Goal: Task Accomplishment & Management: Manage account settings

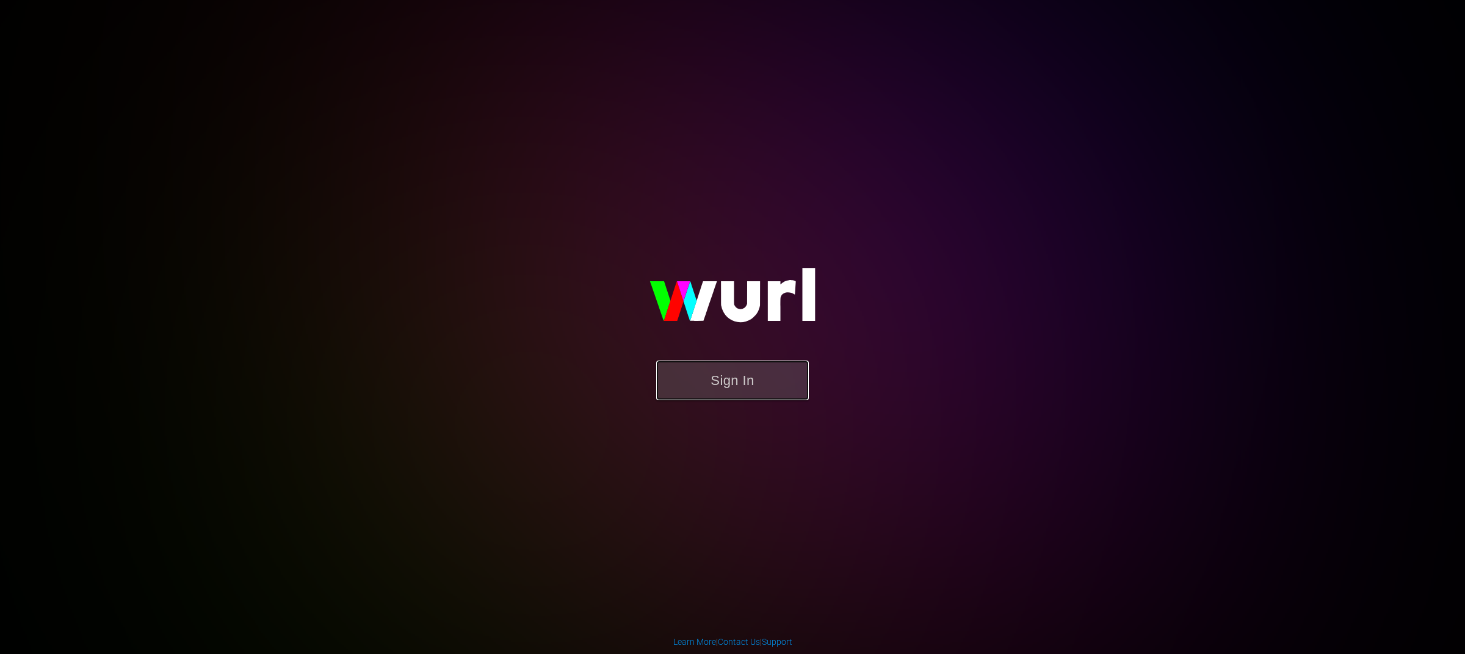
click at [779, 374] on button "Sign In" at bounding box center [732, 381] width 153 height 40
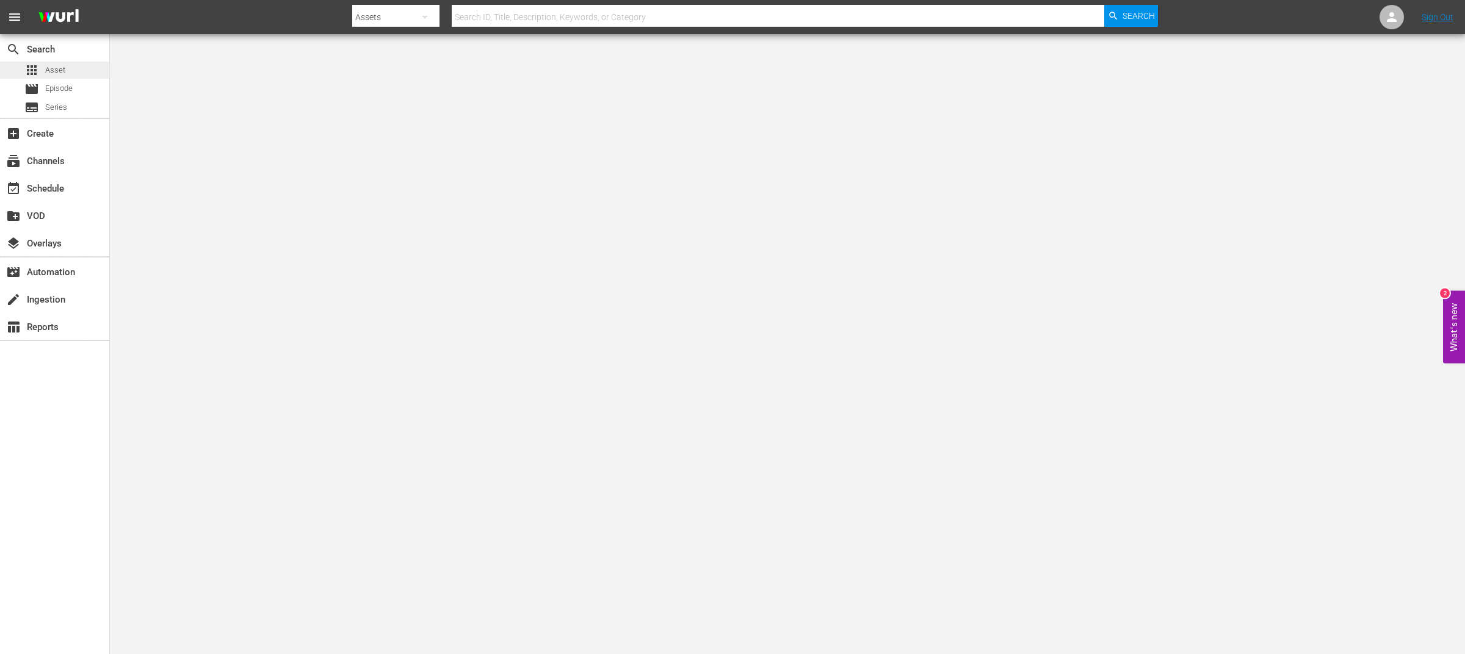
click at [71, 74] on div "apps Asset" at bounding box center [54, 70] width 109 height 17
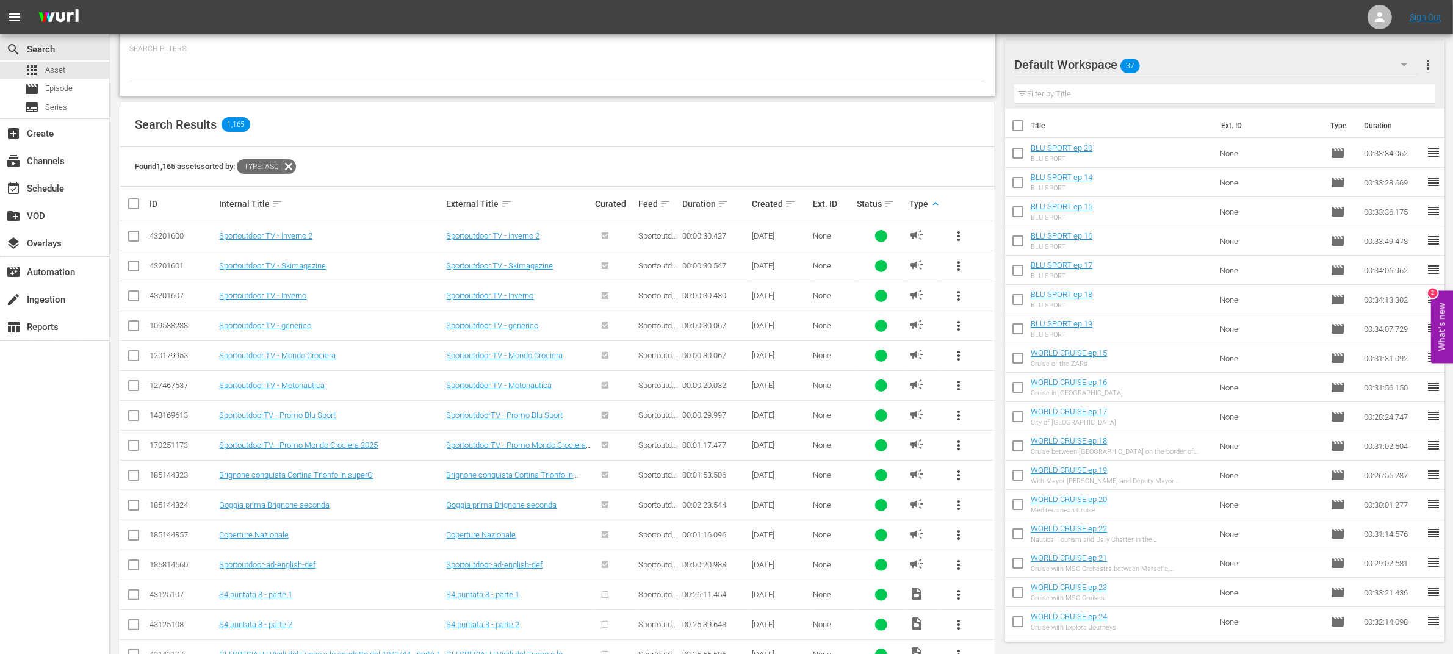
scroll to position [188, 0]
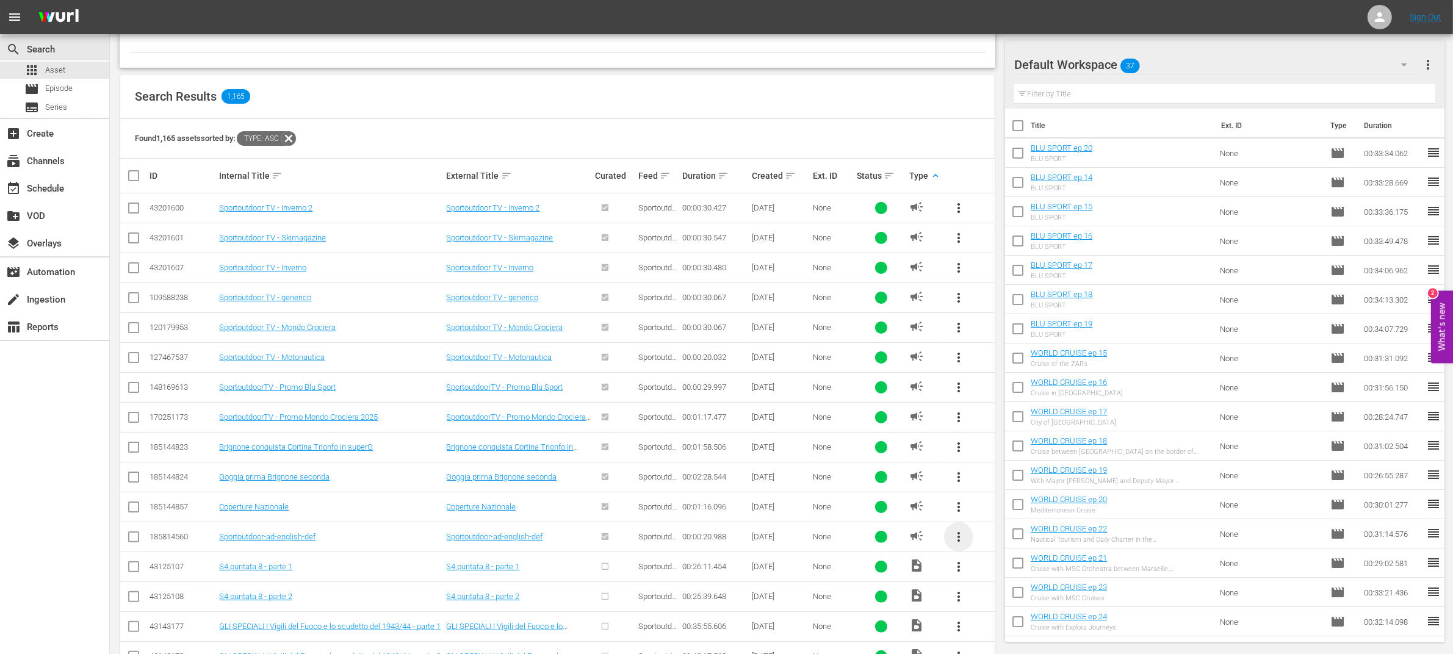
click at [961, 541] on span "more_vert" at bounding box center [959, 537] width 15 height 15
click at [992, 570] on div "Workspace" at bounding box center [1041, 572] width 117 height 29
click at [960, 383] on span "more_vert" at bounding box center [959, 387] width 15 height 15
click at [987, 426] on div "Workspace" at bounding box center [1041, 422] width 117 height 29
click at [958, 444] on span "more_vert" at bounding box center [959, 447] width 15 height 15
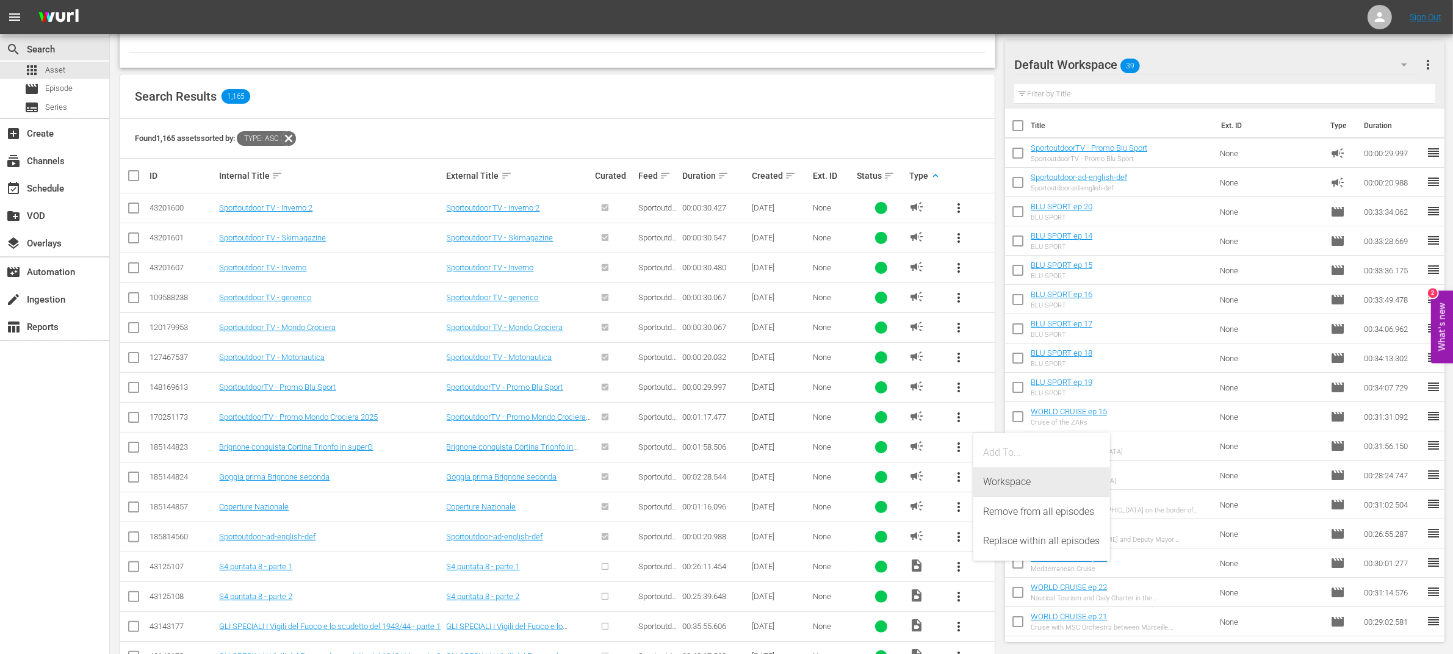
click at [984, 486] on div "Workspace" at bounding box center [1041, 482] width 117 height 29
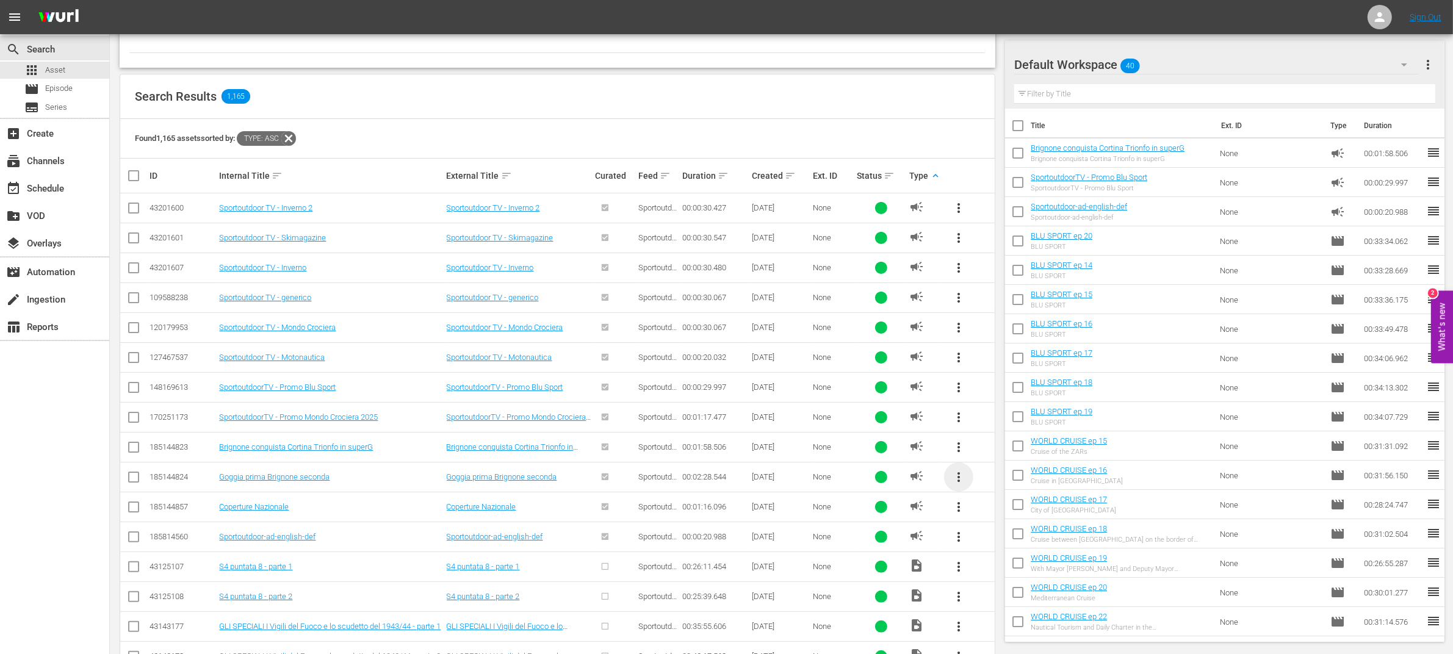
click at [963, 480] on span "more_vert" at bounding box center [959, 477] width 15 height 15
click at [994, 514] on div "Workspace" at bounding box center [1041, 512] width 117 height 29
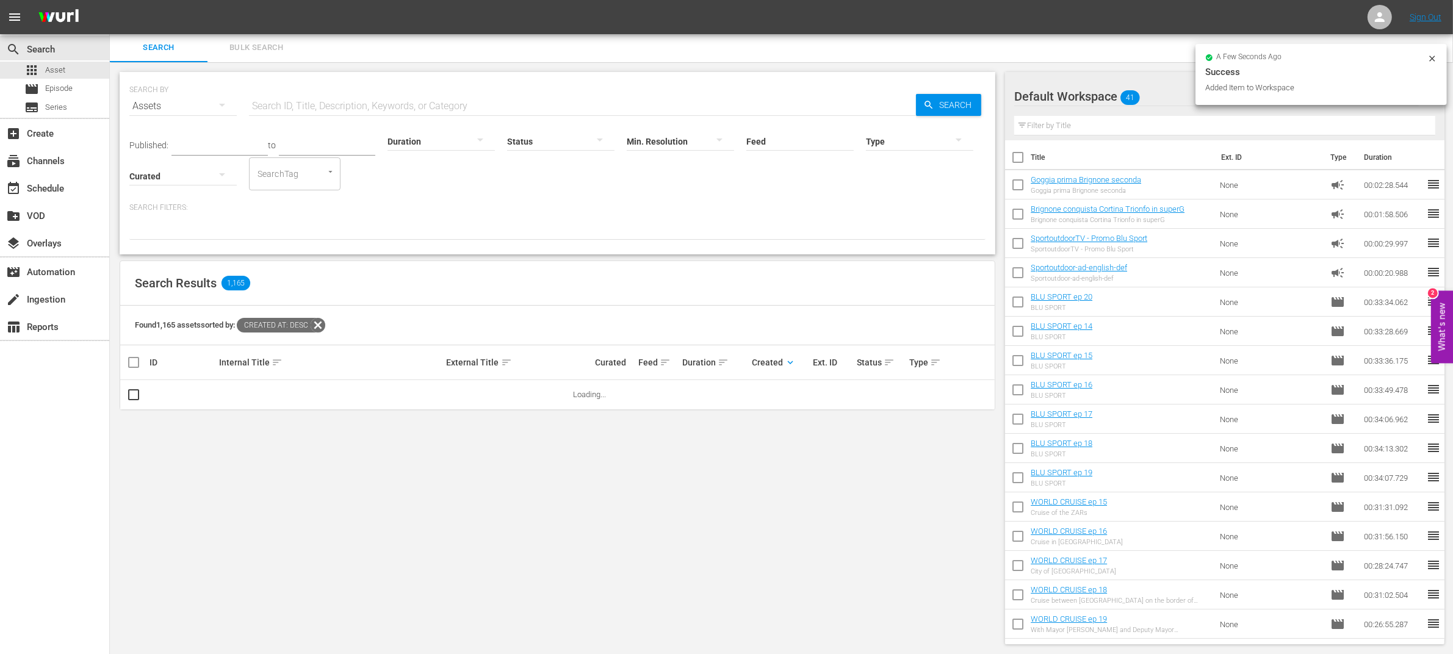
scroll to position [0, 0]
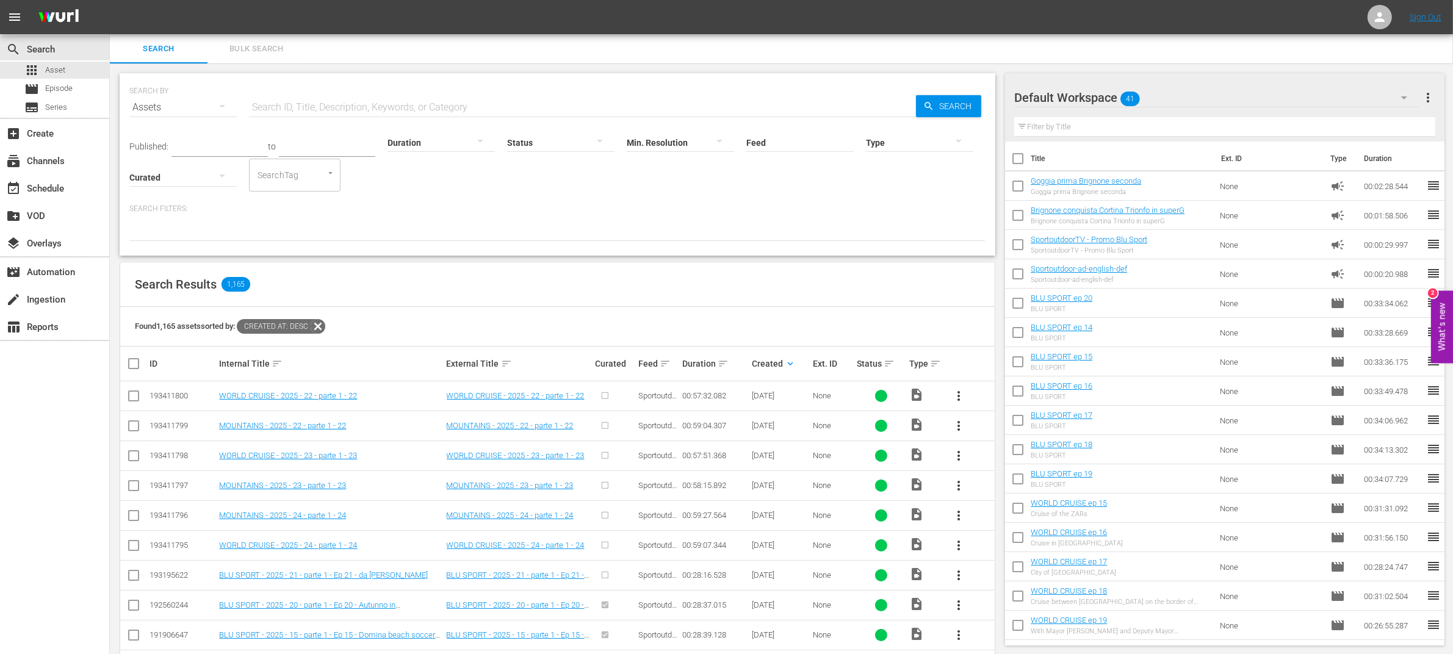
click at [997, 389] on div "SEARCH BY Search By Assets Search ID, Title, Description, Keywords, or Category…" at bounding box center [557, 547] width 895 height 968
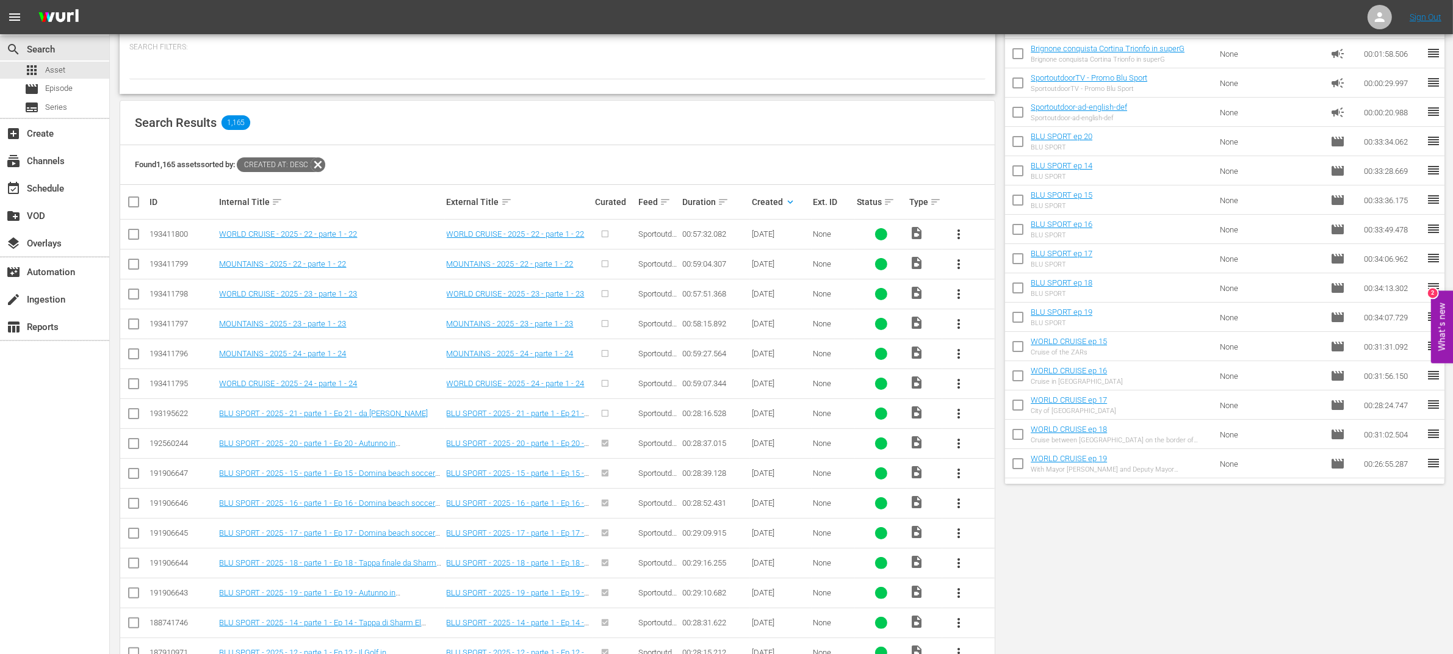
scroll to position [165, 0]
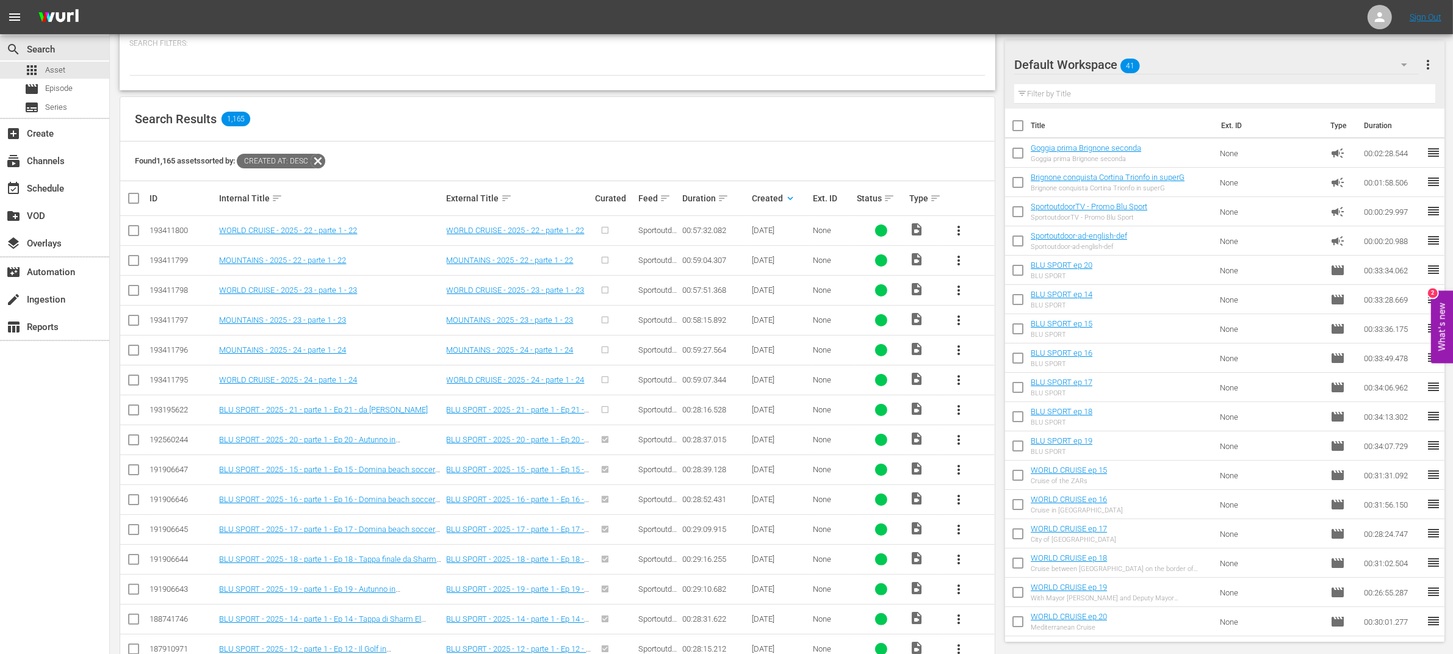
click at [961, 411] on span "more_vert" at bounding box center [959, 410] width 15 height 15
click at [1018, 505] on div "Episode" at bounding box center [1024, 503] width 83 height 29
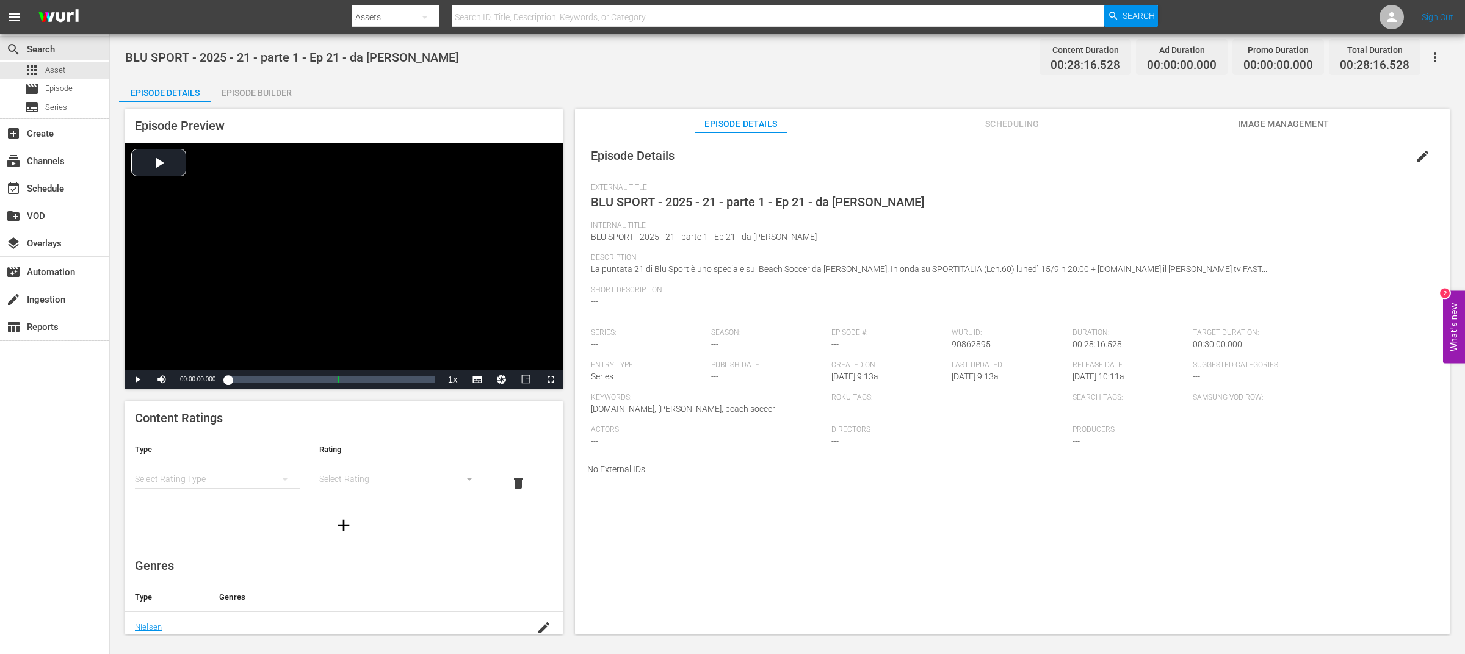
click at [278, 92] on div "Episode Builder" at bounding box center [257, 92] width 92 height 29
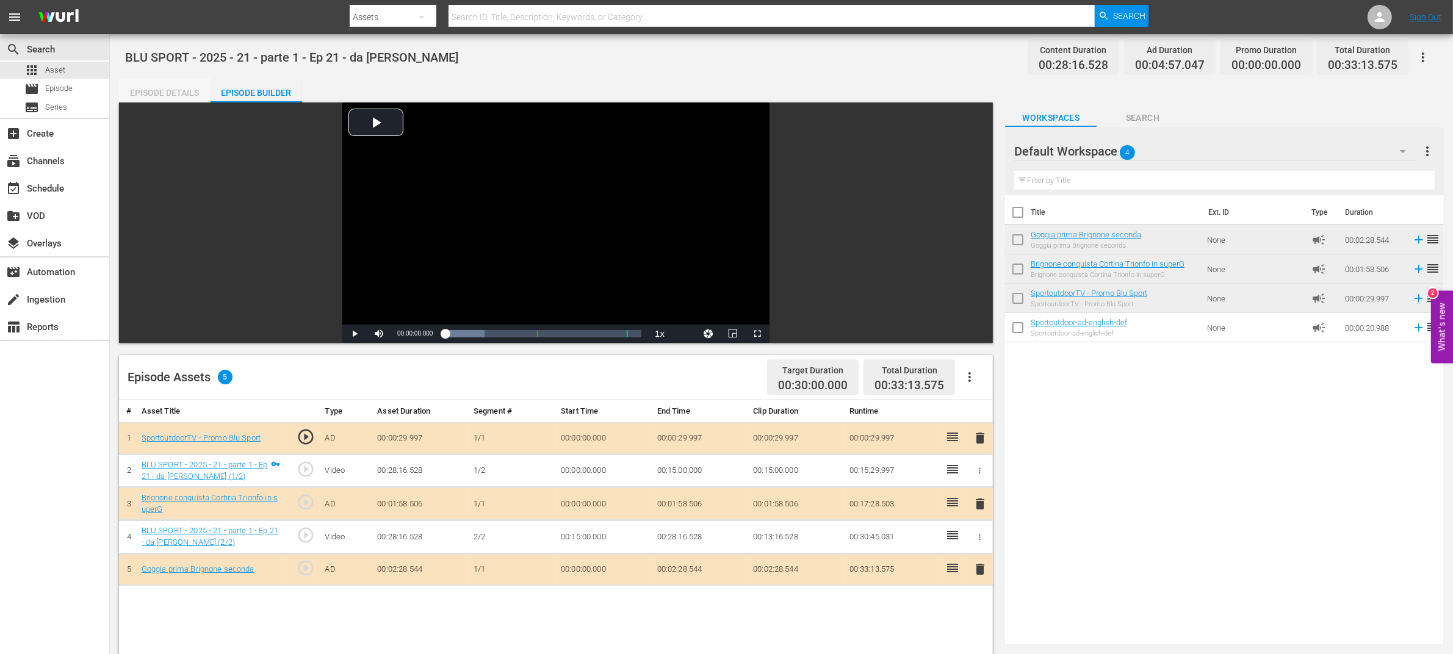
click at [156, 91] on div "Episode Details" at bounding box center [165, 92] width 92 height 29
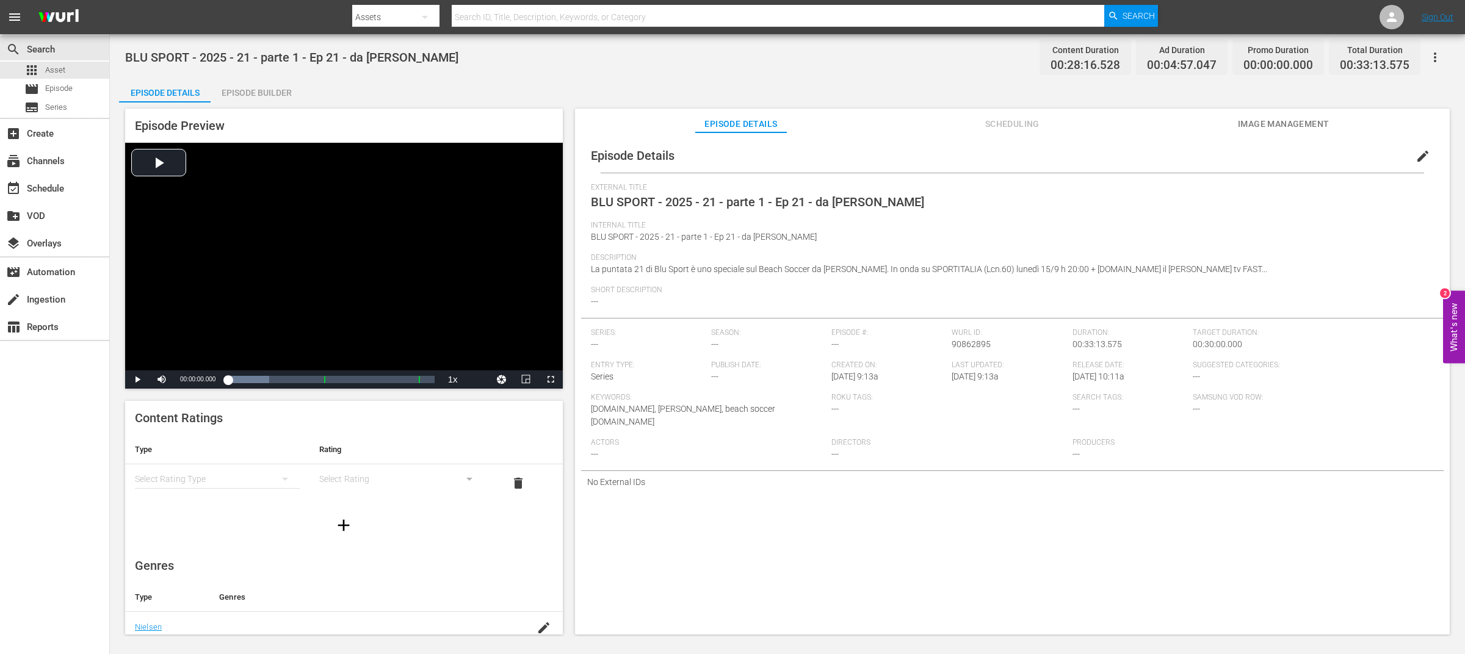
click at [1237, 167] on div "Episode Details edit" at bounding box center [1012, 156] width 863 height 34
click at [1419, 151] on span "edit" at bounding box center [1423, 156] width 15 height 15
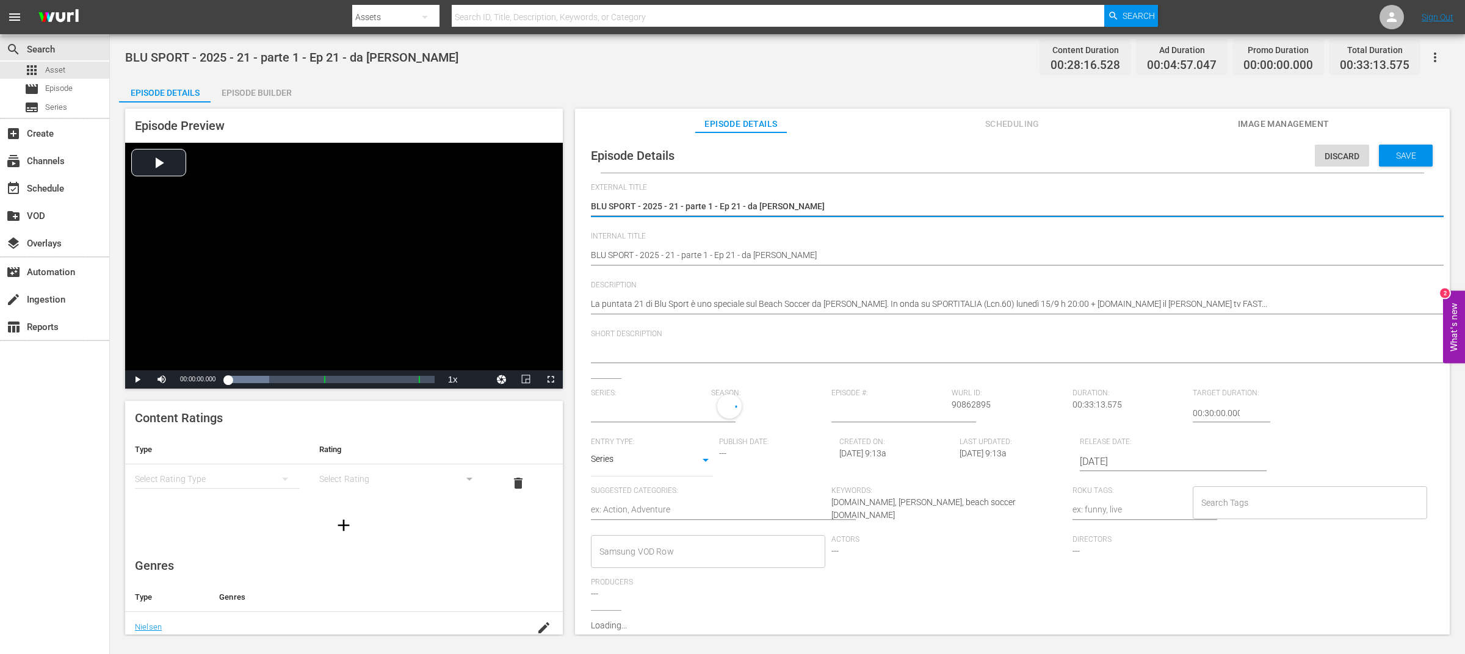
type input "No Series"
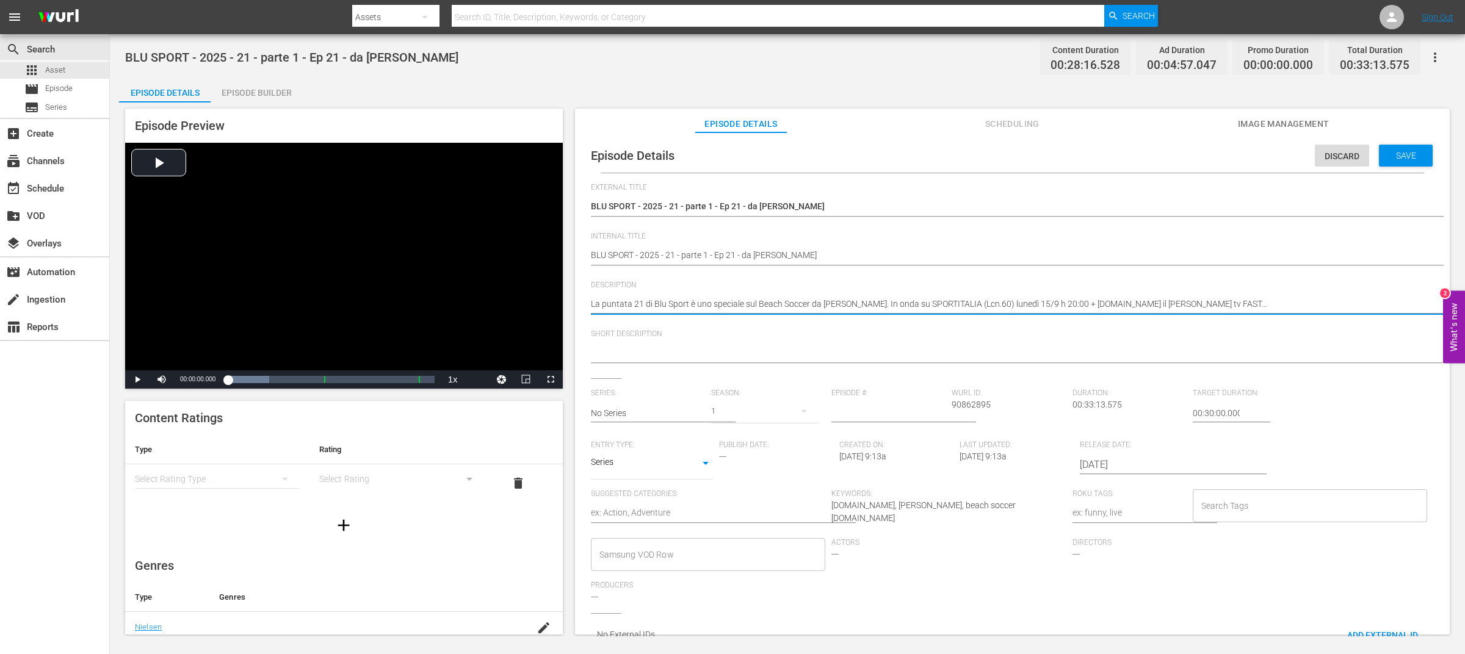
drag, startPoint x: 761, startPoint y: 308, endPoint x: 809, endPoint y: 308, distance: 48.8
drag, startPoint x: 761, startPoint y: 304, endPoint x: 810, endPoint y: 304, distance: 49.4
click at [810, 304] on textarea "La puntata 21 di Blu Sport è uno speciale sul Beach Soccer da [PERSON_NAME]. In…" at bounding box center [1009, 305] width 837 height 15
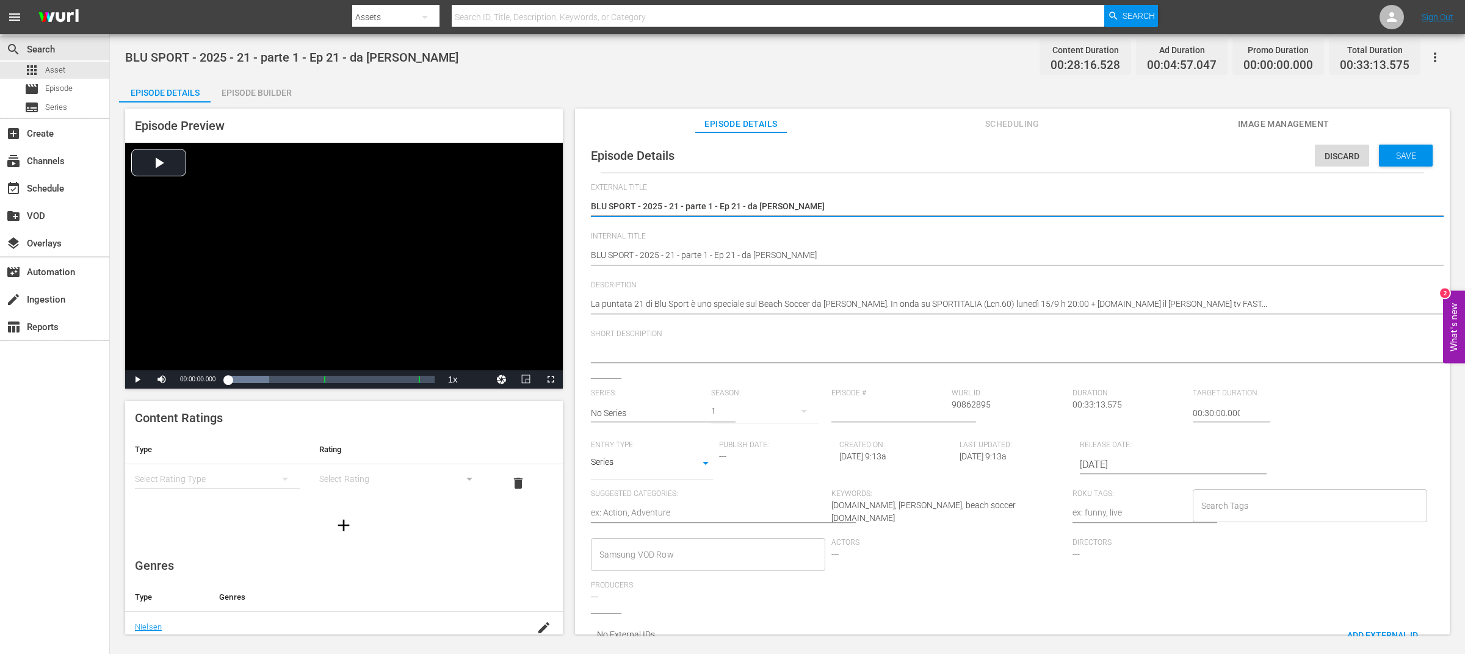
drag, startPoint x: 870, startPoint y: 206, endPoint x: 574, endPoint y: 204, distance: 296.7
paste textarea "each Soccer"
type textarea "Beach Soccer"
click at [640, 354] on textarea at bounding box center [1009, 354] width 837 height 15
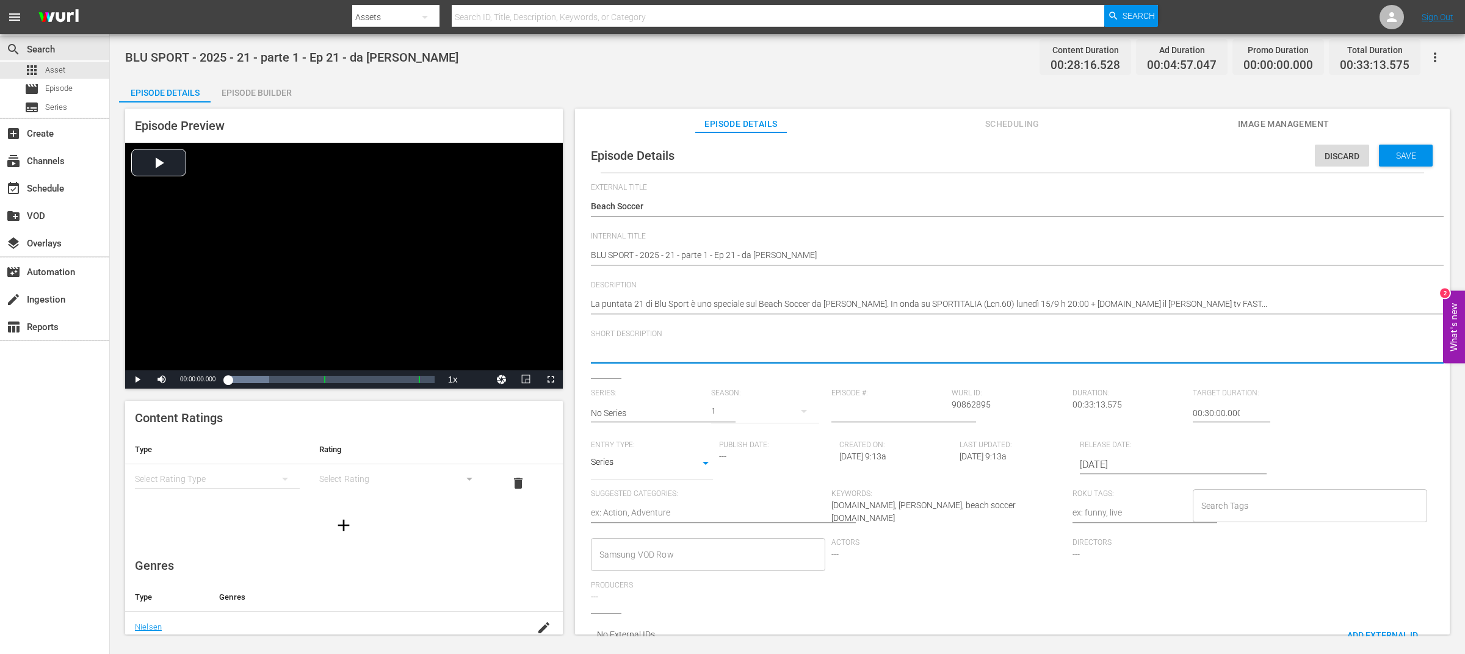
paste textarea "Beach Soccer"
type textarea "Beach Soccer"
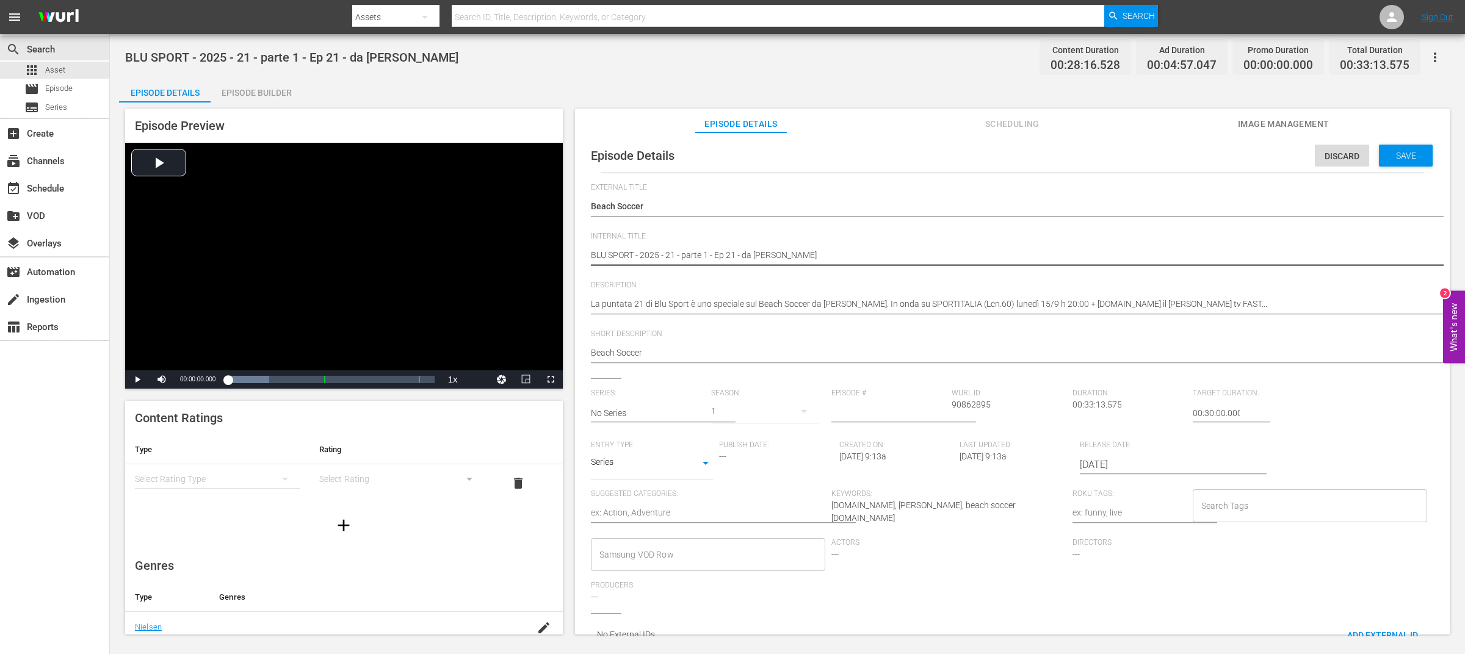
drag, startPoint x: 637, startPoint y: 256, endPoint x: 728, endPoint y: 258, distance: 90.4
drag, startPoint x: 720, startPoint y: 255, endPoint x: 637, endPoint y: 256, distance: 83.6
click at [637, 256] on textarea "BLU SPORT - 2025 - 21 - parte 1 - Ep 21 - da [PERSON_NAME]" at bounding box center [1009, 256] width 837 height 15
type textarea "BLU SPORT ep 21 - da [PERSON_NAME]"
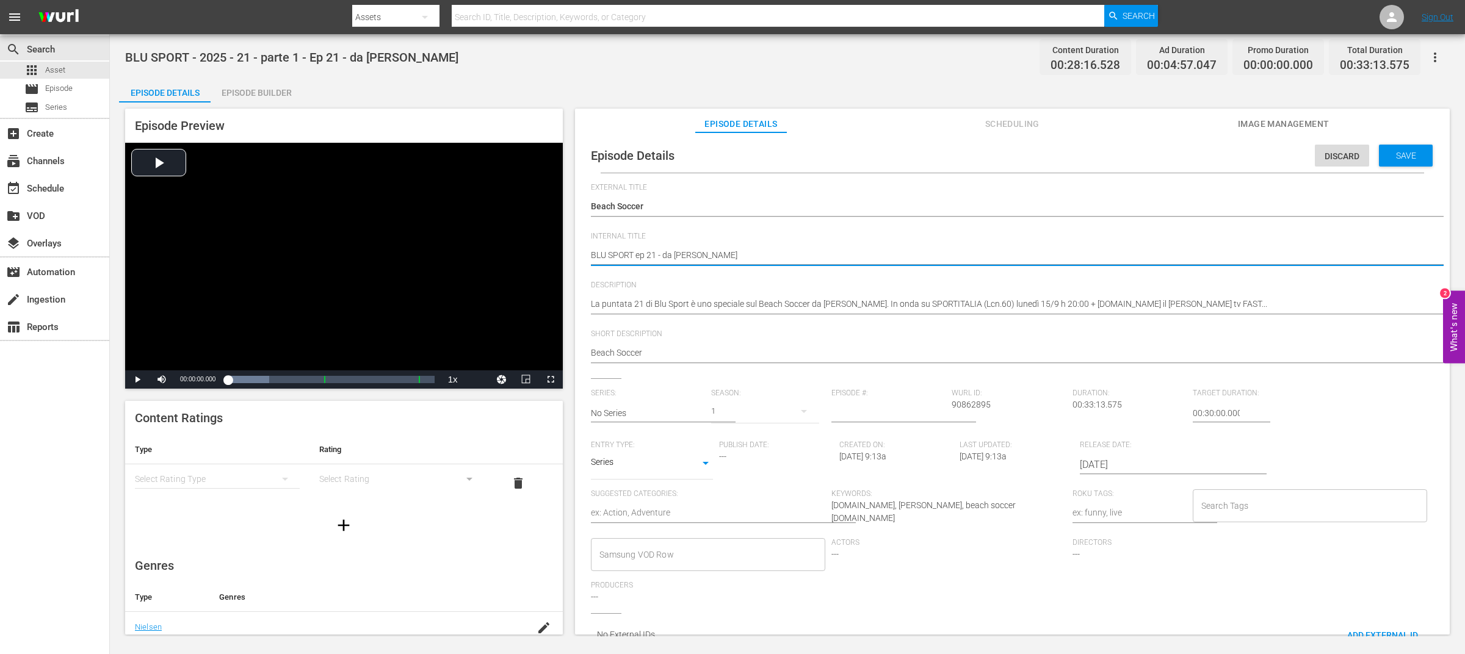
type textarea "BLU SPORT epp 21 - da [PERSON_NAME]"
drag, startPoint x: 662, startPoint y: 258, endPoint x: 824, endPoint y: 253, distance: 162.4
click at [824, 253] on textarea "BLU SPORT - 2025 - 21 - parte 1 - Ep 21 - da [PERSON_NAME]" at bounding box center [1009, 256] width 837 height 15
type textarea "BLU SPORT epp 21"
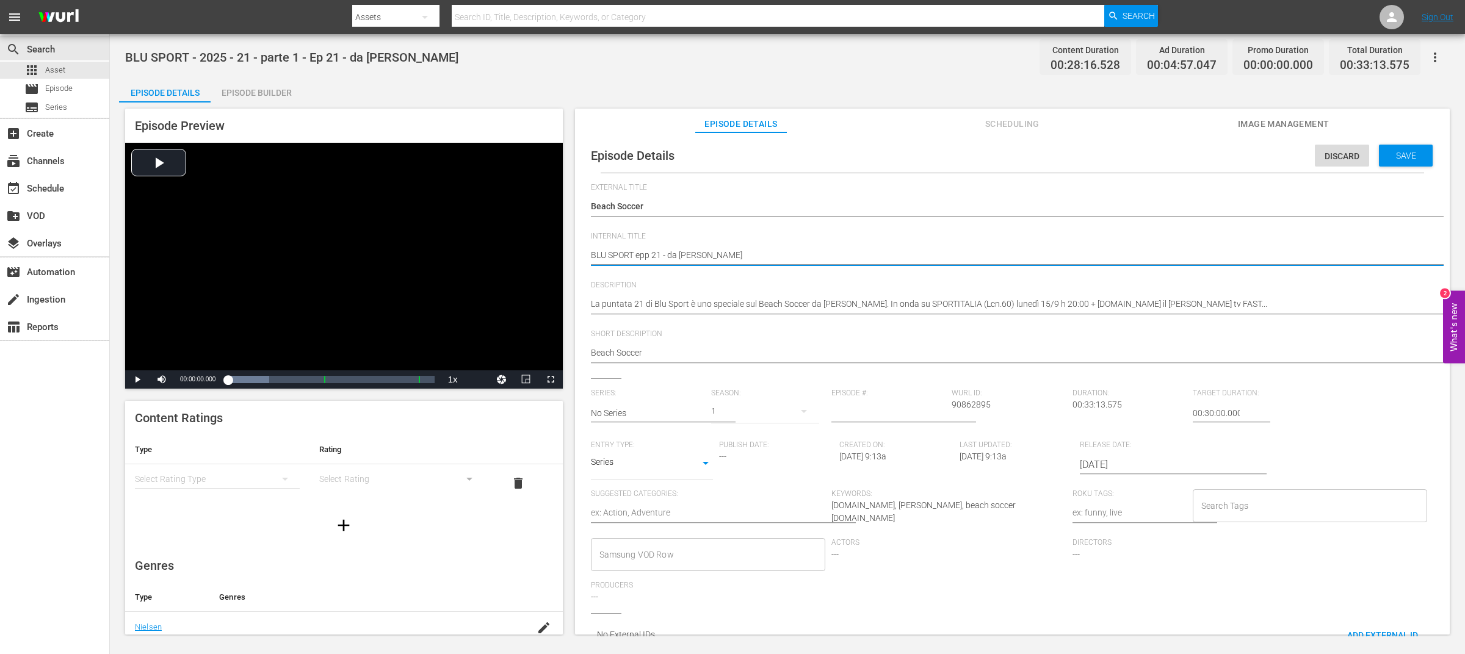
type textarea "BLU SPORT epp 21"
click at [643, 255] on textarea "BLU SPORT - 2025 - 21 - parte 1 - Ep 21 - da [PERSON_NAME]" at bounding box center [1009, 256] width 837 height 15
type textarea "BLU SPORT ep 21"
drag, startPoint x: 634, startPoint y: 253, endPoint x: 576, endPoint y: 253, distance: 58.6
click at [576, 253] on div "Episode Details Discard Save External Title BLU SPORT - 2025 - 21 - parte 1 - E…" at bounding box center [1012, 389] width 875 height 514
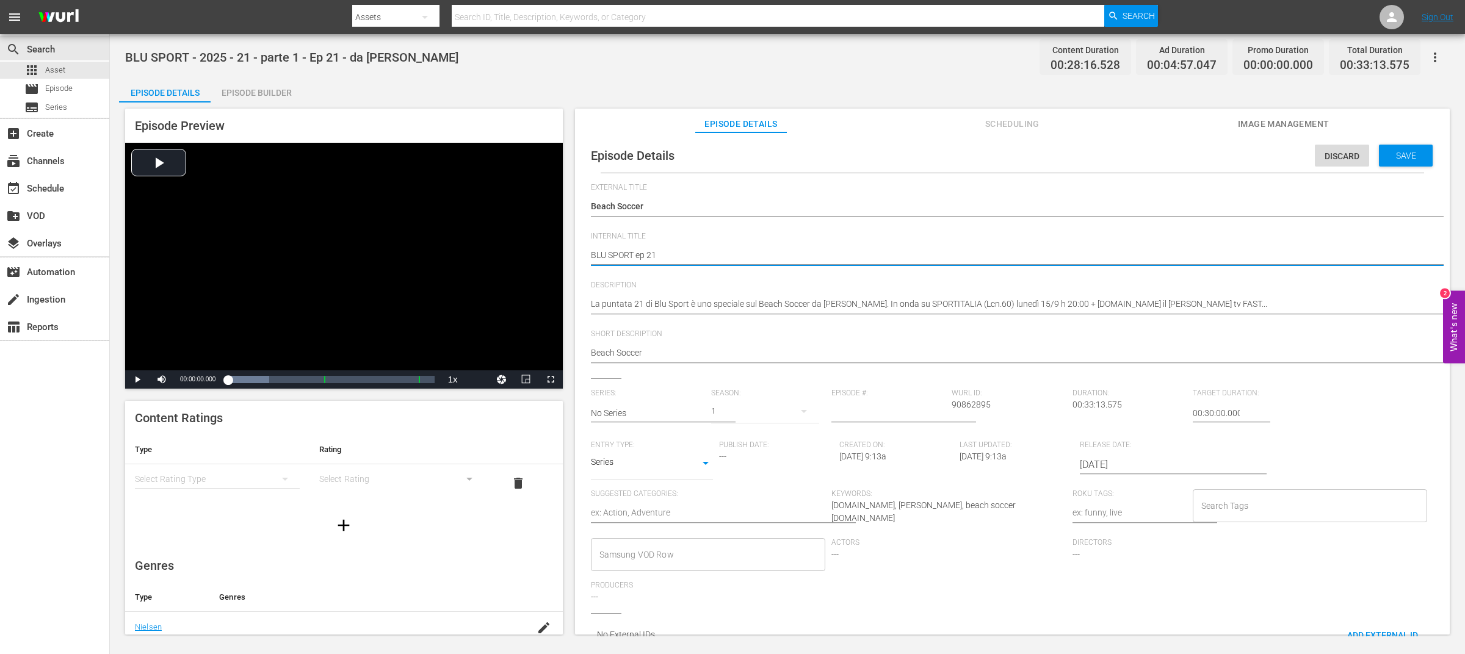
type textarea "BLU SPORT ep 21"
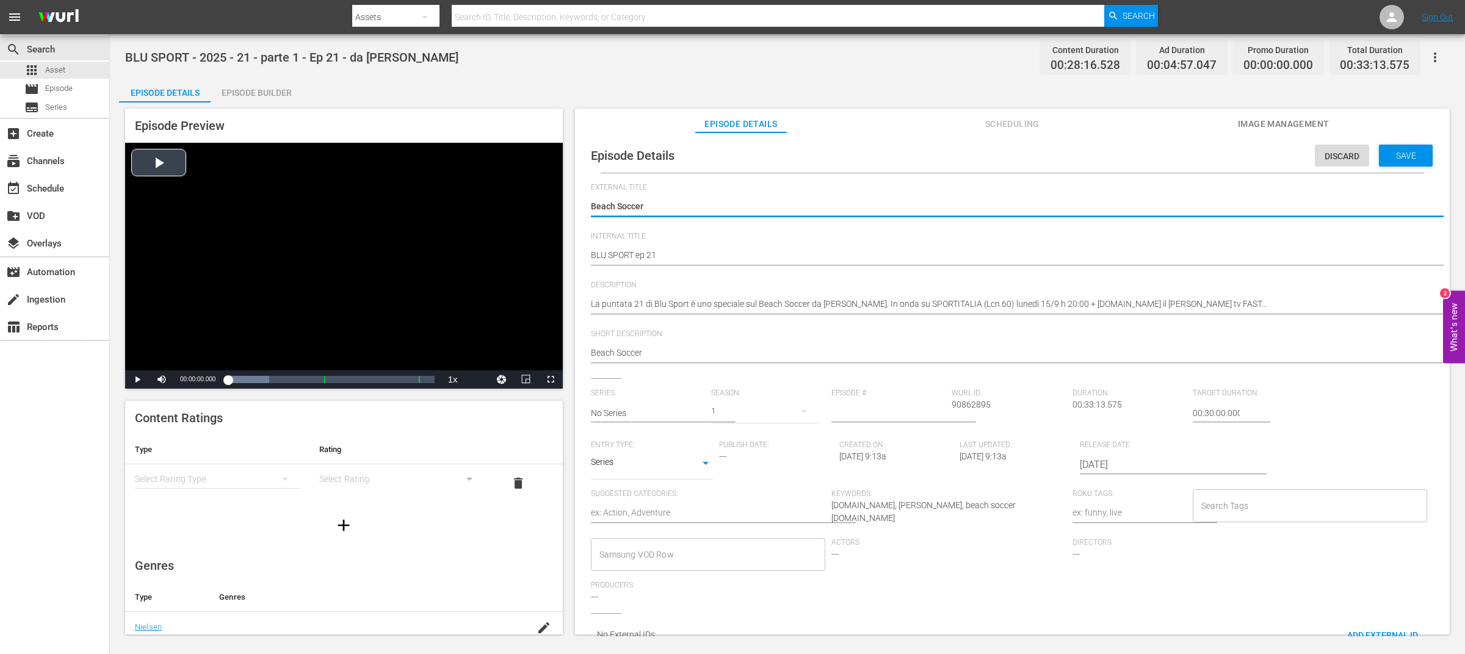
drag, startPoint x: 654, startPoint y: 207, endPoint x: 510, endPoint y: 199, distance: 144.3
paste textarea "LU SPORT"
type textarea "BLU SPORT"
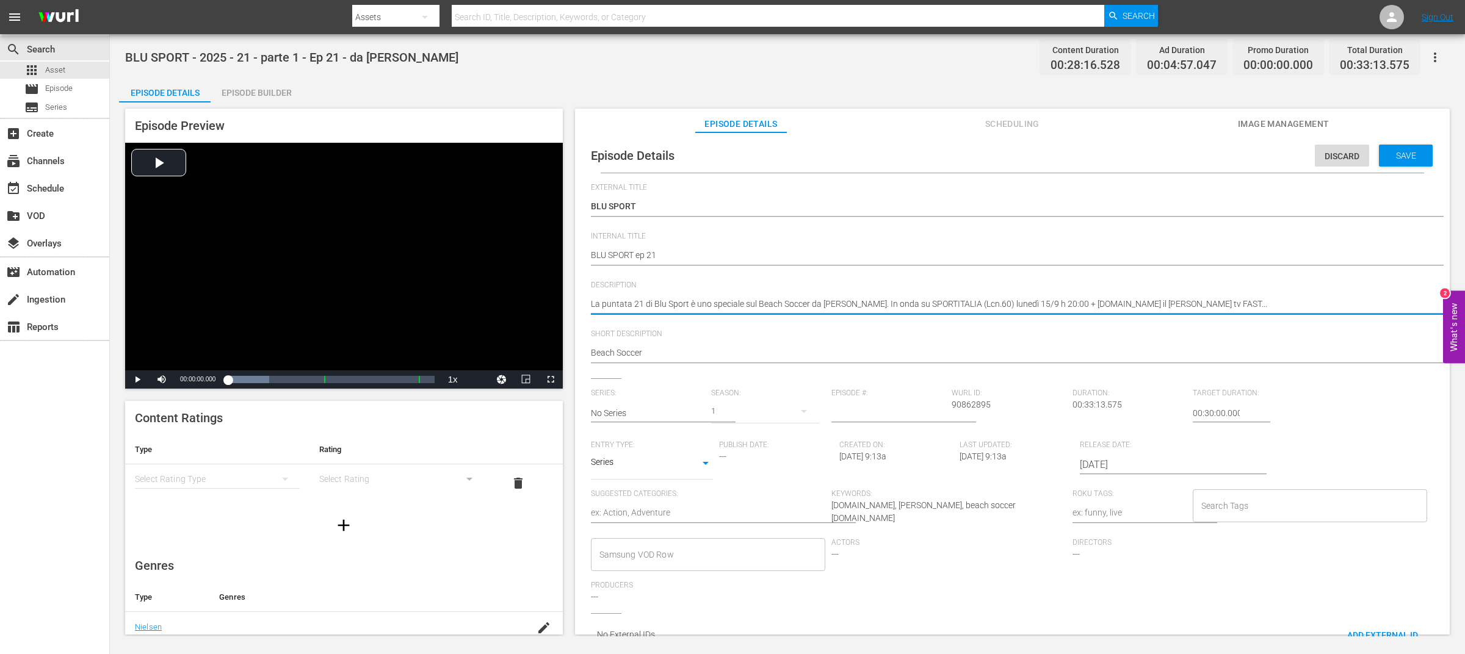
drag, startPoint x: 688, startPoint y: 305, endPoint x: 580, endPoint y: 302, distance: 108.1
paste textarea "BLU SPORT"
type textarea "BLU SPORT è uno speciale sul Beach Soccer da [PERSON_NAME]. In onda su SPORTITA…"
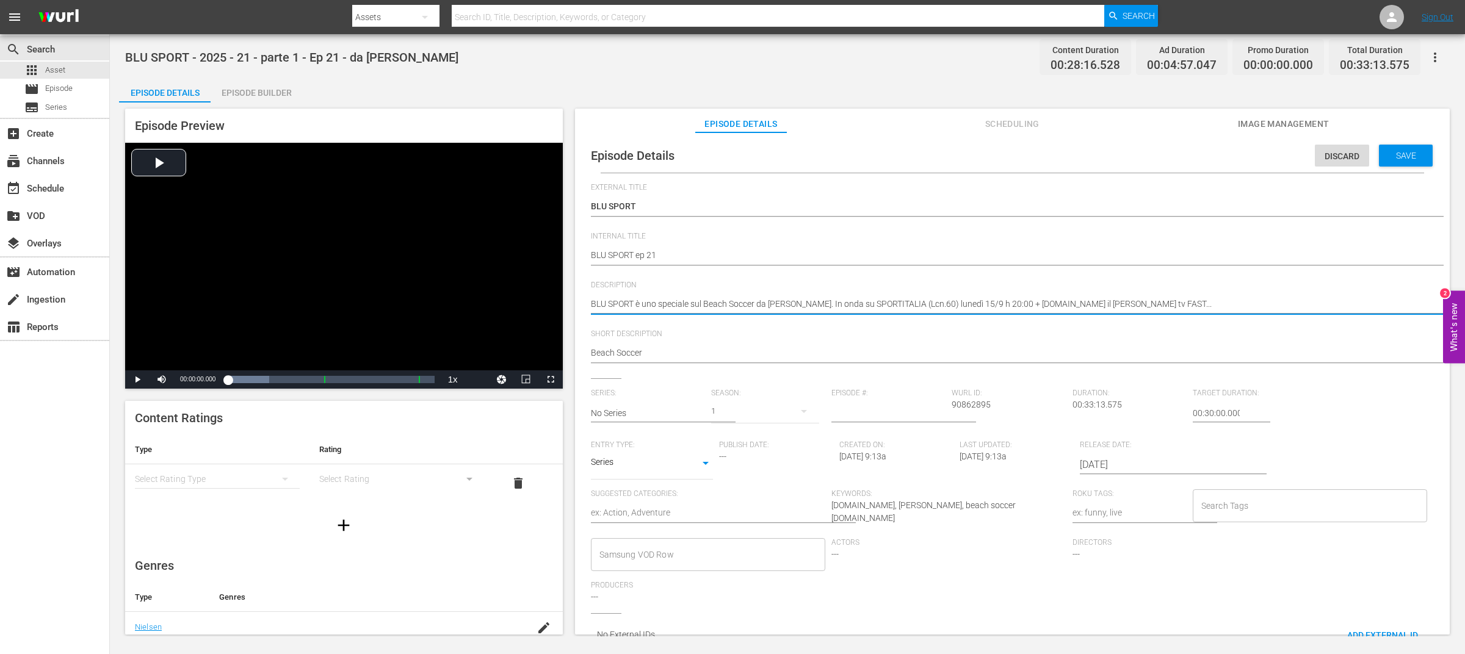
type textarea "BLU SPORT è uno speciale sul Beach Soccer da [PERSON_NAME]. In onda su SPORTITA…"
type textarea "BLU SPORT e è uno speciale sul Beach Soccer da [PERSON_NAME]. In onda su SPORTI…"
type textarea "BLU SPORT ep è uno speciale sul Beach Soccer da [PERSON_NAME]. In onda su SPORT…"
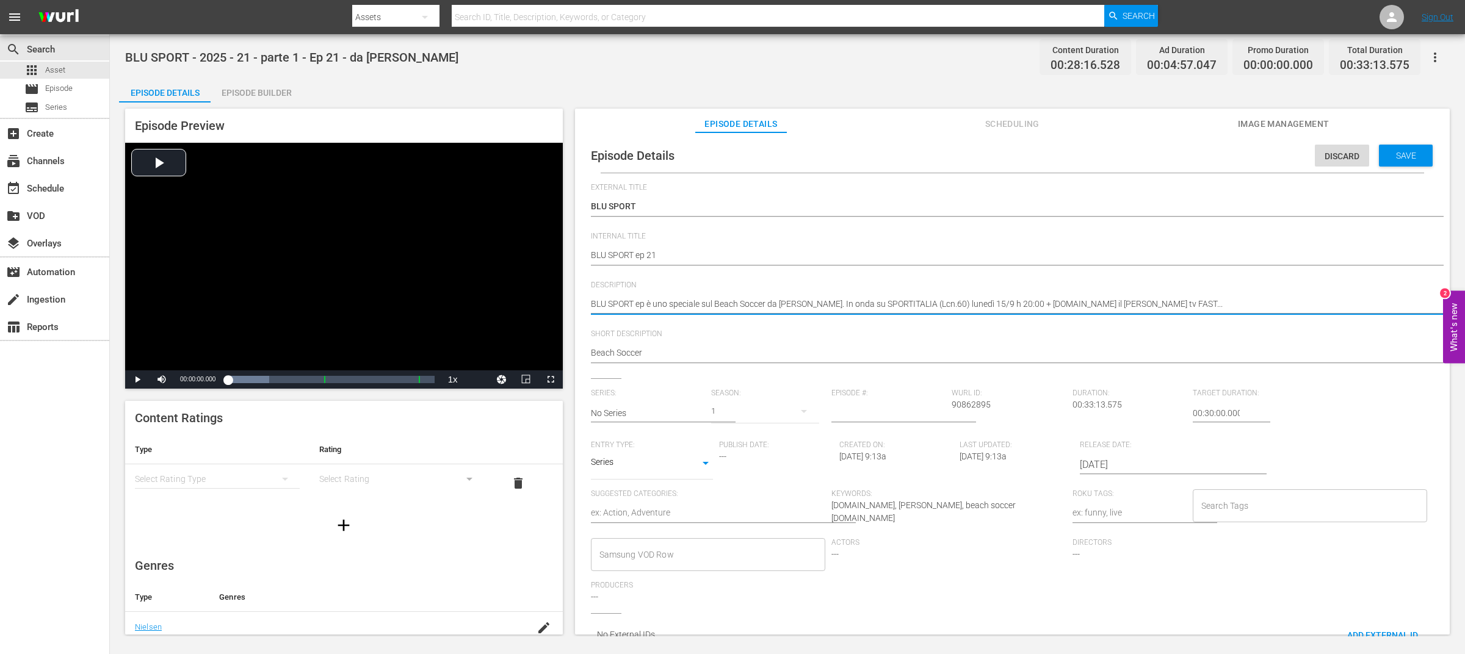
type textarea "BLU SPORT ep è uno speciale sul Beach Soccer da [PERSON_NAME]. In onda su SPORT…"
type textarea "BLU SPORT ep 2 è uno speciale sul Beach Soccer da [PERSON_NAME]. In onda su SPO…"
type textarea "BLU SPORT ep 21 è uno speciale sul Beach Soccer da [PERSON_NAME]. In onda su SP…"
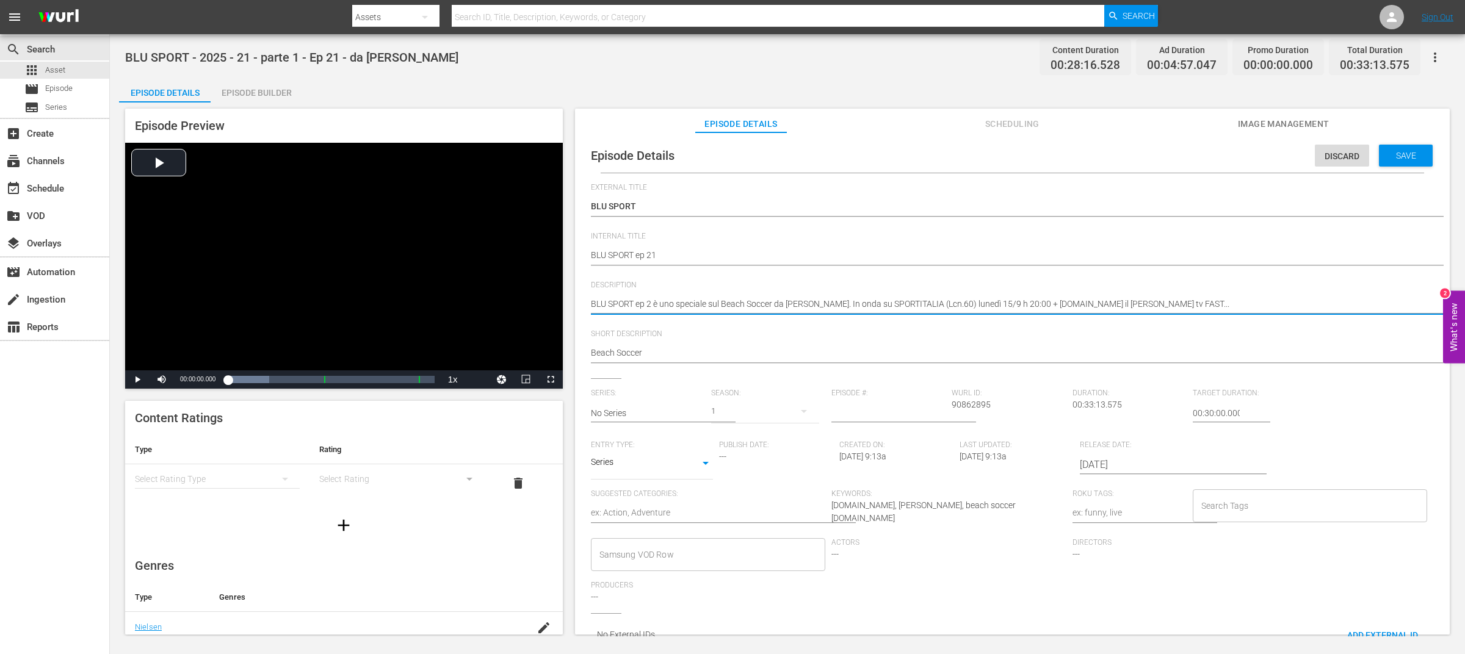
type textarea "BLU SPORT ep 21 è uno speciale sul Beach Soccer da [PERSON_NAME]. In onda su SP…"
type textarea "BLU SPORT ep 21 - è uno speciale sul Beach Soccer da [PERSON_NAME]. In onda su …"
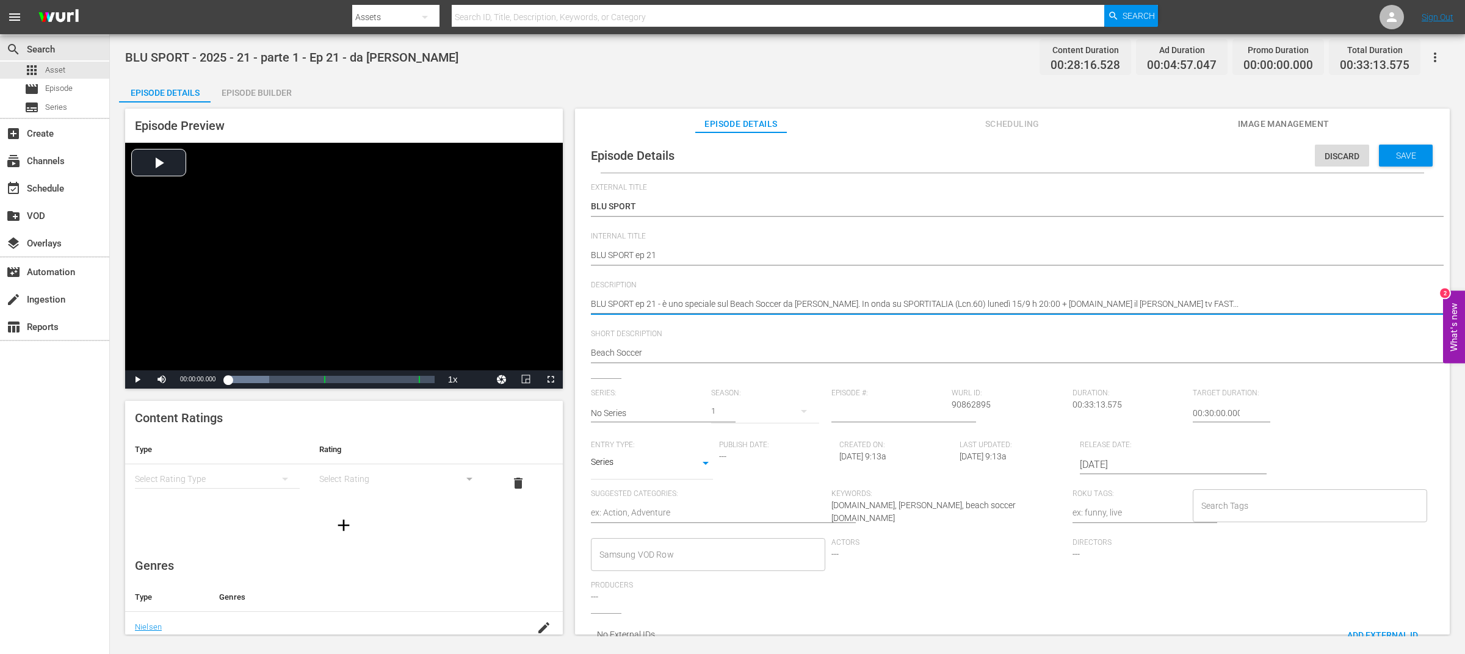
type textarea "BLU SPORT ep 21 - è uno speciale sul Beach Soccer da [PERSON_NAME]. In onda su …"
drag, startPoint x: 879, startPoint y: 303, endPoint x: 1297, endPoint y: 300, distance: 417.5
click at [1297, 300] on textarea "La puntata 21 di Blu Sport è uno speciale sul Beach Soccer da [PERSON_NAME]. In…" at bounding box center [1009, 305] width 837 height 15
type textarea "BLU SPORT ep 21 - è uno speciale sul Beach Soccer da [PERSON_NAME]."
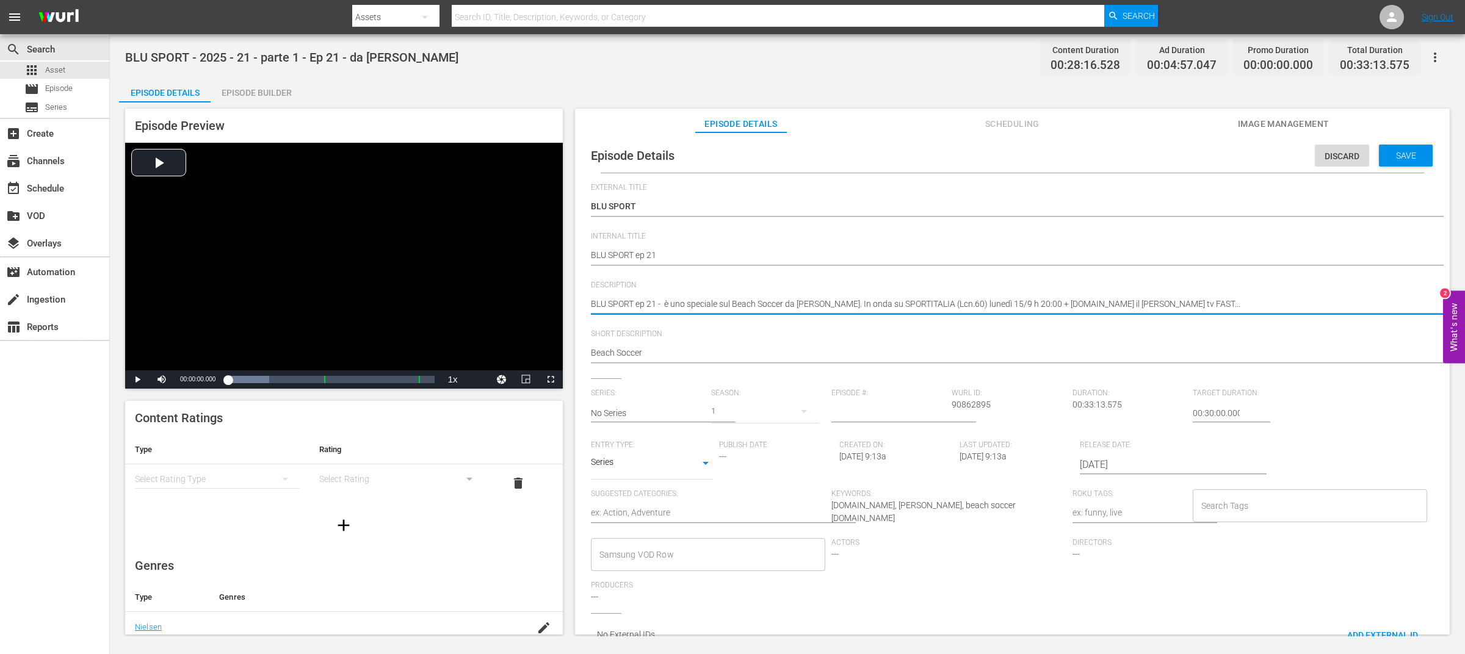
type textarea "BLU SPORT ep 21 - è uno speciale sul Beach Soccer da [PERSON_NAME]."
drag, startPoint x: 693, startPoint y: 305, endPoint x: 667, endPoint y: 302, distance: 26.4
click at [667, 302] on textarea "La puntata 21 di Blu Sport è uno speciale sul Beach Soccer da [PERSON_NAME]. In…" at bounding box center [1009, 305] width 837 height 15
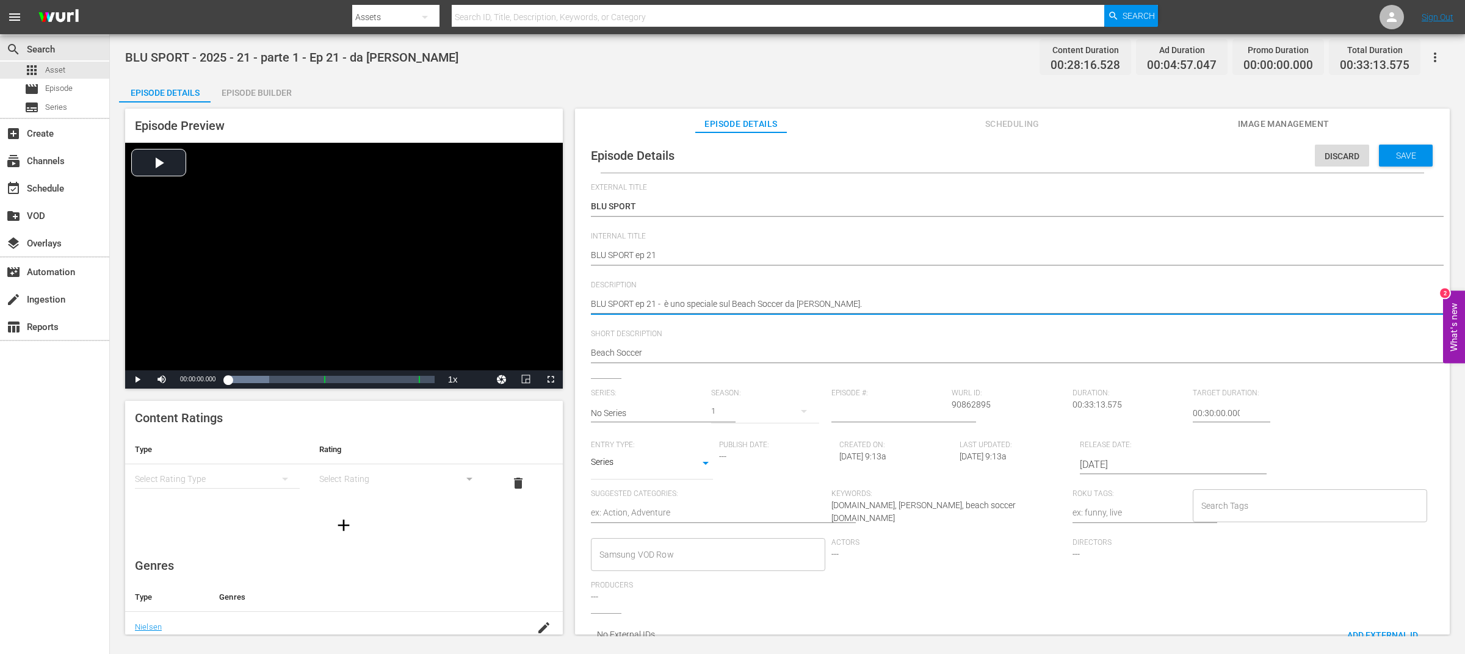
type textarea "BLU SPORT ep 21 - Speciale sul Beach Soccer da [PERSON_NAME]."
drag, startPoint x: 666, startPoint y: 303, endPoint x: 951, endPoint y: 305, distance: 285.1
click at [951, 305] on textarea "La puntata 21 di Blu Sport è uno speciale sul Beach Soccer da [PERSON_NAME]. In…" at bounding box center [1009, 305] width 837 height 15
type textarea "BLU SPORT ep 21 - Speciale sul Beach Soccer da [PERSON_NAME]."
click at [884, 302] on textarea "La puntata 21 di Blu Sport è uno speciale sul Beach Soccer da [PERSON_NAME]. In…" at bounding box center [1009, 305] width 837 height 15
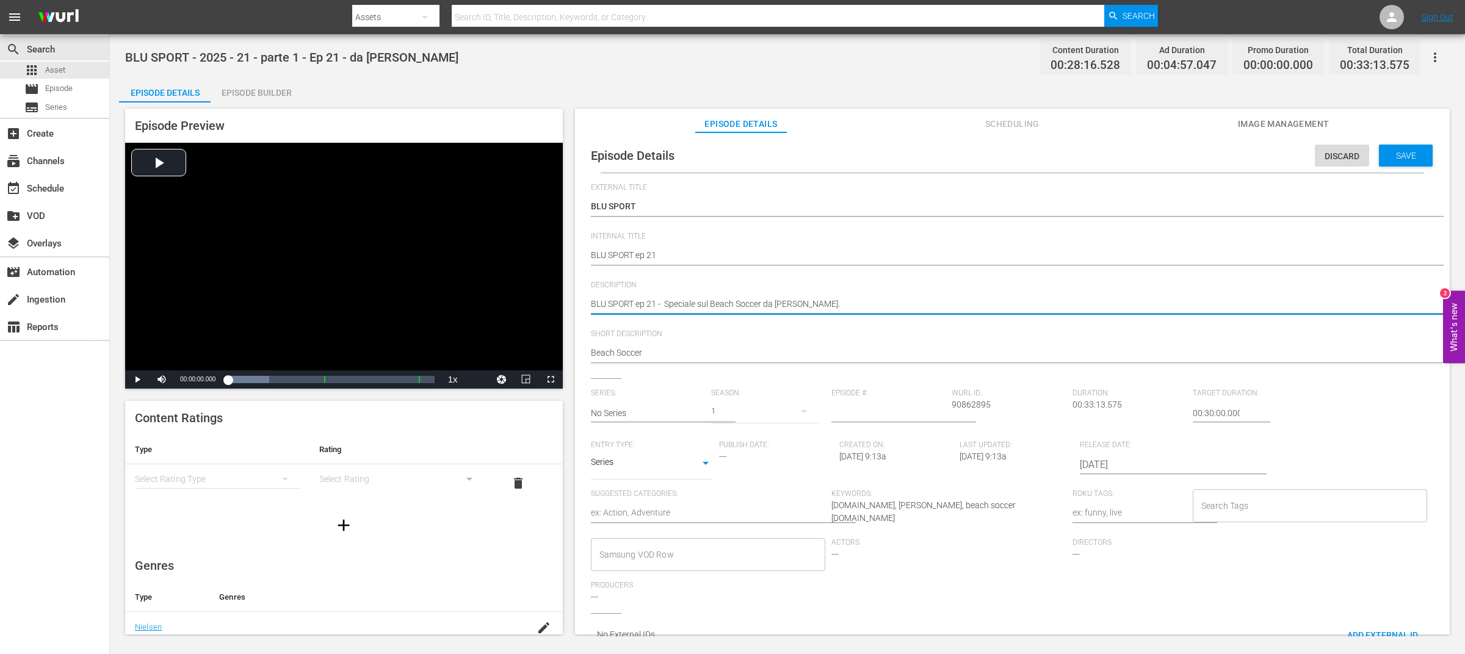
drag, startPoint x: 875, startPoint y: 306, endPoint x: 667, endPoint y: 300, distance: 208.2
click at [667, 300] on textarea "La puntata 21 di Blu Sport è uno speciale sul Beach Soccer da [PERSON_NAME]. In…" at bounding box center [1009, 305] width 837 height 15
paste textarea "Beach Soccer Special from"
type textarea "BLU SPORT ep 21 - Beach Soccer Special from [PERSON_NAME]."
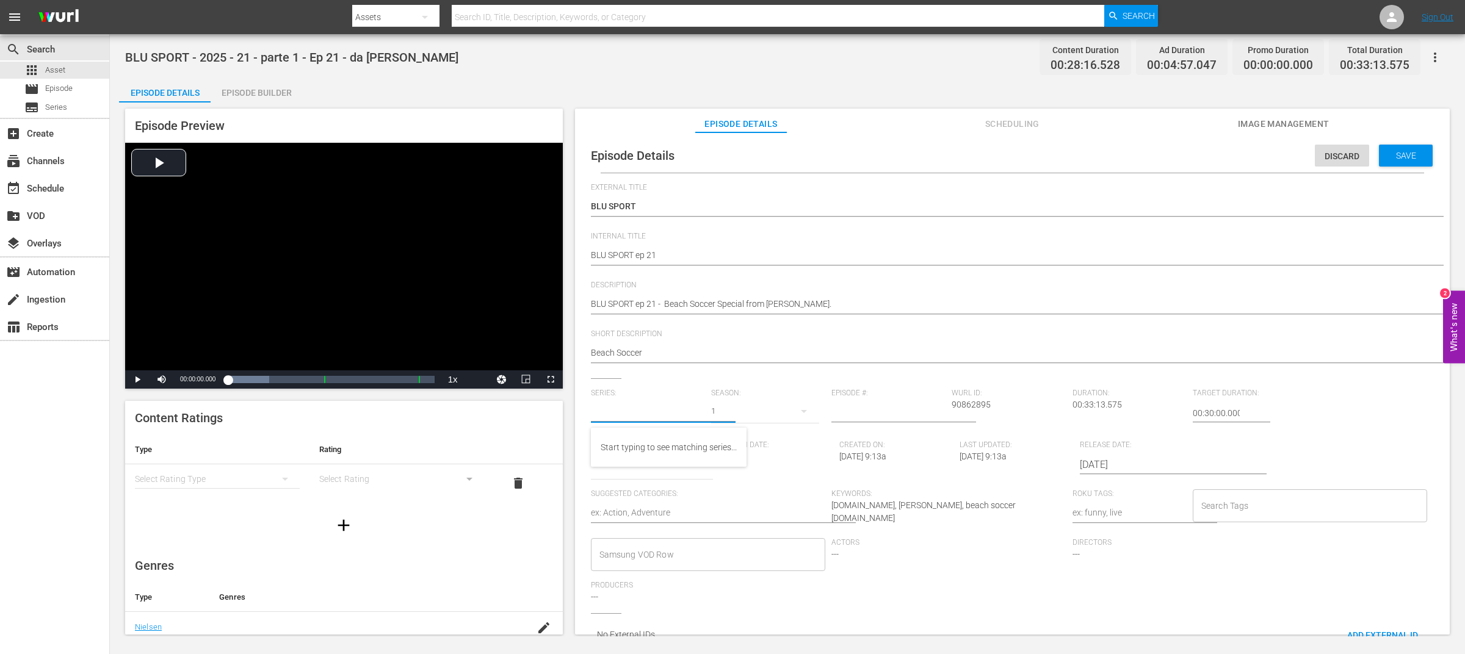
click at [650, 419] on input "text" at bounding box center [648, 413] width 114 height 29
click at [640, 445] on div "BLU SPORT" at bounding box center [631, 447] width 60 height 29
type input "BLU SPORT"
click at [904, 415] on input "number" at bounding box center [888, 413] width 114 height 29
type input "21"
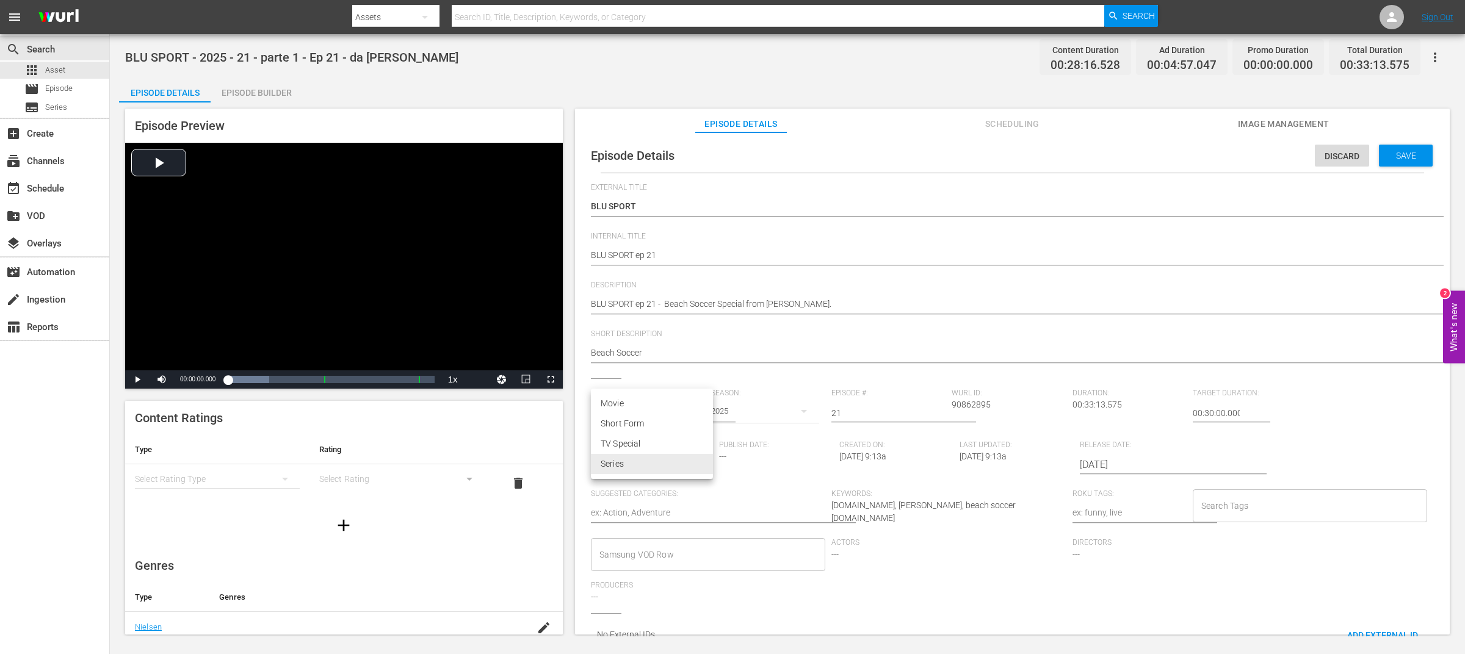
click at [659, 456] on body "menu Search By Assets Search ID, Title, Description, Keywords, or Category Sear…" at bounding box center [732, 327] width 1465 height 654
click at [652, 443] on li "TV Special" at bounding box center [652, 444] width 122 height 20
type input "TV_SPECIAL"
click at [711, 515] on textarea at bounding box center [708, 514] width 235 height 15
type textarea "s"
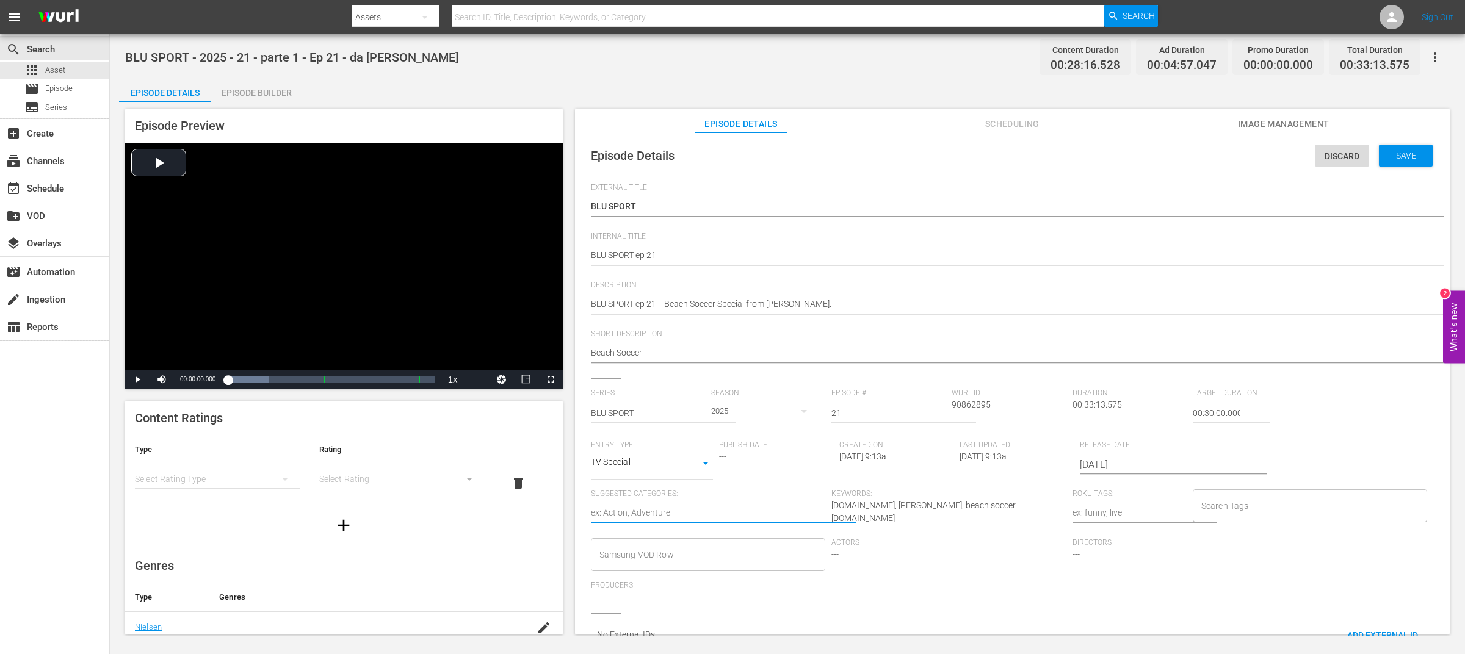
type textarea "s"
type textarea "sp"
type textarea "spo"
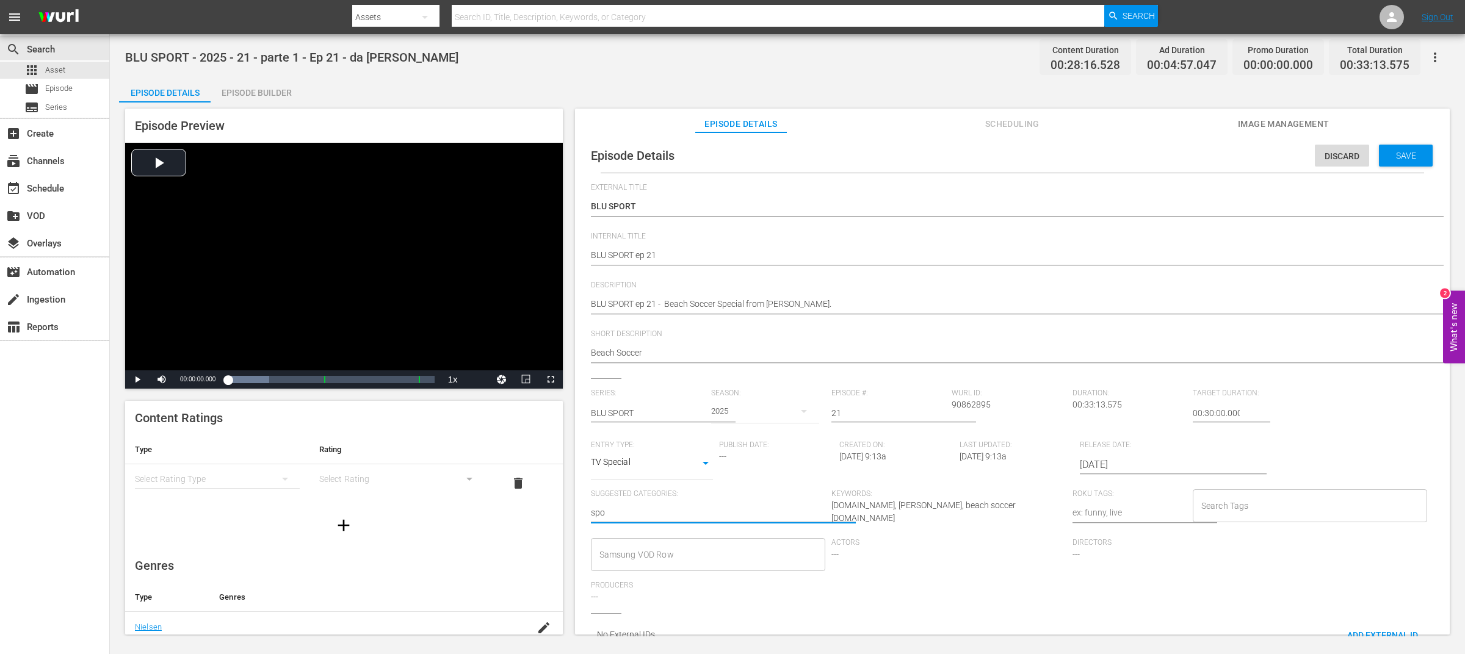
type textarea "spor"
type textarea "sport"
type textarea "s"
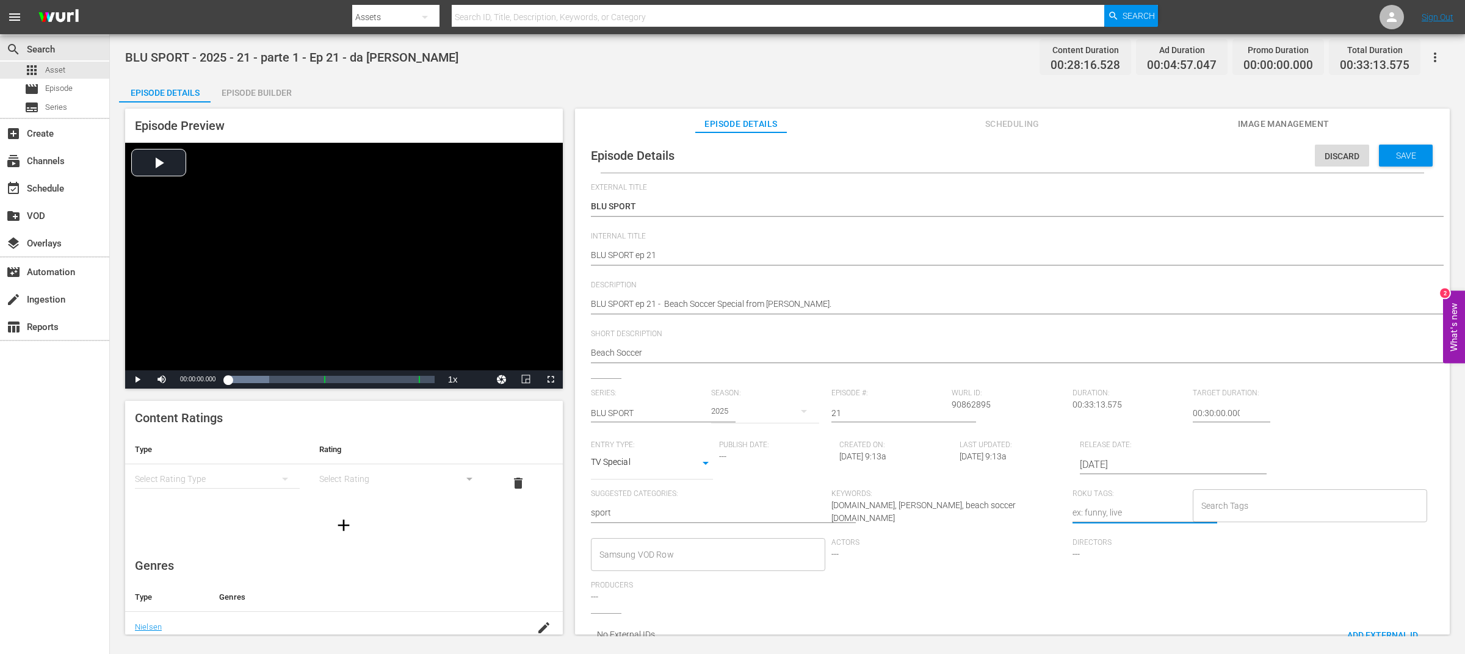
type textarea "s"
type textarea "sp"
type textarea "spo"
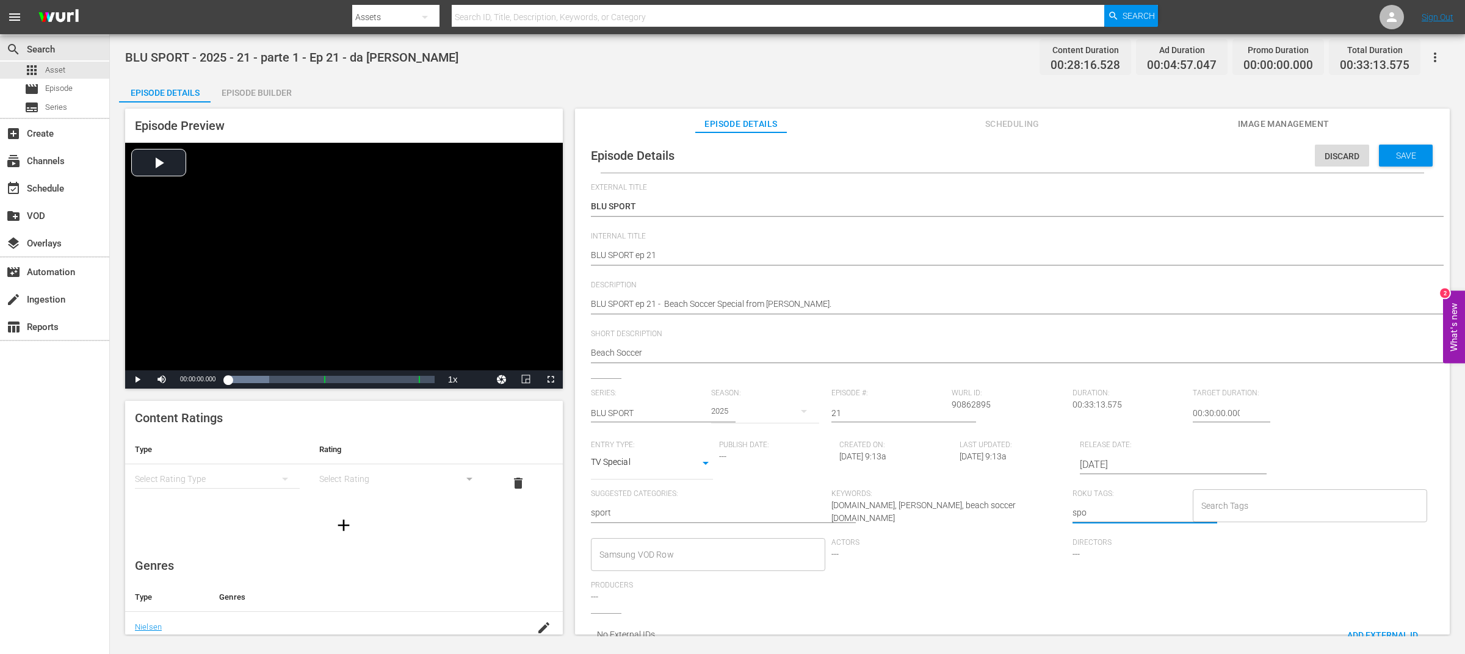
type textarea "spor"
type textarea "sport"
type textarea "sport,"
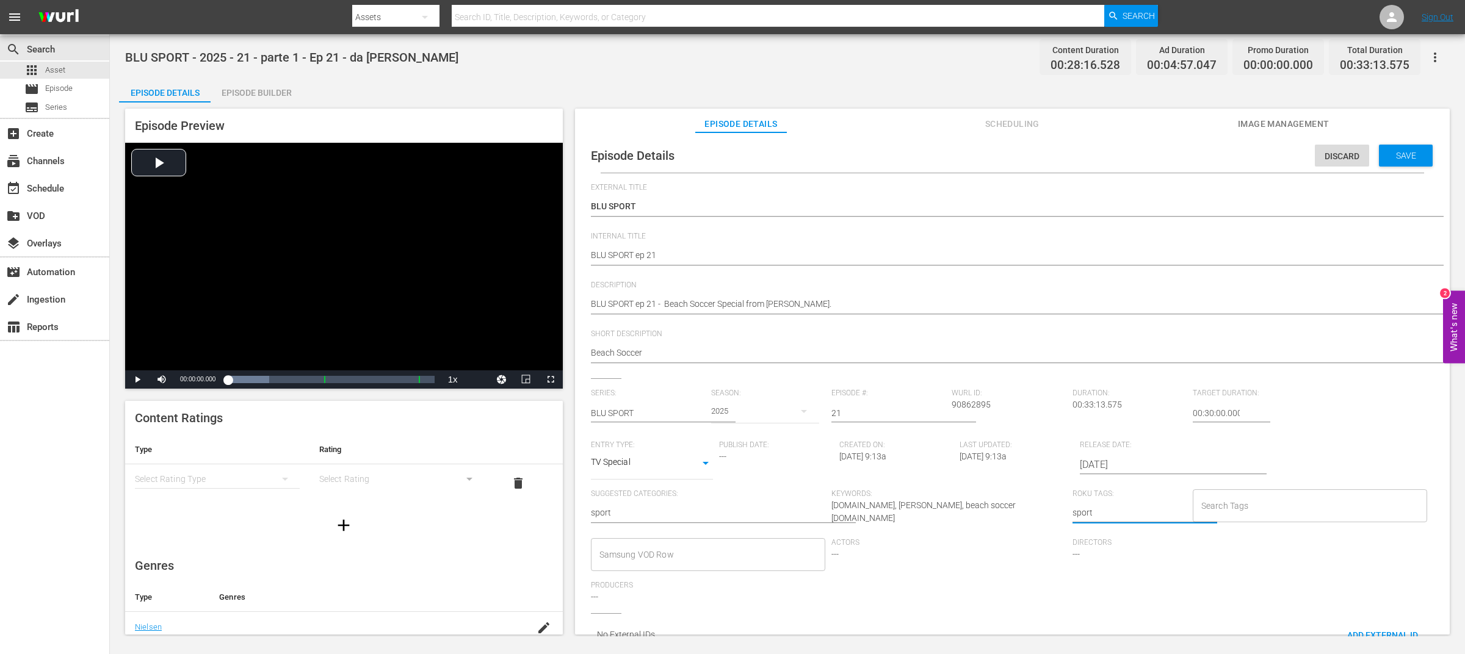
type textarea "sport,"
type textarea "sport, b"
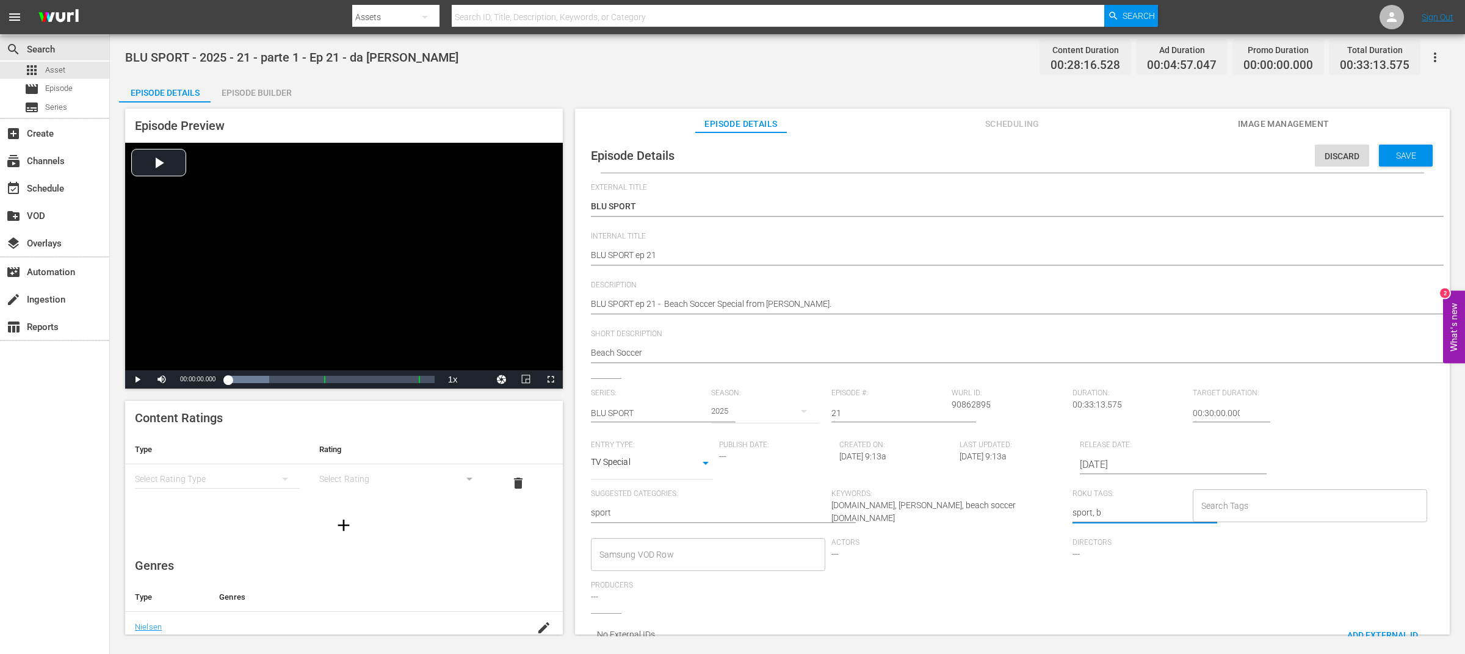
type textarea "sport, be"
type textarea "sport, bea"
type textarea "sport, beac"
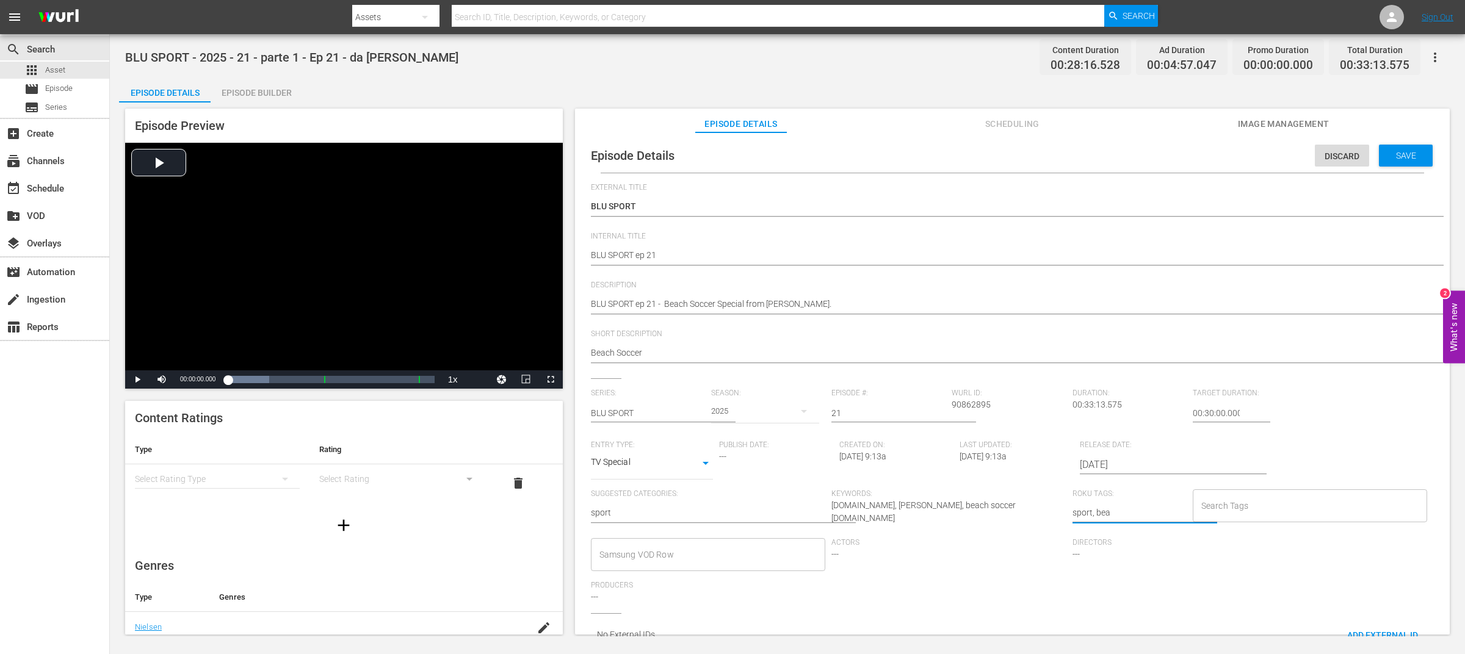
type textarea "sport, beac"
type textarea "sport, beach"
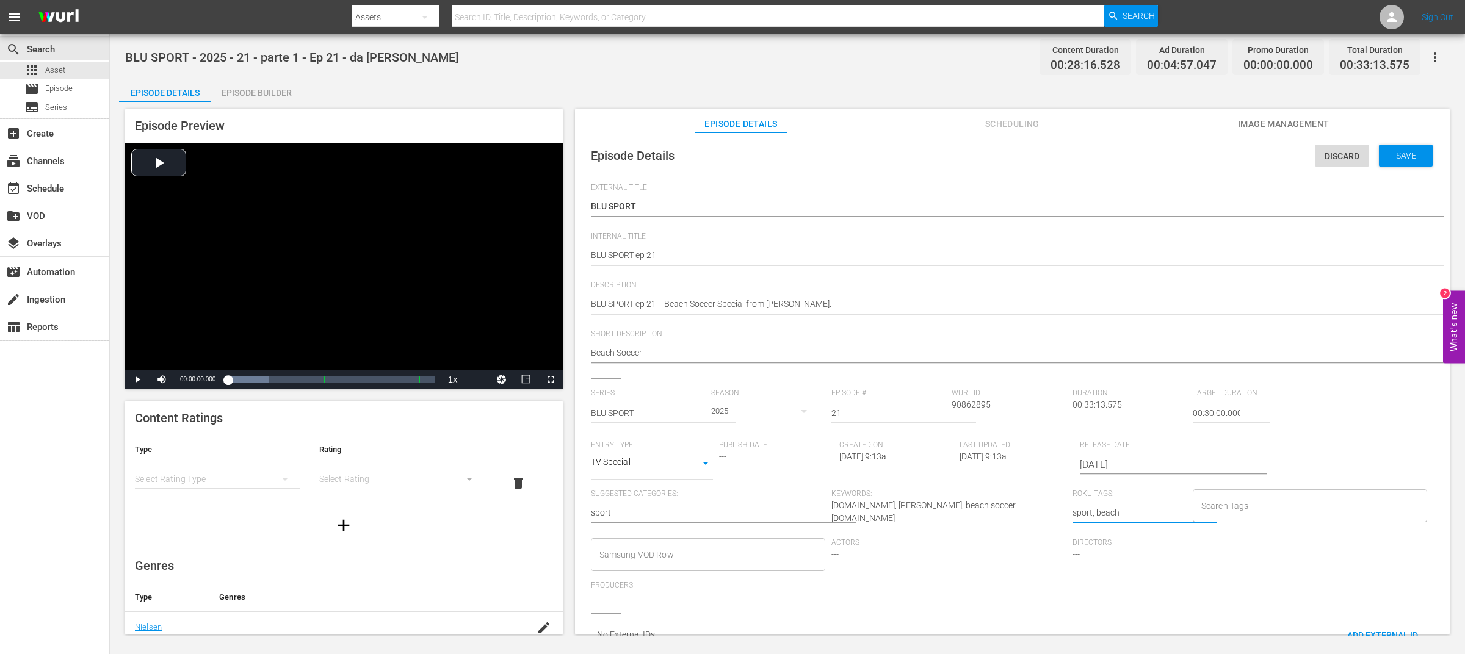
type textarea "sport, beach s"
type textarea "sport, beach so"
type textarea "sport, beach soc"
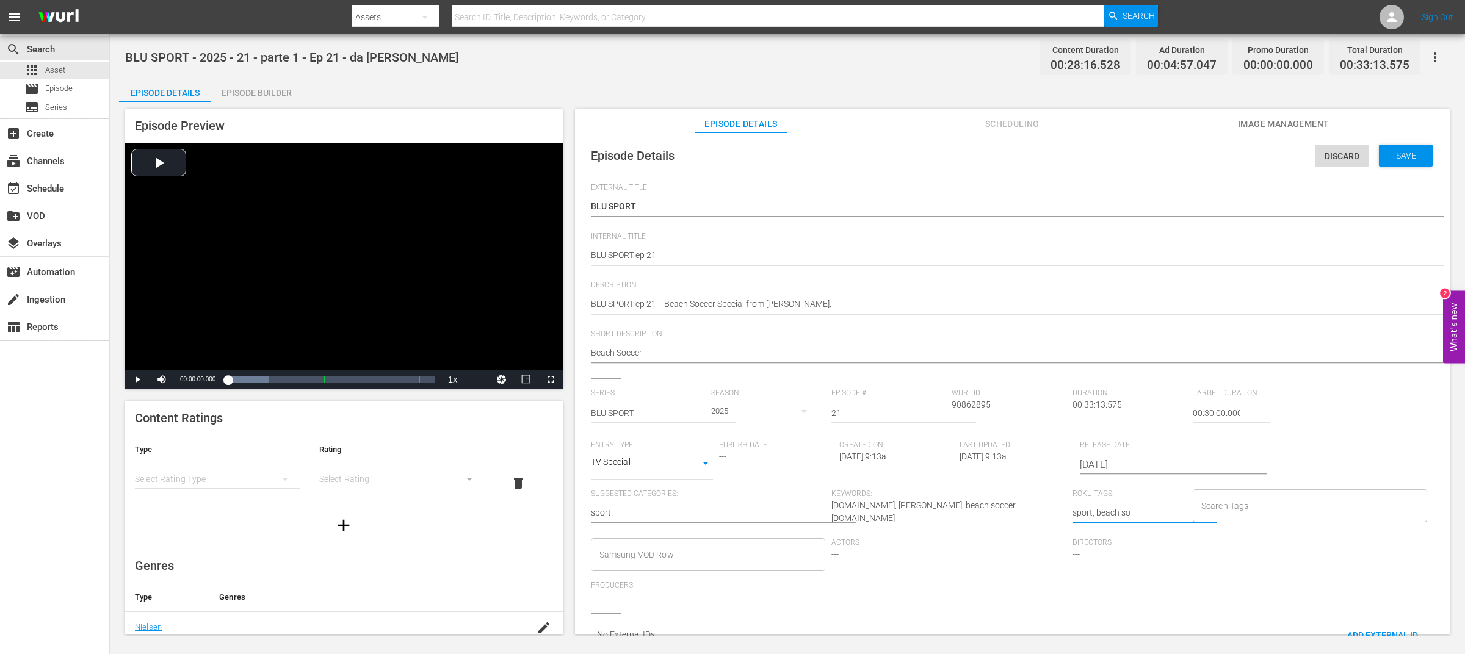
type textarea "sport, beach soc"
type textarea "sport, beach socc"
type textarea "sport, beach socce"
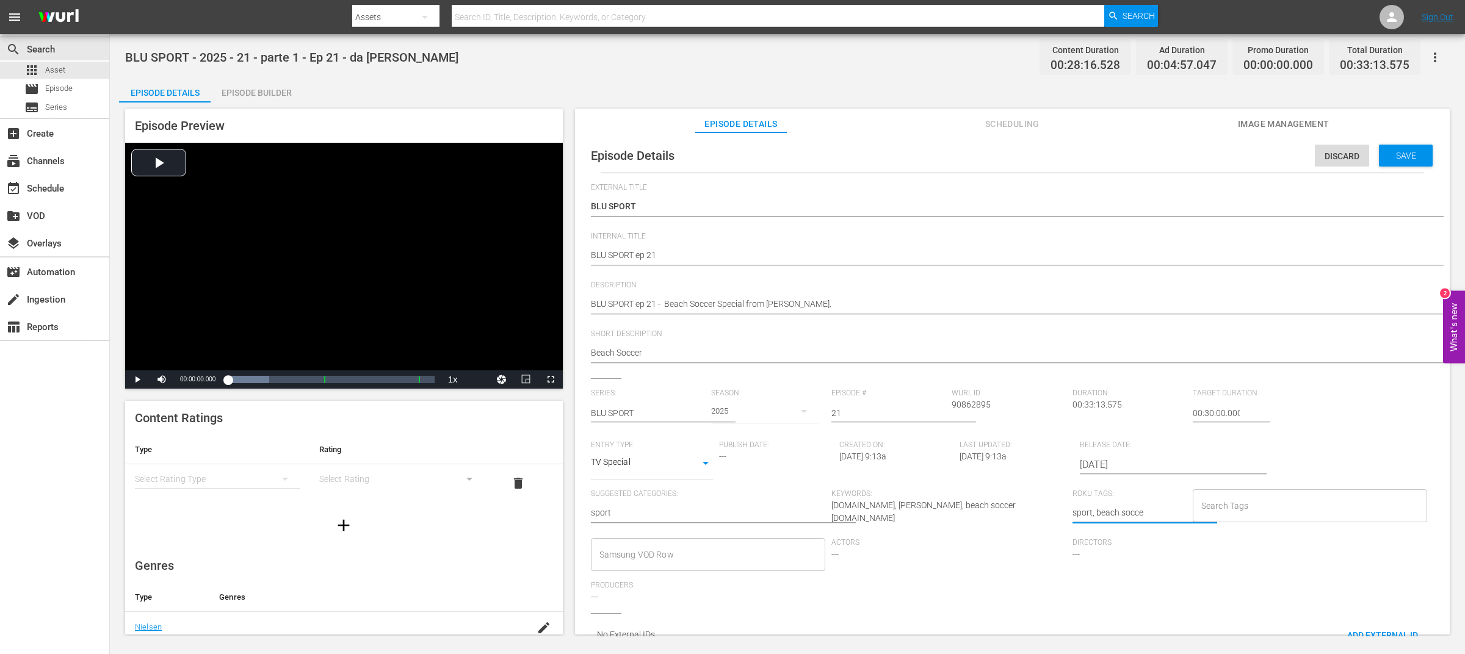
type textarea "sport, beach soccer"
type textarea "sport, beach soccer,"
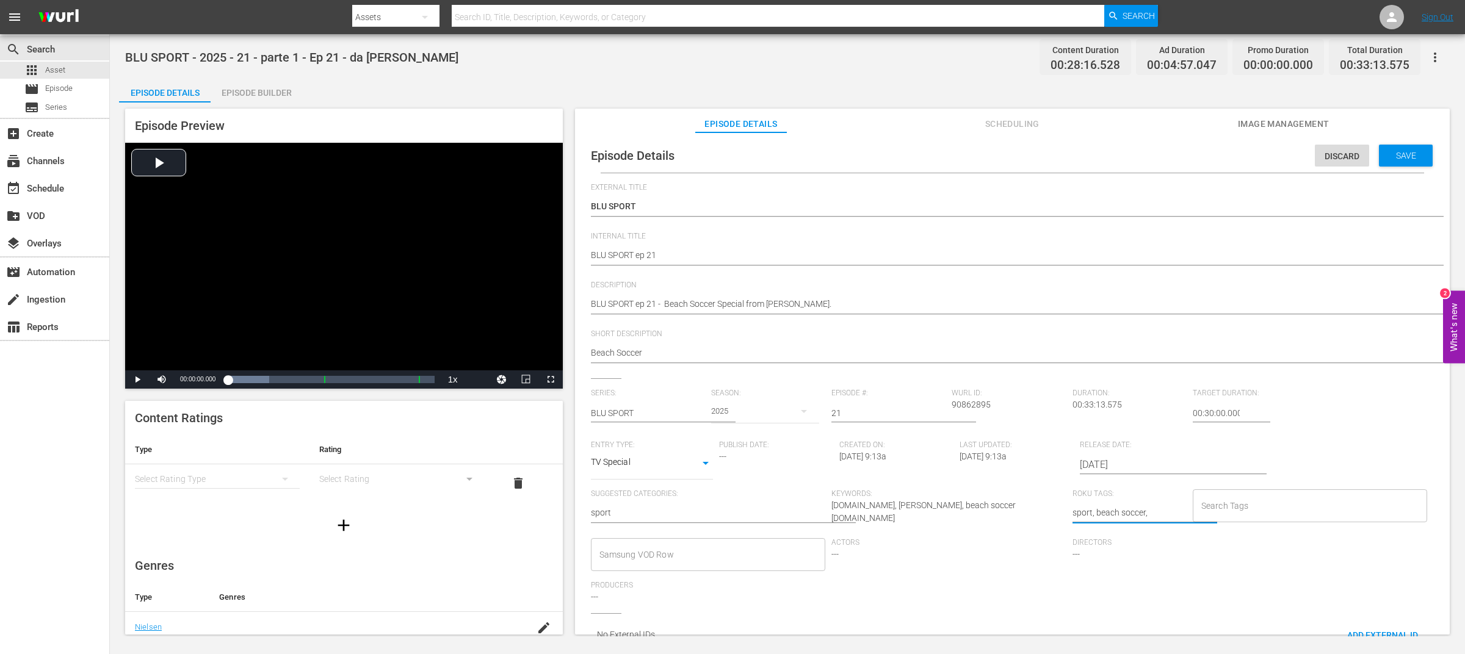
type textarea "sport, beach soccer,"
type textarea "sport, beach soccer, M"
type textarea "sport, beach soccer, Ma"
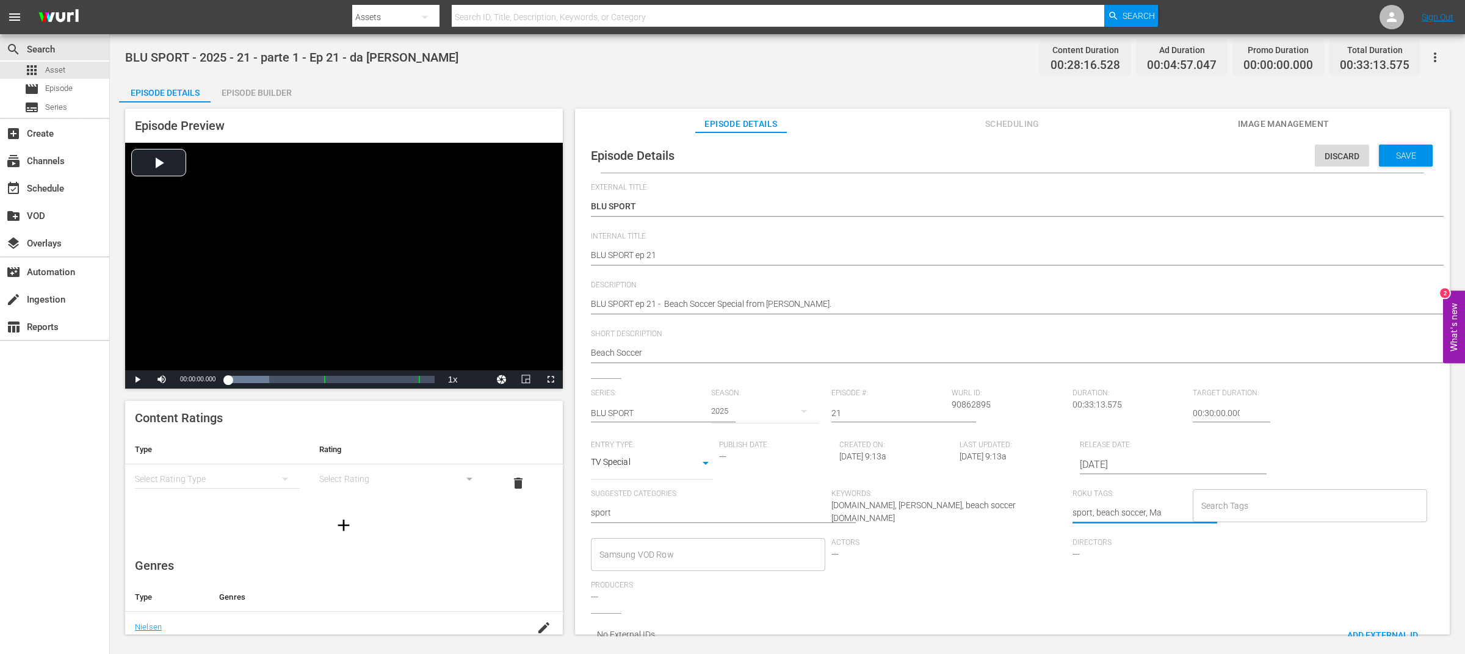
type textarea "sport, beach soccer, Mar"
type textarea "sport, beach soccer, Marg"
type textarea "sport, beach soccer, [GEOGRAPHIC_DATA]"
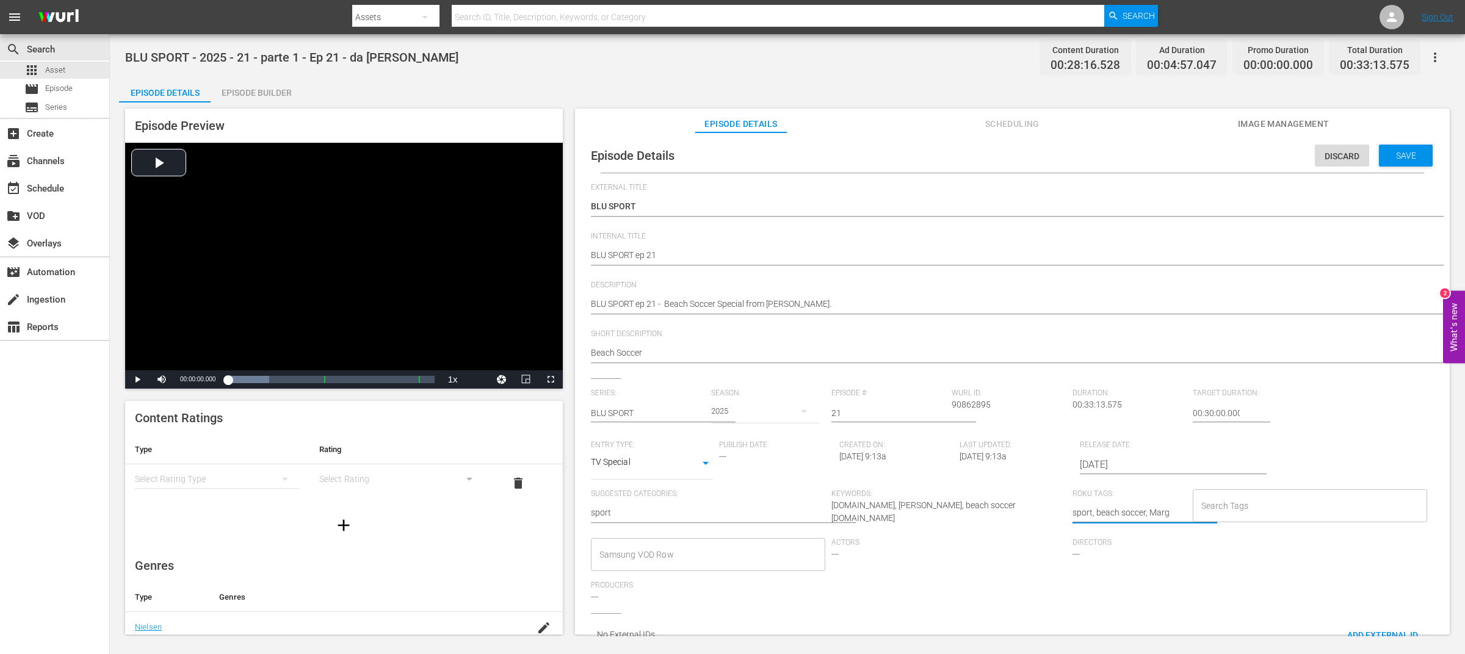
type textarea "sport, beach soccer, [GEOGRAPHIC_DATA]"
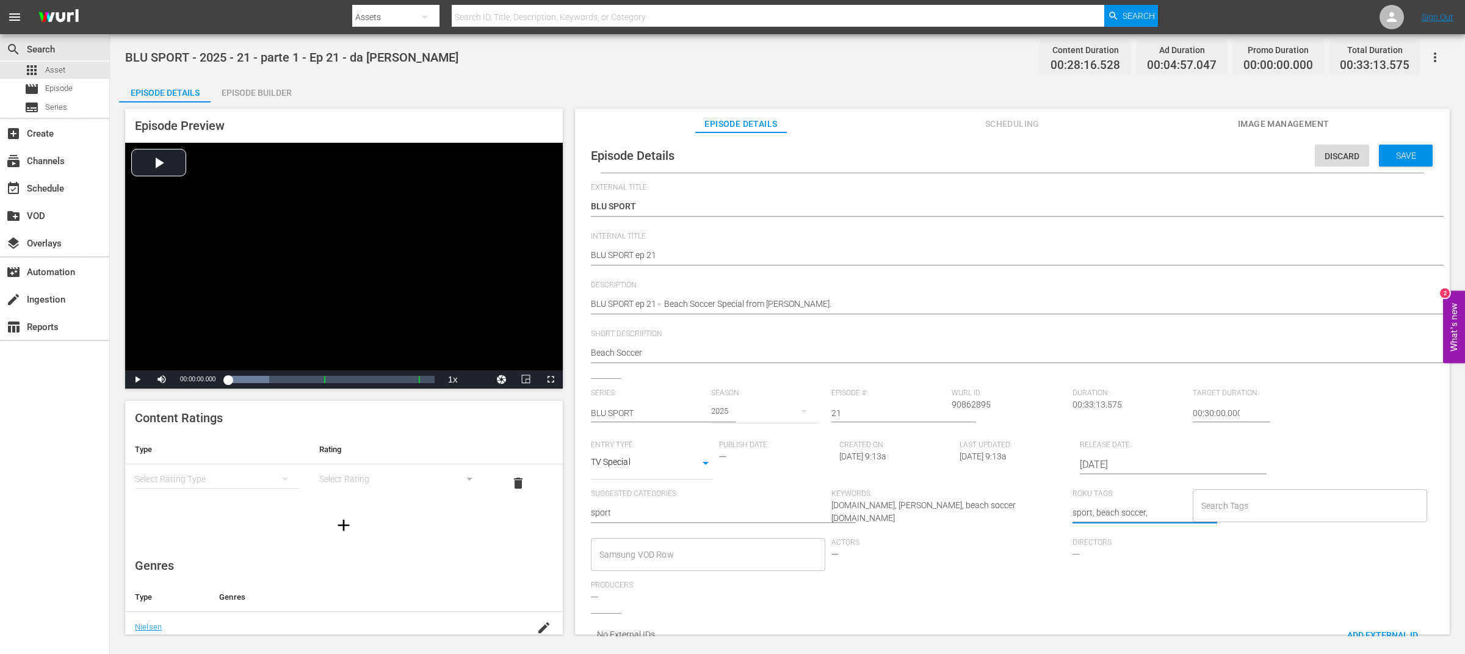
type textarea "sport, beach soccer, [GEOGRAPHIC_DATA]"
type textarea "sport, beach soccer, Margherita"
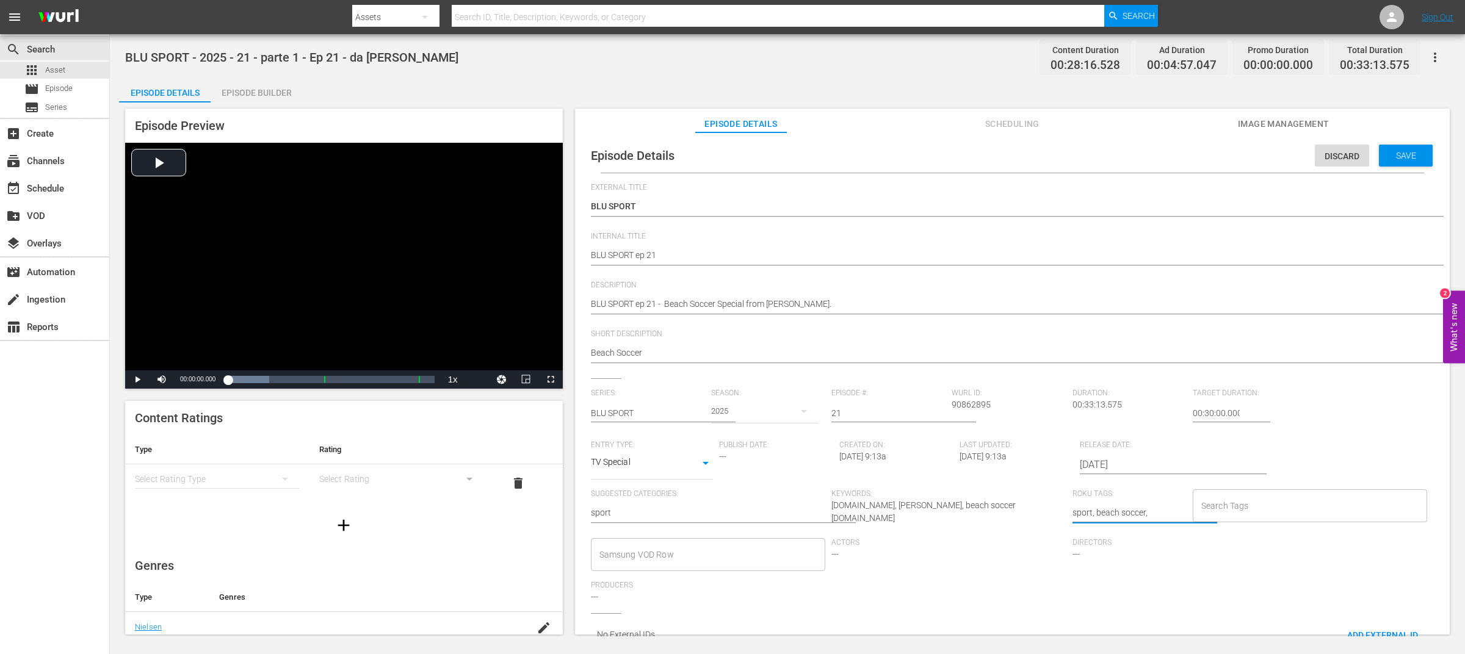
type textarea "sport, beach soccer, Margherita"
type textarea "sport, beach soccer, [PERSON_NAME]"
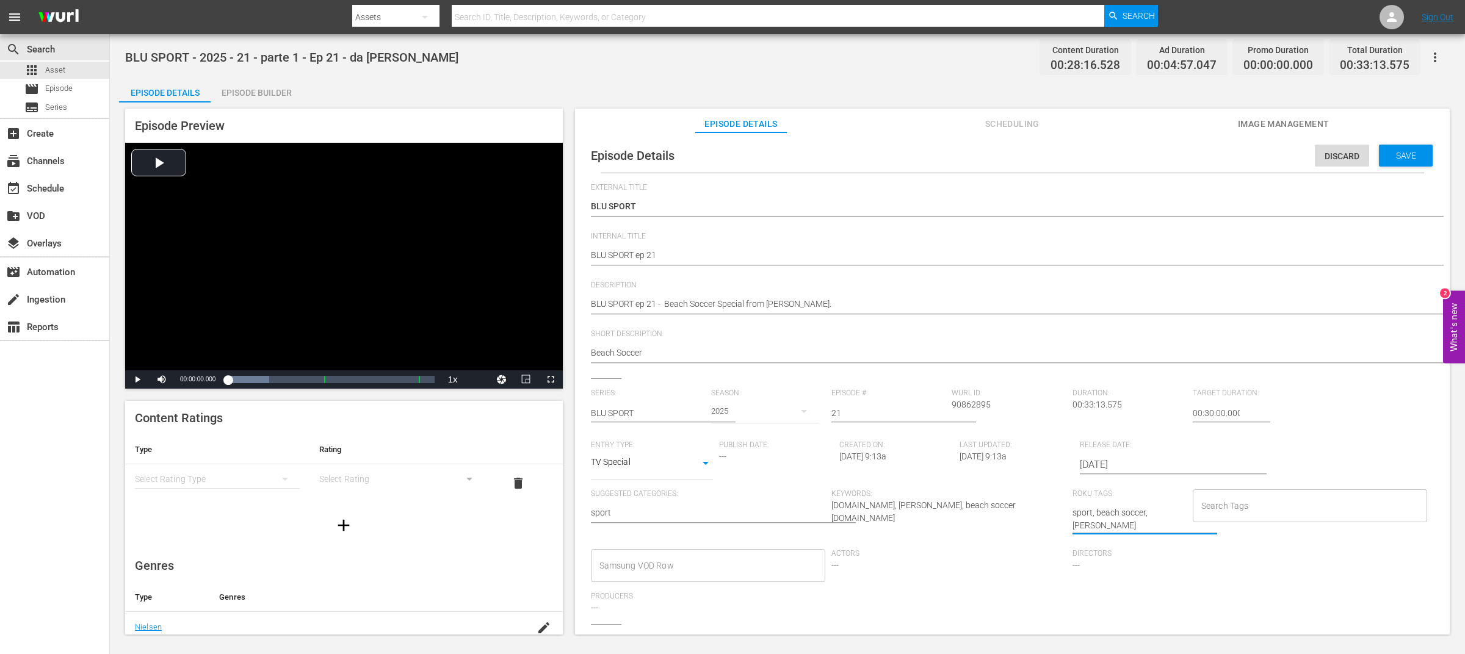
type textarea "sport, beach soccer, Margherita"
type textarea "sport, beach soccer, Margherita d"
type textarea "sport, beach soccer, Margherita di"
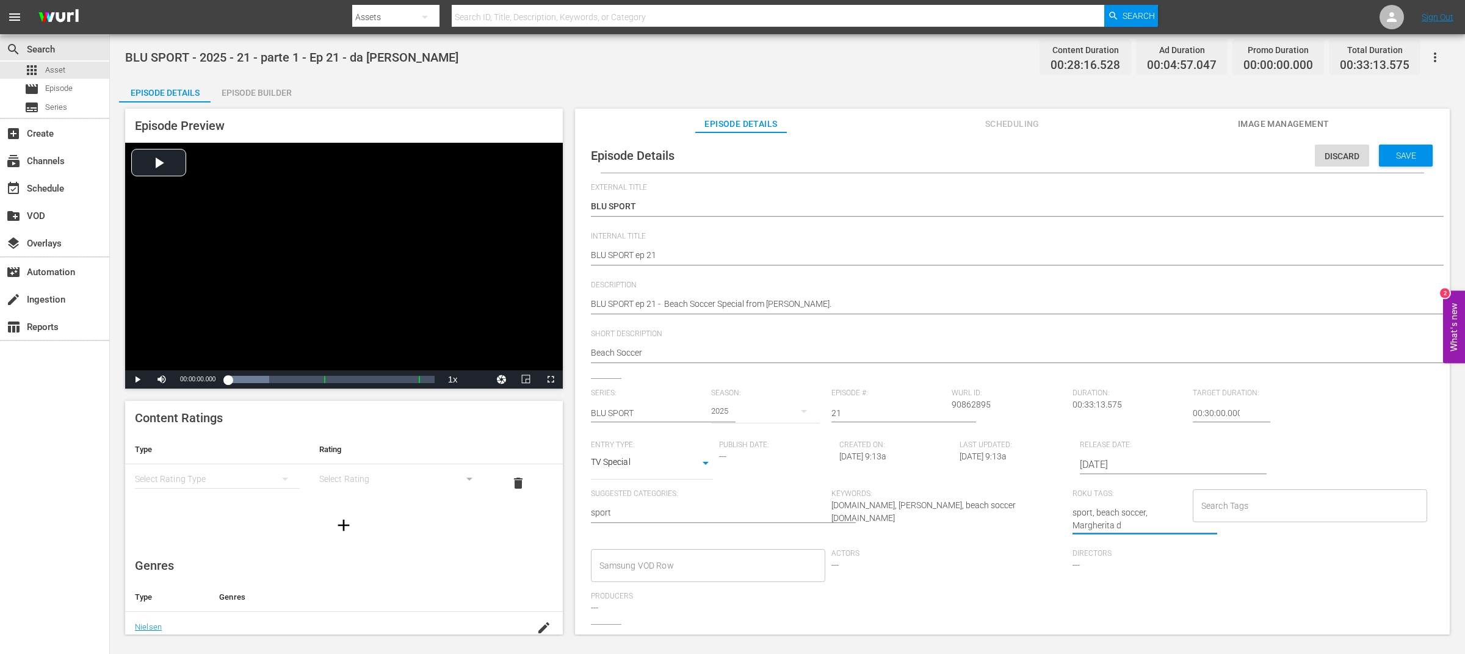
type textarea "sport, beach soccer, Margherita di"
type textarea "sport, beach soccer, Margherita di S"
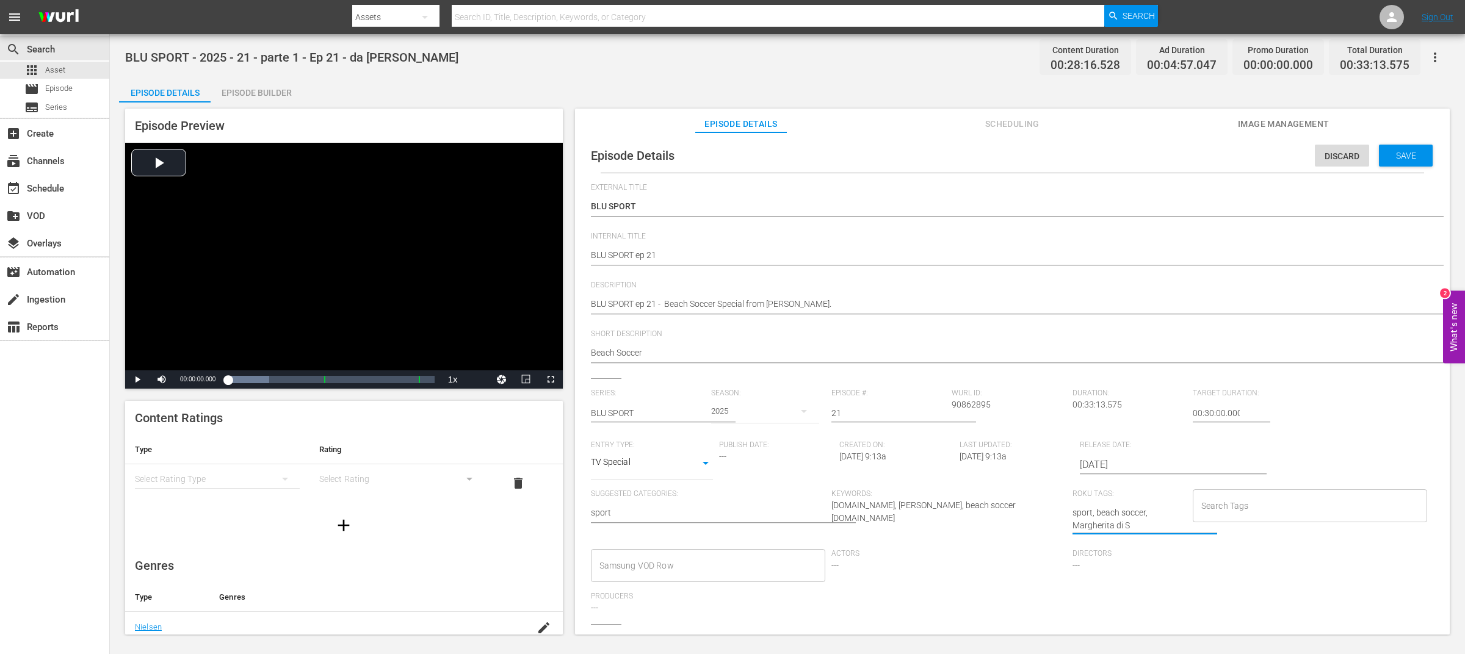
type textarea "sport, beach soccer, [PERSON_NAME]"
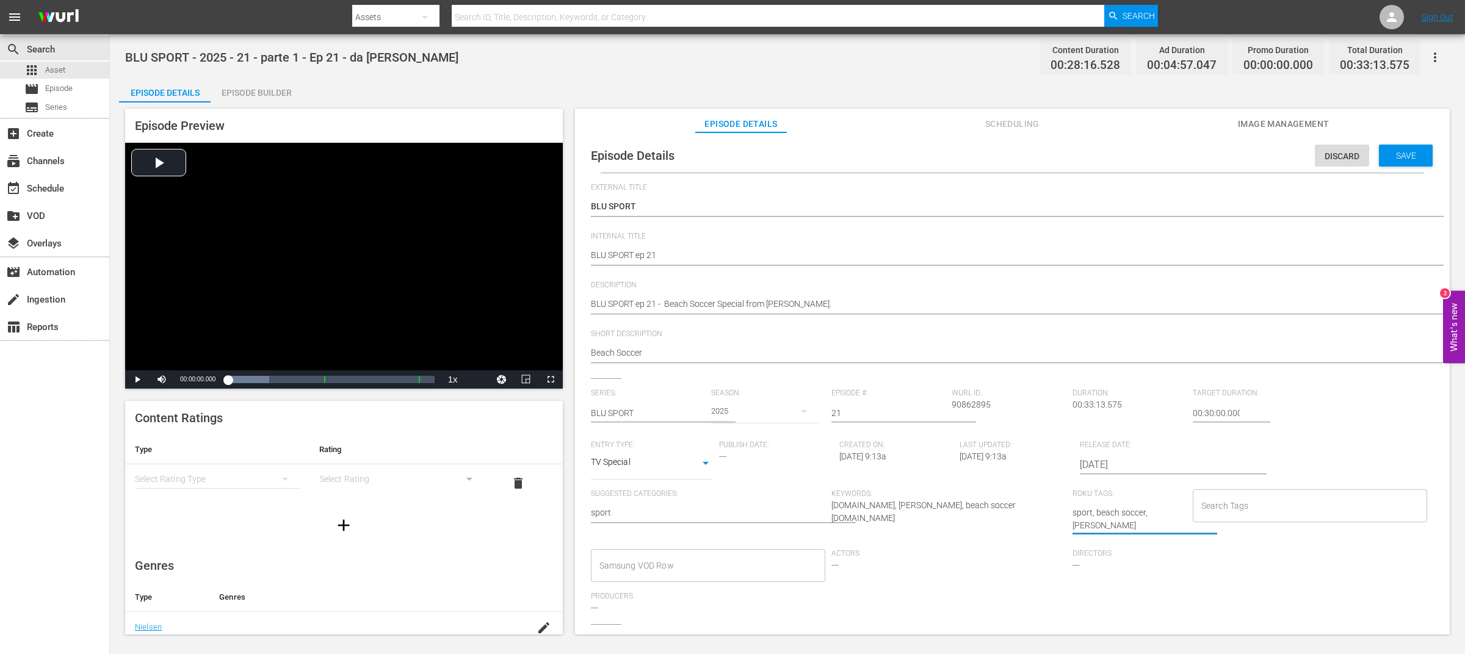
type textarea "sport, beach soccer, [PERSON_NAME]"
click at [1072, 524] on textarea "sport, beach soccer, [PERSON_NAME]" at bounding box center [1129, 520] width 114 height 26
type textarea "sport, beach soccer, [PERSON_NAME]"
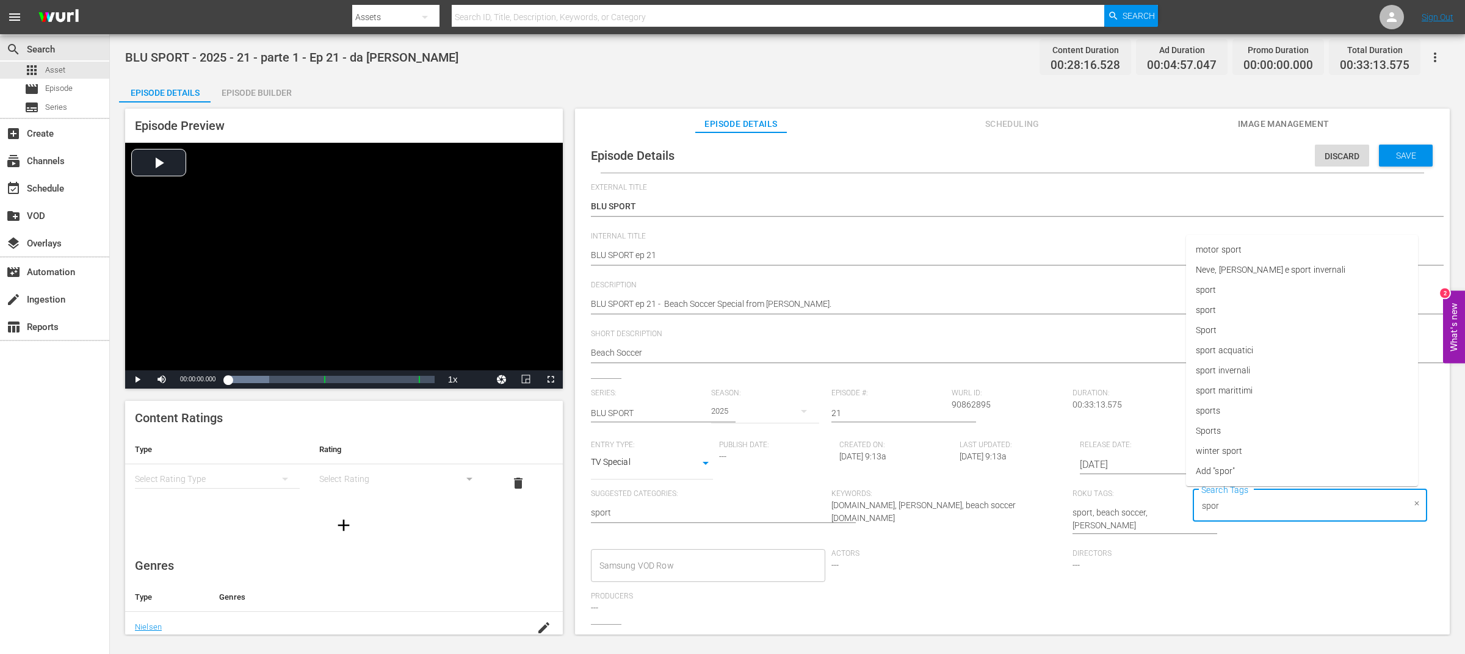
type input "sport"
type input "bea"
paste input "[PERSON_NAME]"
type input "[PERSON_NAME]"
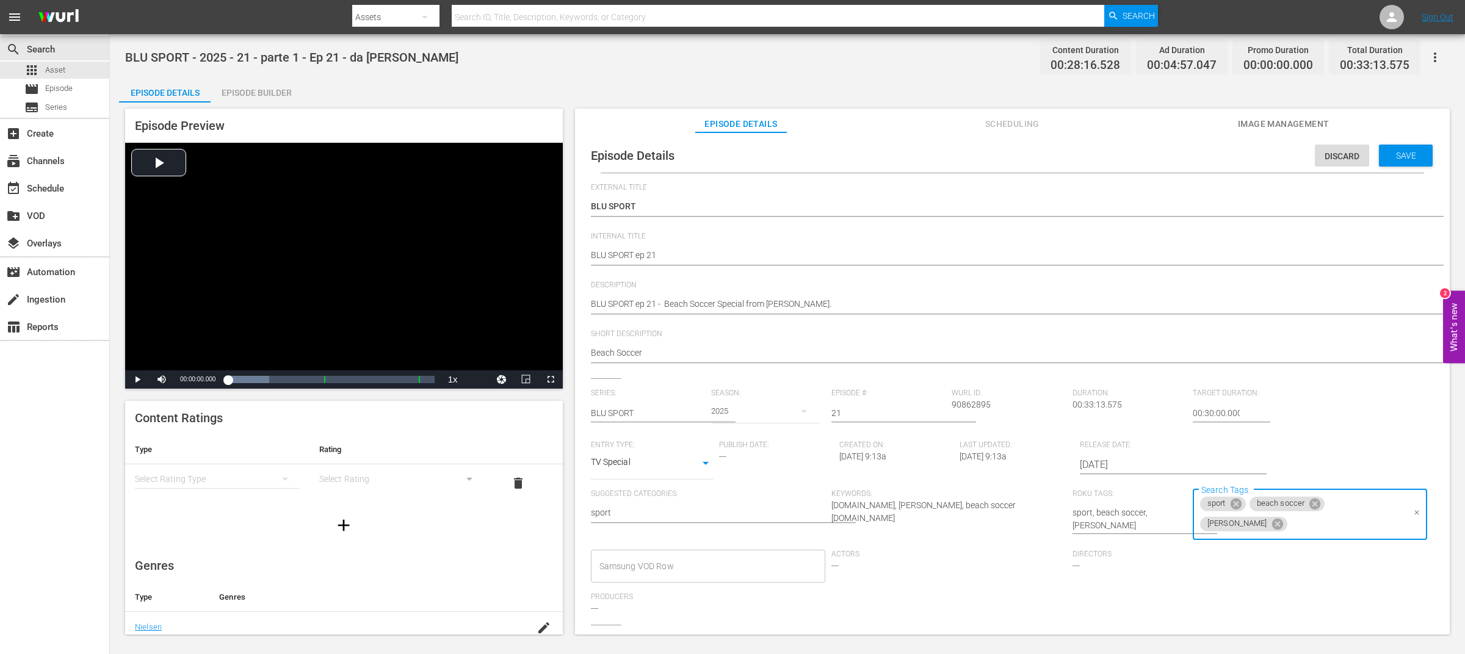
click at [745, 563] on input "Samsung VOD Row" at bounding box center [699, 567] width 206 height 22
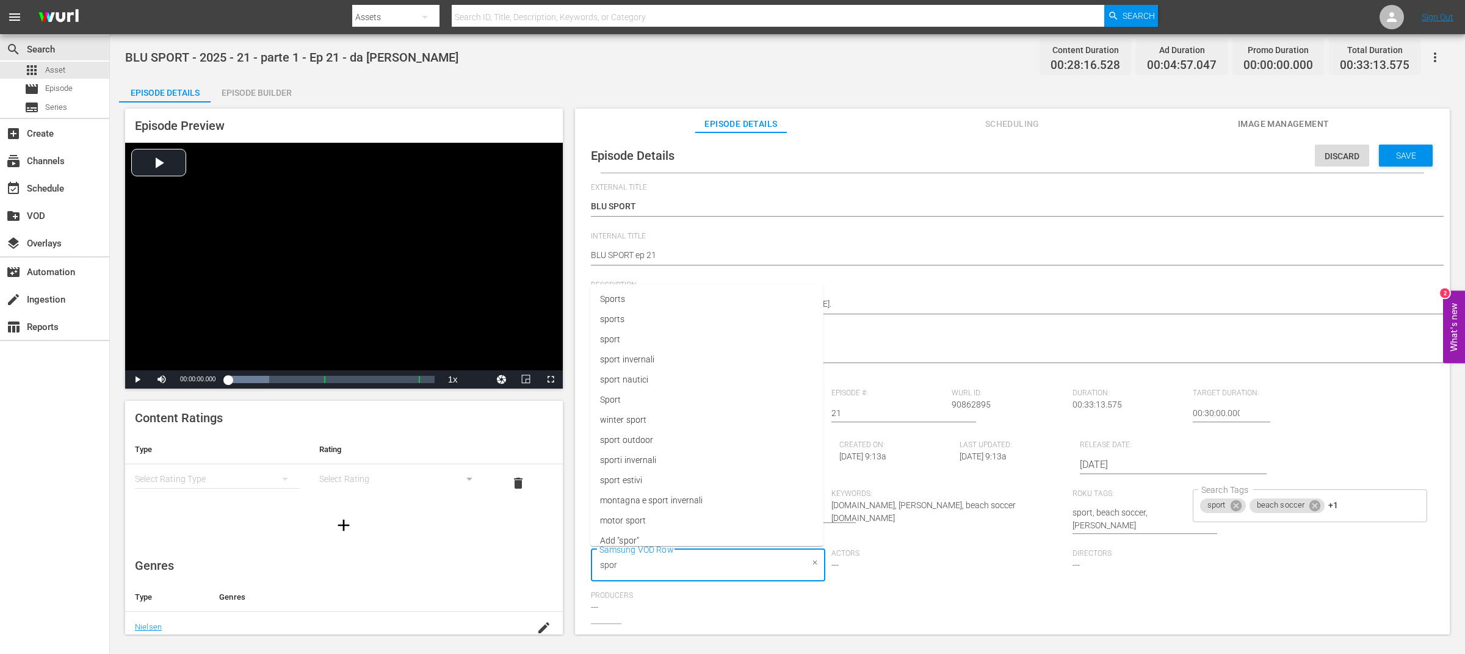
type input "sport"
type input "bea"
paste input "[PERSON_NAME]"
type input "[PERSON_NAME]"
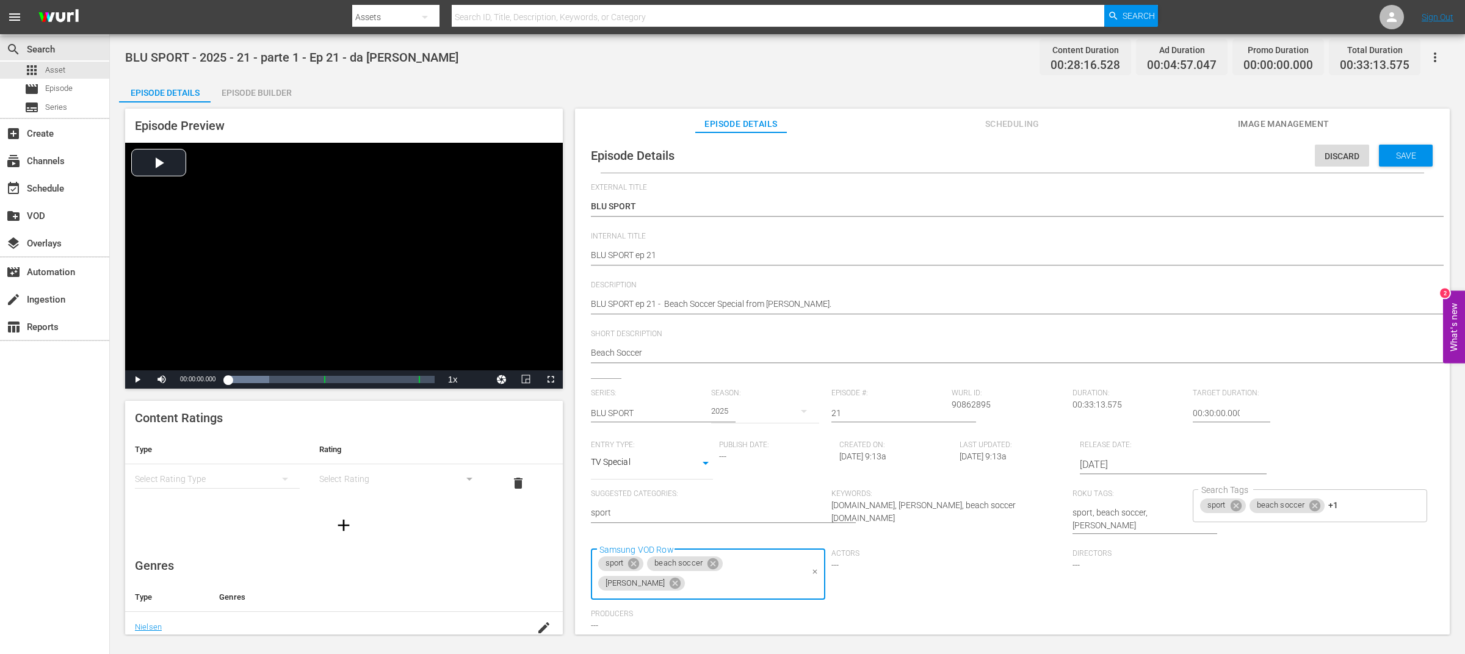
click at [1371, 562] on div "Series: BLU SPORT Season: 2025 Episode #: 21 [PERSON_NAME] ID: 90862895 Duratio…" at bounding box center [1012, 515] width 843 height 253
click at [1412, 151] on span "Save" at bounding box center [1406, 156] width 40 height 10
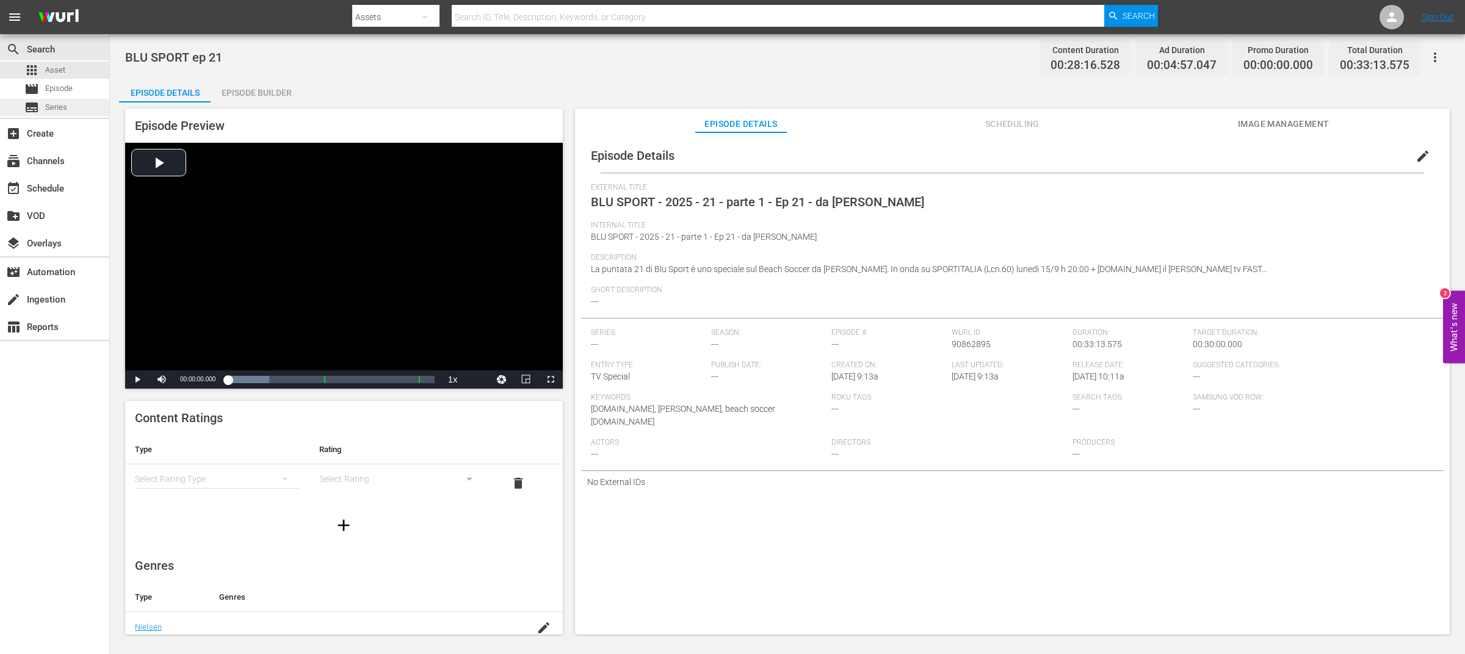
click at [48, 108] on span "Series" at bounding box center [56, 107] width 22 height 12
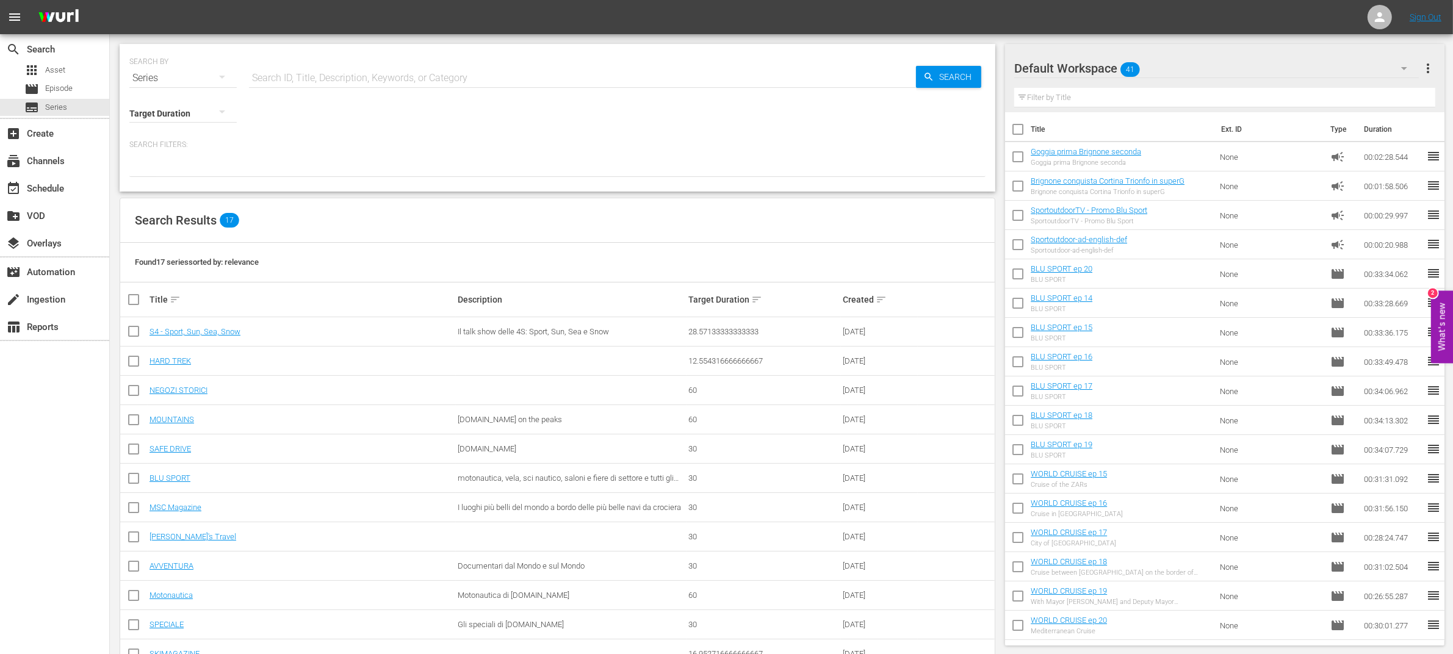
click at [1024, 157] on input "checkbox" at bounding box center [1018, 159] width 26 height 26
checkbox input "true"
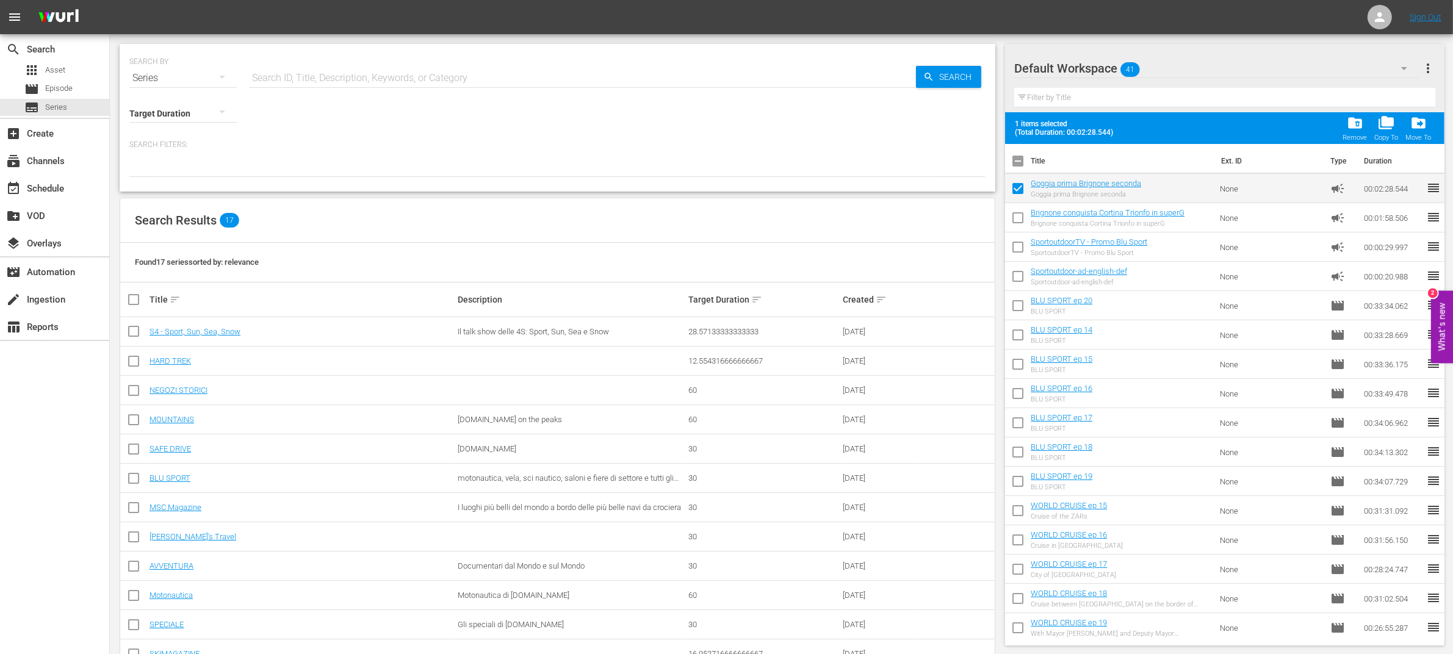
click at [1019, 219] on input "checkbox" at bounding box center [1018, 221] width 26 height 26
checkbox input "true"
click at [1018, 245] on input "checkbox" at bounding box center [1018, 250] width 26 height 26
checkbox input "true"
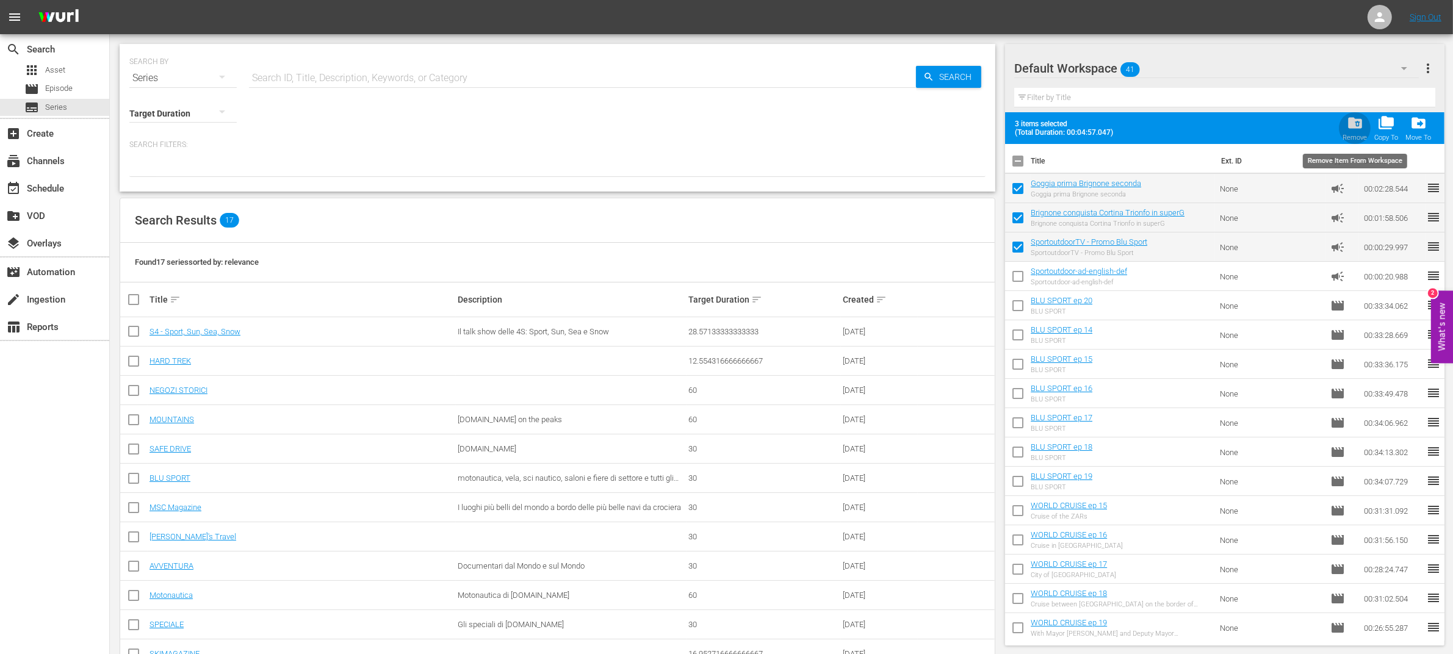
click at [1360, 121] on span "folder_delete" at bounding box center [1355, 123] width 16 height 16
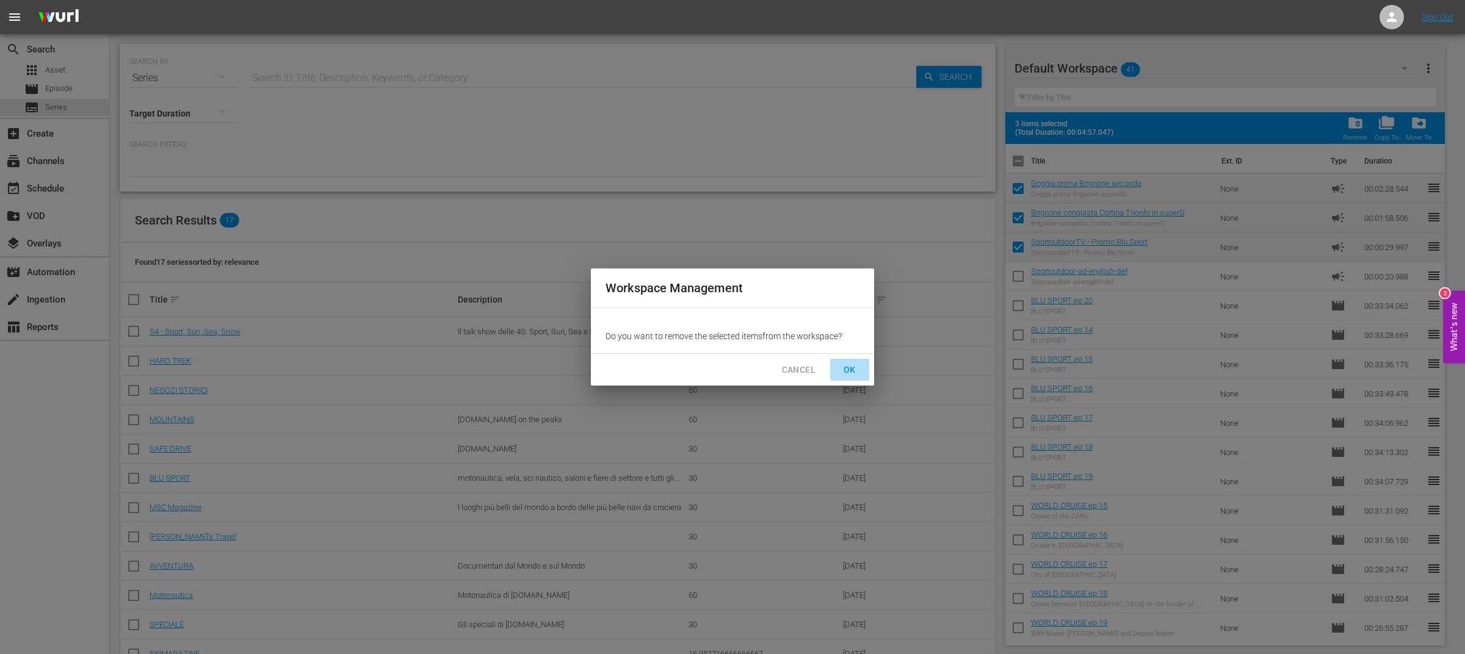
click at [845, 369] on span "OK" at bounding box center [850, 370] width 20 height 15
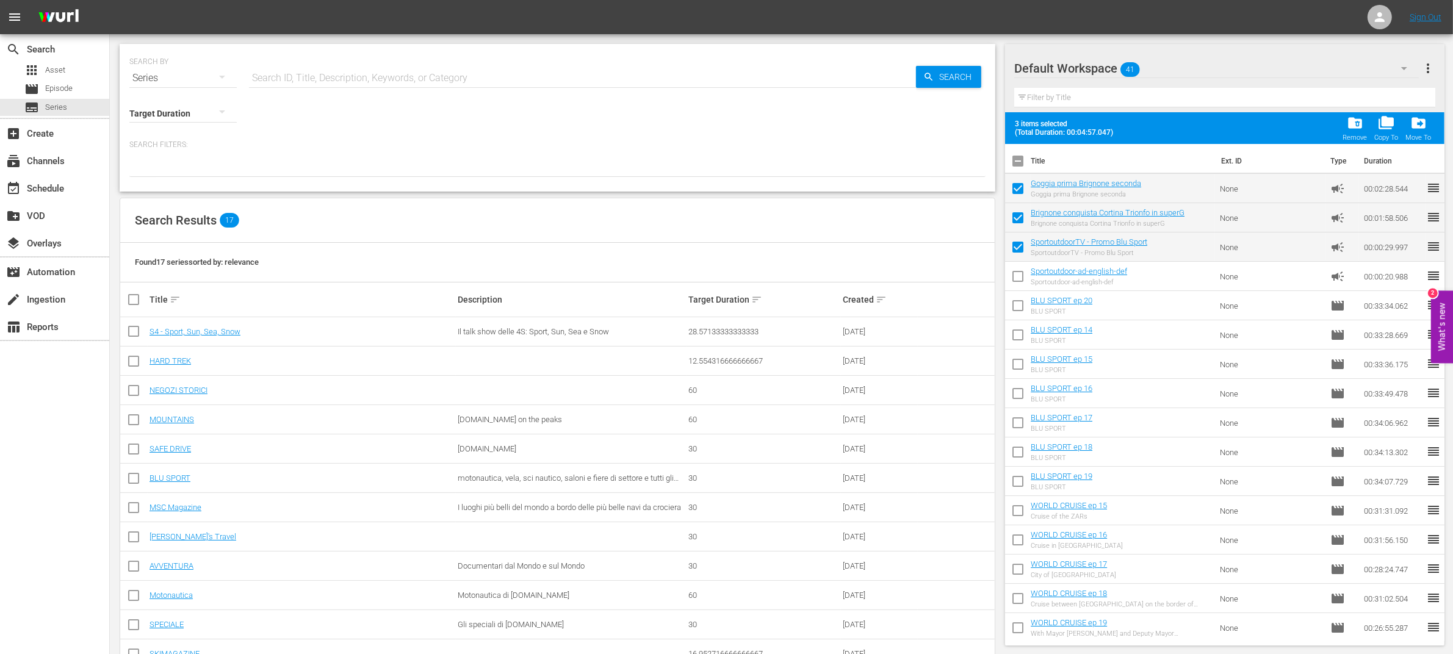
checkbox input "false"
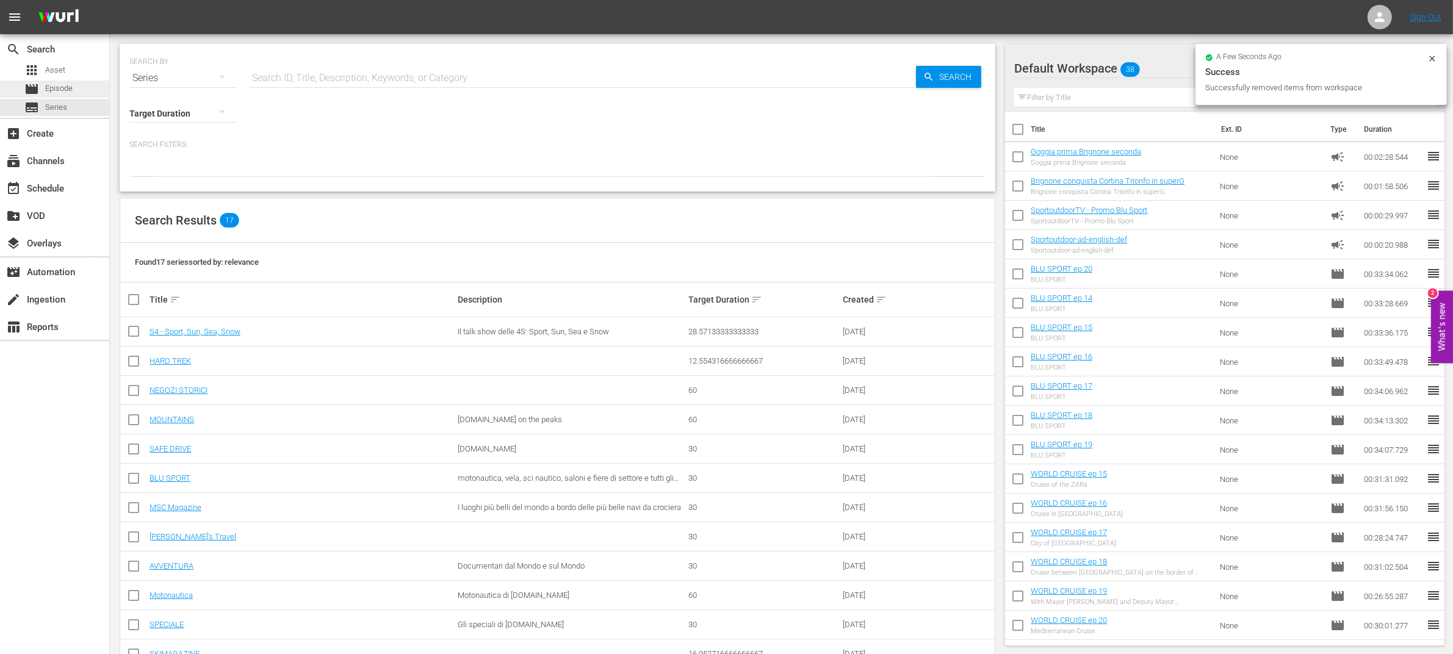
click at [79, 91] on div "movie Episode" at bounding box center [54, 89] width 109 height 17
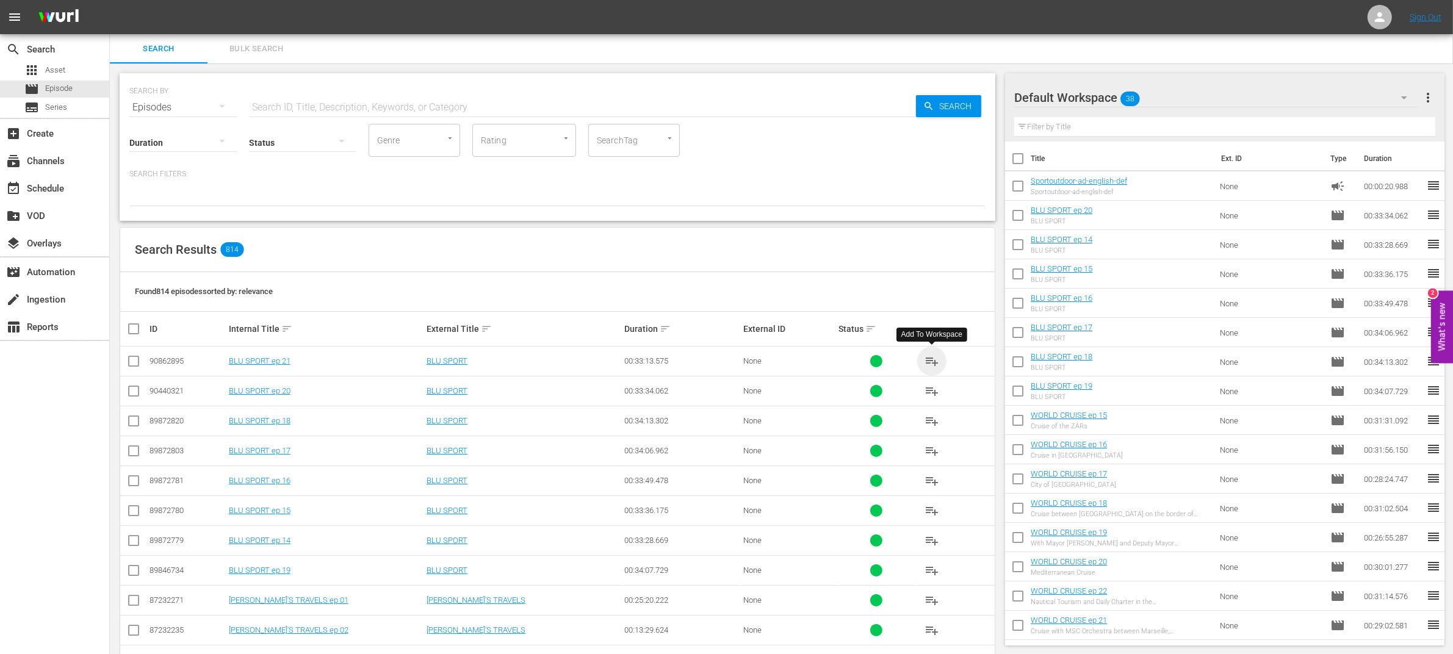
click at [928, 360] on span "playlist_add" at bounding box center [932, 361] width 15 height 15
click at [67, 190] on div "event_available Schedule" at bounding box center [34, 186] width 68 height 11
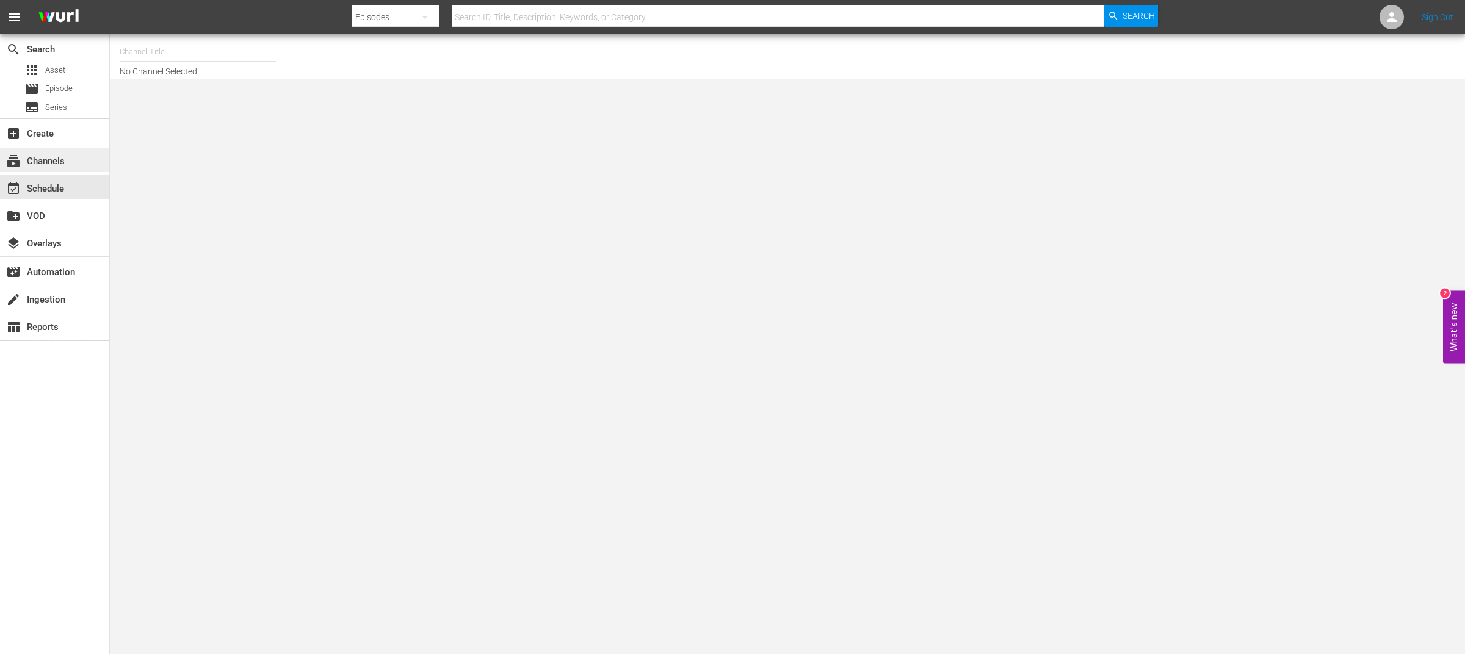
click at [61, 165] on div "subscriptions Channels" at bounding box center [34, 159] width 68 height 11
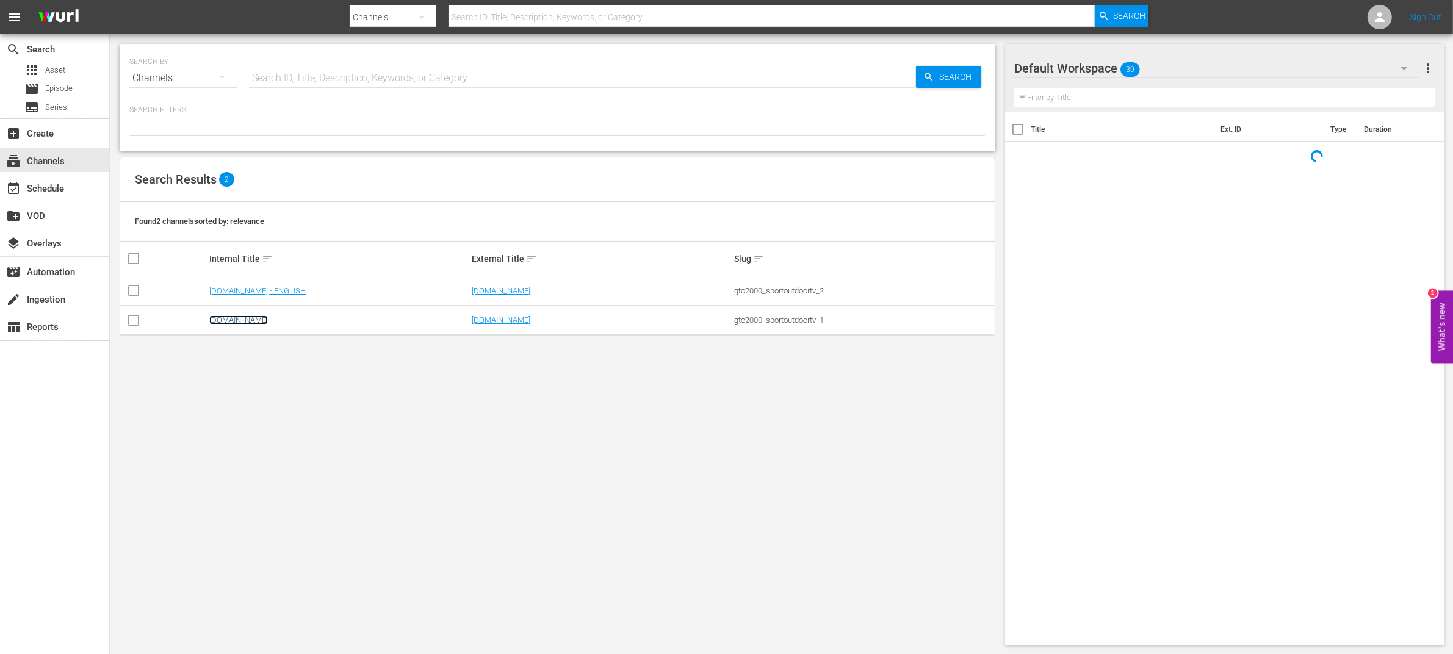
click at [256, 321] on link "[DOMAIN_NAME]" at bounding box center [238, 320] width 59 height 9
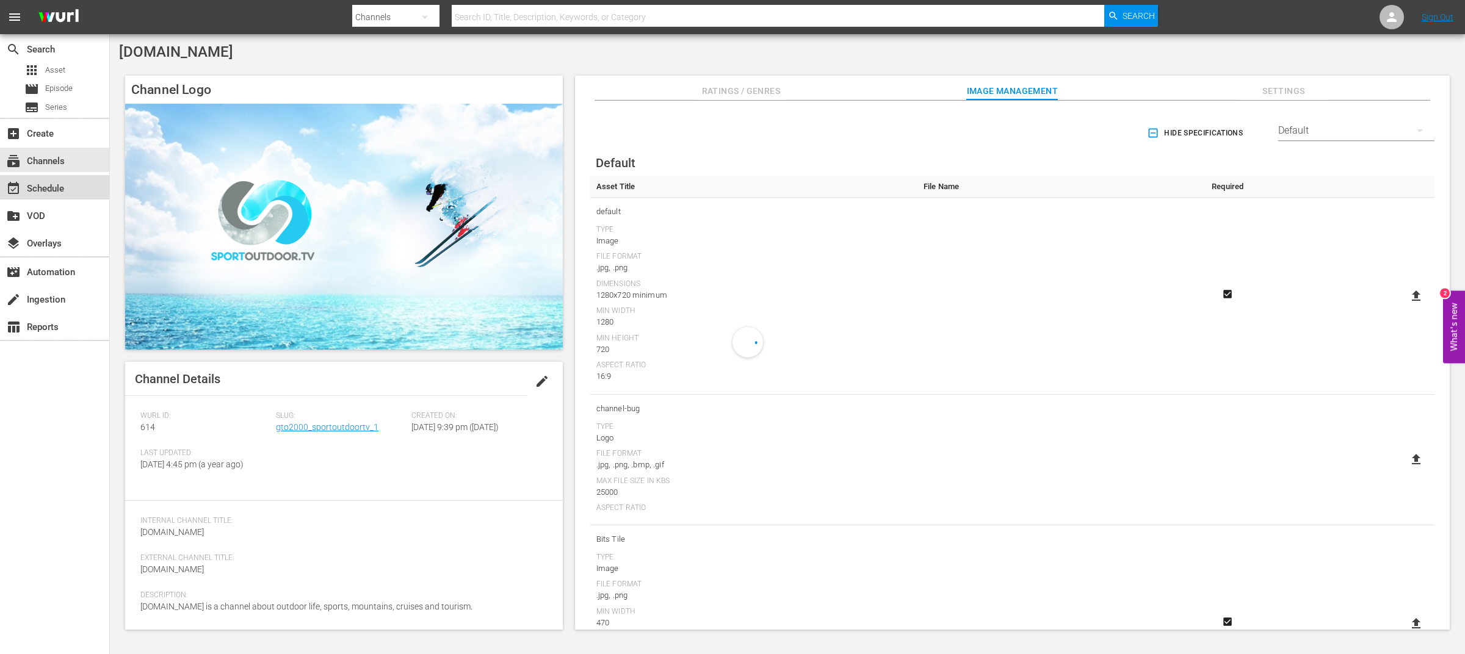
click at [52, 192] on div "event_available Schedule" at bounding box center [34, 186] width 68 height 11
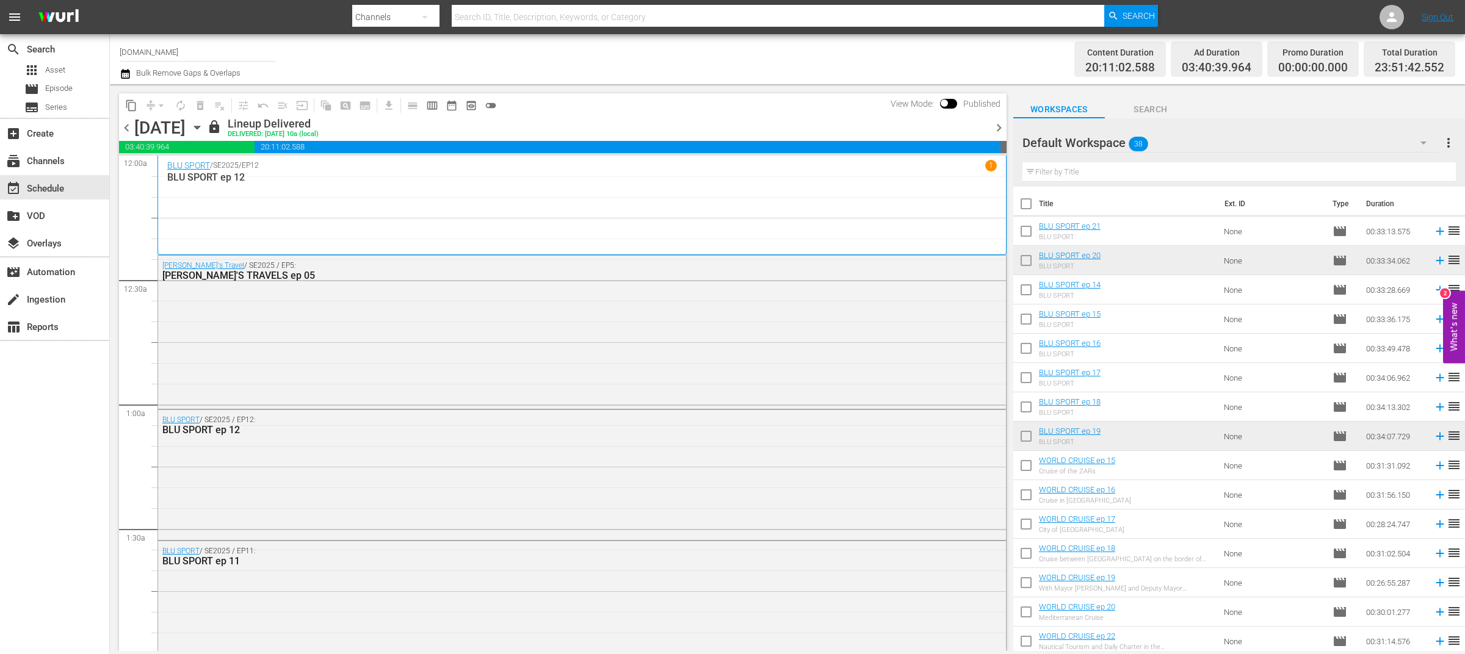
click at [998, 126] on span "chevron_right" at bounding box center [998, 127] width 15 height 15
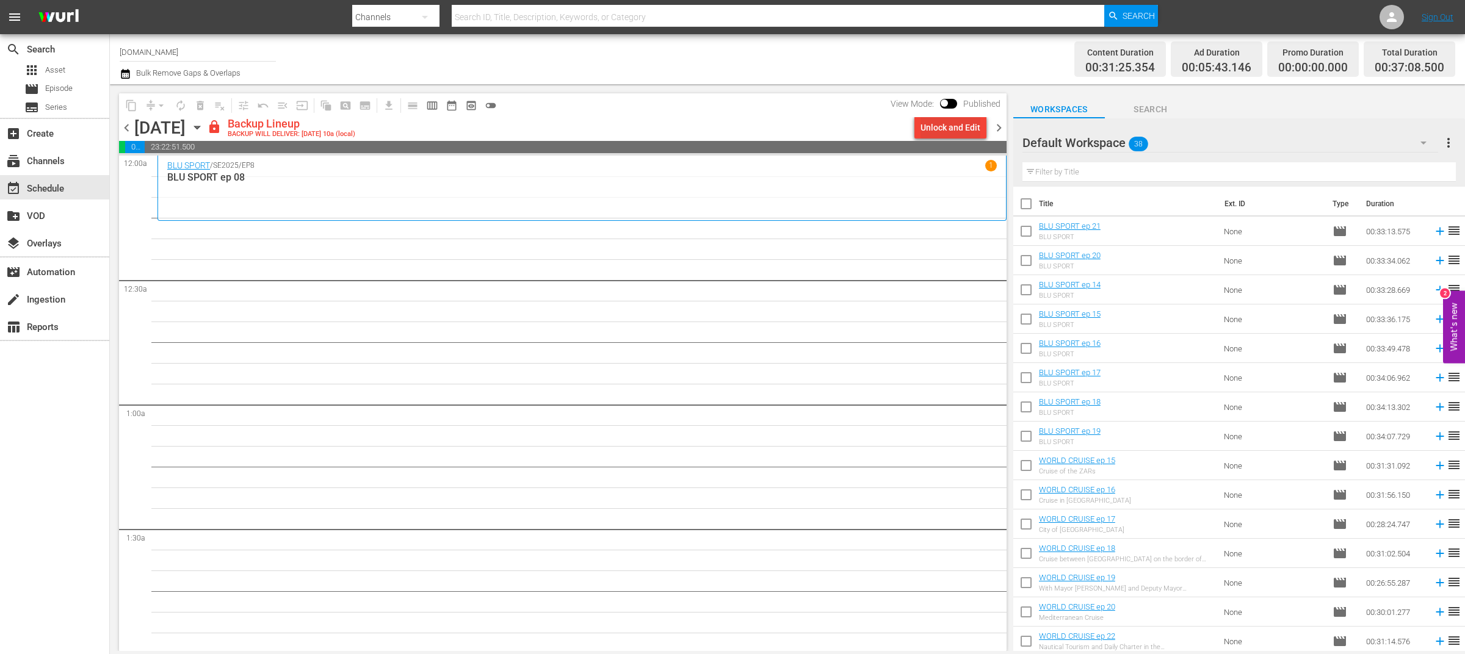
click at [971, 126] on div "Unlock and Edit" at bounding box center [951, 128] width 60 height 22
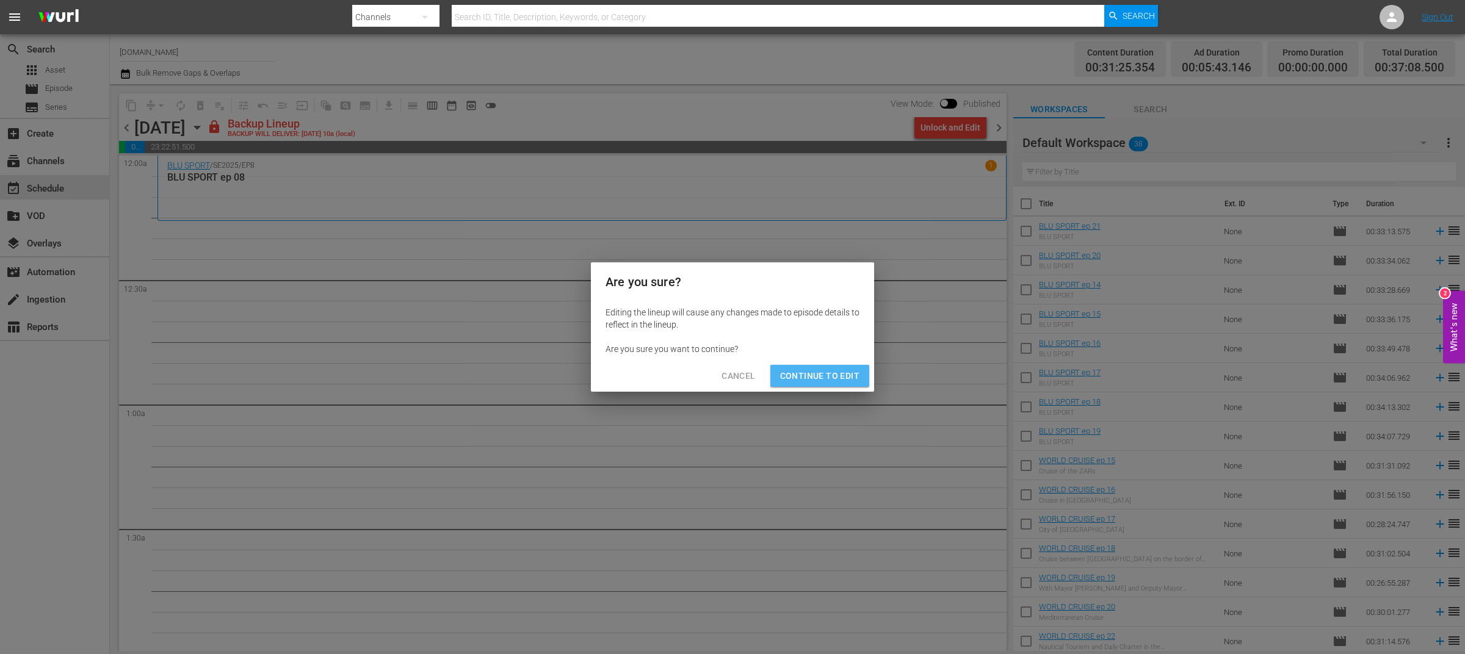
click at [844, 375] on span "Continue to Edit" at bounding box center [819, 376] width 79 height 15
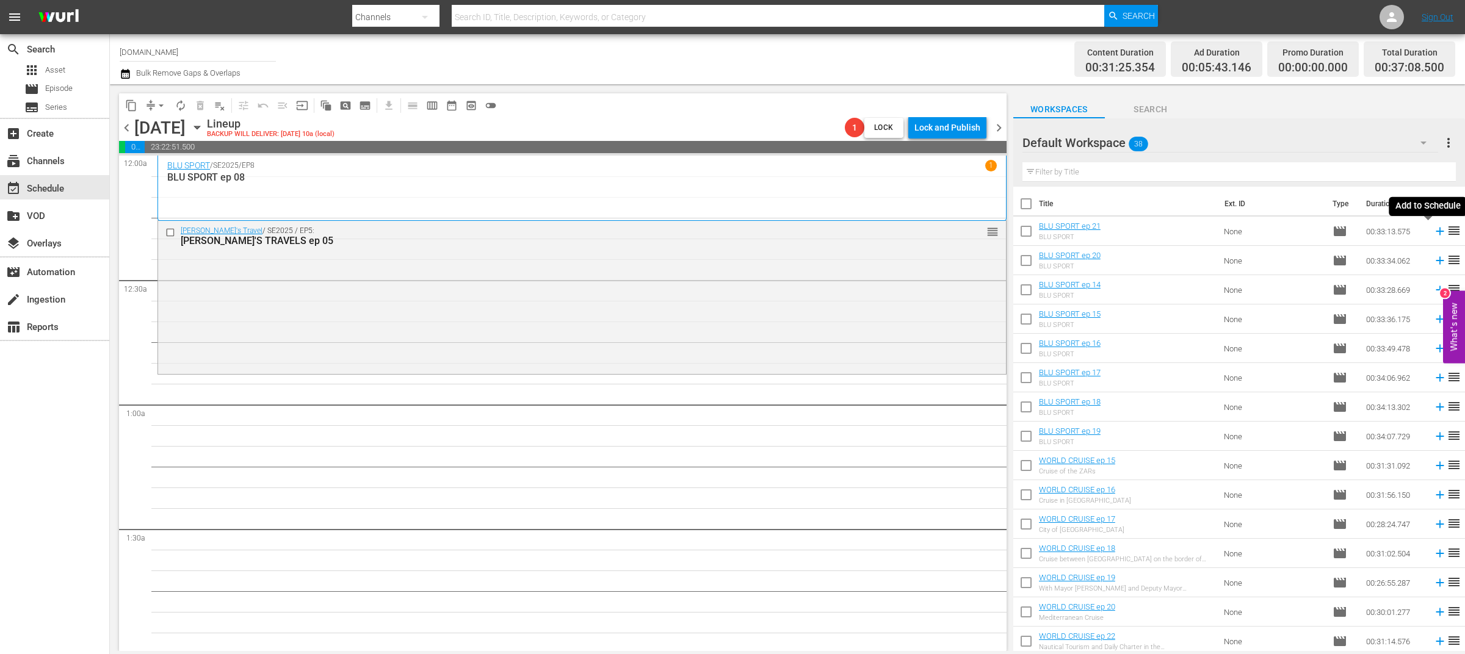
click at [1433, 233] on icon at bounding box center [1439, 231] width 13 height 13
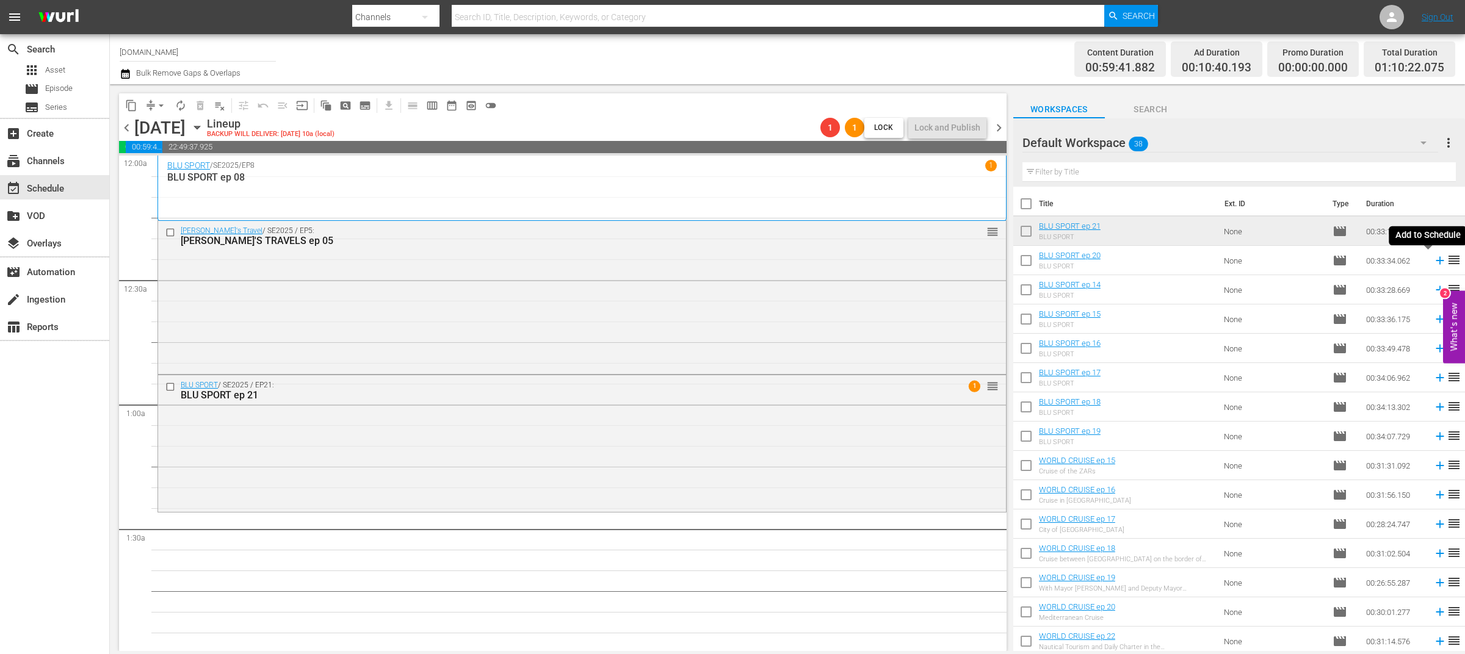
click at [1436, 262] on icon at bounding box center [1440, 261] width 8 height 8
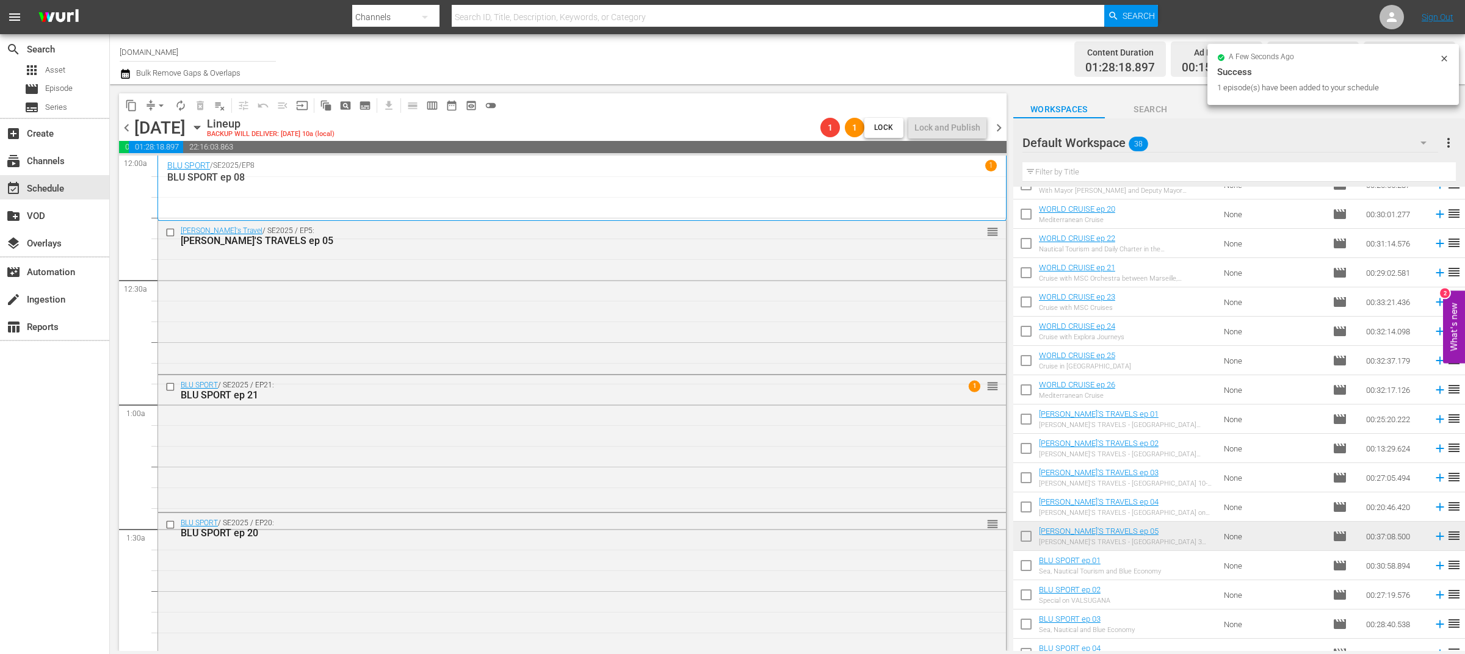
scroll to position [400, 0]
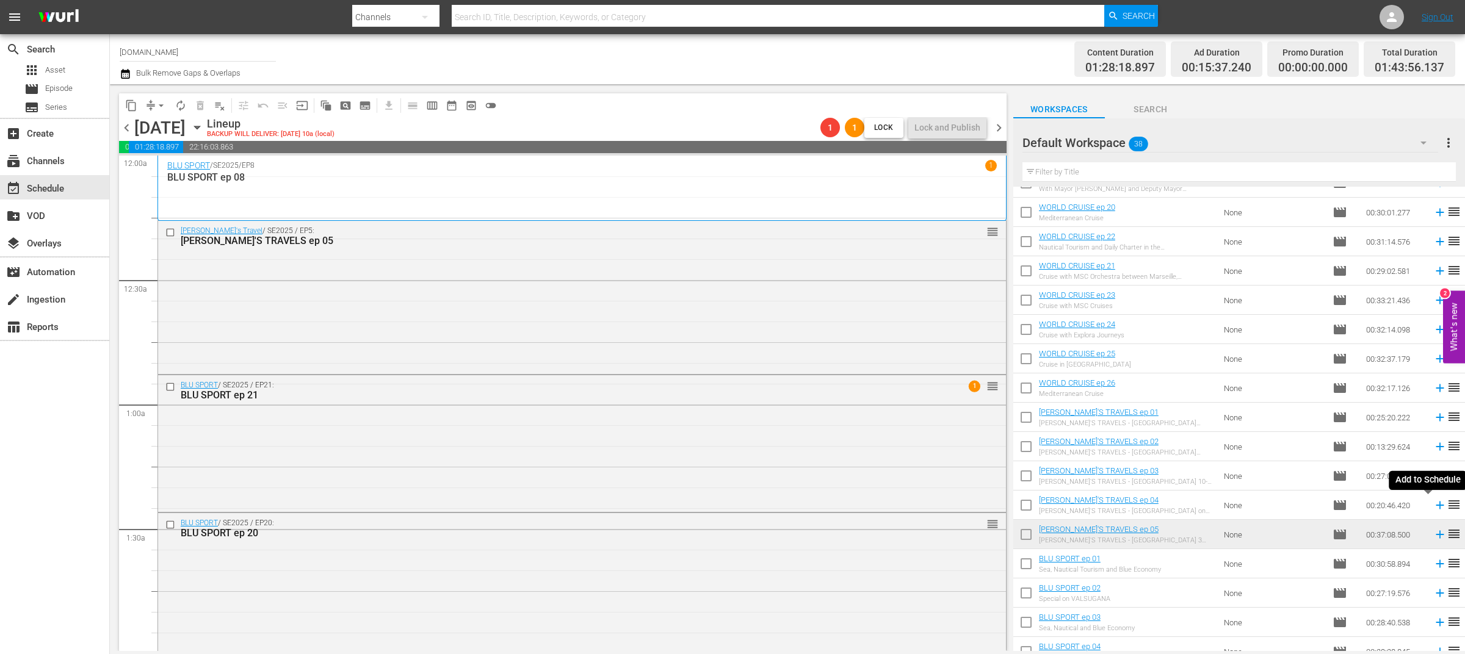
click at [1433, 507] on icon at bounding box center [1439, 505] width 13 height 13
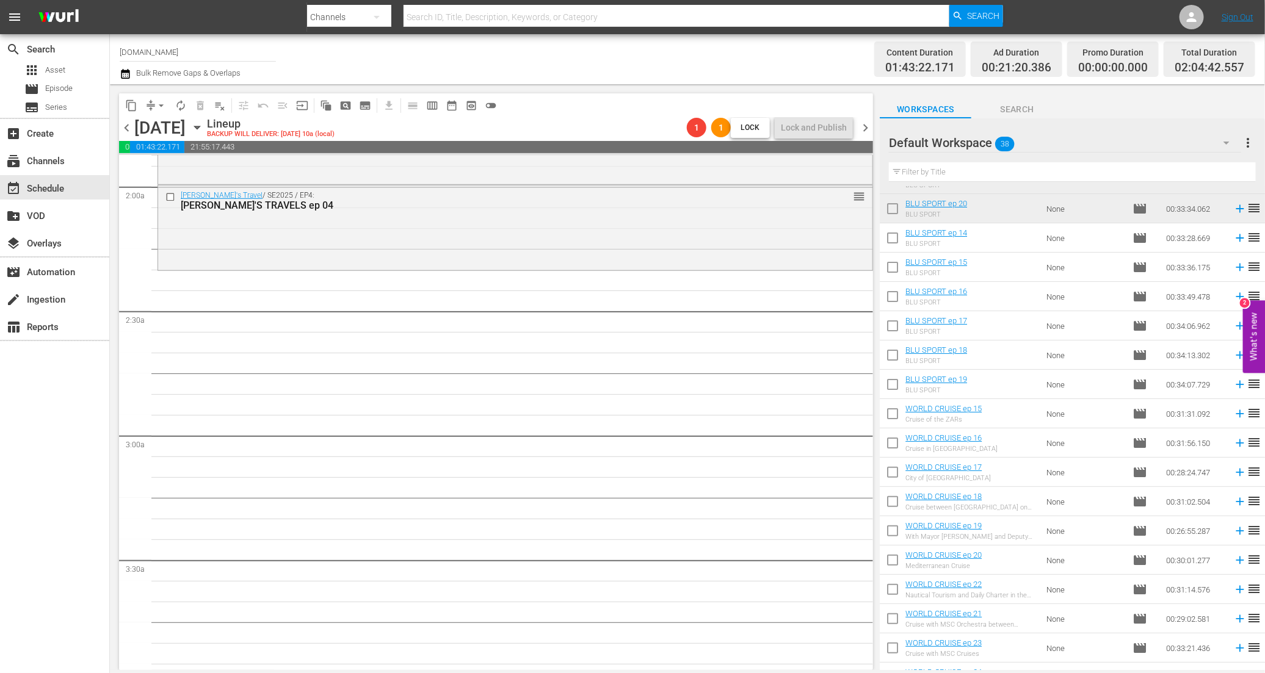
scroll to position [0, 0]
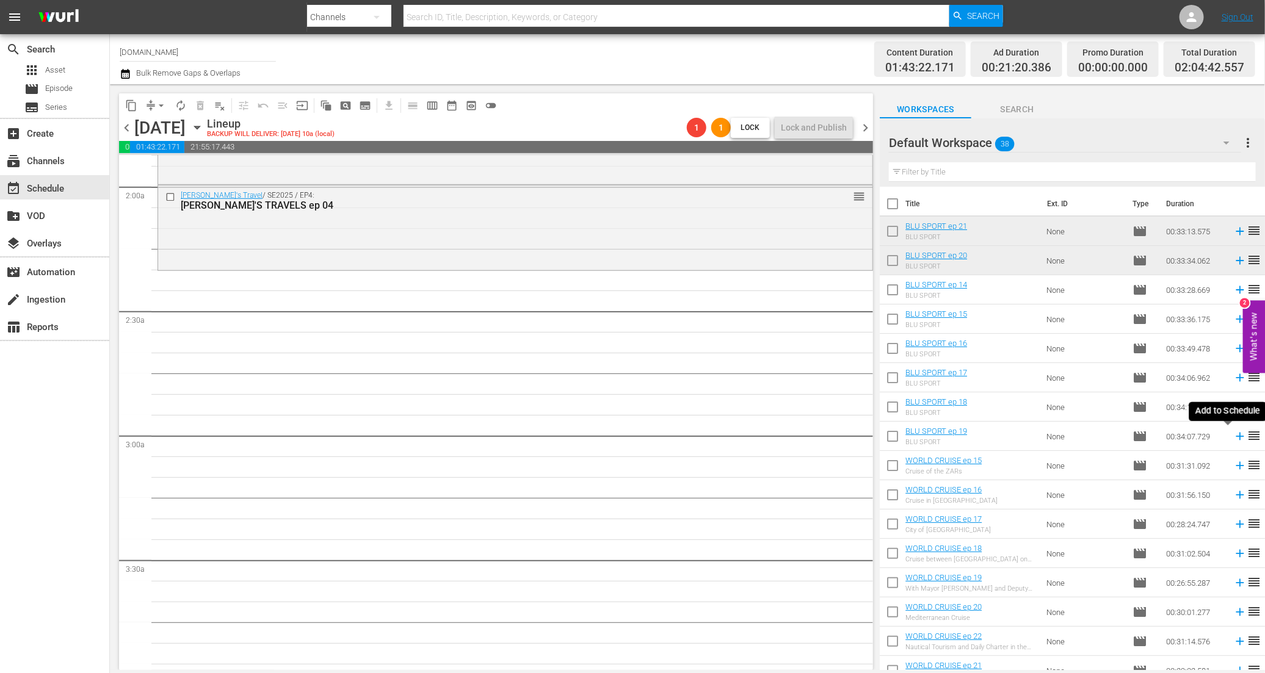
click at [1235, 436] on icon at bounding box center [1239, 437] width 8 height 8
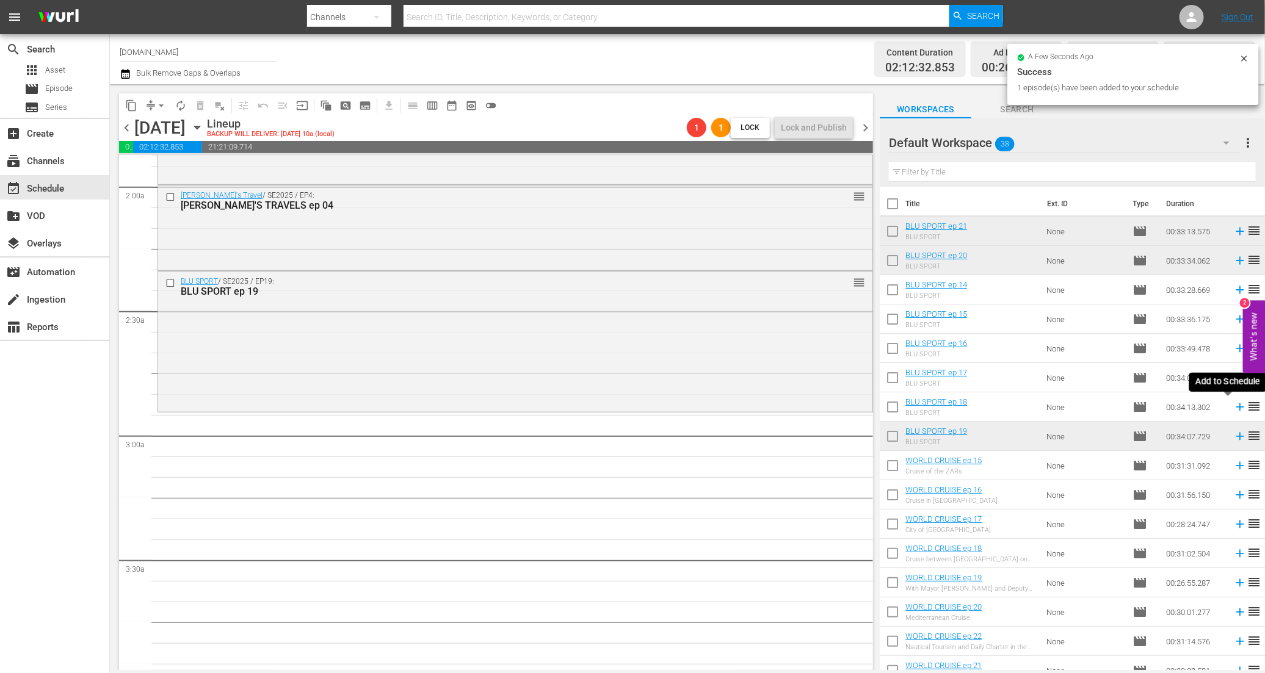
click at [1235, 407] on icon at bounding box center [1239, 407] width 8 height 8
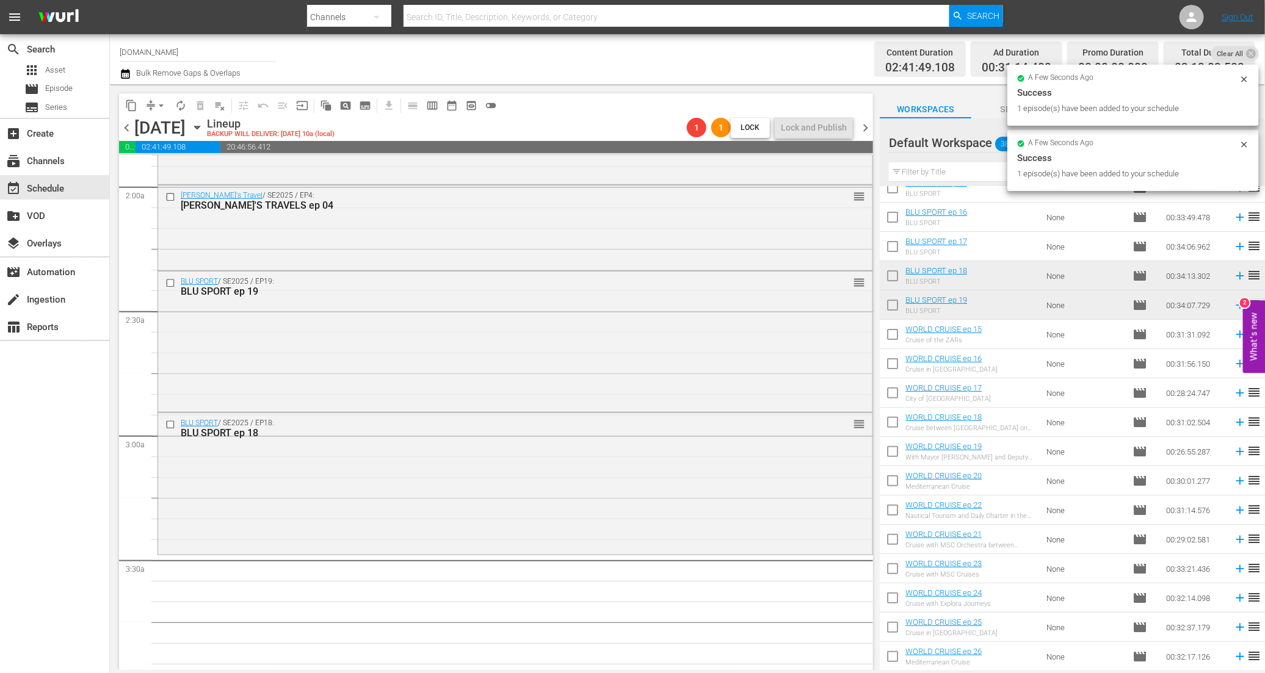
scroll to position [217, 0]
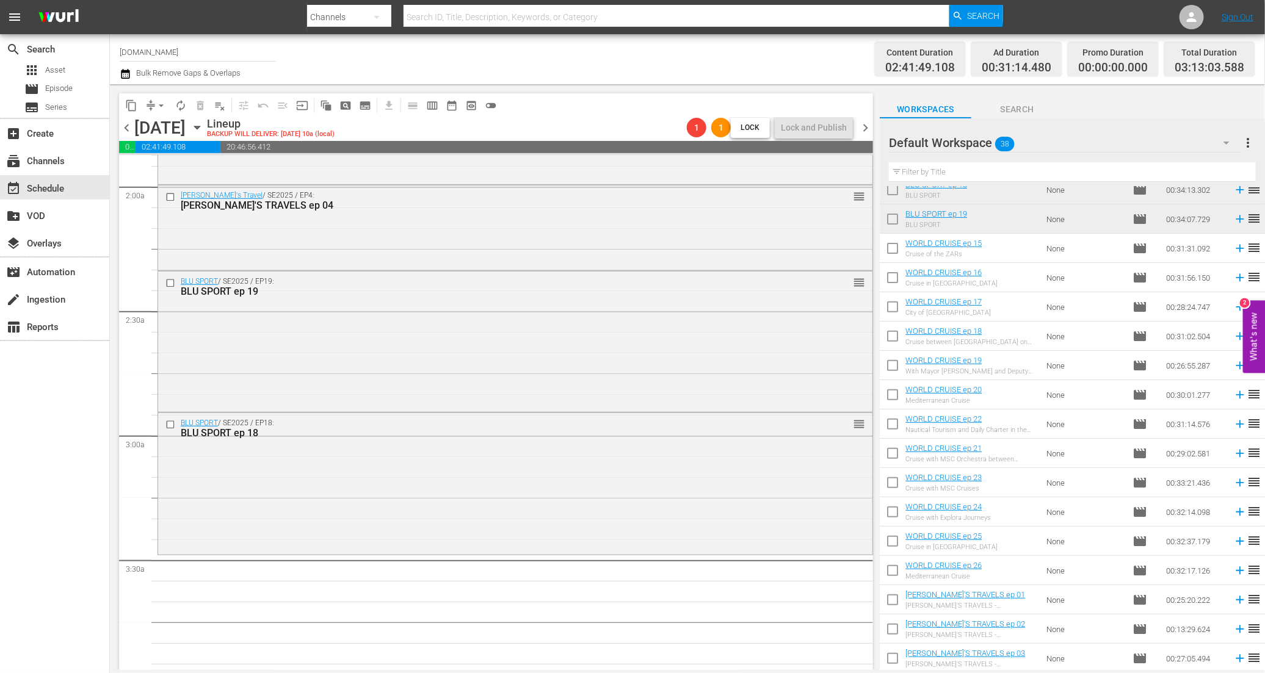
click at [128, 128] on span "chevron_left" at bounding box center [126, 127] width 15 height 15
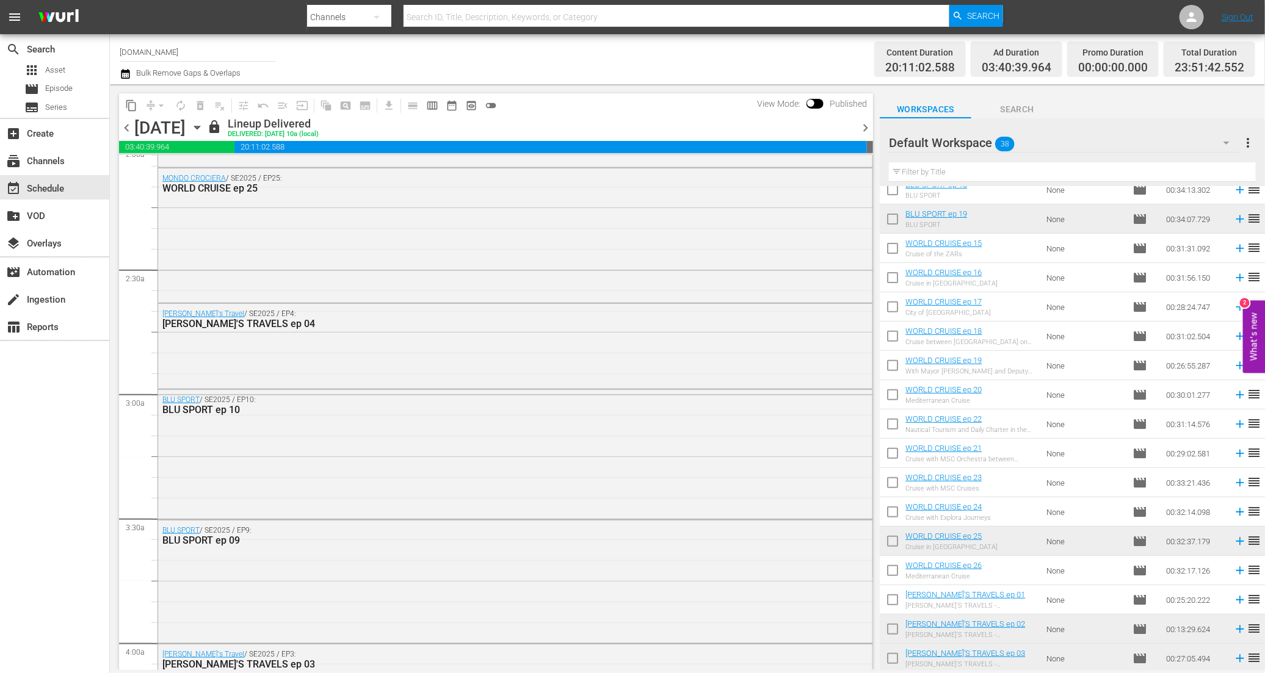
scroll to position [467, 0]
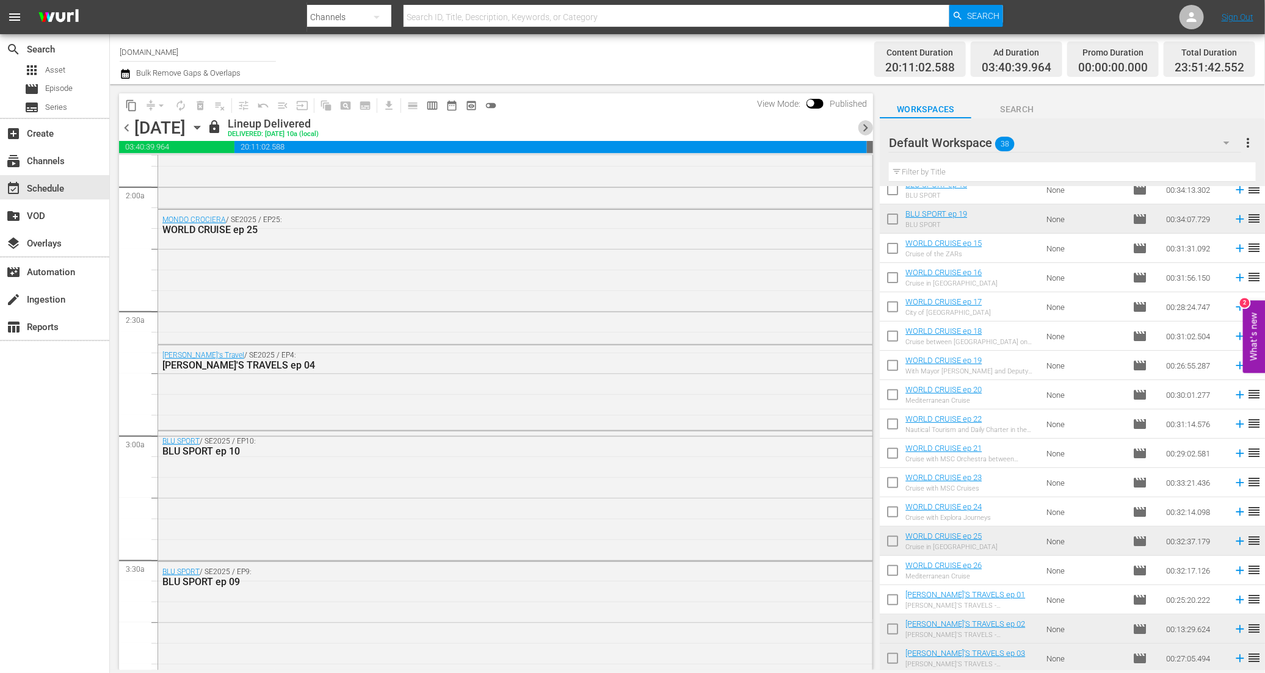
click at [862, 127] on span "chevron_right" at bounding box center [865, 127] width 15 height 15
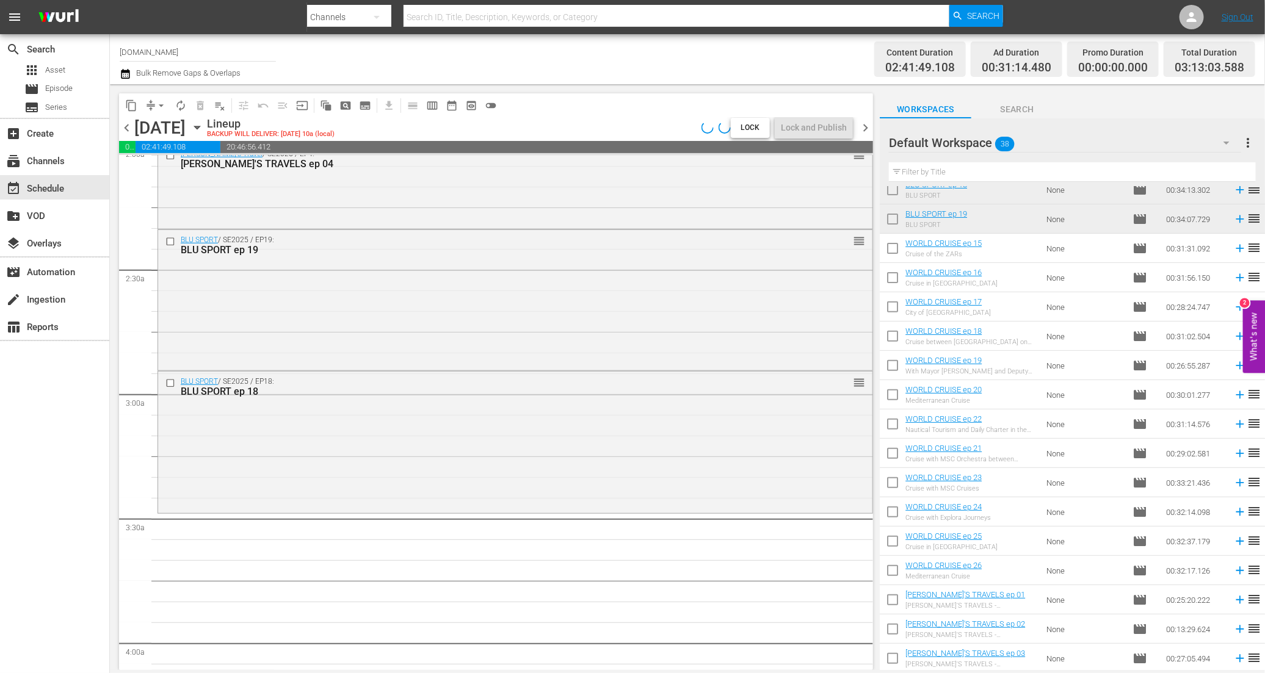
scroll to position [467, 0]
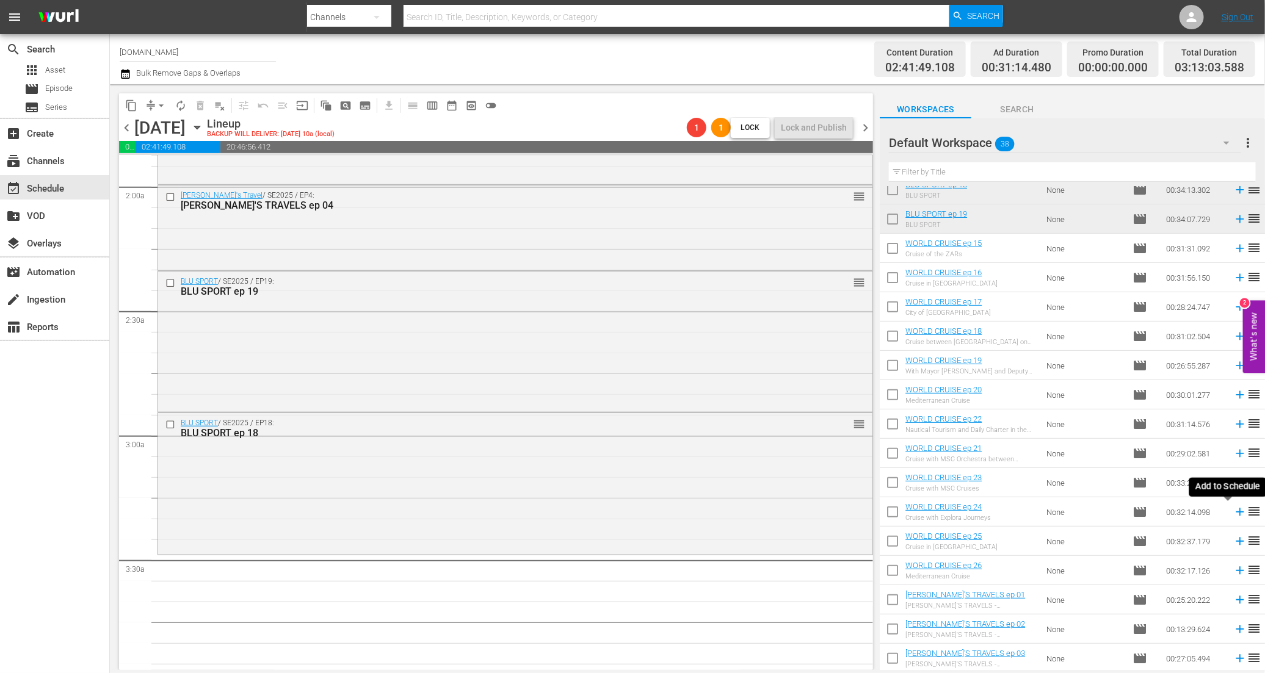
click at [1235, 512] on icon at bounding box center [1239, 512] width 8 height 8
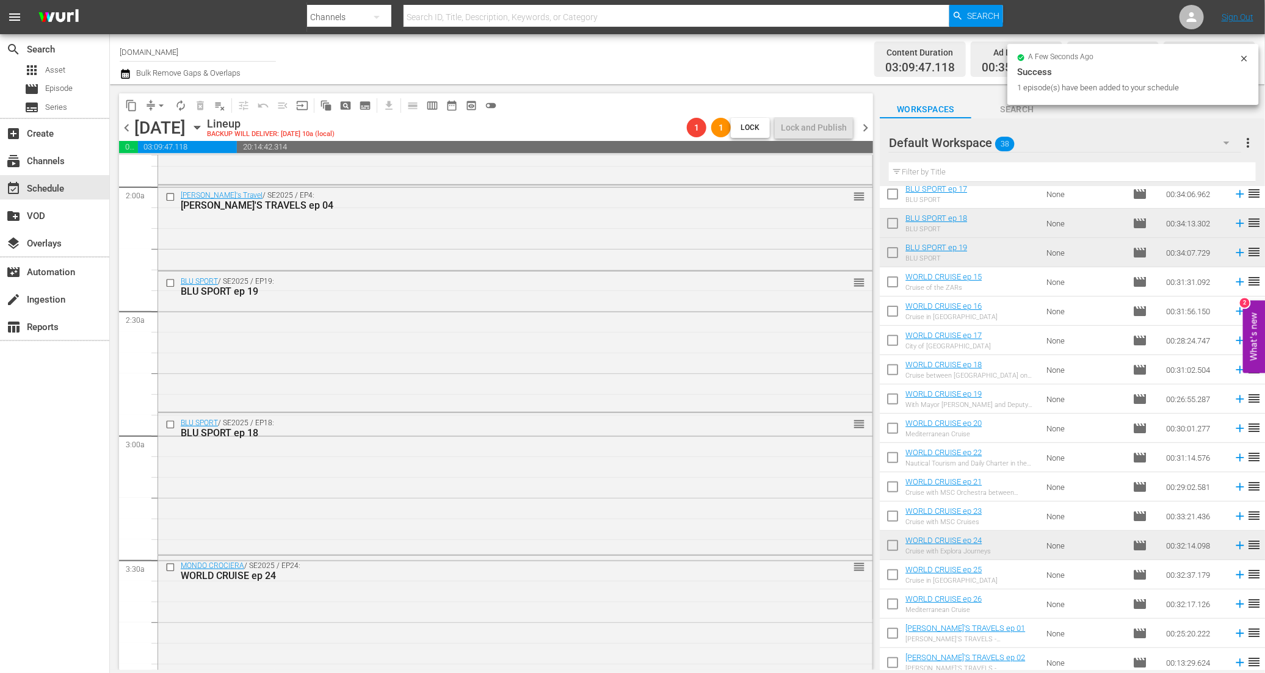
scroll to position [73, 0]
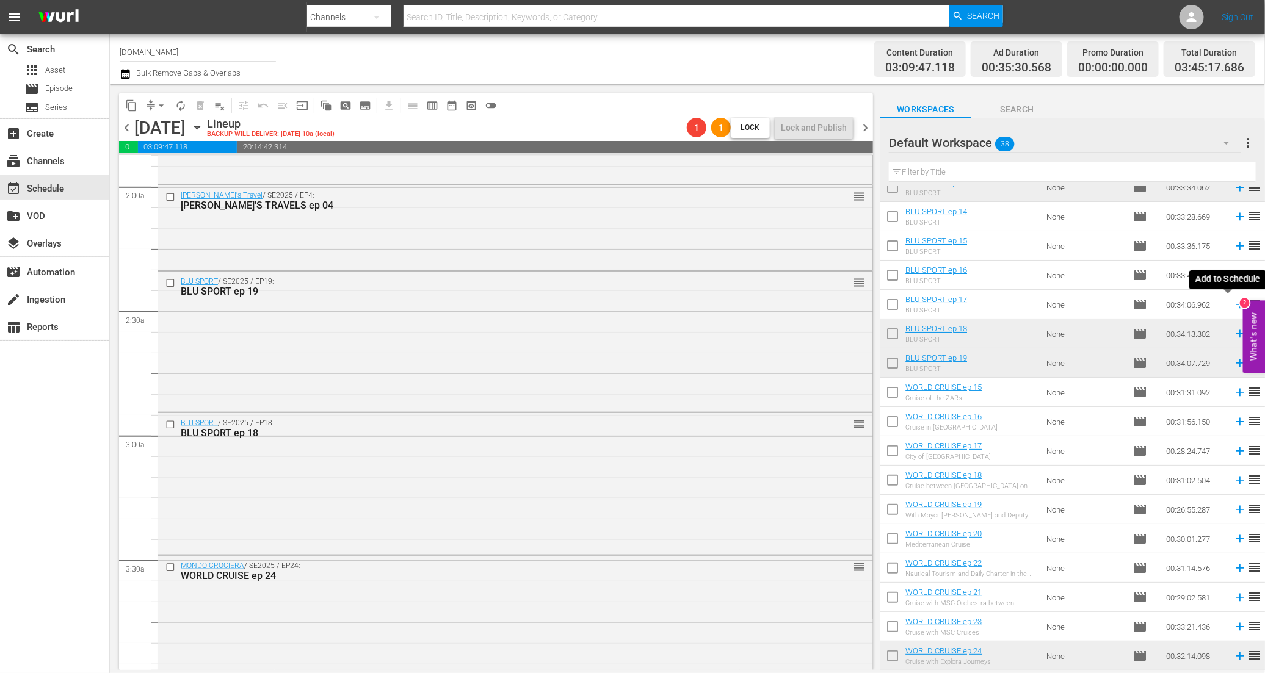
click at [1233, 306] on icon at bounding box center [1239, 304] width 13 height 13
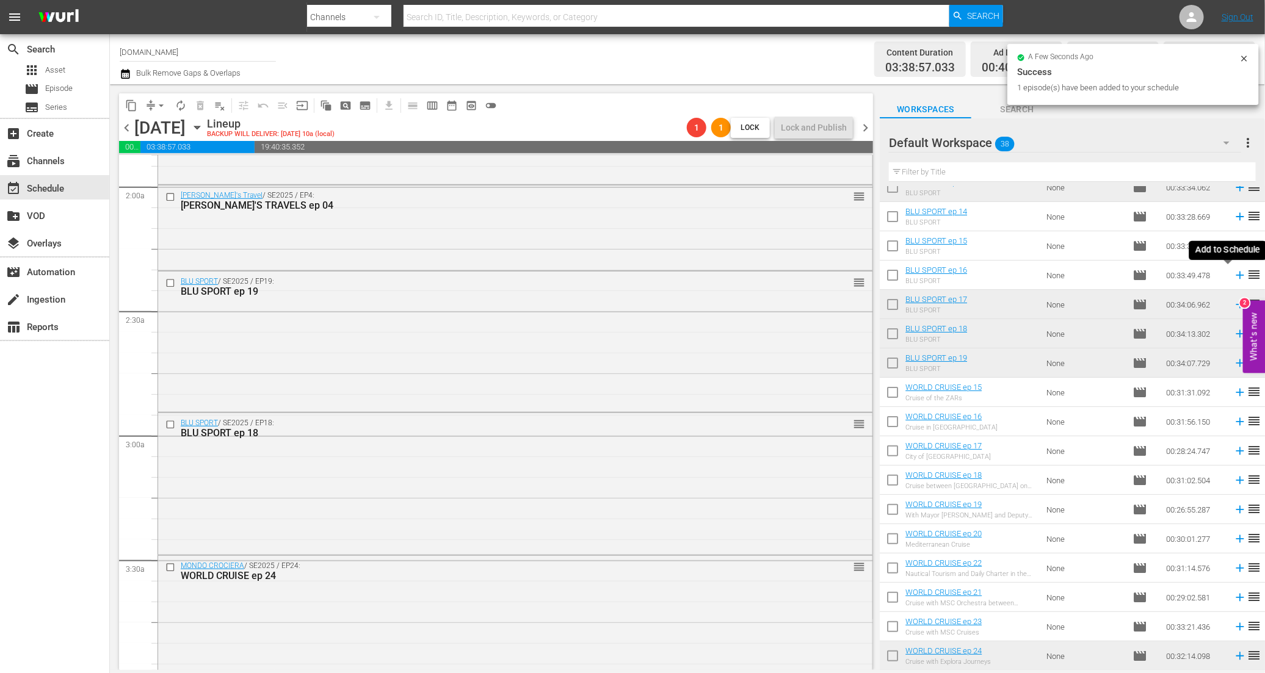
click at [1235, 275] on icon at bounding box center [1239, 276] width 8 height 8
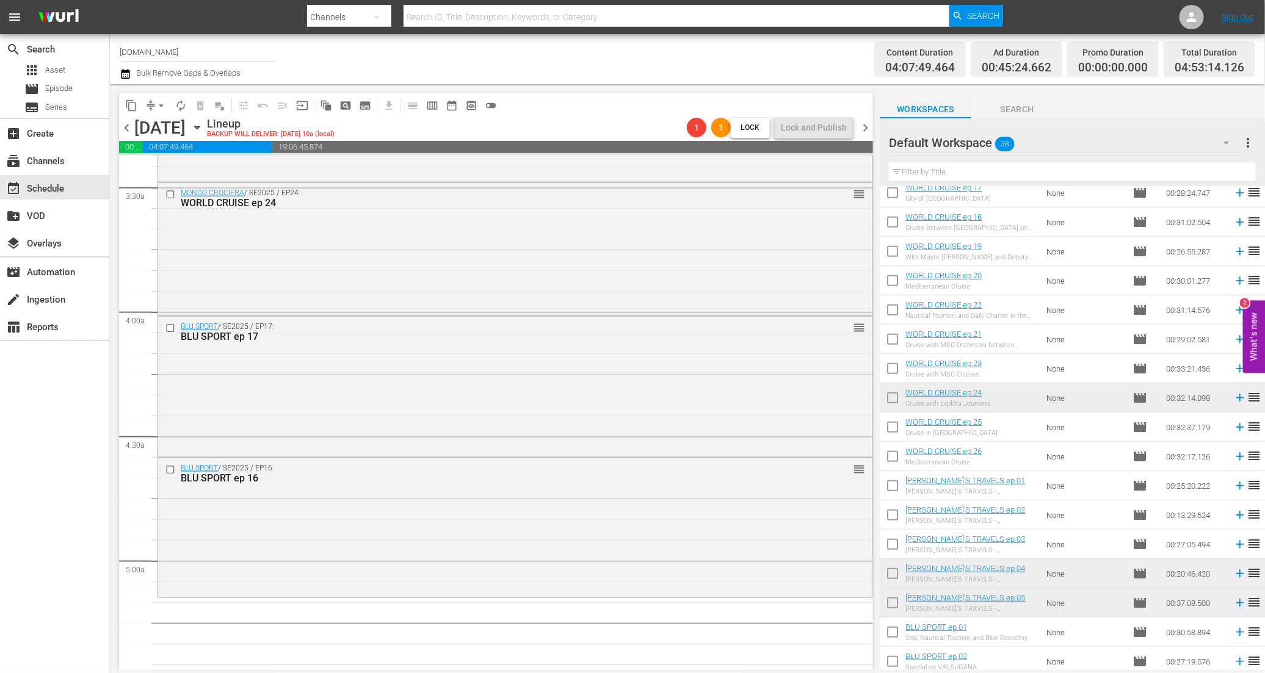
scroll to position [392, 0]
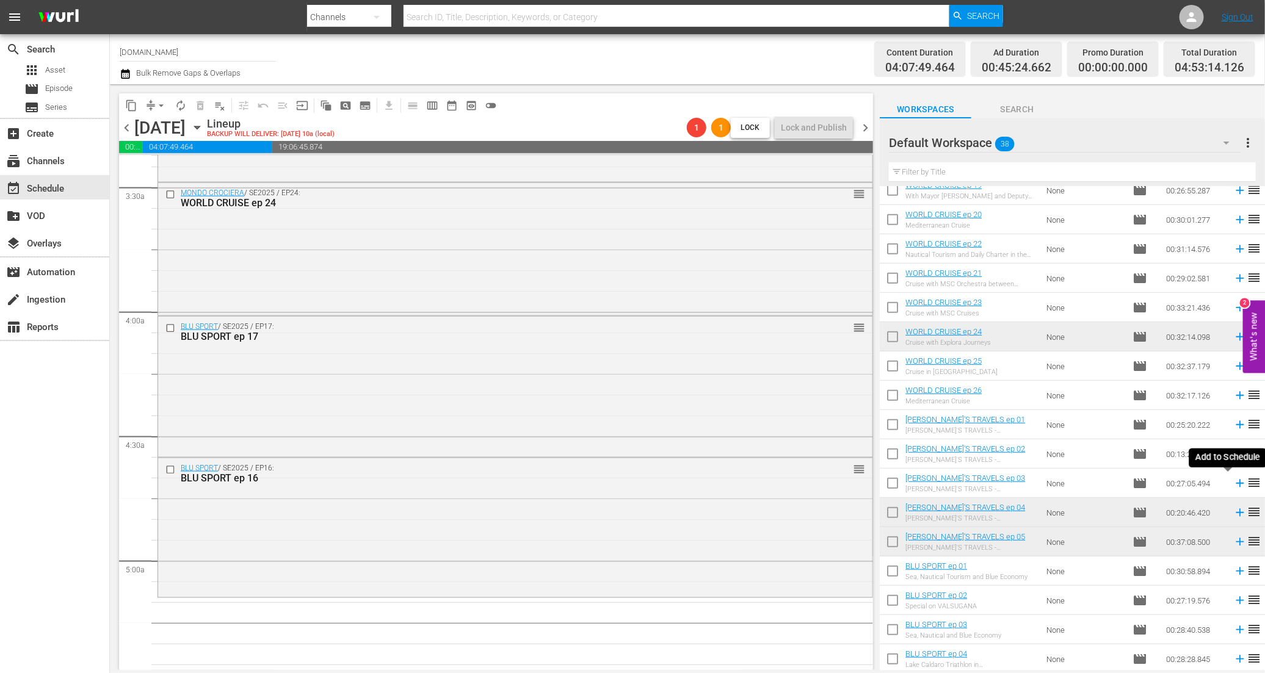
click at [1233, 484] on icon at bounding box center [1239, 483] width 13 height 13
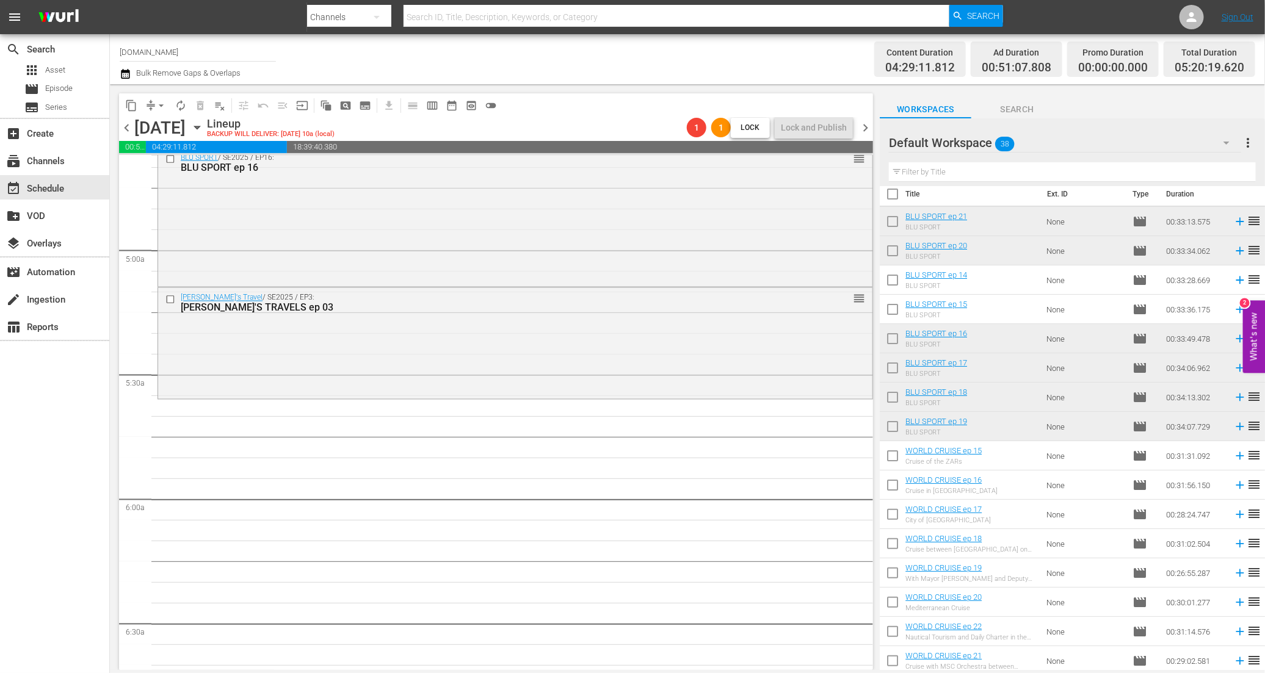
scroll to position [0, 0]
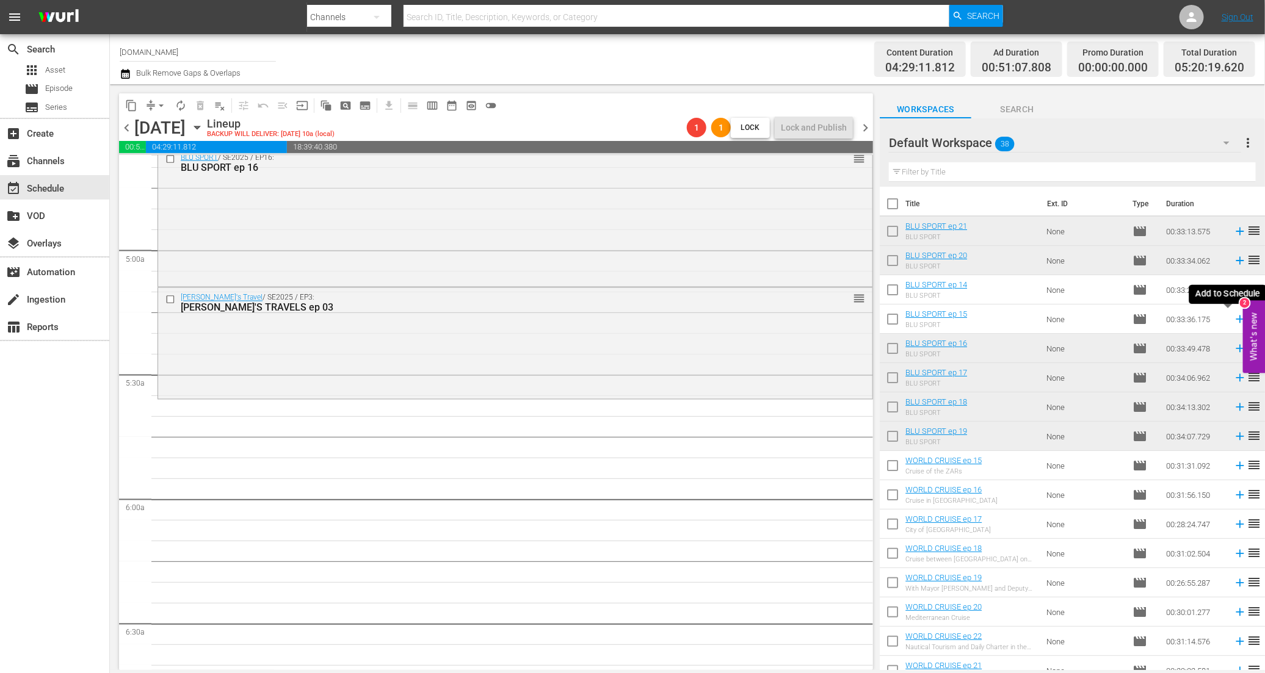
click at [1233, 320] on icon at bounding box center [1239, 319] width 13 height 13
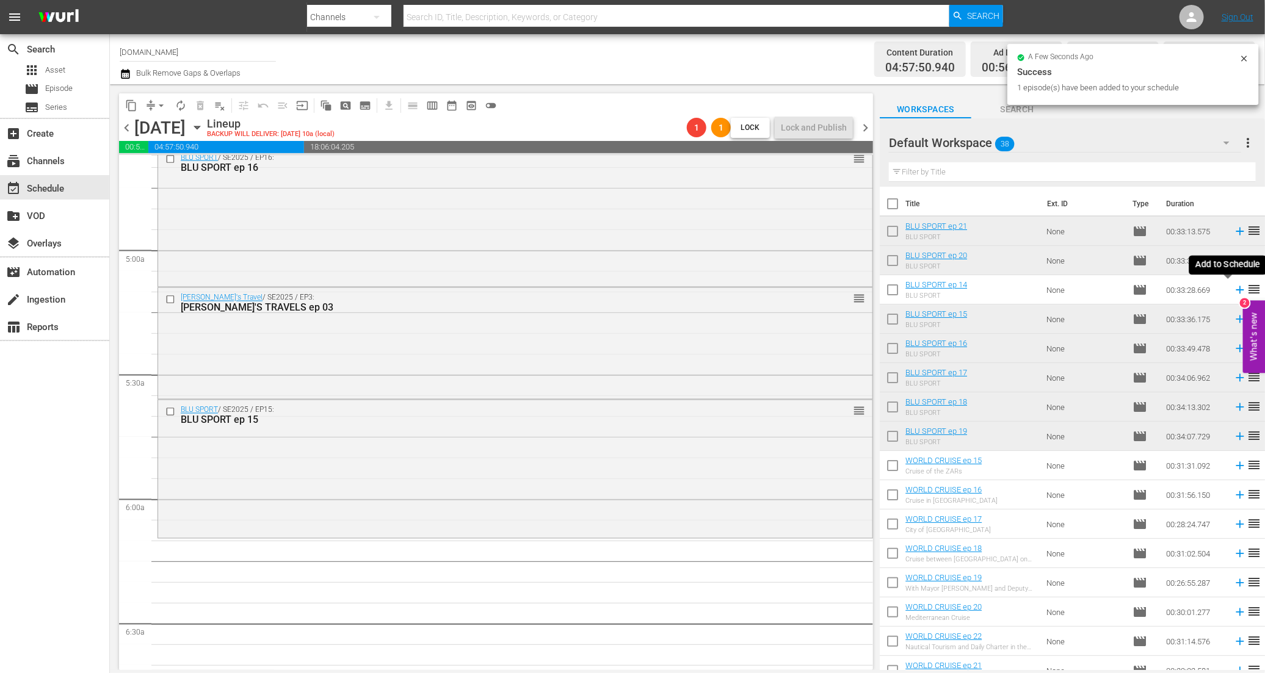
click at [1233, 288] on icon at bounding box center [1239, 289] width 13 height 13
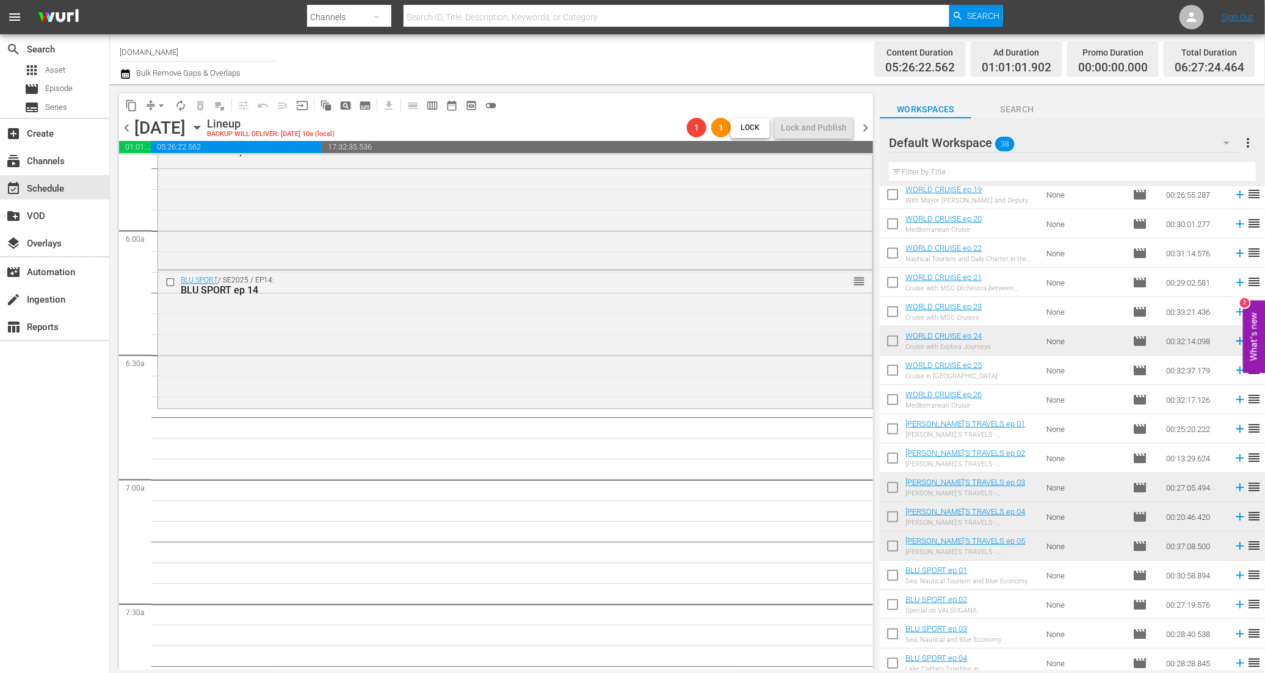
scroll to position [452, 0]
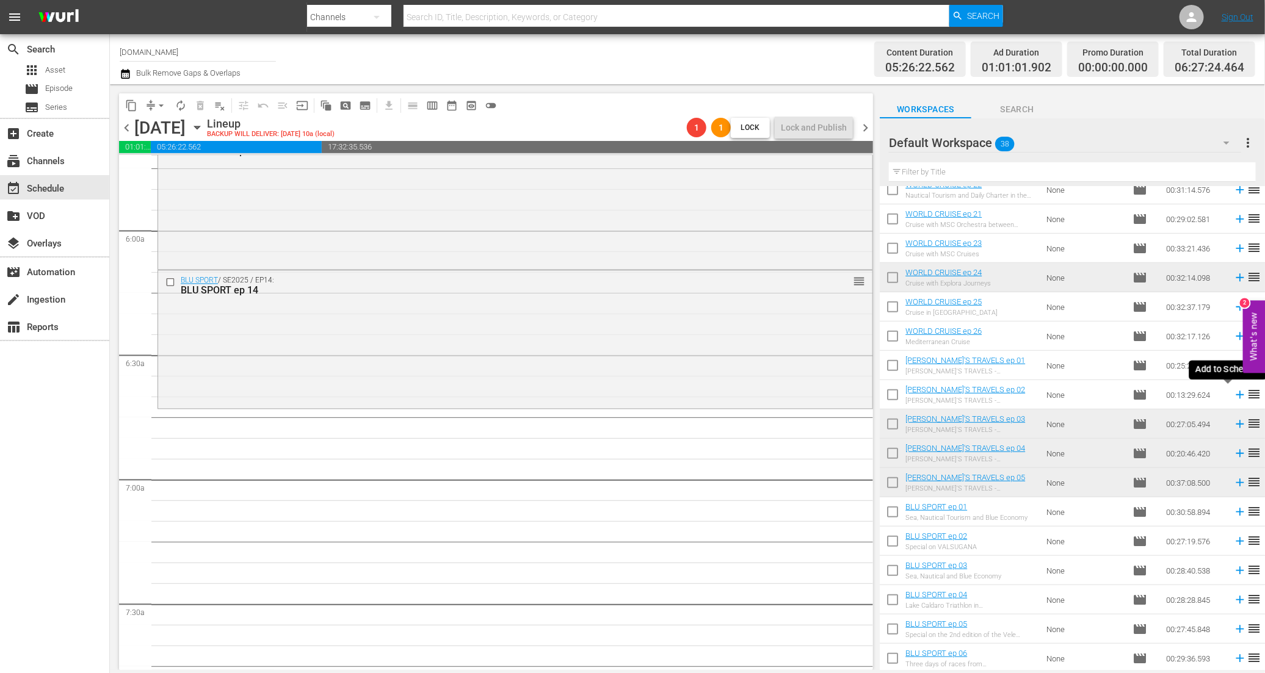
click at [1235, 396] on icon at bounding box center [1239, 395] width 8 height 8
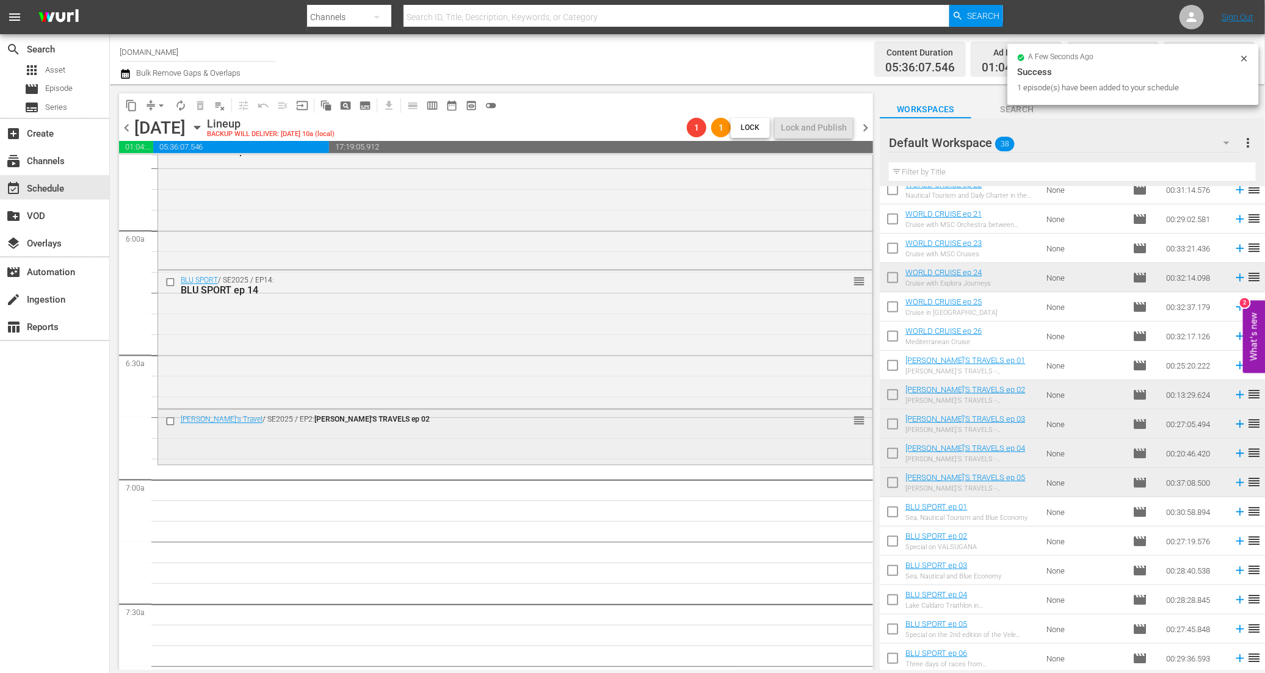
click at [169, 422] on input "checkbox" at bounding box center [171, 422] width 13 height 10
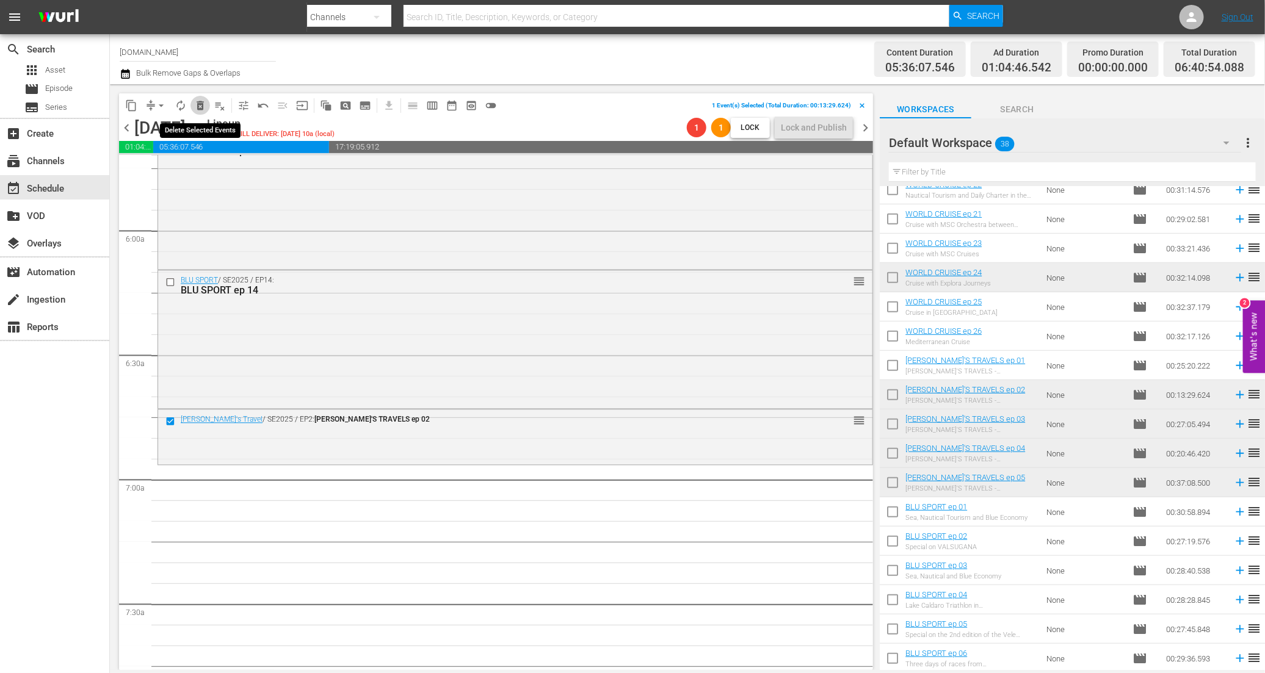
click at [202, 107] on span "delete_forever_outlined" at bounding box center [200, 105] width 12 height 12
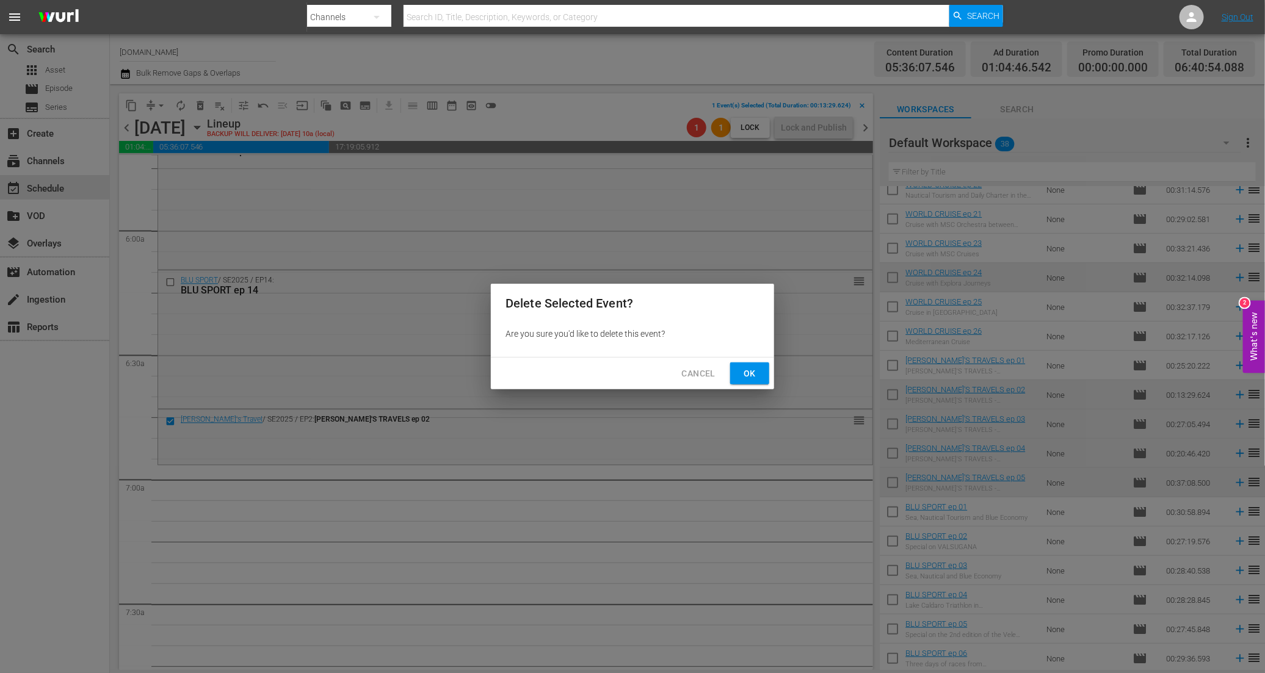
click at [753, 374] on span "Ok" at bounding box center [750, 373] width 20 height 15
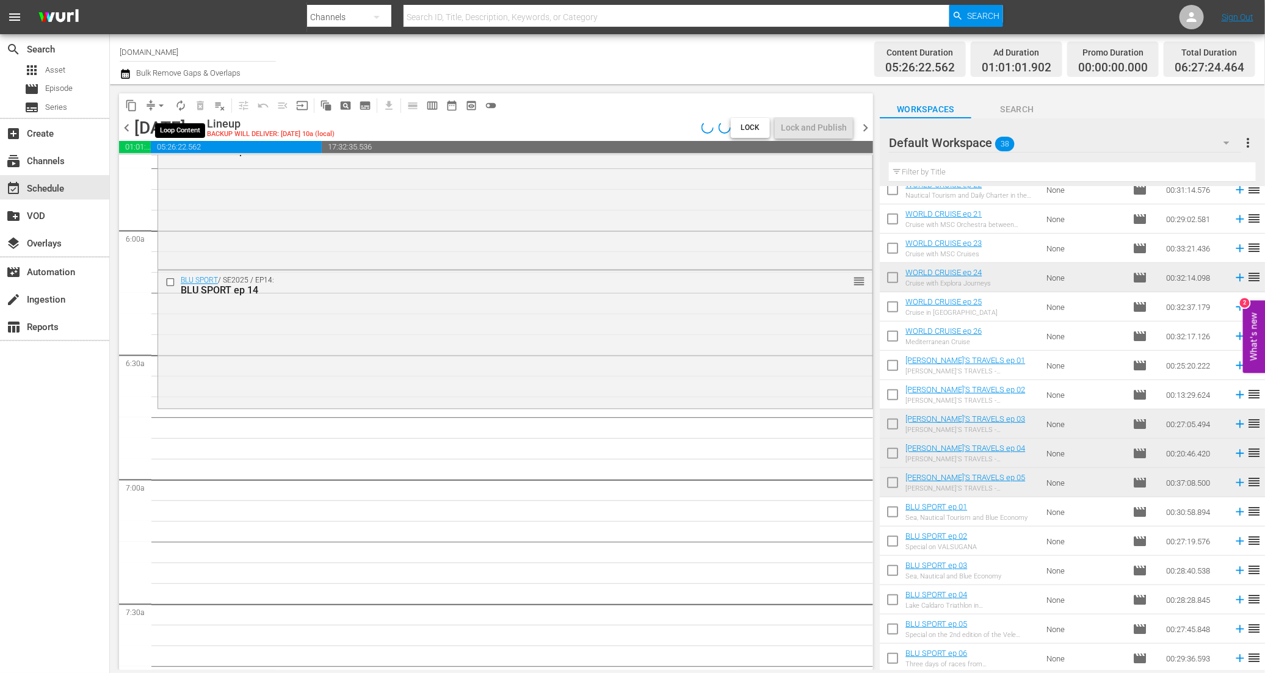
click at [182, 108] on span "autorenew_outlined" at bounding box center [181, 105] width 12 height 12
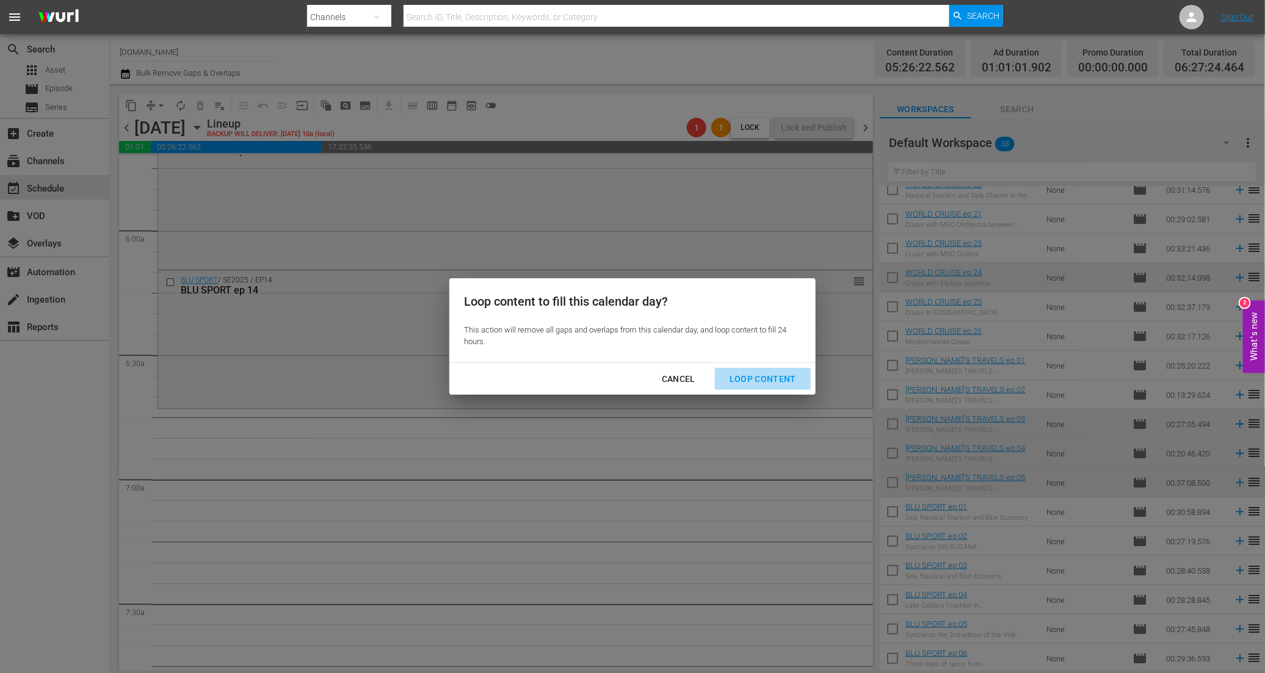
click at [787, 380] on div "Loop Content" at bounding box center [763, 379] width 86 height 15
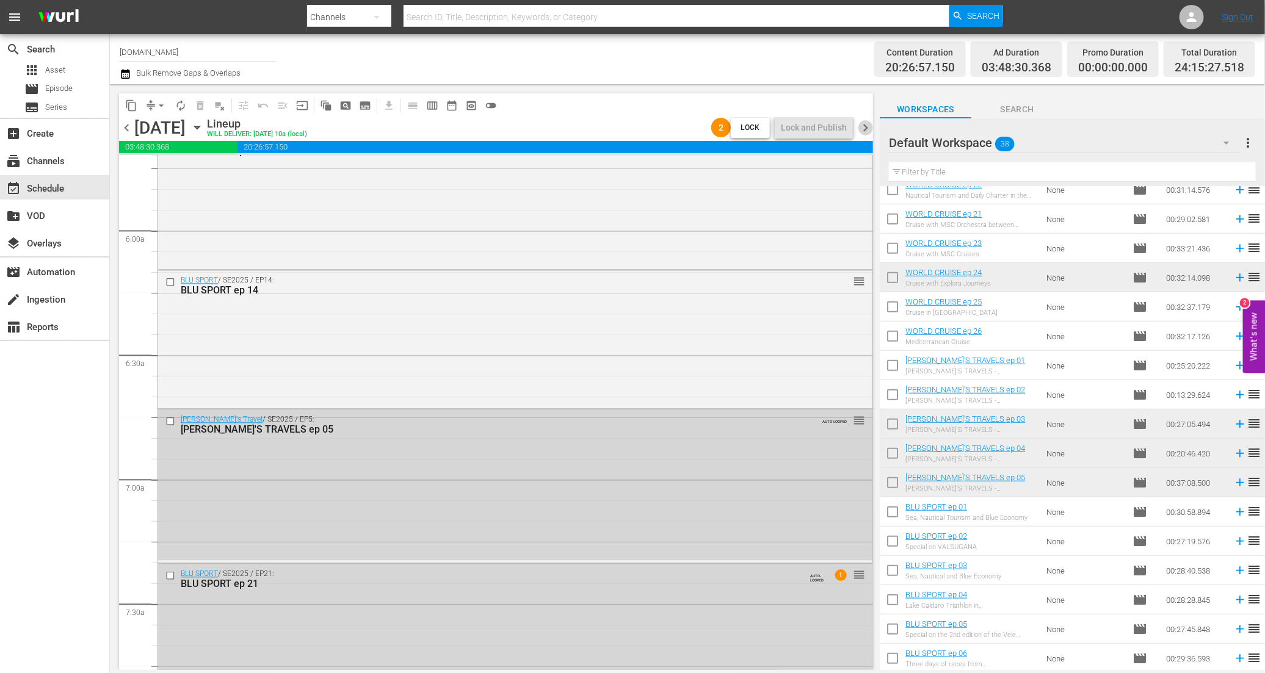
click at [866, 131] on span "chevron_right" at bounding box center [865, 127] width 15 height 15
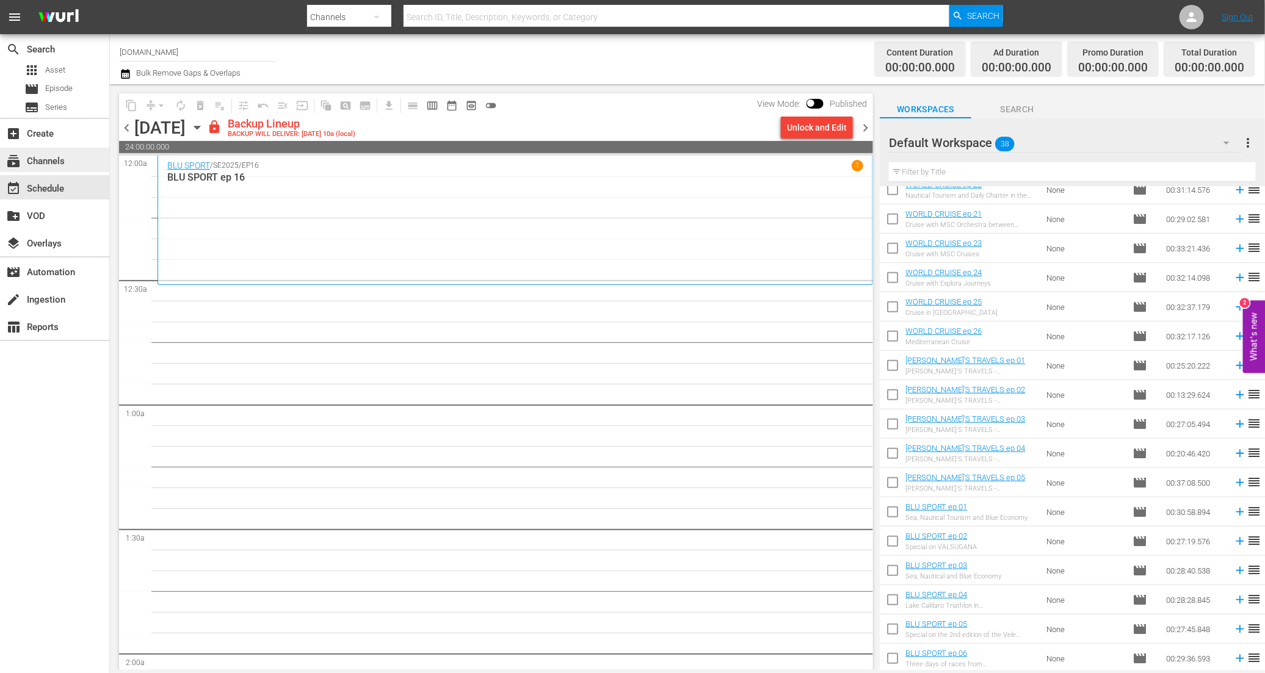
click at [51, 164] on div "subscriptions Channels" at bounding box center [34, 159] width 68 height 11
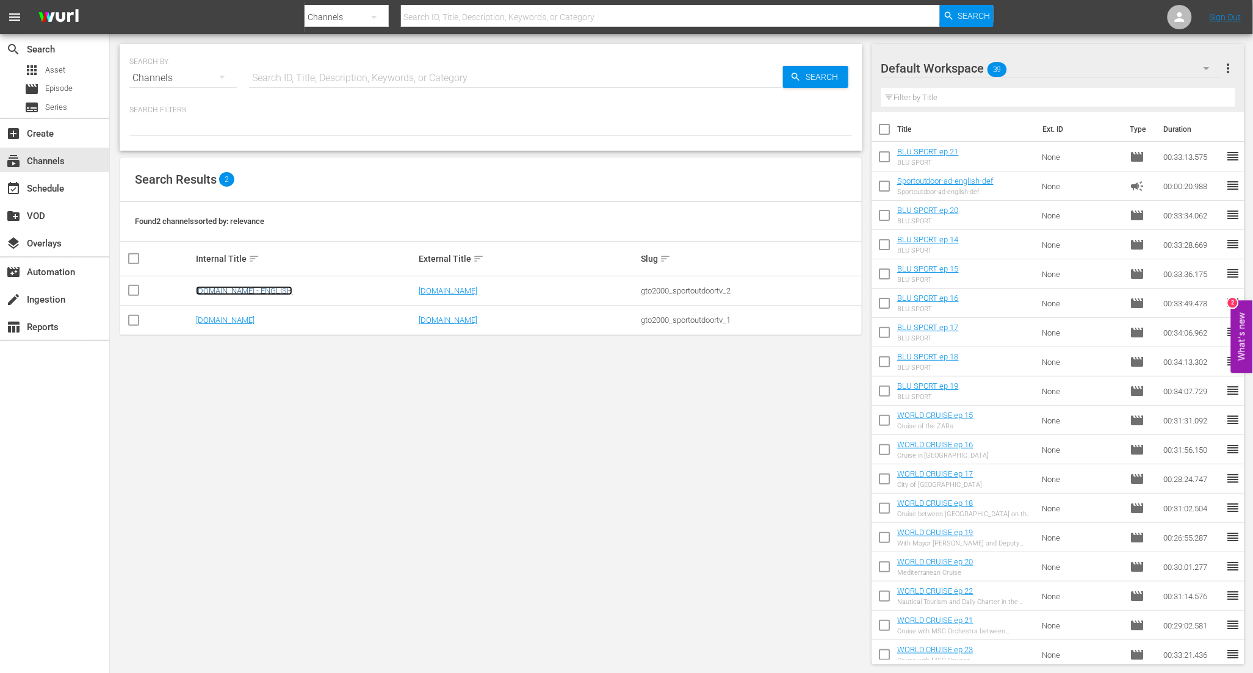
click at [282, 291] on link "[DOMAIN_NAME] - ENGLISH" at bounding box center [244, 290] width 96 height 9
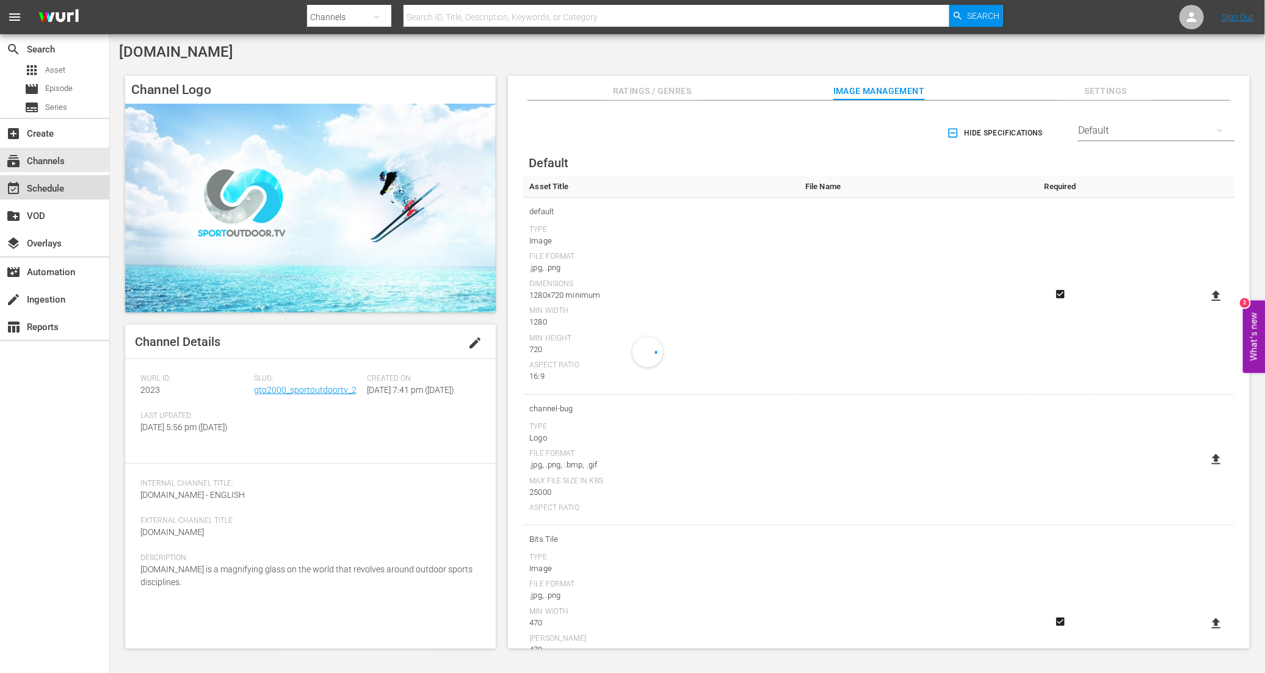
click at [53, 186] on div "event_available Schedule" at bounding box center [34, 186] width 68 height 11
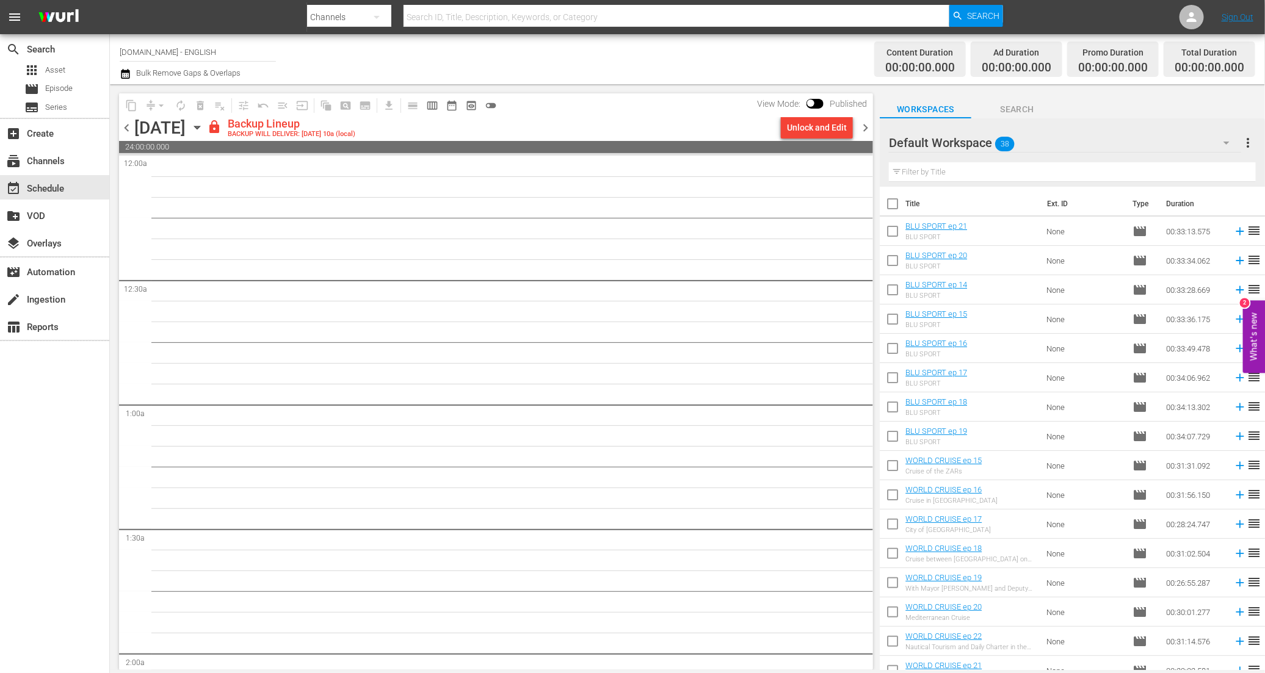
click at [127, 131] on span "chevron_left" at bounding box center [126, 127] width 15 height 15
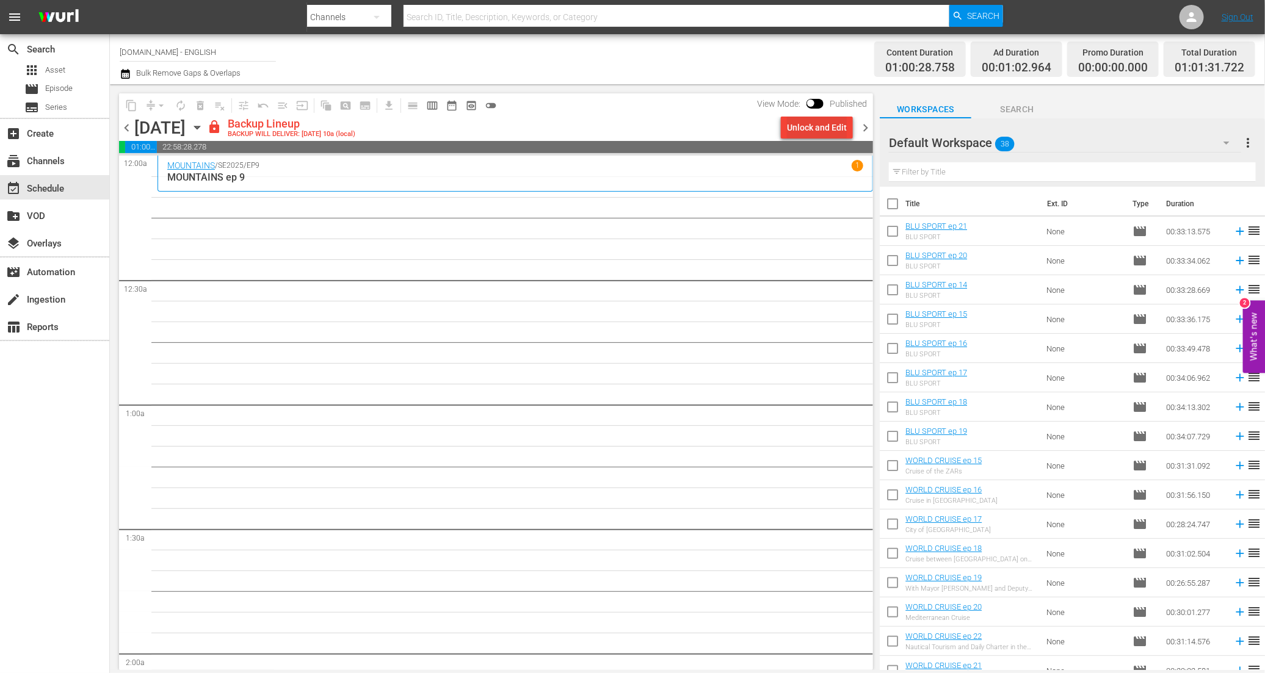
click at [838, 127] on div "Unlock and Edit" at bounding box center [817, 128] width 60 height 22
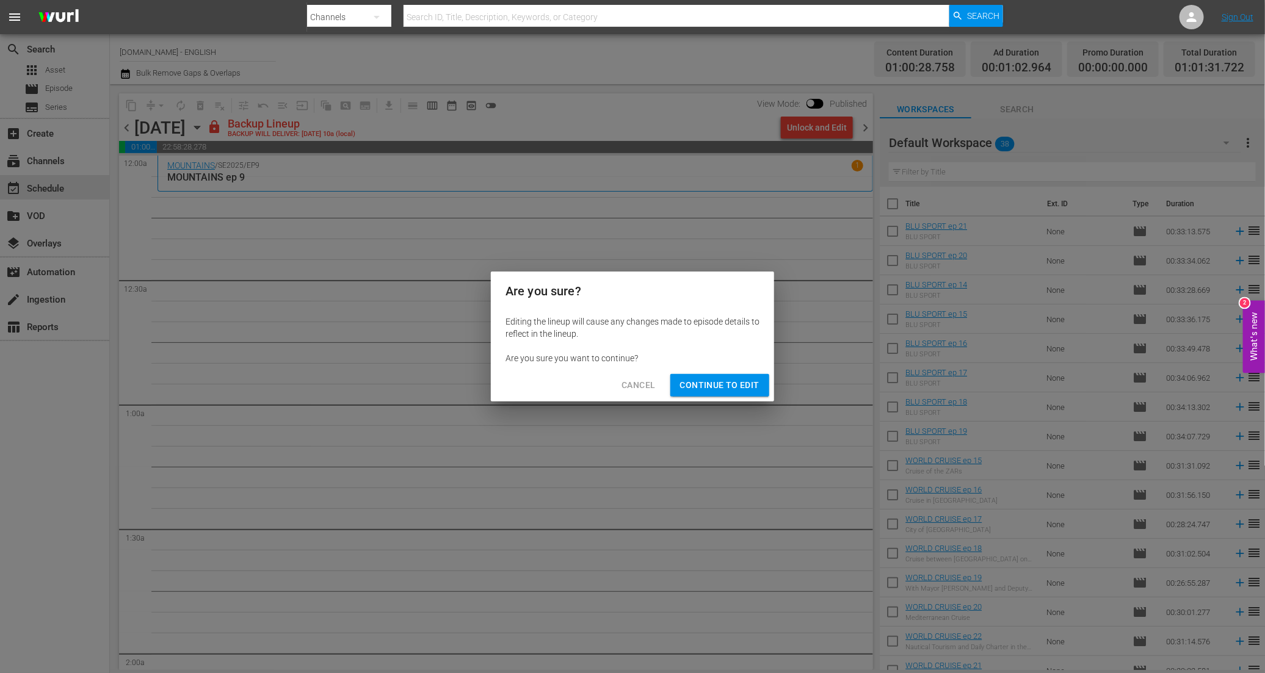
click at [737, 386] on span "Continue to Edit" at bounding box center [719, 385] width 79 height 15
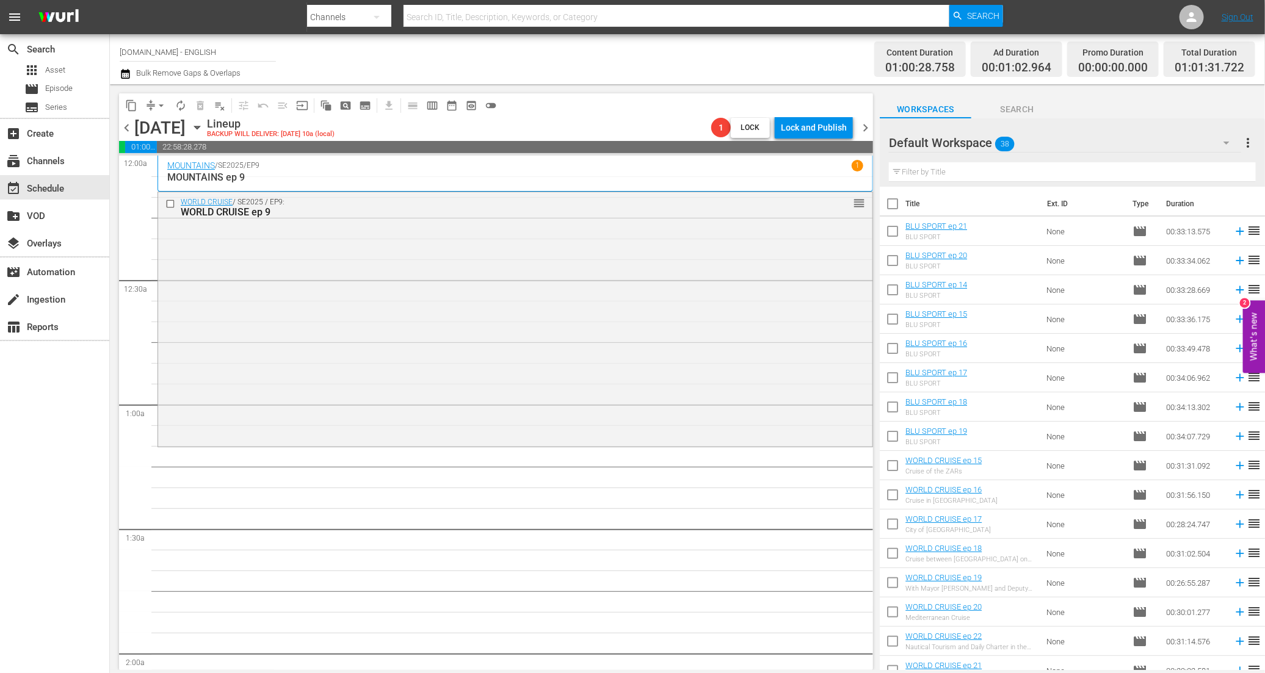
click at [1190, 140] on div "Default Workspace 38" at bounding box center [1065, 143] width 352 height 34
click at [981, 172] on div "INGLESE (42)" at bounding box center [967, 177] width 127 height 20
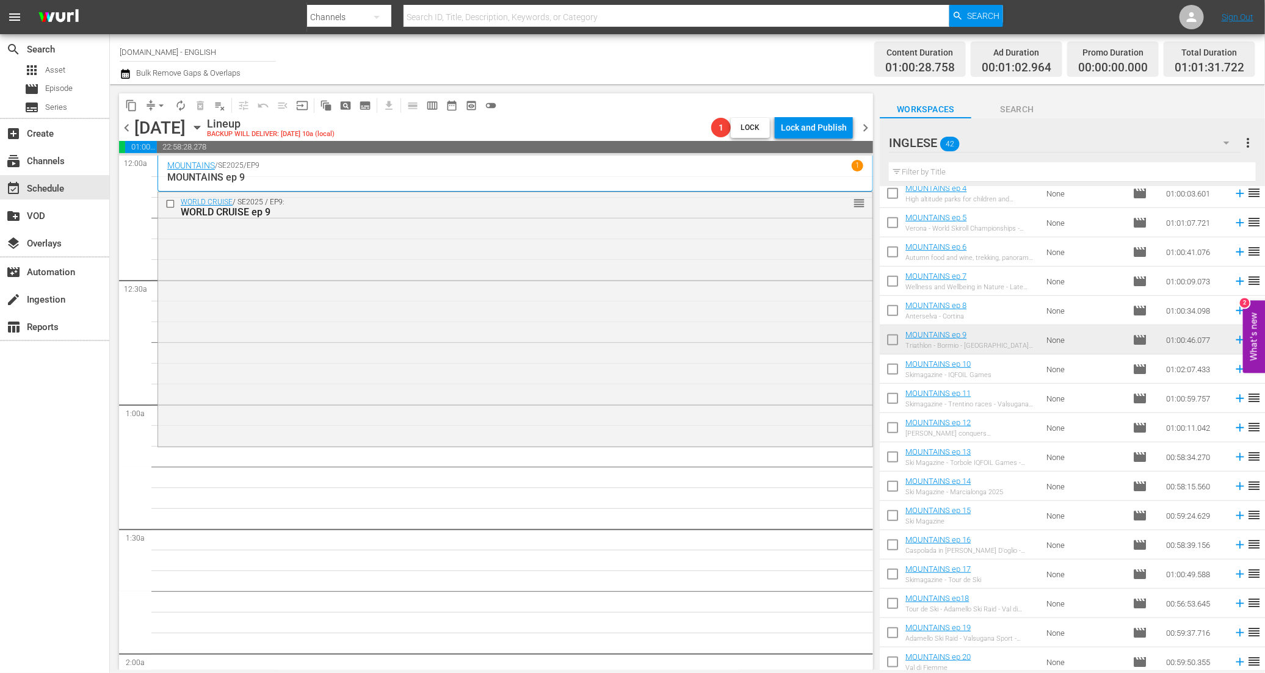
scroll to position [591, 0]
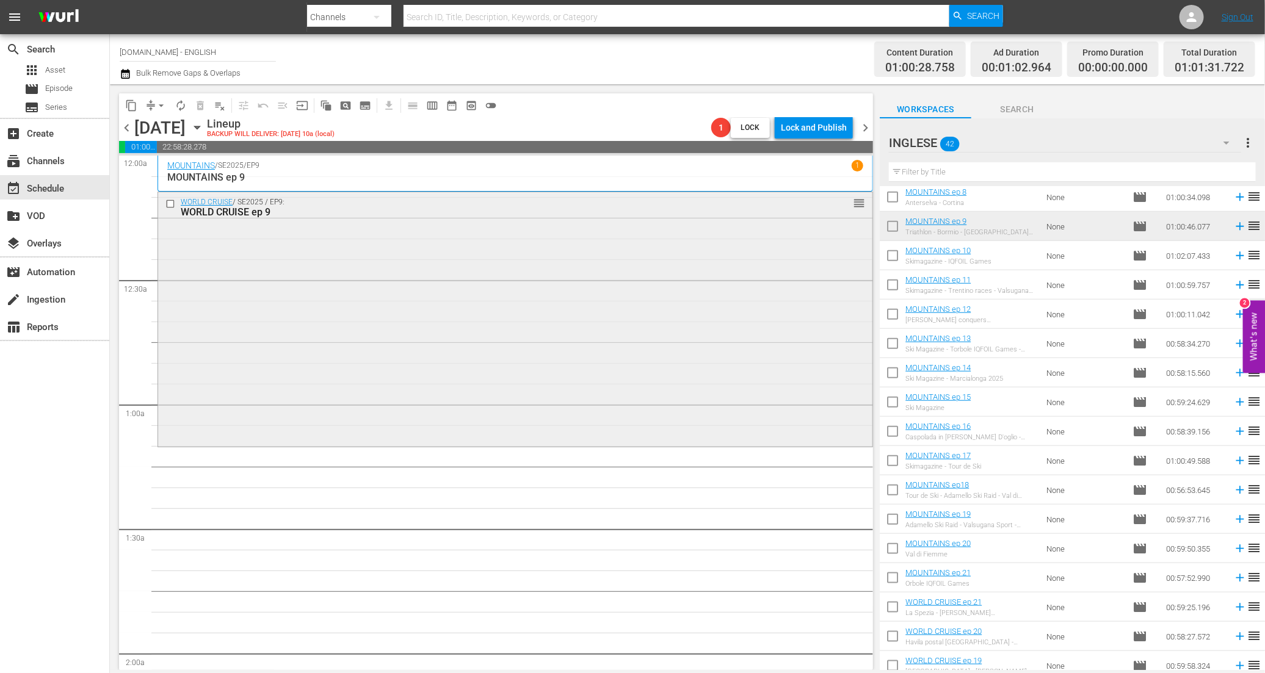
click at [171, 204] on input "checkbox" at bounding box center [171, 204] width 13 height 10
click at [201, 108] on span "delete_forever_outlined" at bounding box center [200, 105] width 12 height 12
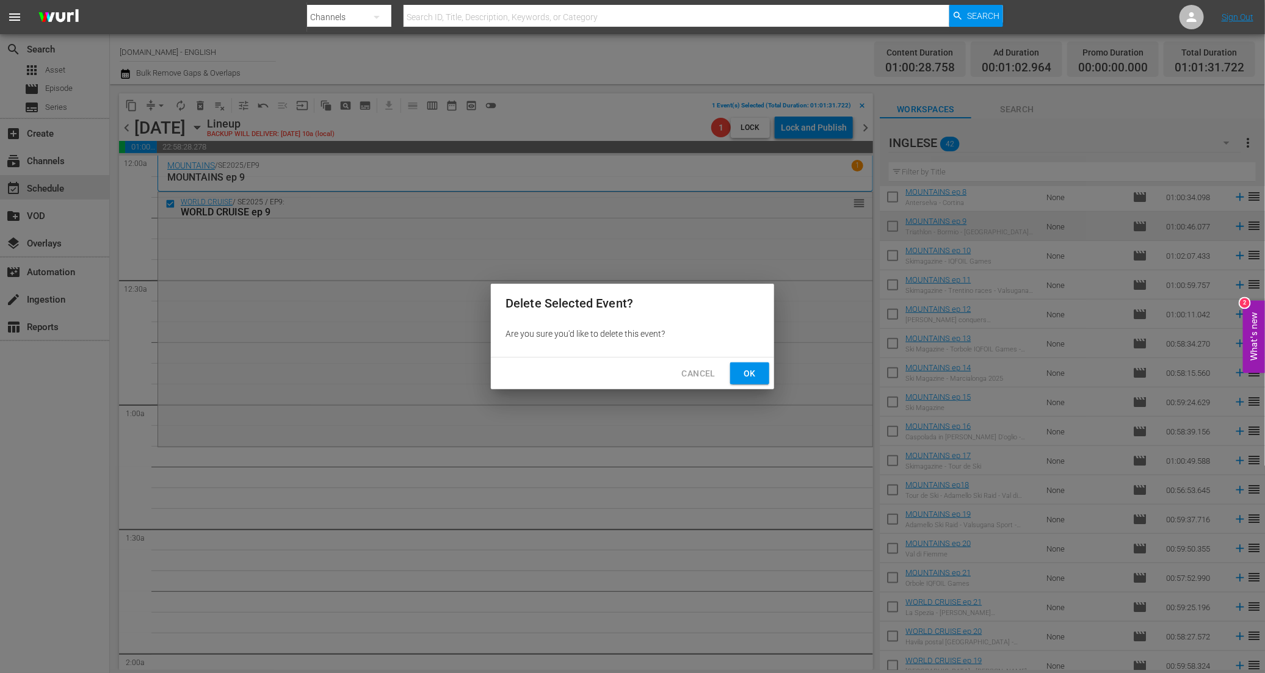
click at [751, 379] on span "Ok" at bounding box center [750, 373] width 20 height 15
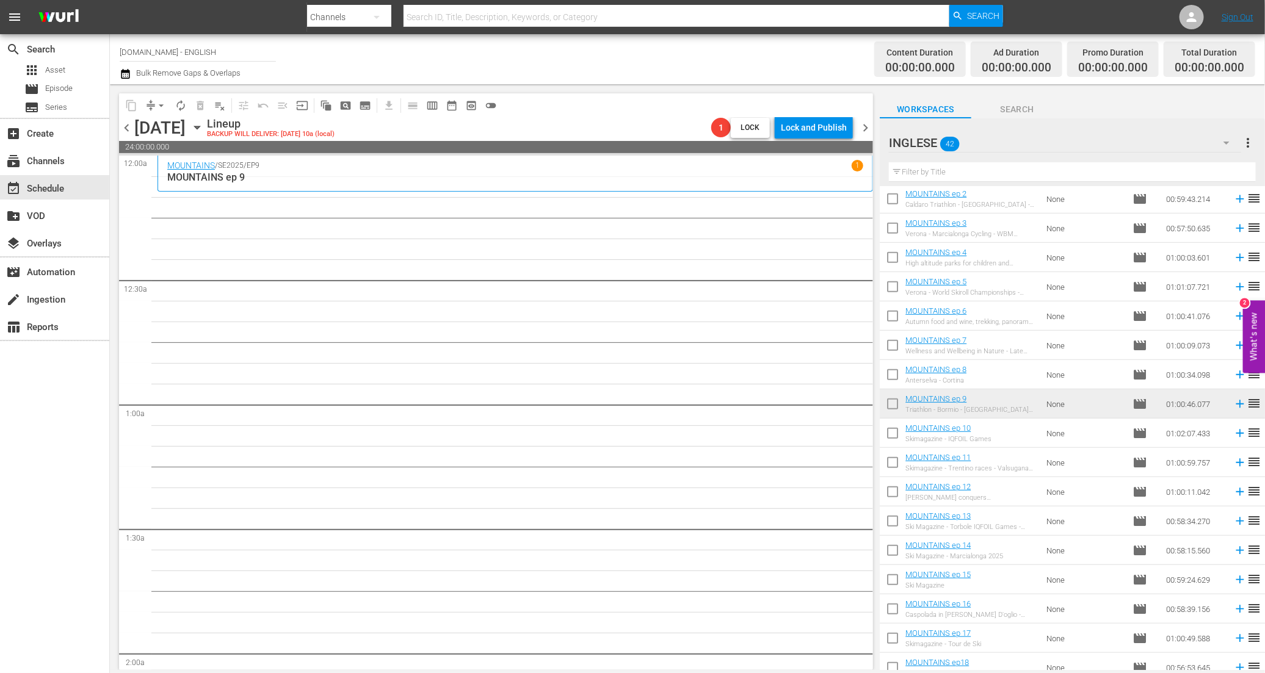
scroll to position [0, 0]
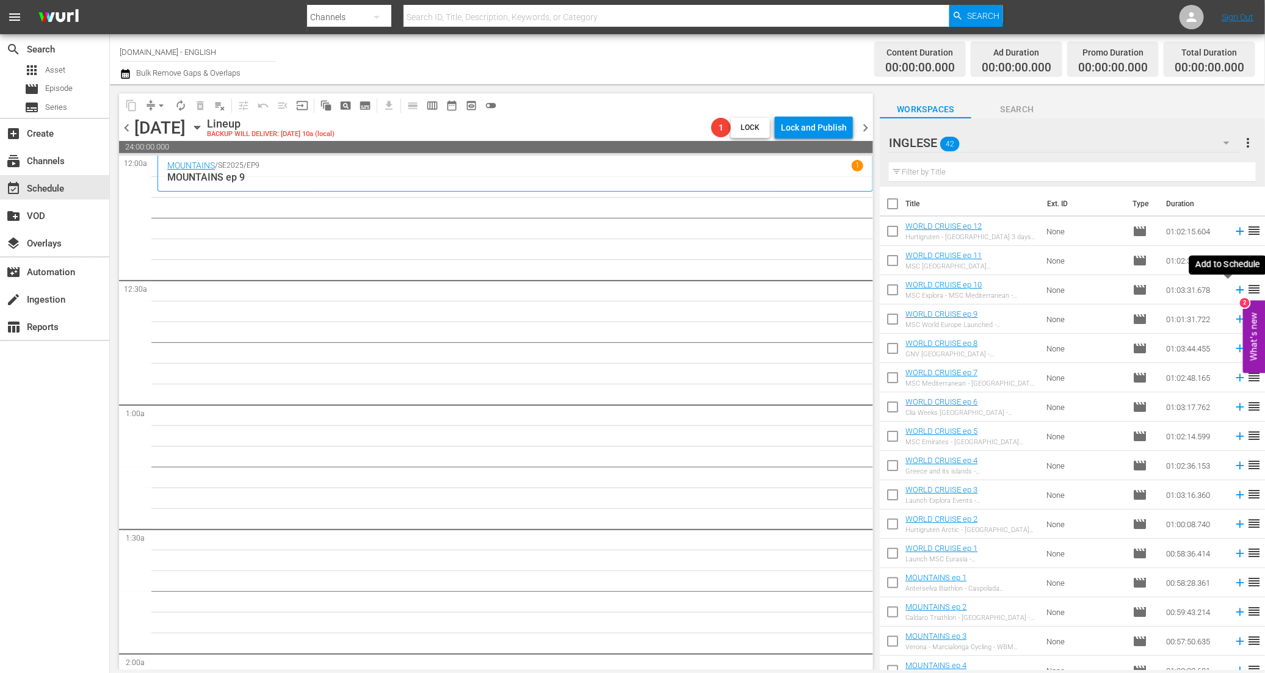
click at [1235, 291] on icon at bounding box center [1239, 290] width 8 height 8
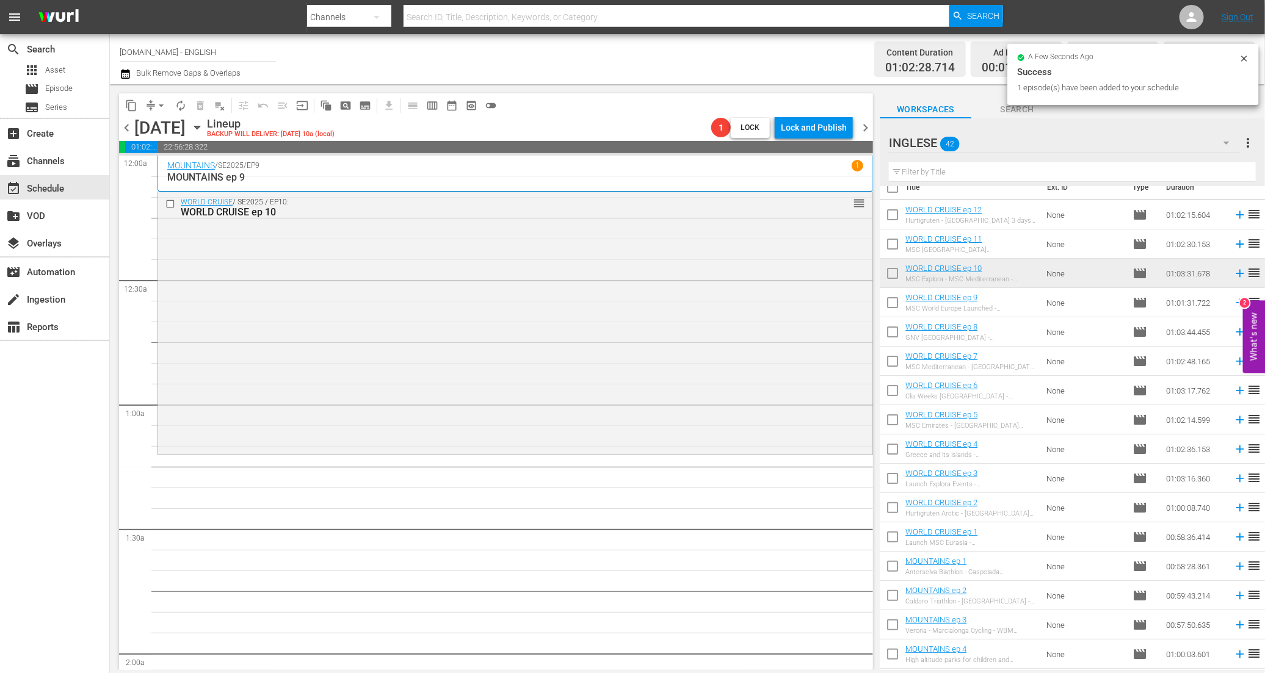
scroll to position [217, 0]
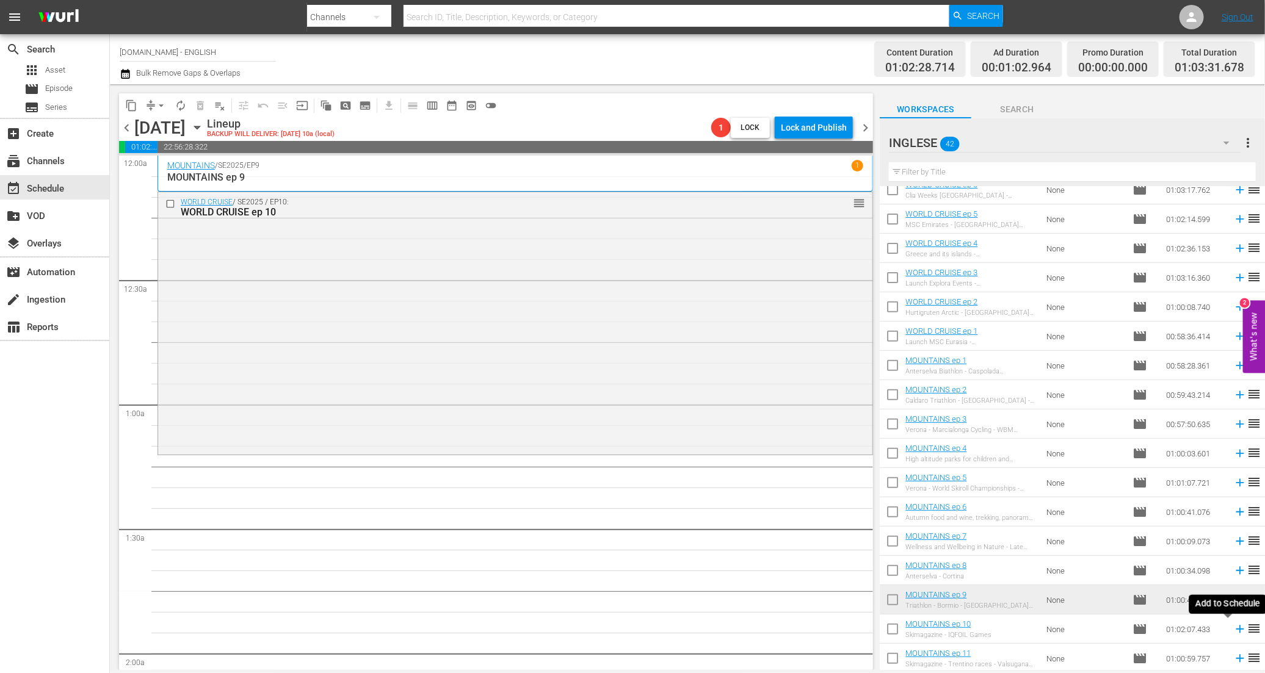
click at [1233, 628] on icon at bounding box center [1239, 629] width 13 height 13
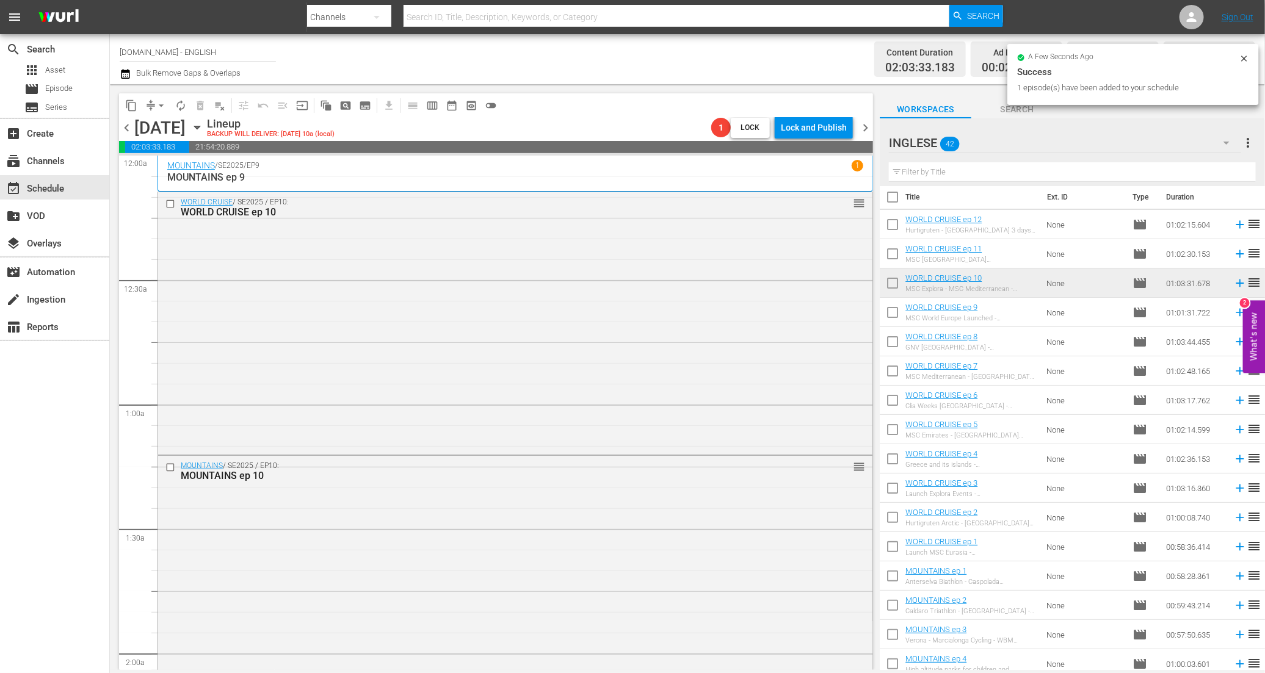
scroll to position [0, 0]
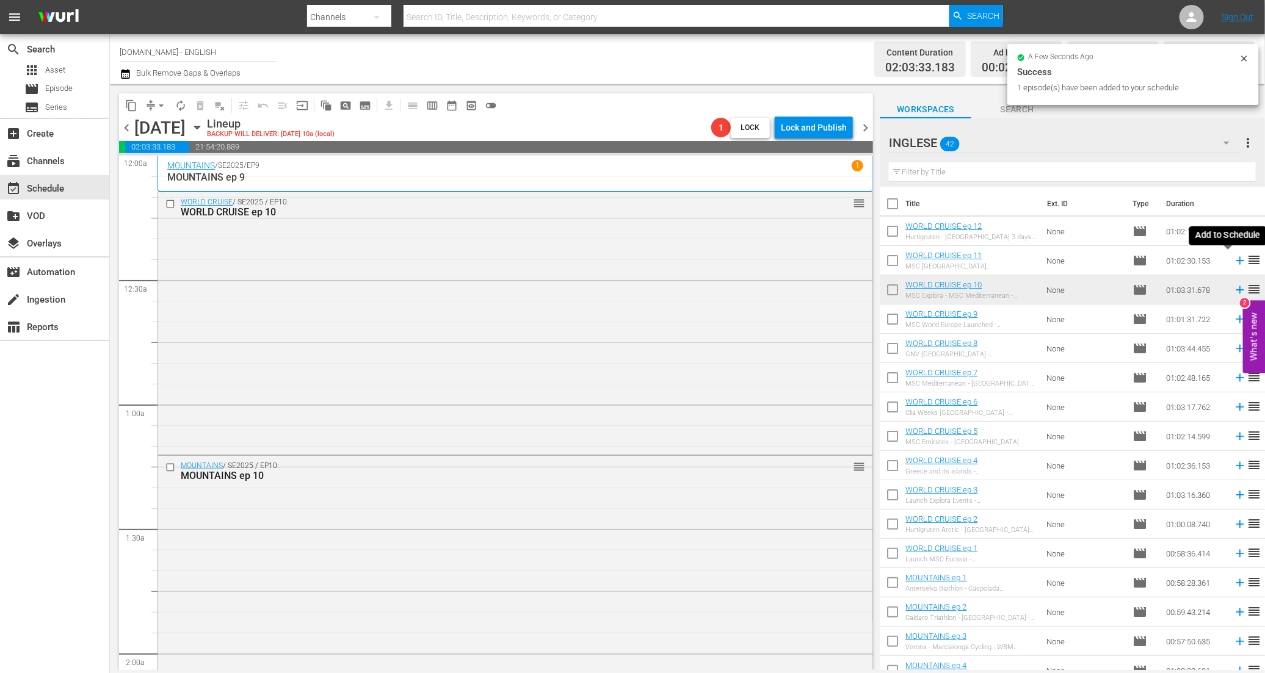
click at [1233, 261] on icon at bounding box center [1239, 260] width 13 height 13
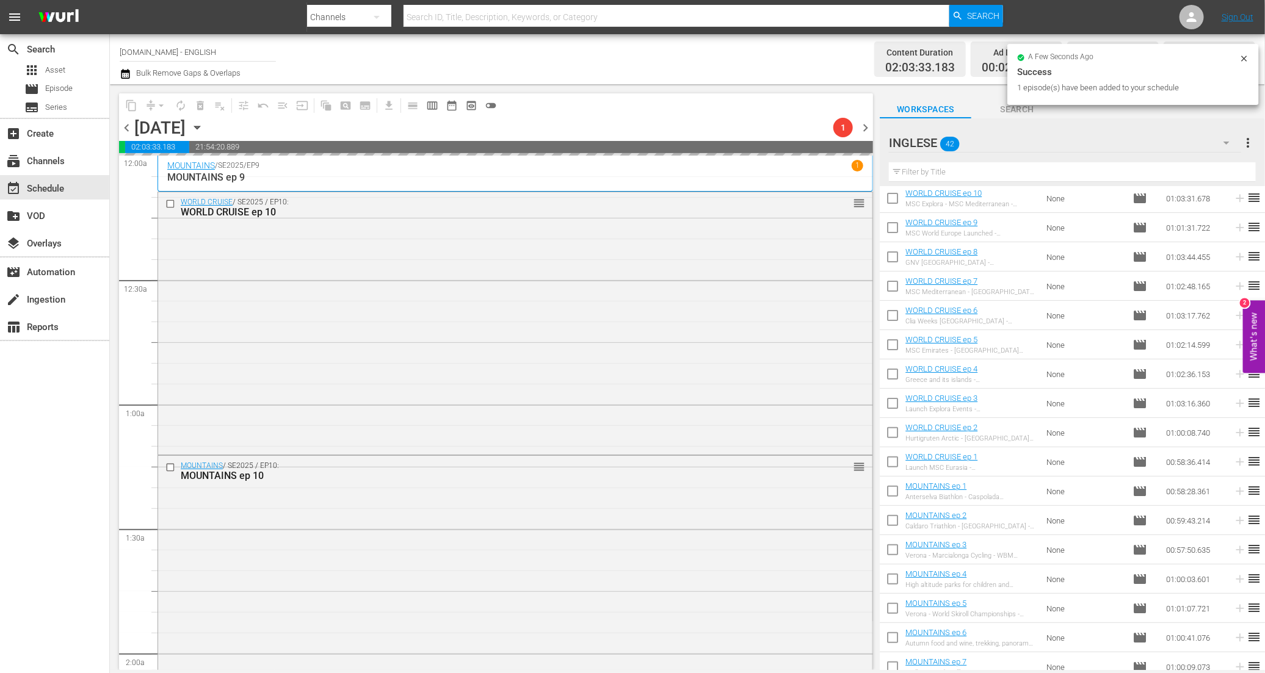
scroll to position [328, 0]
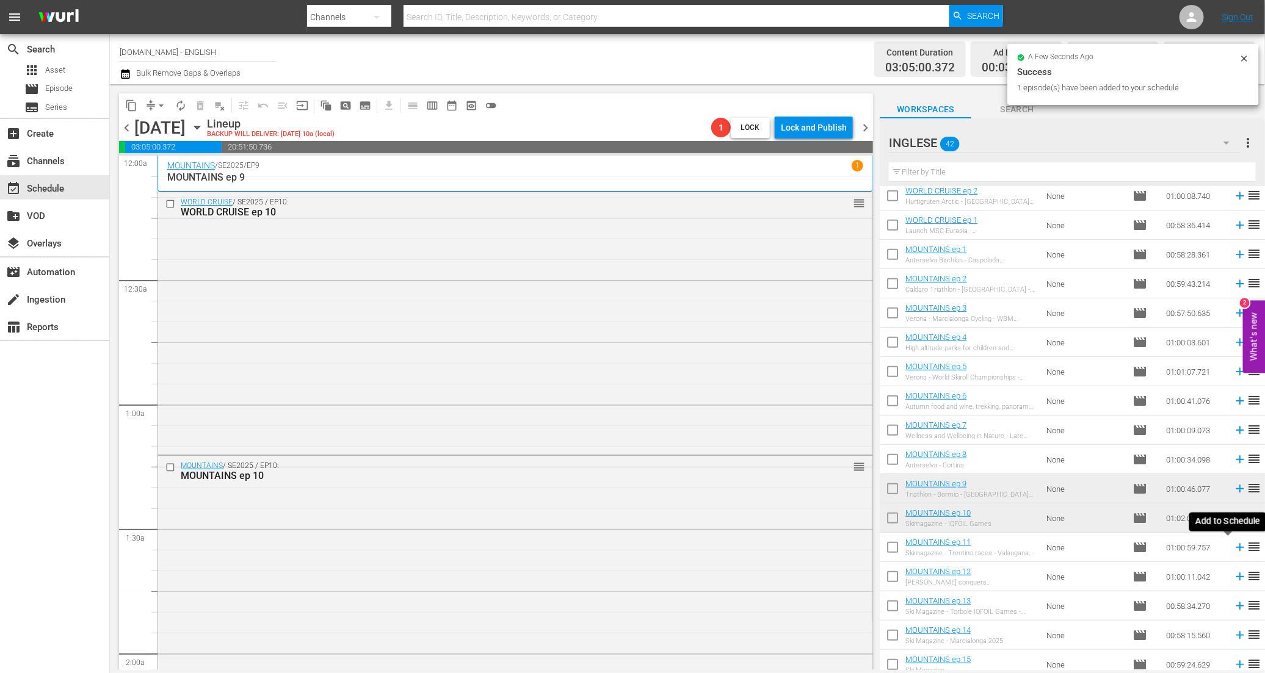
click at [1233, 548] on icon at bounding box center [1239, 547] width 13 height 13
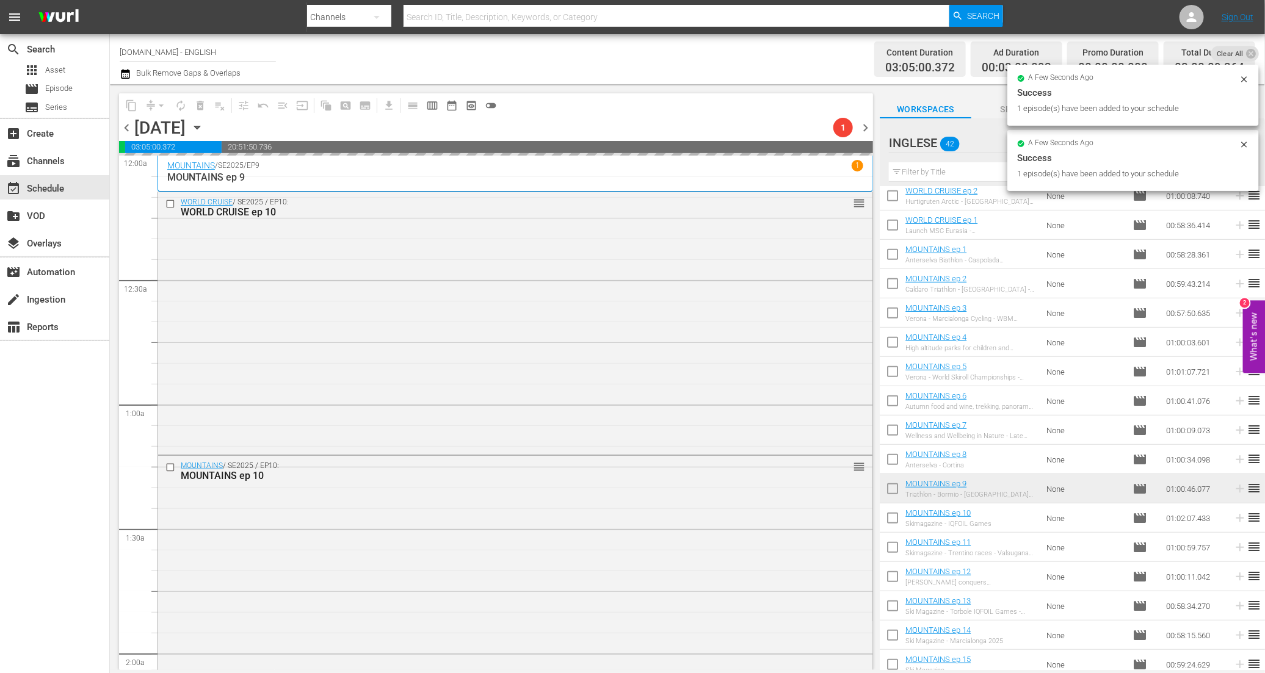
scroll to position [0, 0]
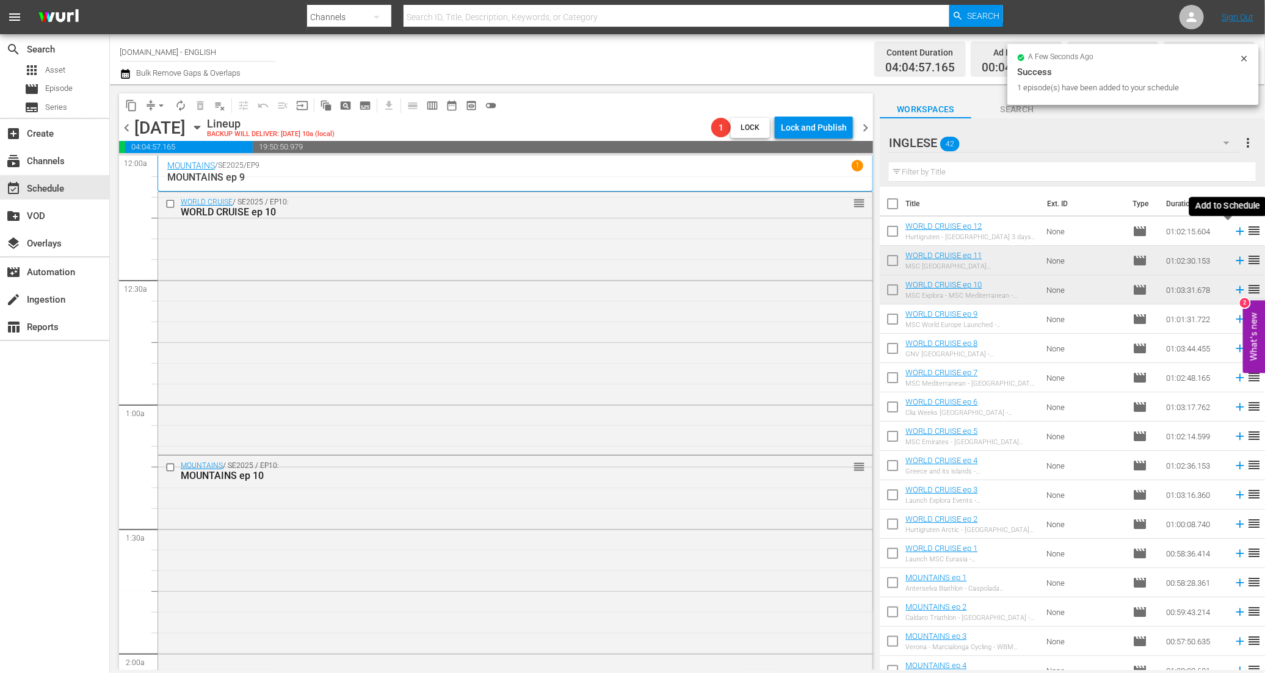
click at [1235, 232] on icon at bounding box center [1239, 232] width 8 height 8
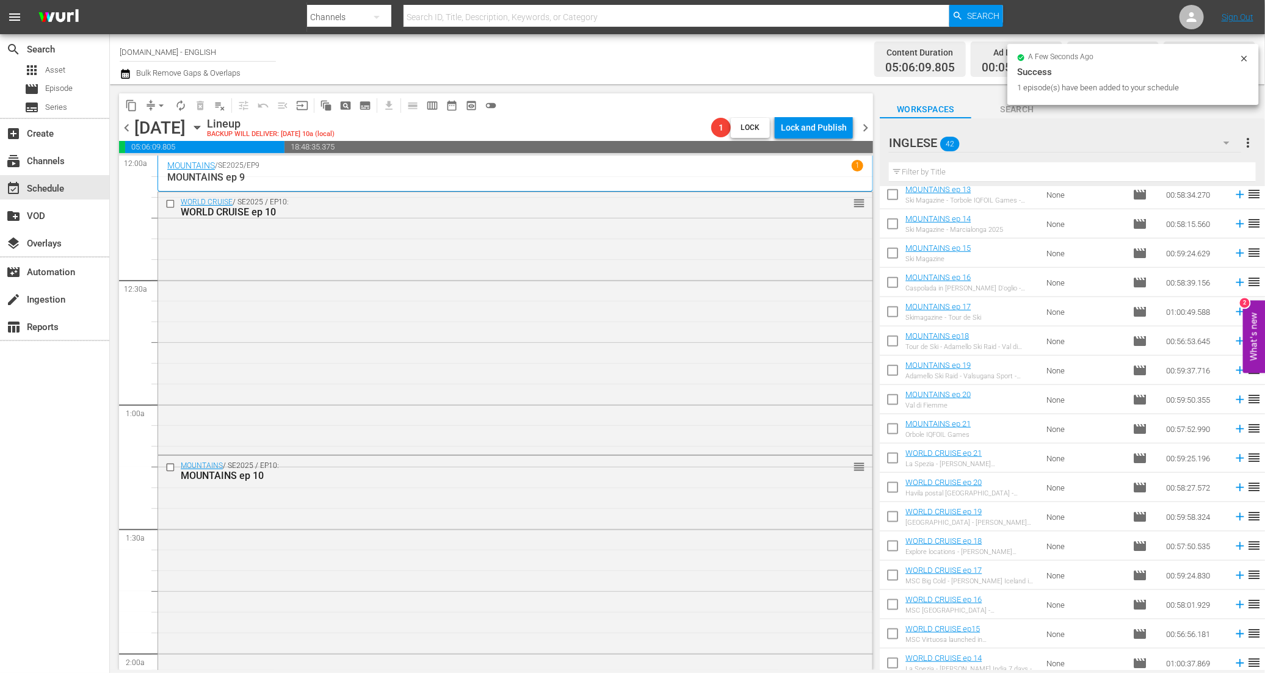
scroll to position [544, 0]
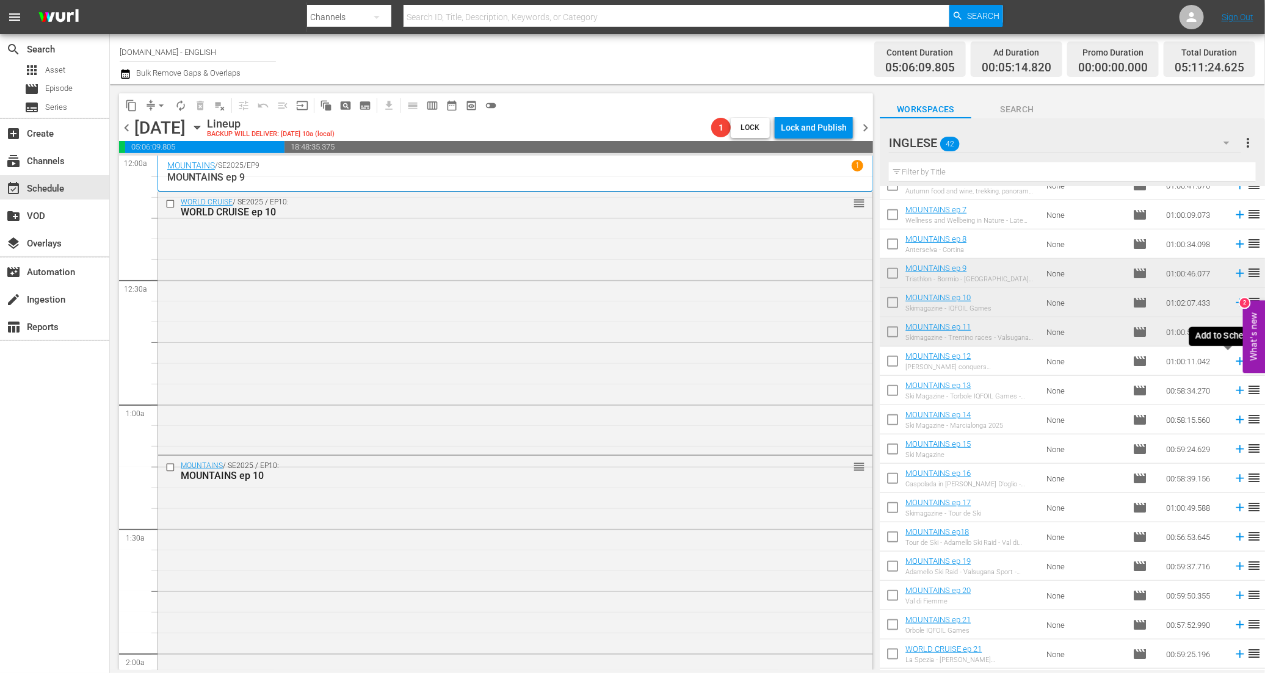
click at [1235, 362] on icon at bounding box center [1239, 362] width 8 height 8
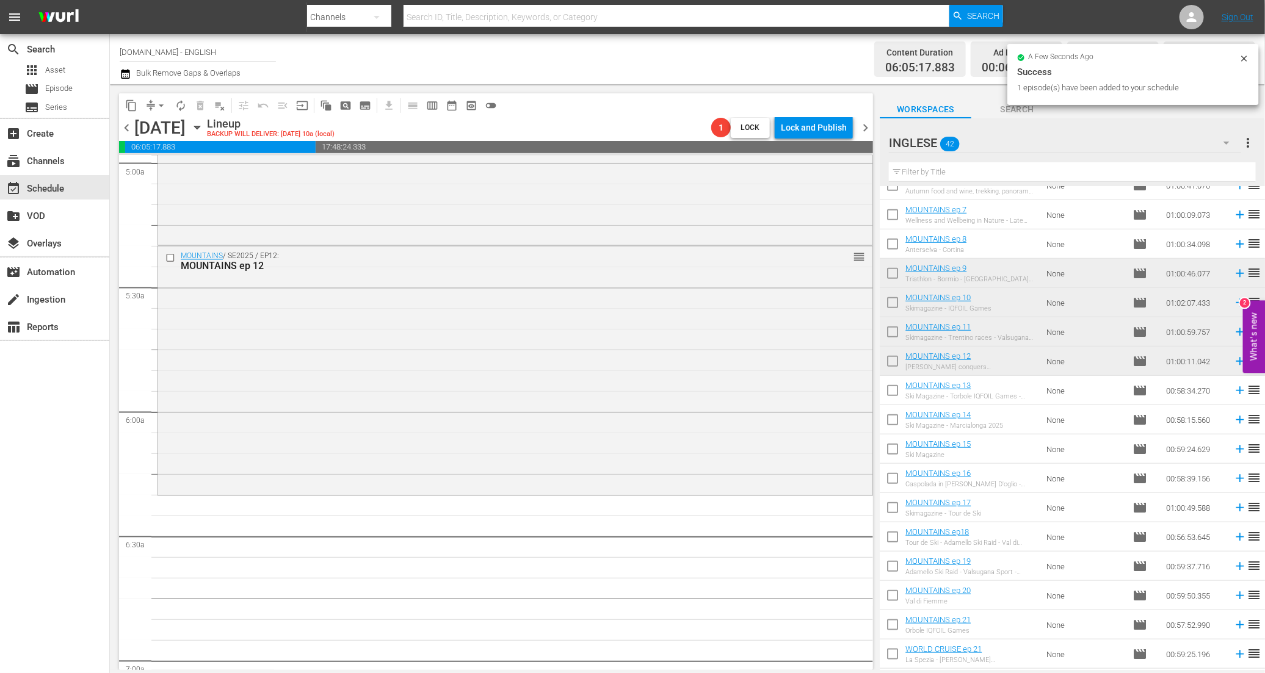
scroll to position [1249, 0]
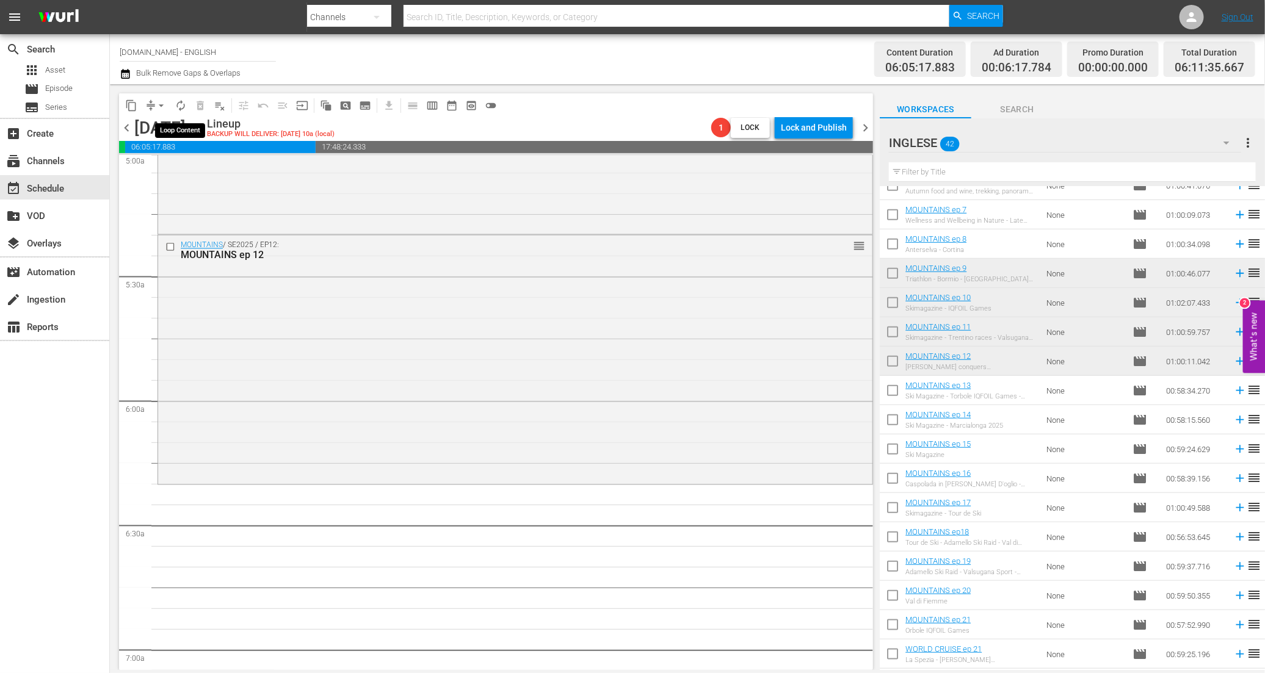
click at [187, 103] on button "autorenew_outlined" at bounding box center [181, 106] width 20 height 20
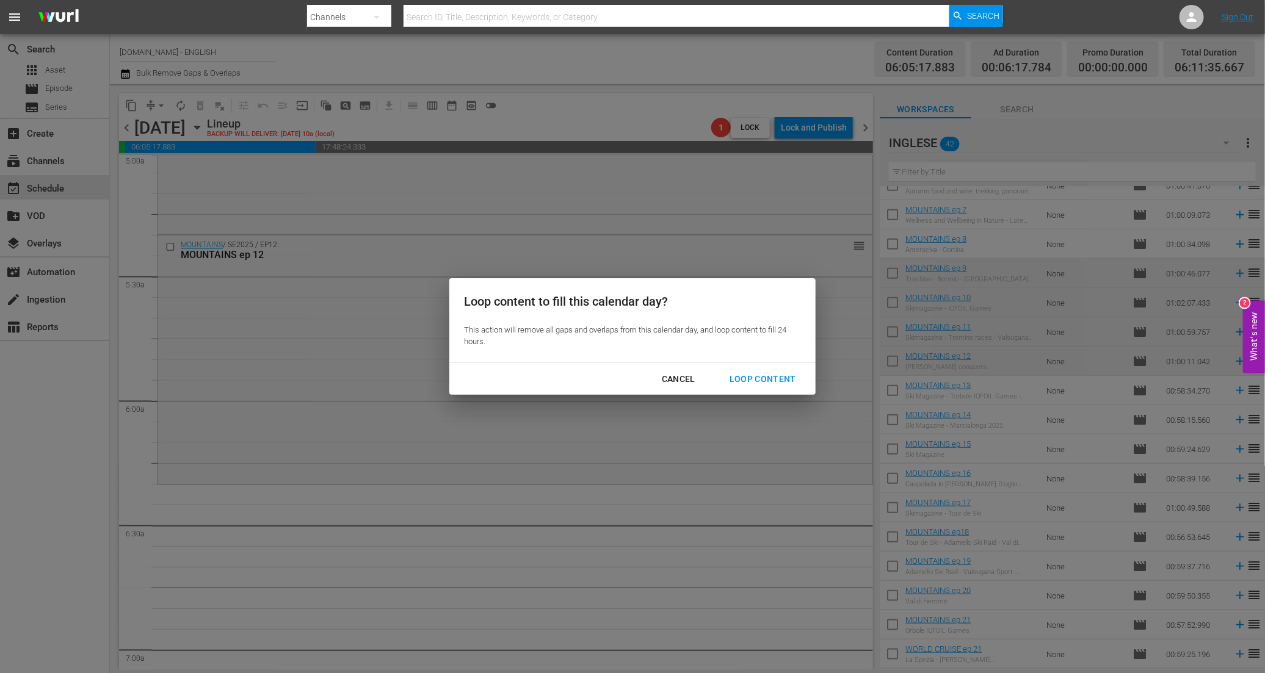
click at [769, 376] on div "Loop Content" at bounding box center [763, 379] width 86 height 15
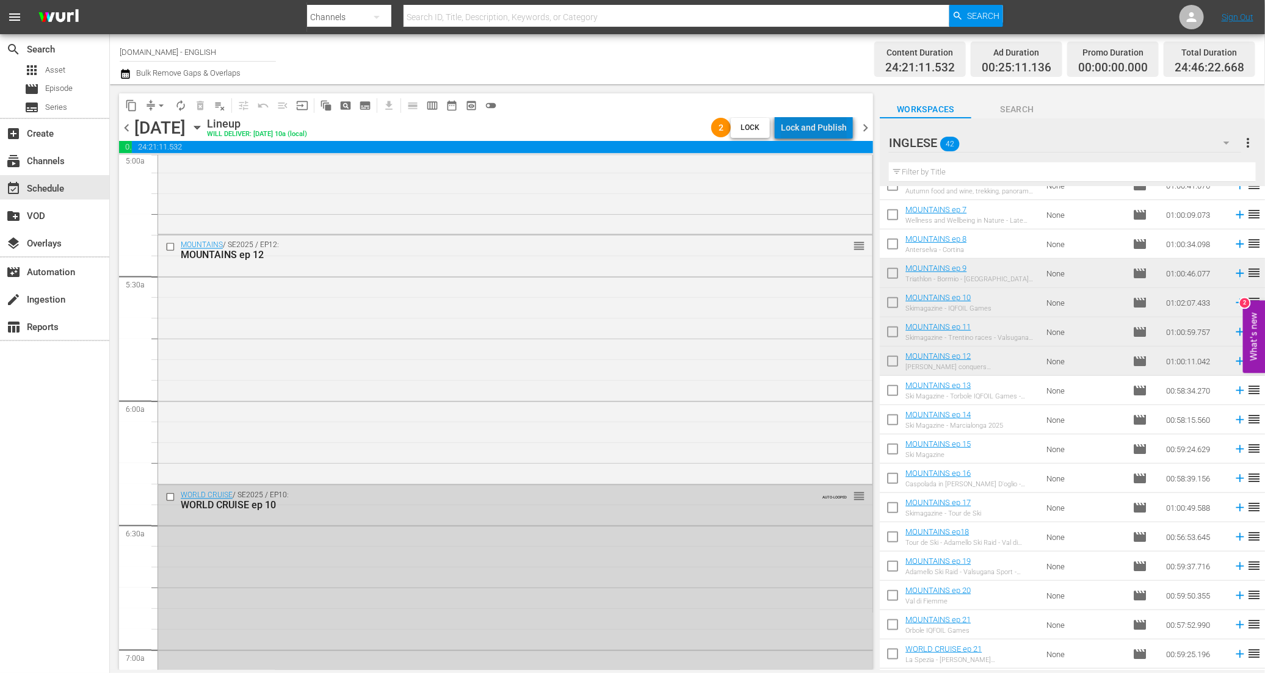
click at [826, 132] on div "Lock and Publish" at bounding box center [814, 128] width 66 height 22
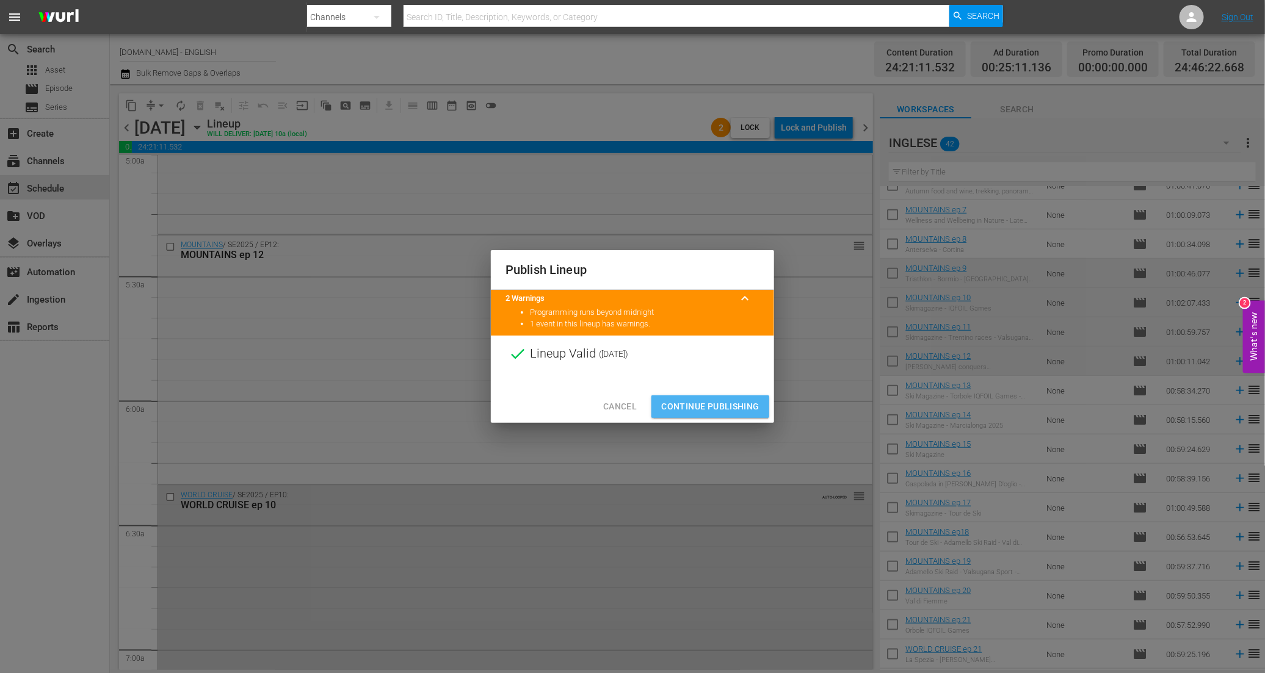
click at [703, 413] on span "Continue Publishing" at bounding box center [710, 406] width 98 height 15
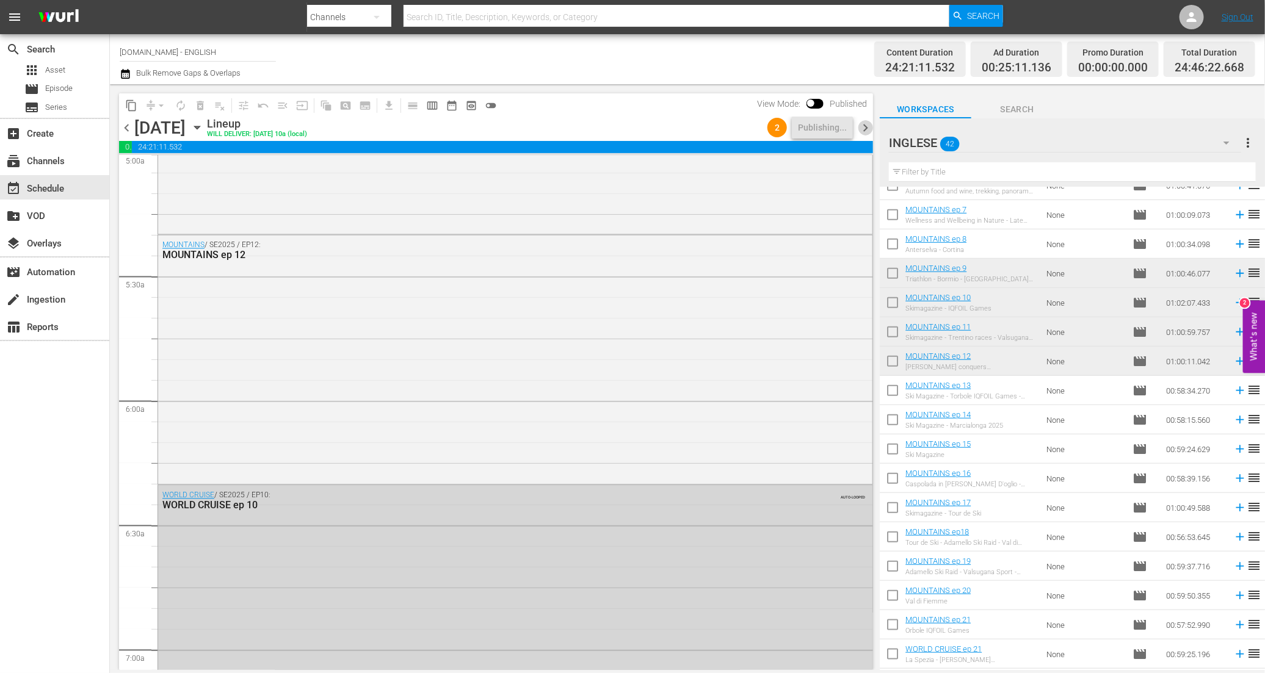
click at [865, 130] on span "chevron_right" at bounding box center [865, 127] width 15 height 15
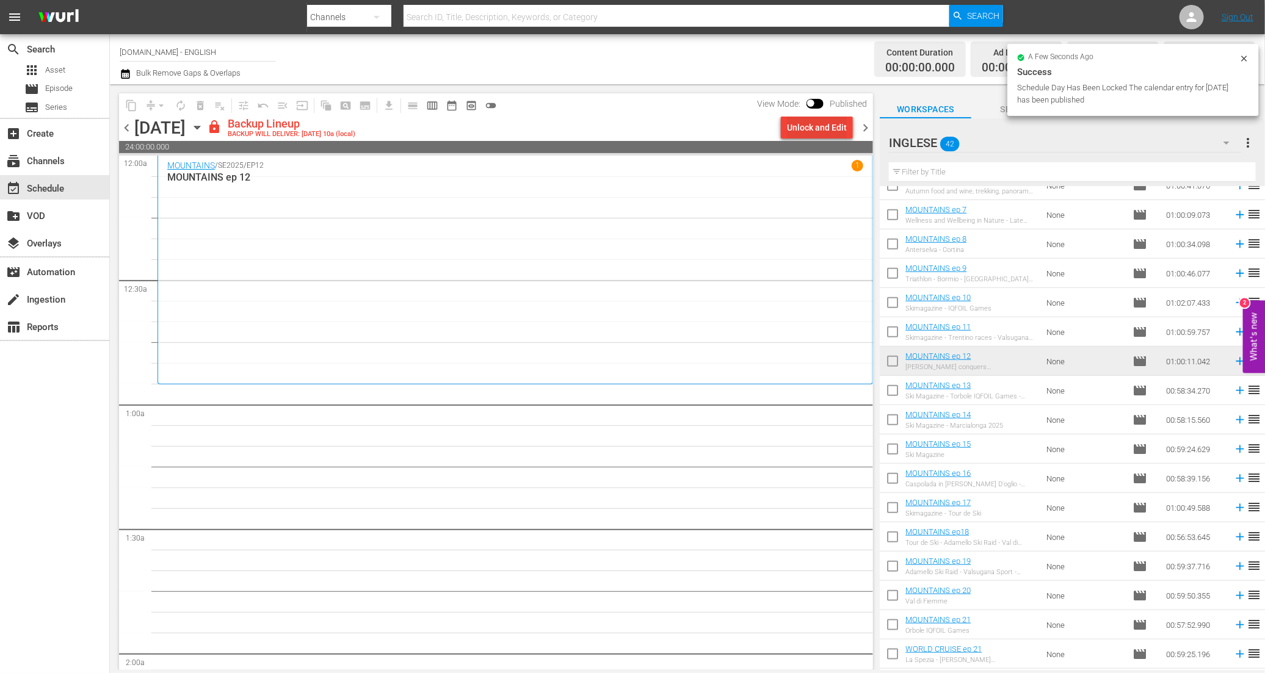
click at [818, 130] on div "Unlock and Edit" at bounding box center [817, 128] width 60 height 22
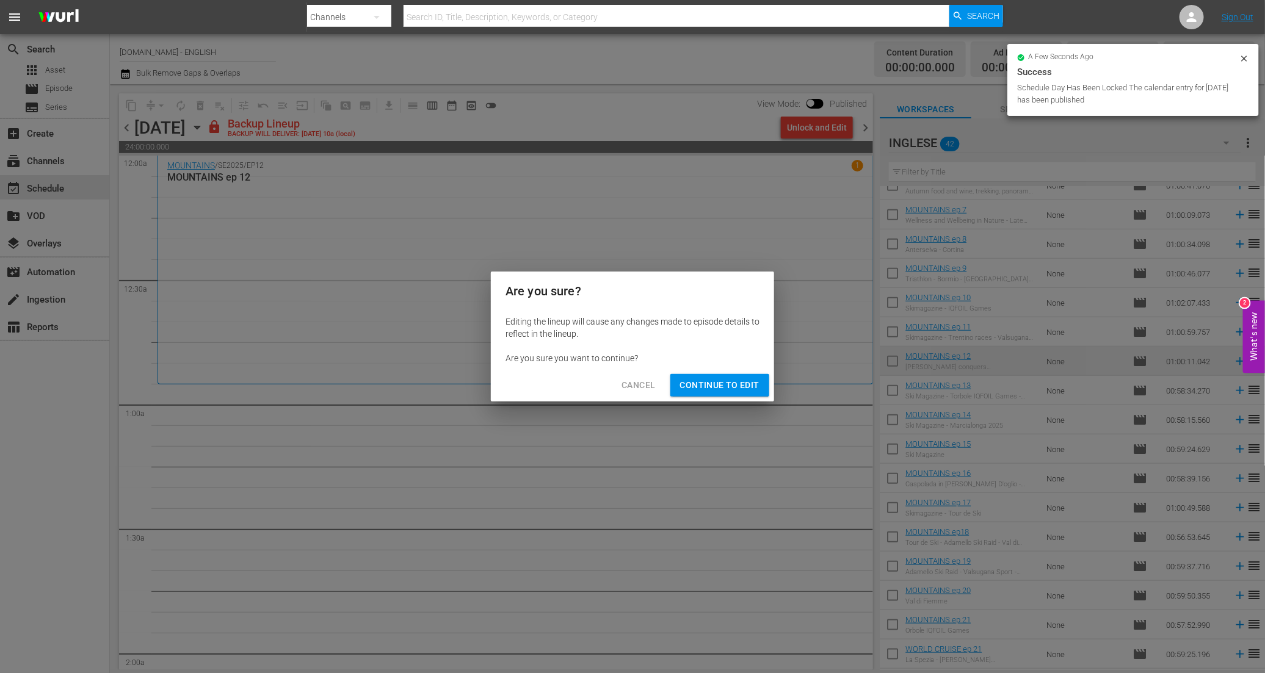
click at [731, 378] on span "Continue to Edit" at bounding box center [719, 385] width 79 height 15
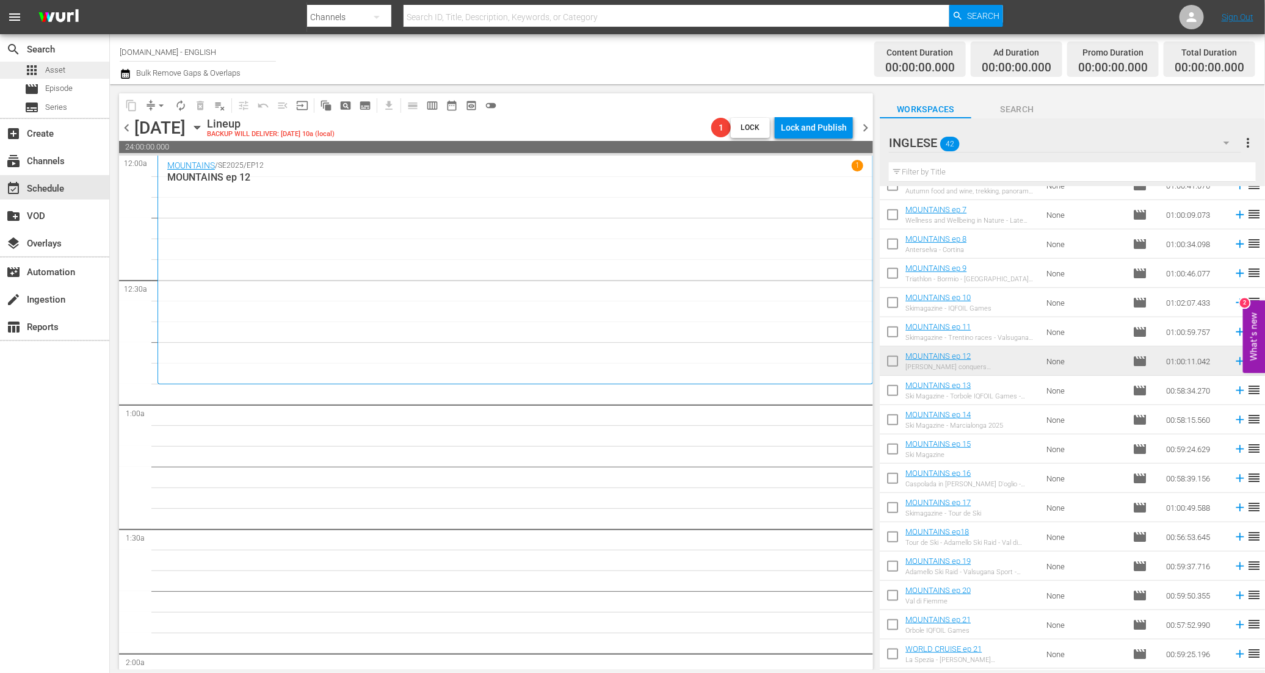
click at [54, 67] on span "Asset" at bounding box center [55, 70] width 20 height 12
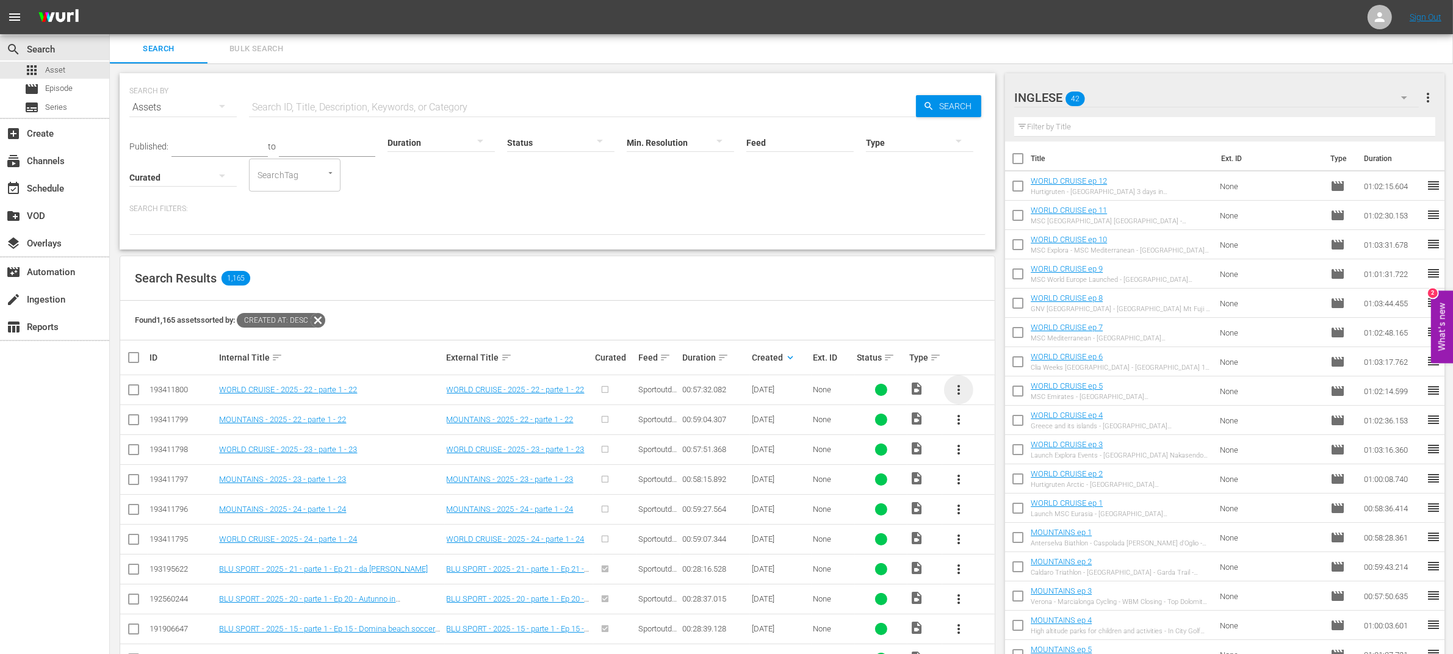
click at [958, 394] on span "more_vert" at bounding box center [959, 390] width 15 height 15
click at [1007, 485] on div "Episode" at bounding box center [1024, 482] width 83 height 29
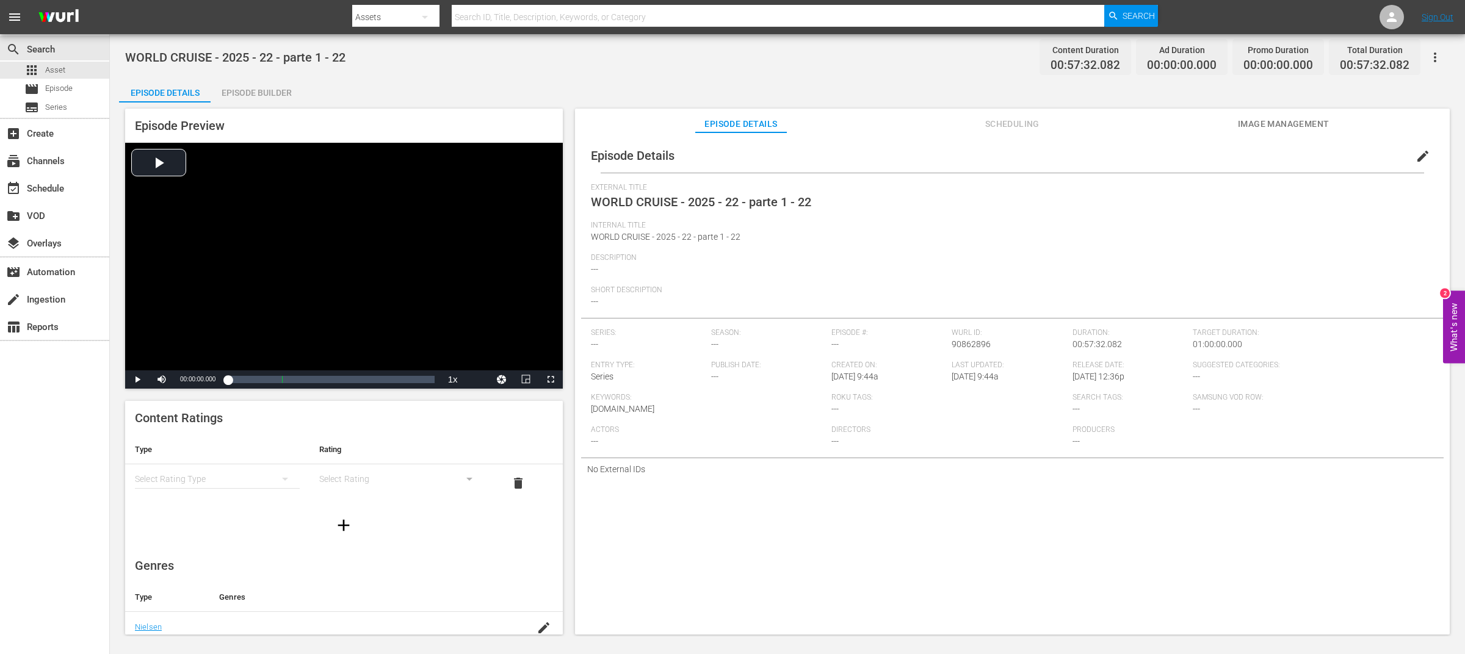
click at [279, 95] on div "Episode Builder" at bounding box center [257, 92] width 92 height 29
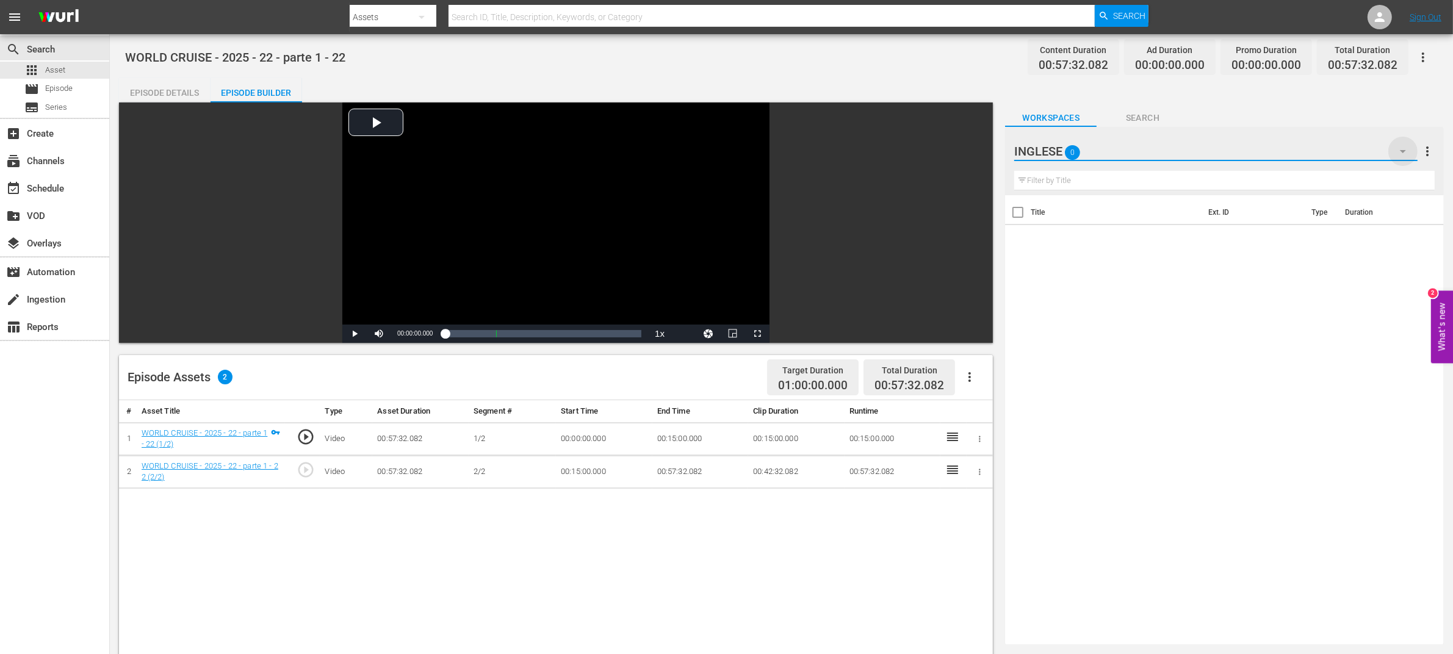
click at [1405, 147] on icon "button" at bounding box center [1403, 151] width 15 height 15
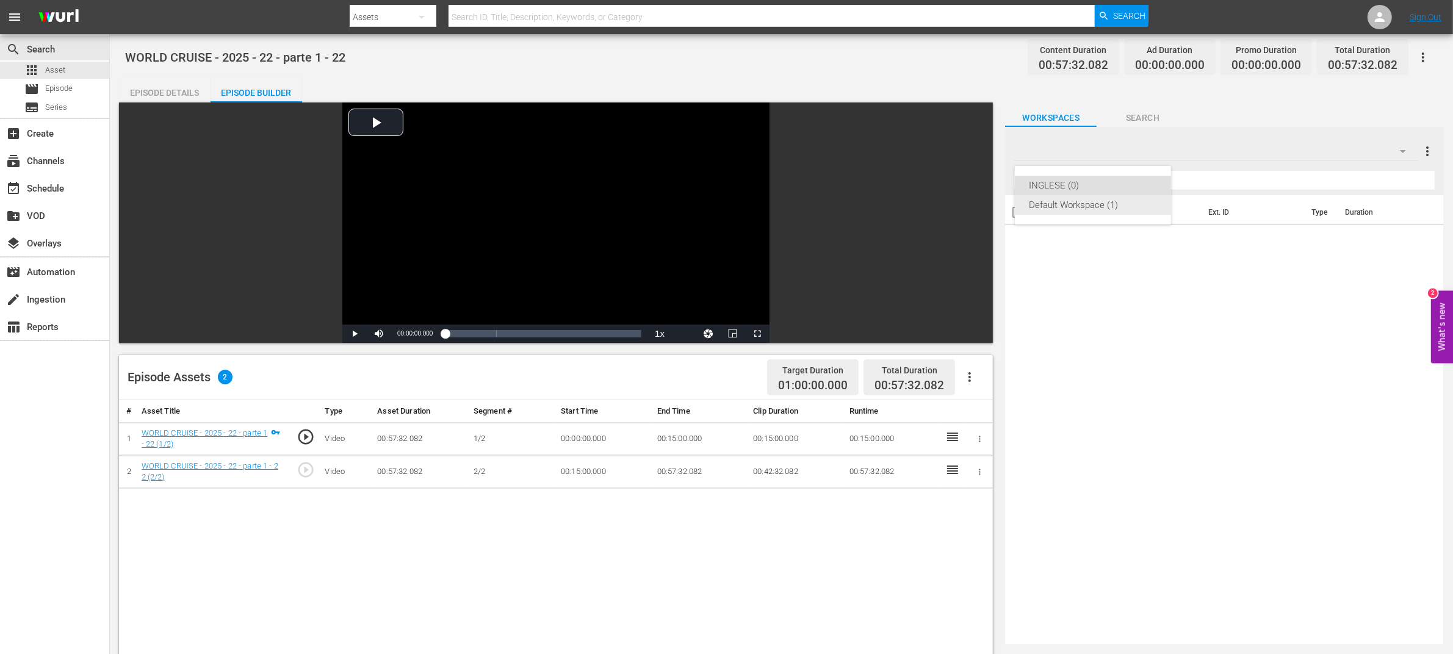
click at [1096, 209] on div "Default Workspace (1)" at bounding box center [1093, 205] width 127 height 20
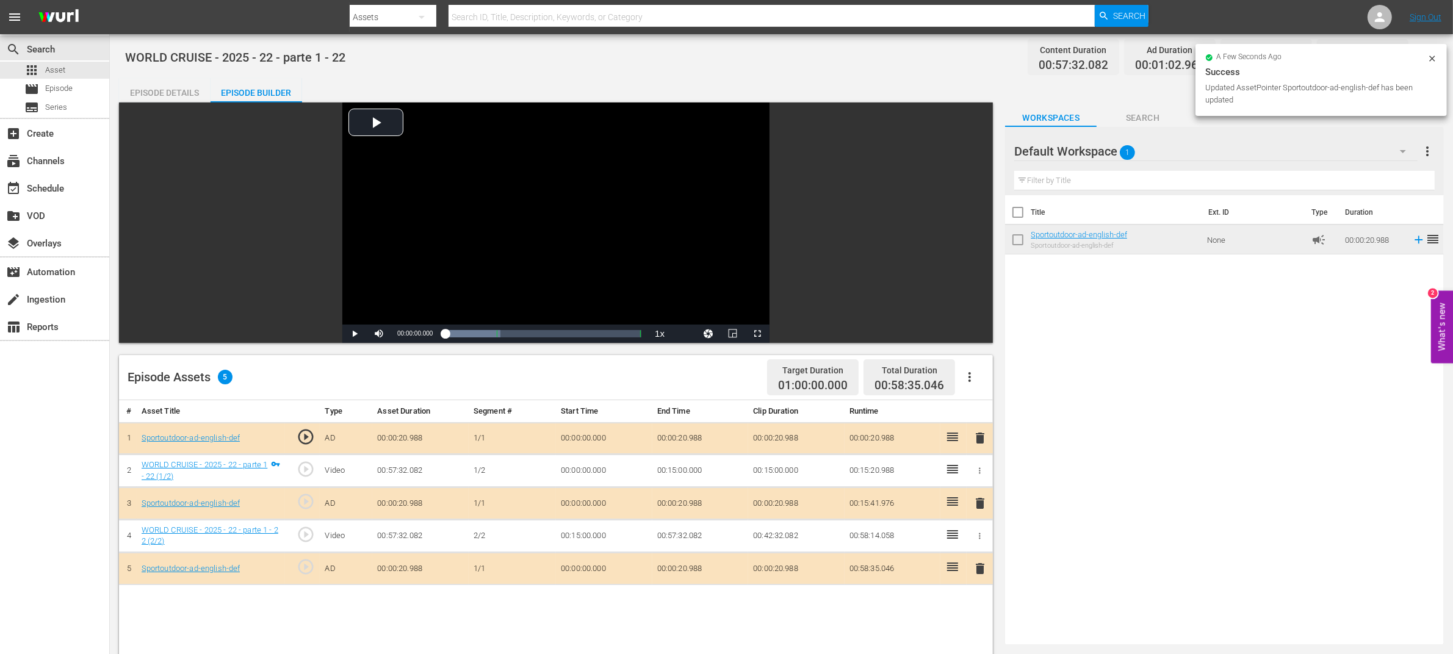
click at [169, 93] on div "Episode Details" at bounding box center [165, 92] width 92 height 29
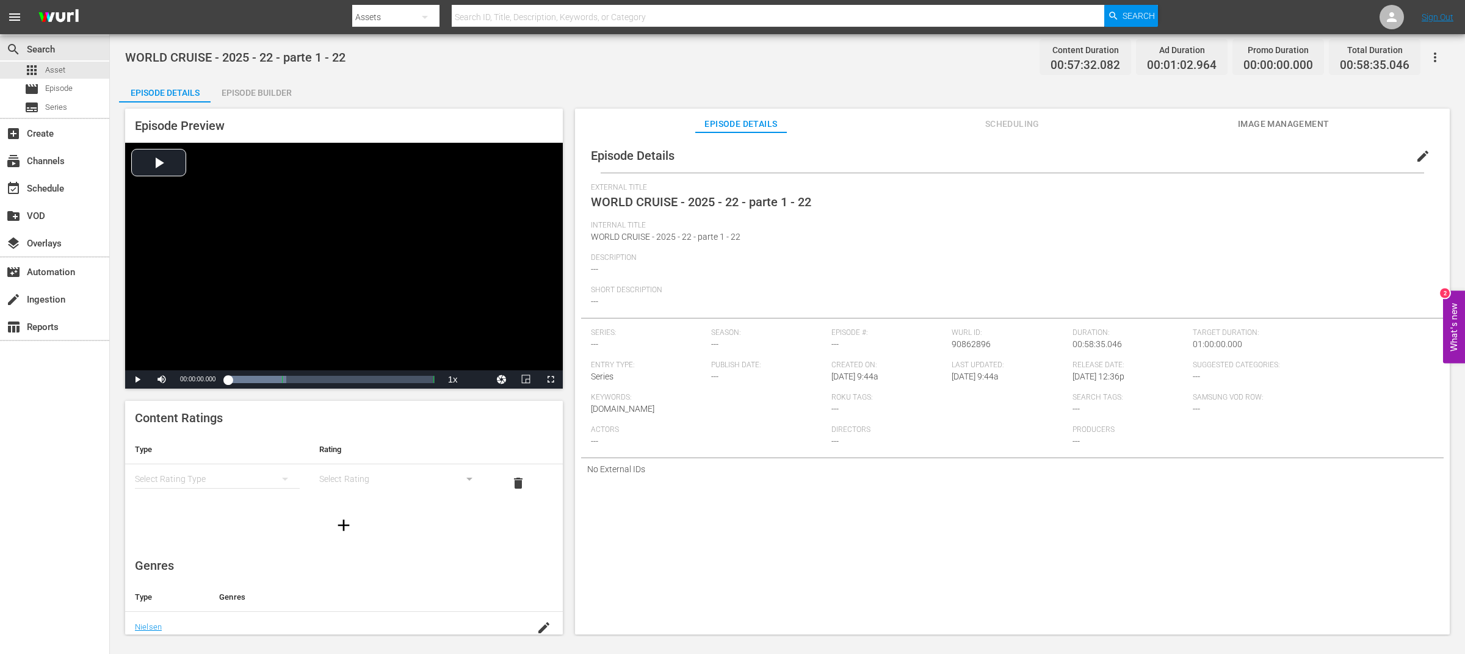
click at [1422, 148] on button "edit" at bounding box center [1422, 156] width 29 height 29
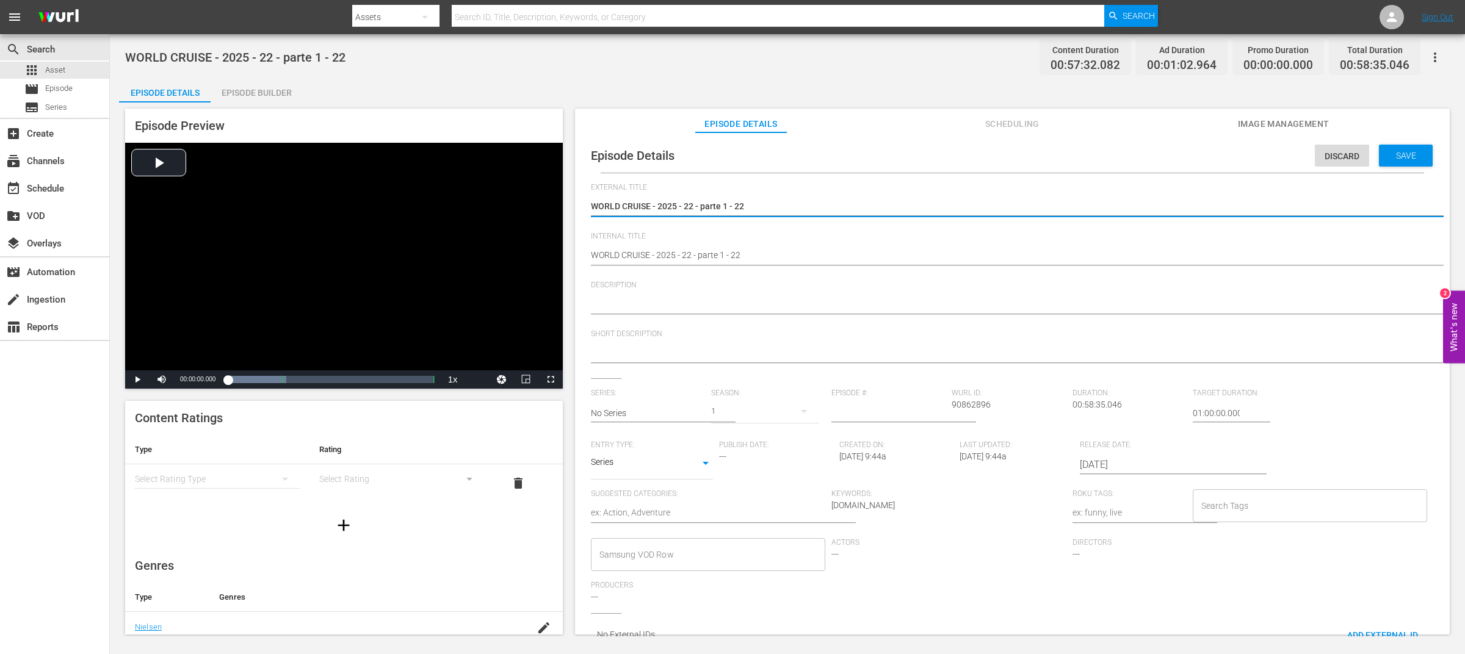
click at [625, 357] on textarea at bounding box center [1009, 354] width 837 height 15
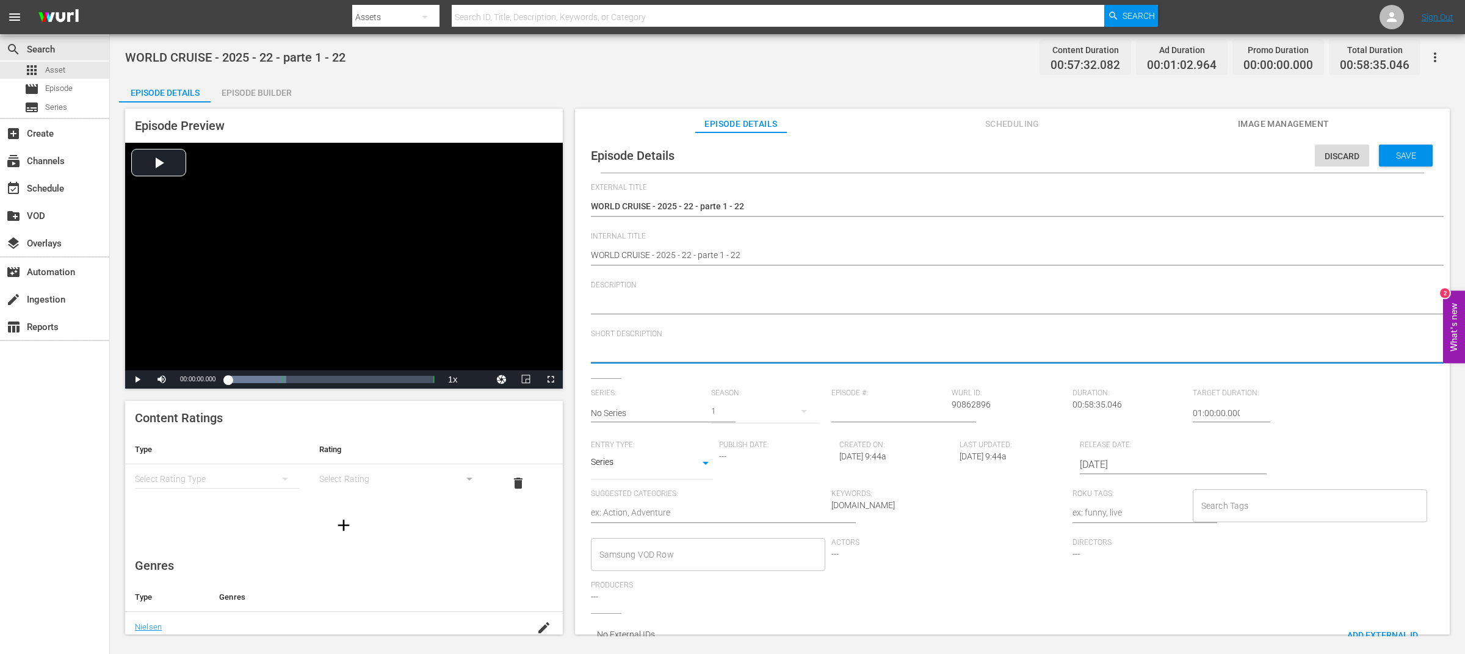
paste textarea "Explora Journey, [GEOGRAPHIC_DATA], MSC [GEOGRAPHIC_DATA]"
type textarea "Explora Journey, [GEOGRAPHIC_DATA], MSC [GEOGRAPHIC_DATA]"
click at [722, 304] on textarea at bounding box center [1009, 305] width 837 height 15
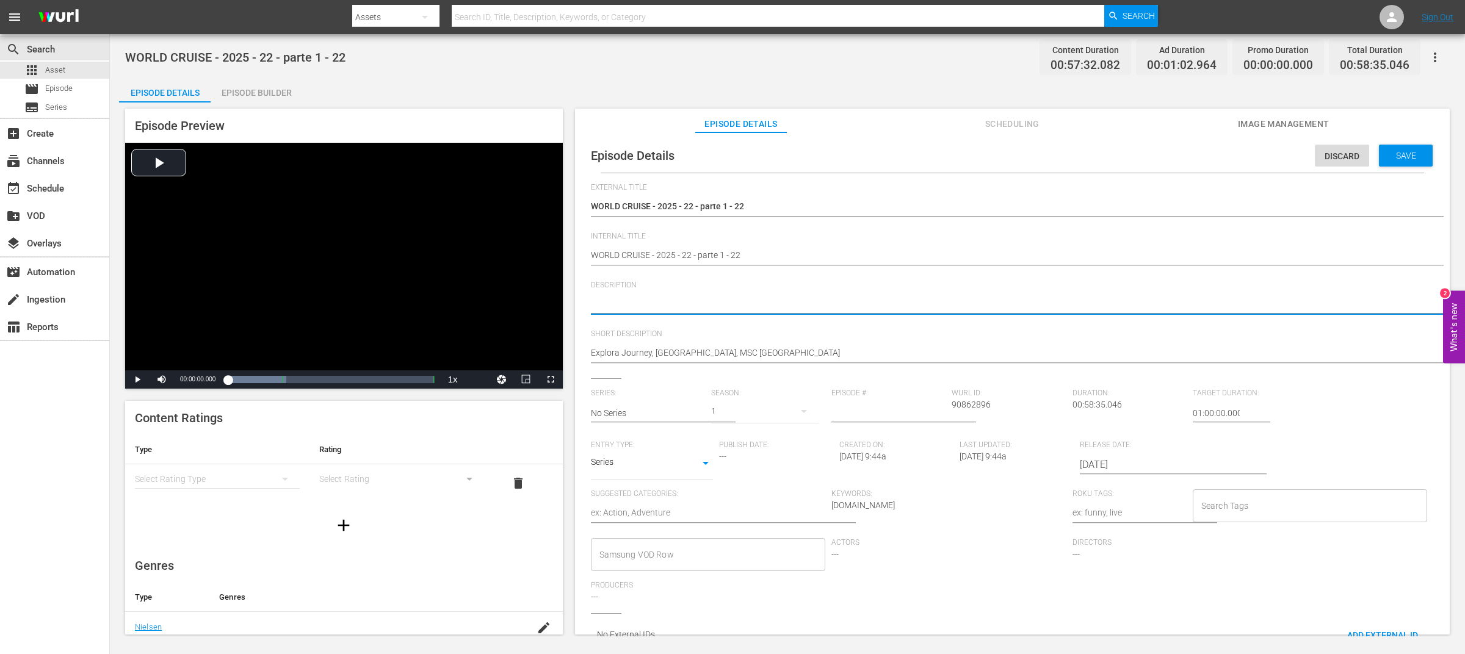
paste textarea "Explora Journey, [GEOGRAPHIC_DATA], MSC [GEOGRAPHIC_DATA]"
type textarea "Explora Journey, [GEOGRAPHIC_DATA], MSC [GEOGRAPHIC_DATA]"
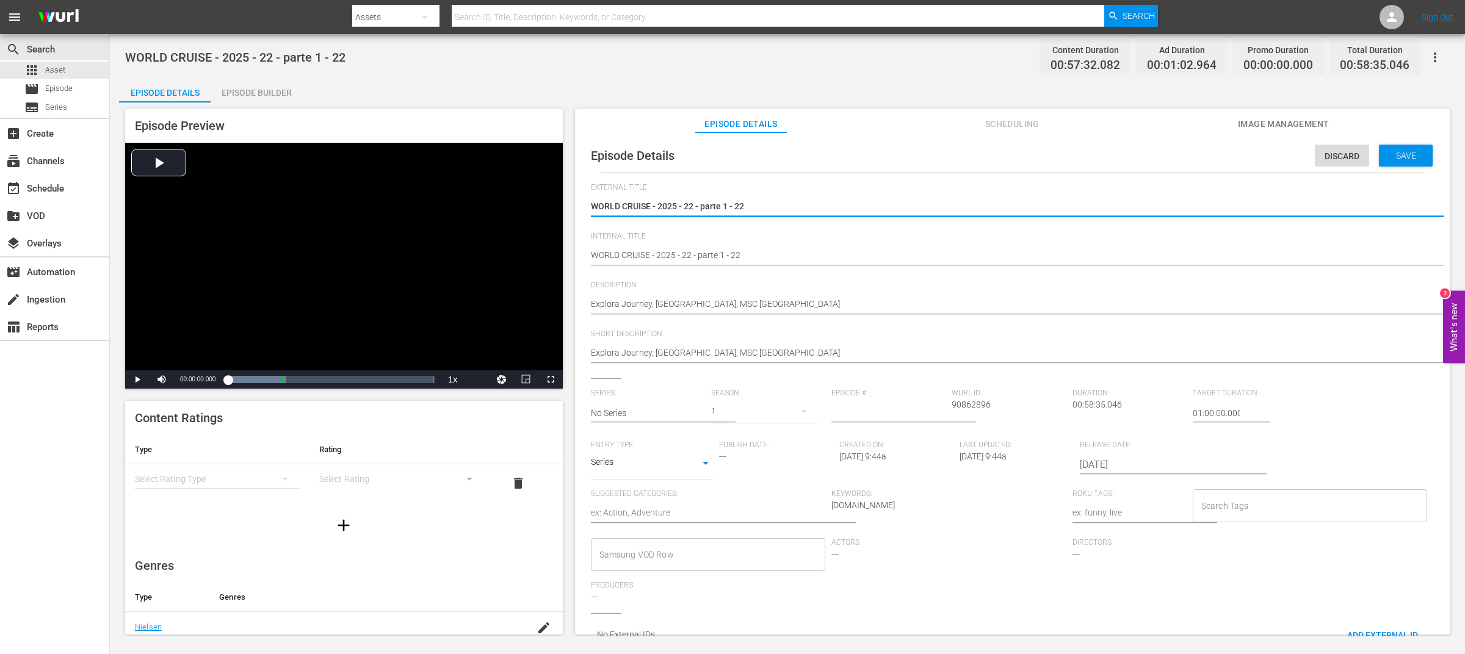
drag, startPoint x: 652, startPoint y: 205, endPoint x: 869, endPoint y: 209, distance: 216.7
drag, startPoint x: 762, startPoint y: 203, endPoint x: 653, endPoint y: 206, distance: 109.3
click at [653, 206] on textarea "WORLD CRUISE - 2025 - 22 - parte 1 - 22" at bounding box center [1009, 207] width 837 height 15
type textarea "WORLD CRUISE"
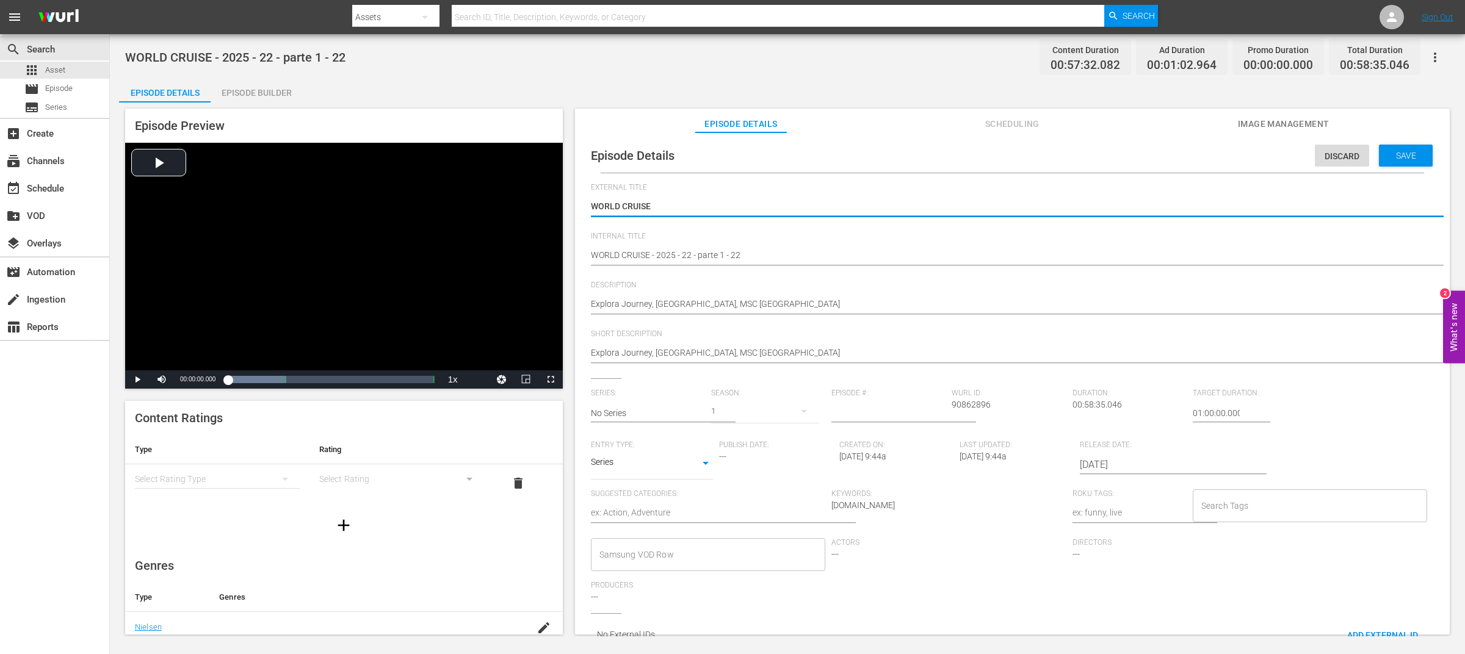
type textarea "WORLD CRUISE"
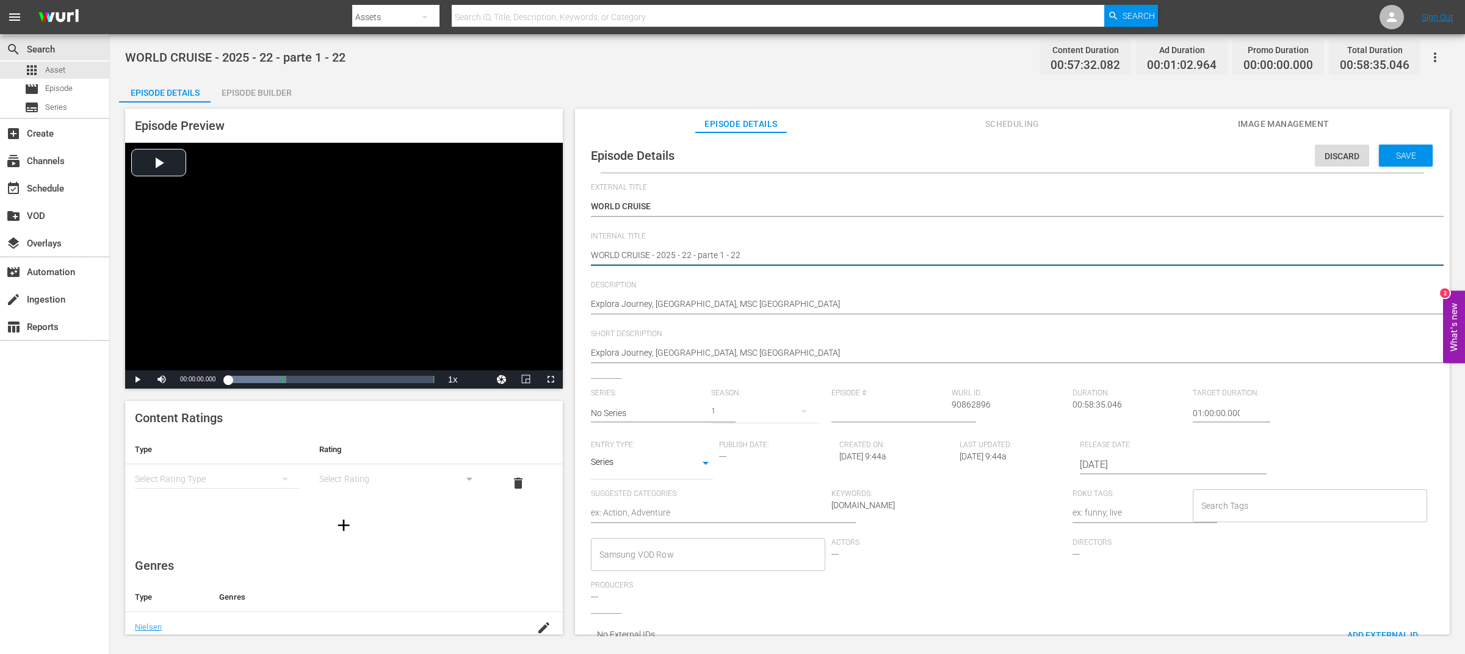
drag, startPoint x: 653, startPoint y: 255, endPoint x: 734, endPoint y: 253, distance: 81.2
type textarea "WORLD CRUISE e22"
type textarea "WORLD CRUISE ep22"
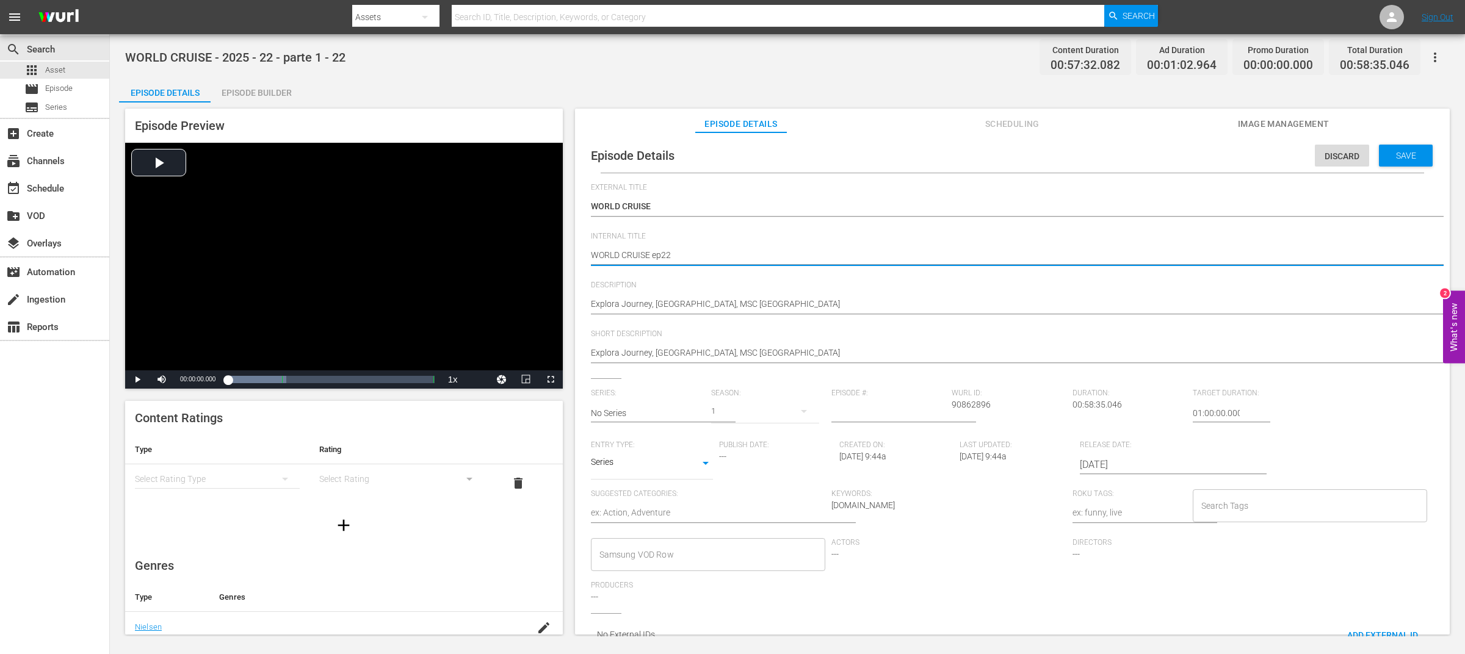
type textarea "WORLD CRUISE ep 22"
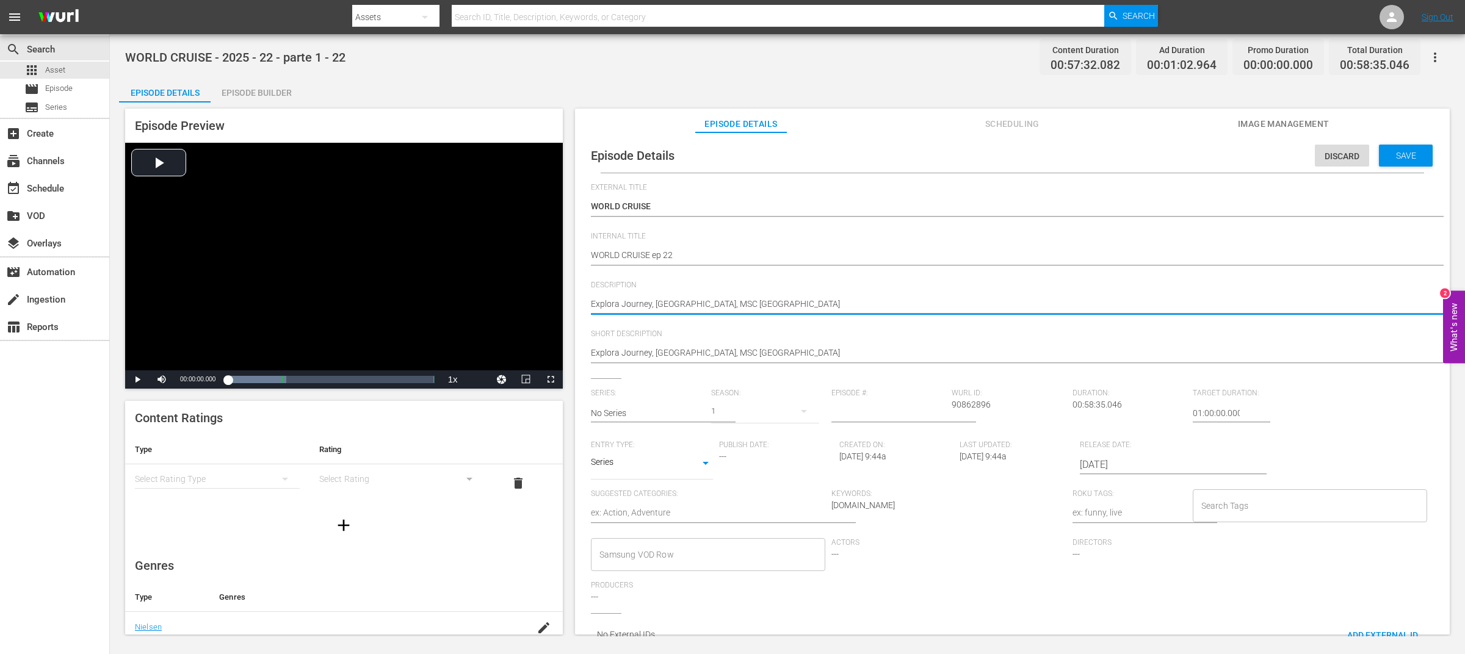
click at [759, 302] on textarea "Explora Journey, [GEOGRAPHIC_DATA], MSC [GEOGRAPHIC_DATA]" at bounding box center [1009, 305] width 837 height 15
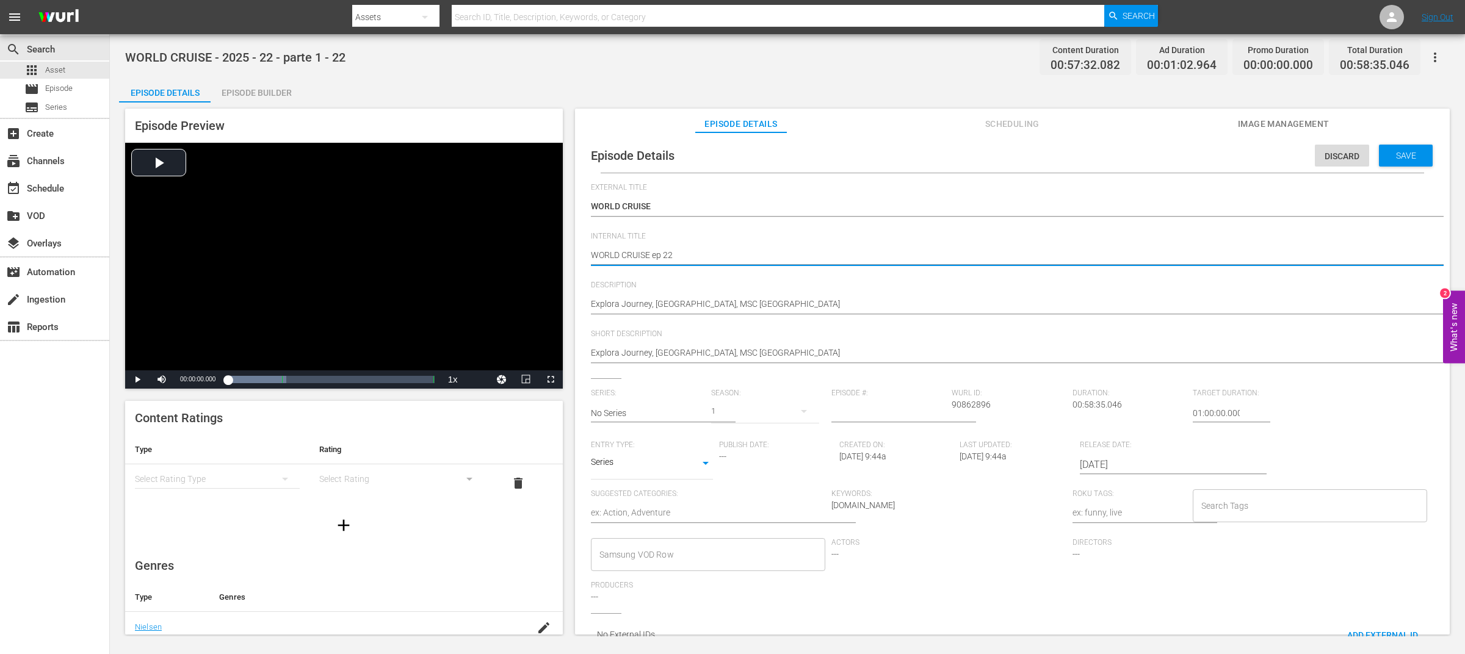
drag, startPoint x: 651, startPoint y: 255, endPoint x: 574, endPoint y: 257, distance: 76.3
click at [591, 303] on textarea "Explora Journey, [GEOGRAPHIC_DATA], MSC [GEOGRAPHIC_DATA]" at bounding box center [1009, 305] width 837 height 15
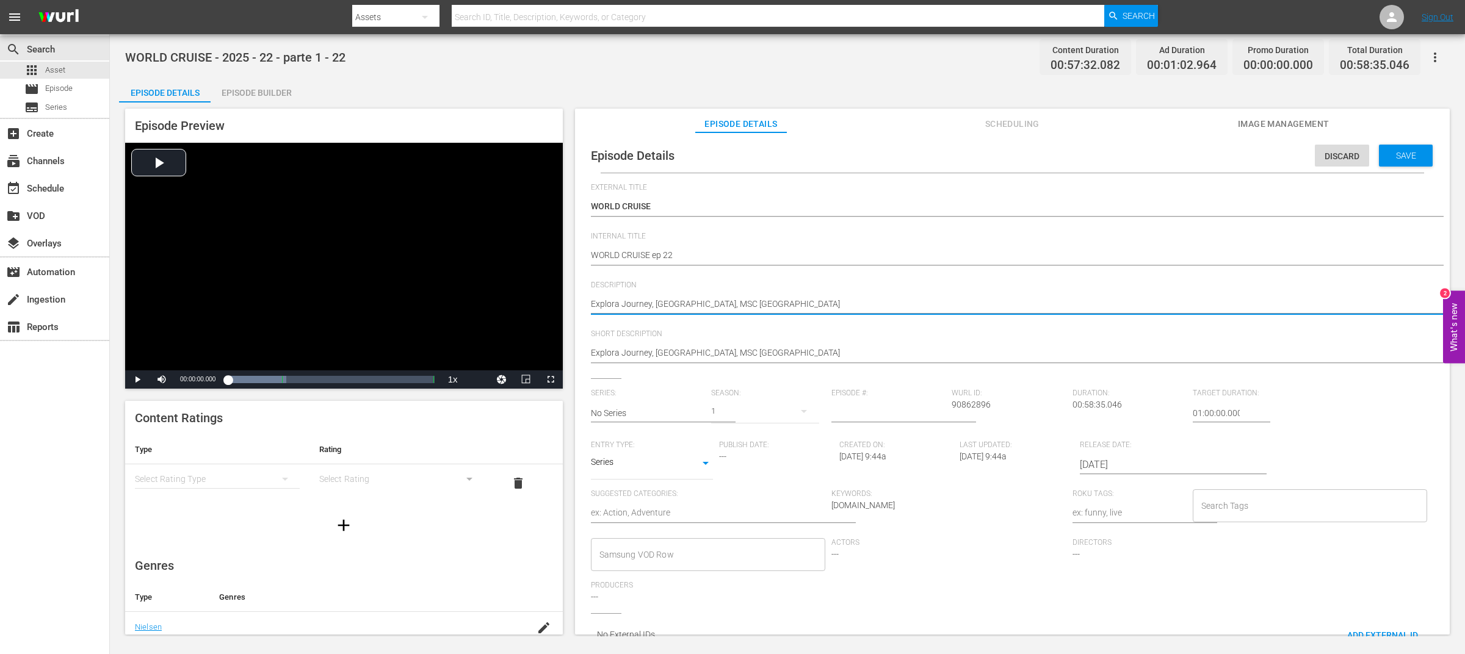
paste textarea "WORLD CRUISE"
type textarea "WORLD CRUISEExplora Journey, [GEOGRAPHIC_DATA], MSC [GEOGRAPHIC_DATA]"
type textarea "WORLD CRUISE Explora Journey, [GEOGRAPHIC_DATA], MSC [GEOGRAPHIC_DATA]"
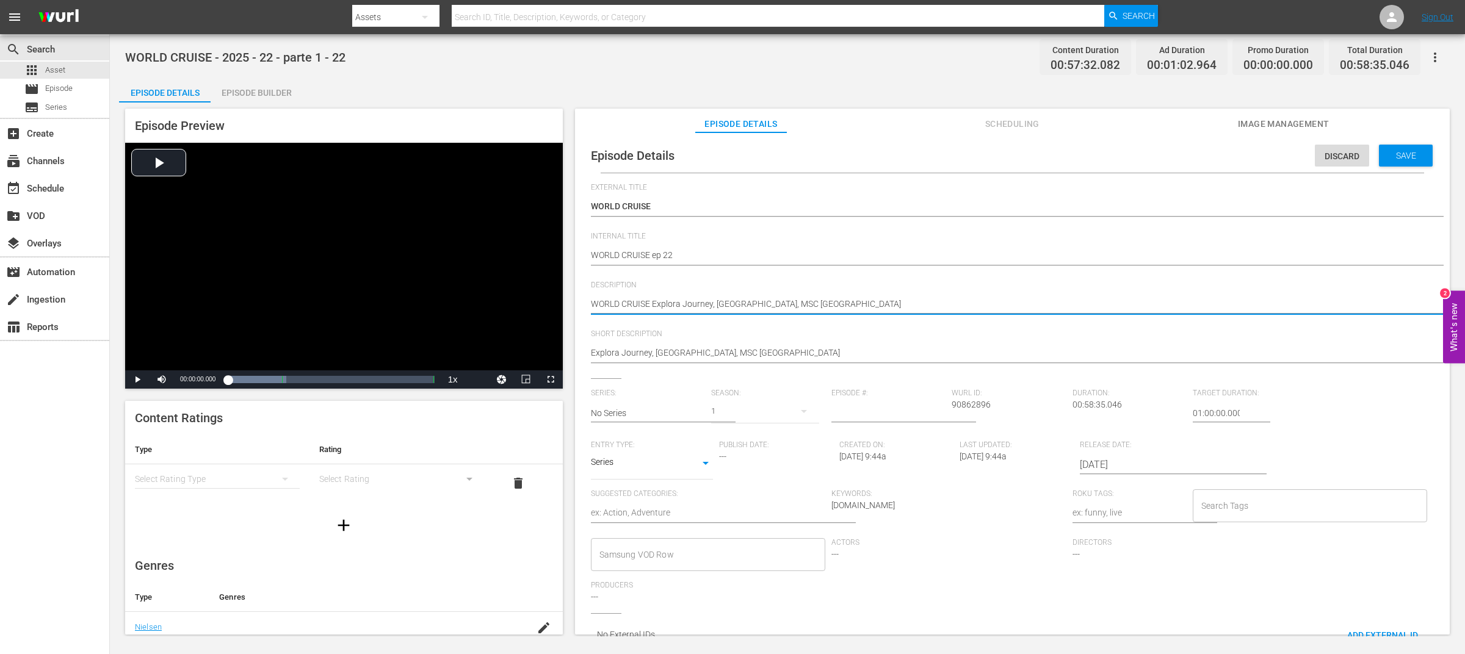
type textarea "WORLD CRUISE -Explora Journey, [GEOGRAPHIC_DATA], MSC [GEOGRAPHIC_DATA]"
type textarea "WORLD CRUISE - Explora Journey, [GEOGRAPHIC_DATA], MSC [GEOGRAPHIC_DATA]"
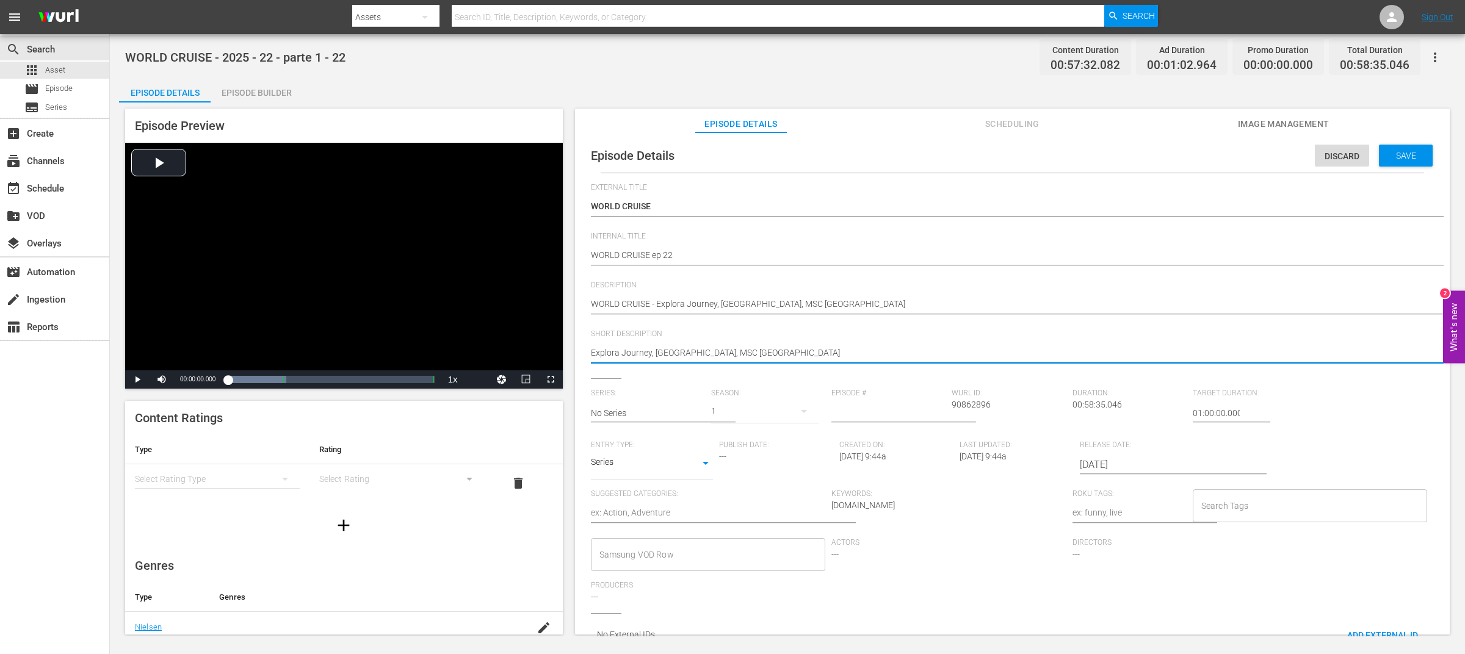
drag, startPoint x: 651, startPoint y: 355, endPoint x: 799, endPoint y: 355, distance: 147.7
click at [799, 355] on textarea "Explora Journey, [GEOGRAPHIC_DATA], MSC [GEOGRAPHIC_DATA]" at bounding box center [1009, 354] width 837 height 15
click at [672, 410] on input "text" at bounding box center [648, 413] width 114 height 29
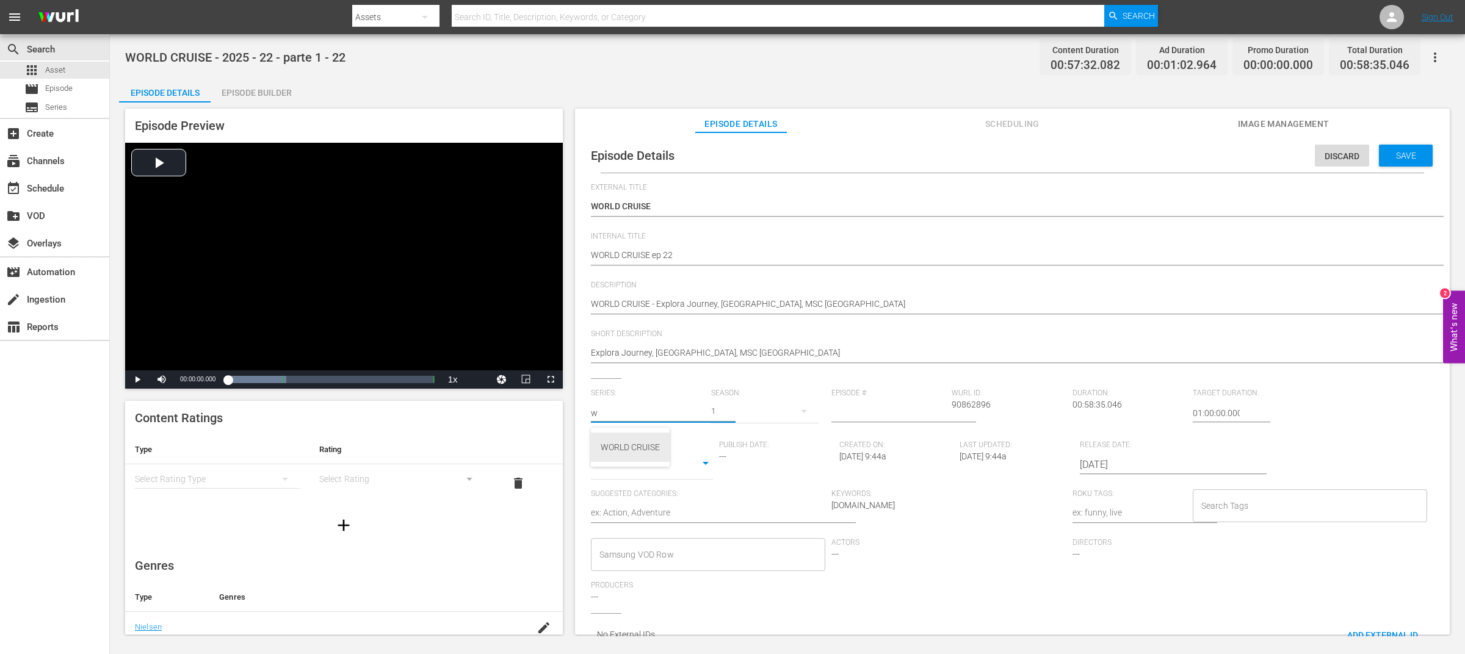
click at [659, 444] on div "WORLD CRUISE" at bounding box center [630, 447] width 59 height 29
type input "WORLD CRUISE"
click at [875, 413] on input "number" at bounding box center [888, 413] width 114 height 29
type input "22"
click at [683, 469] on body "menu Search By Assets Search ID, Title, Description, Keywords, or Category Sear…" at bounding box center [732, 327] width 1465 height 654
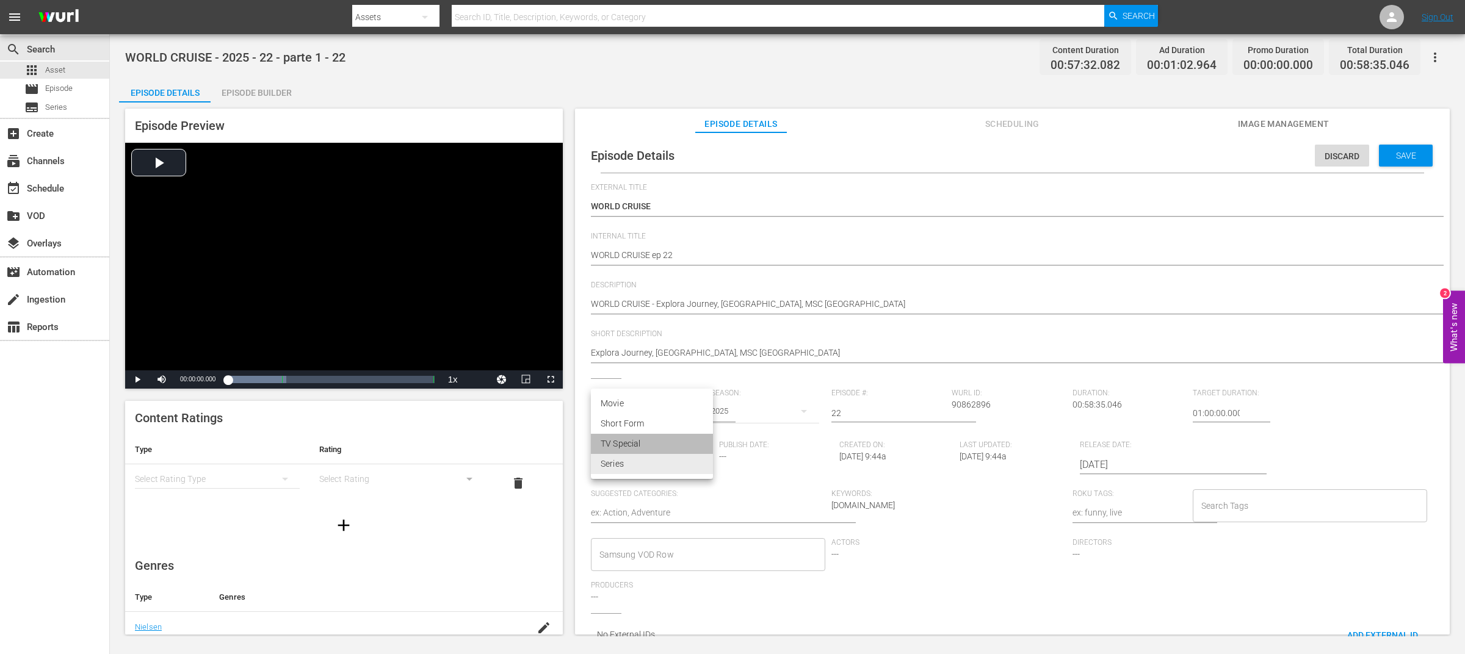
click at [668, 446] on li "TV Special" at bounding box center [652, 444] width 122 height 20
type input "TV_SPECIAL"
type textarea "C"
type textarea "Cr"
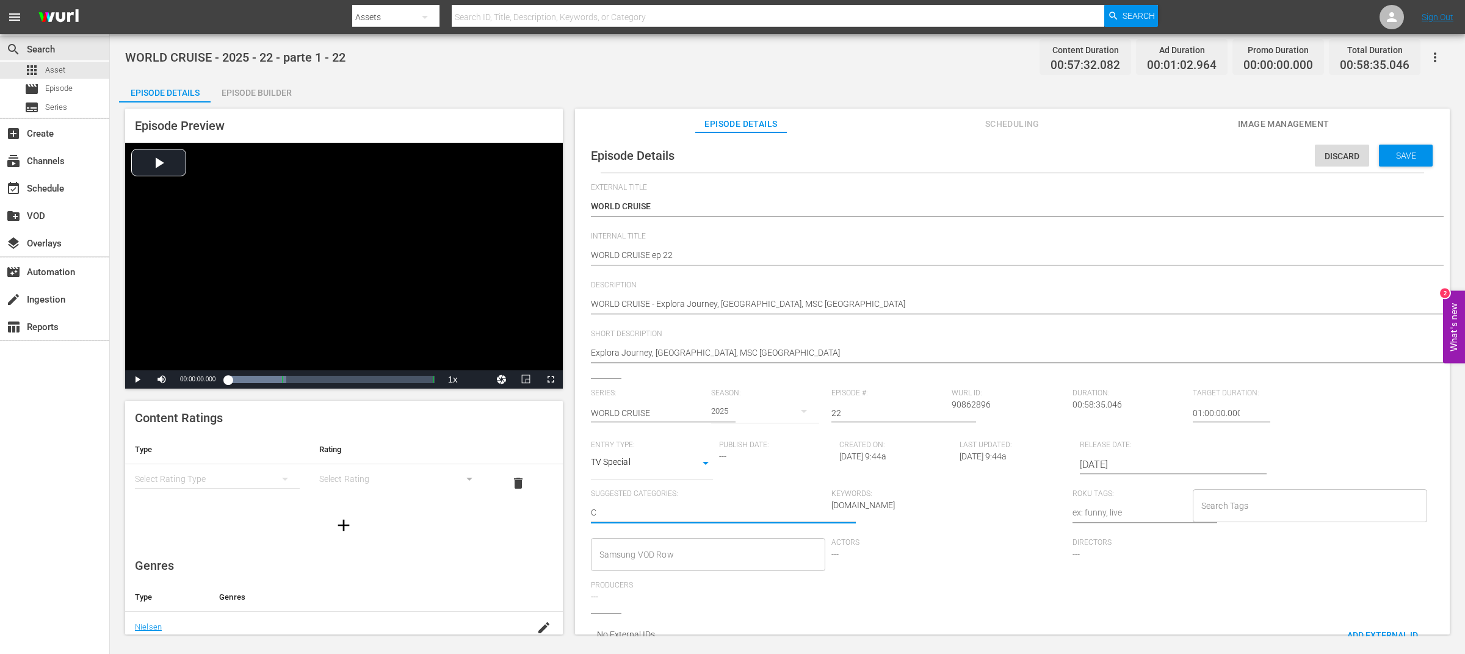
type textarea "Cr"
type textarea "Cru"
type textarea "Crui"
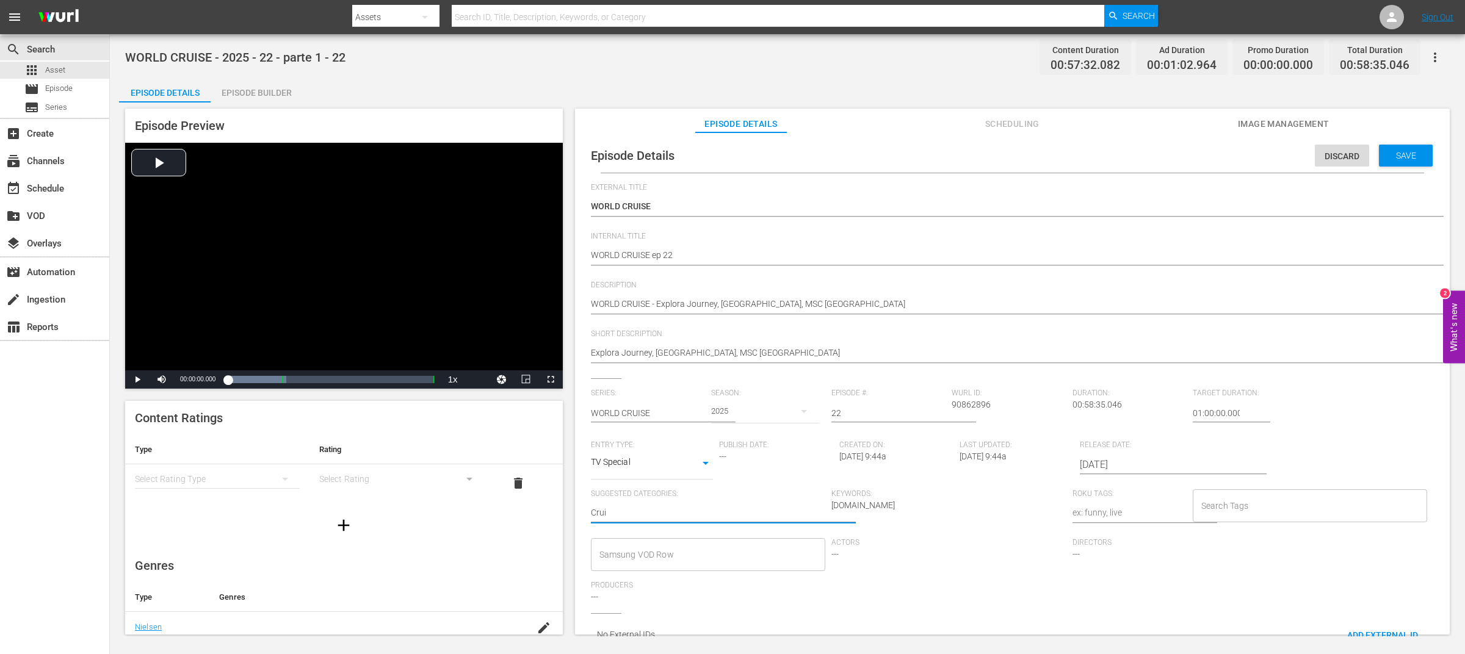
type textarea "Cruis"
type textarea "Cruise"
type textarea "c"
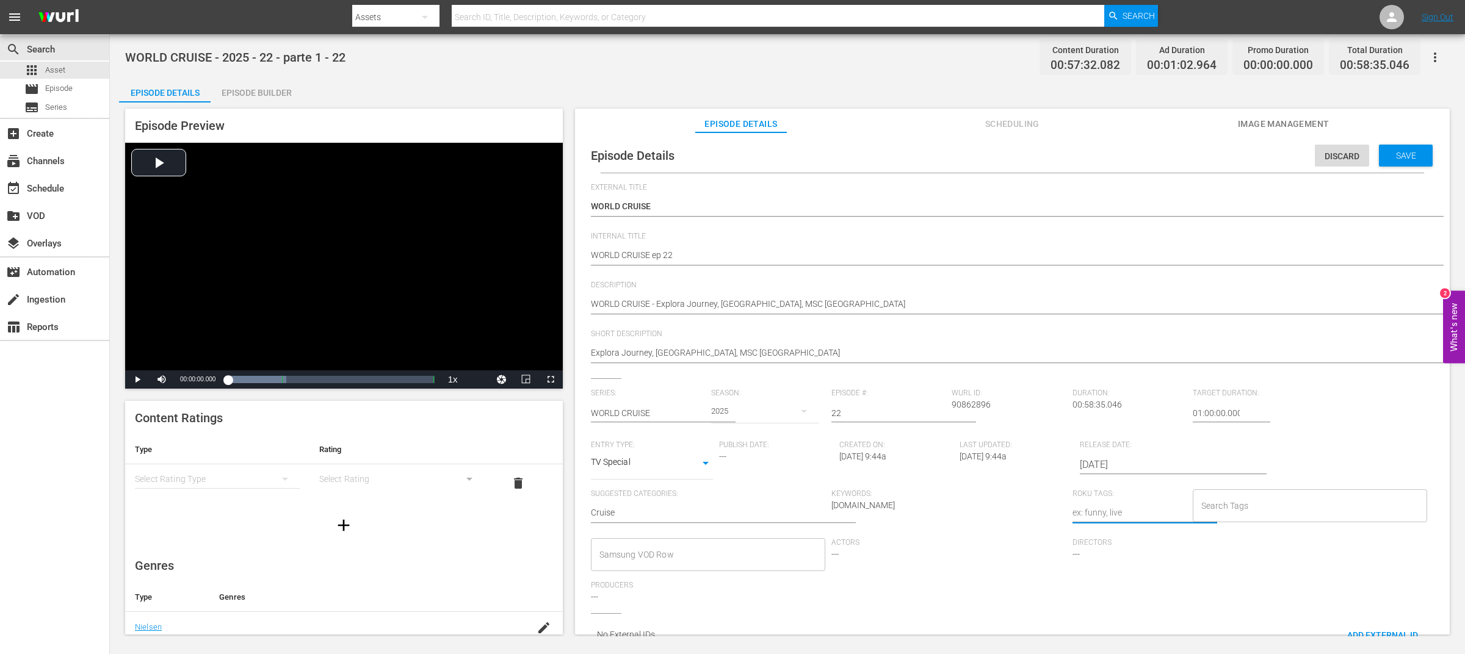
type textarea "c"
type textarea "cr"
type textarea "cru"
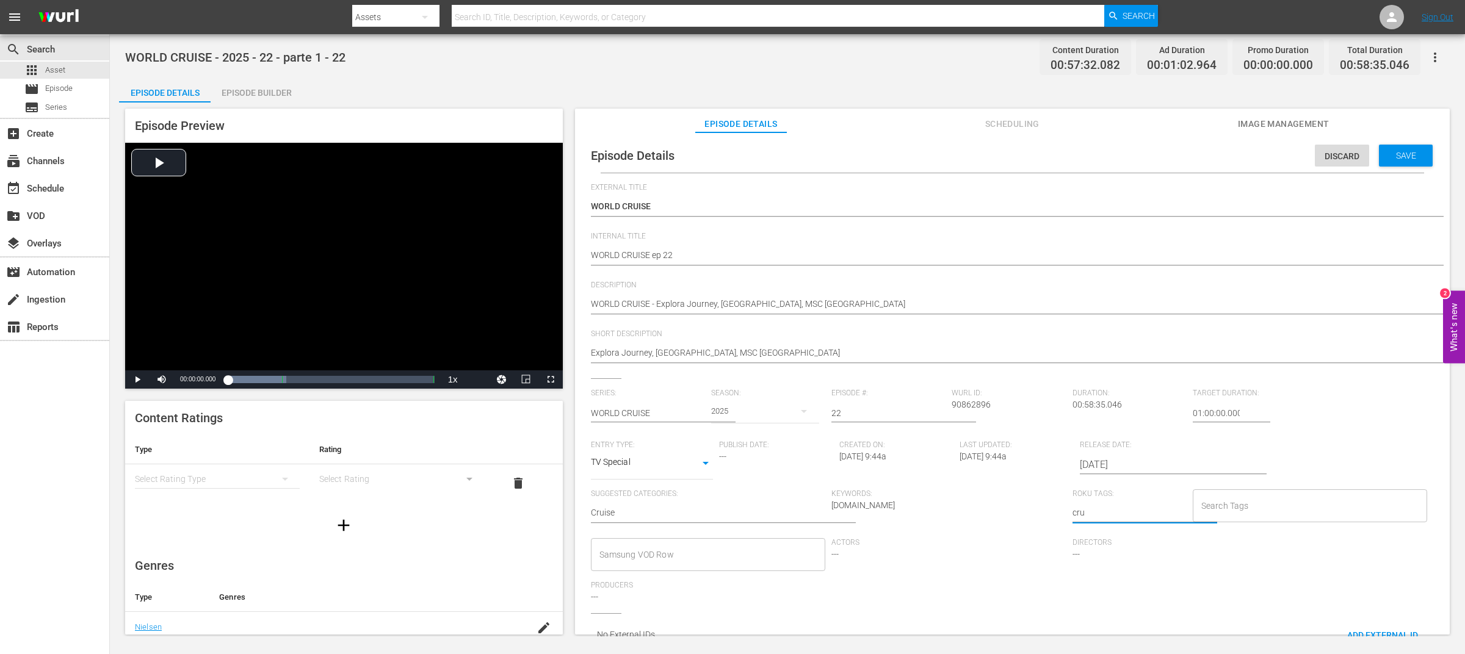
type textarea "crui"
type textarea "cruis"
click at [1134, 512] on textarea "cruise, travels, [GEOGRAPHIC_DATA], [GEOGRAPHIC_DATA]" at bounding box center [1129, 520] width 114 height 26
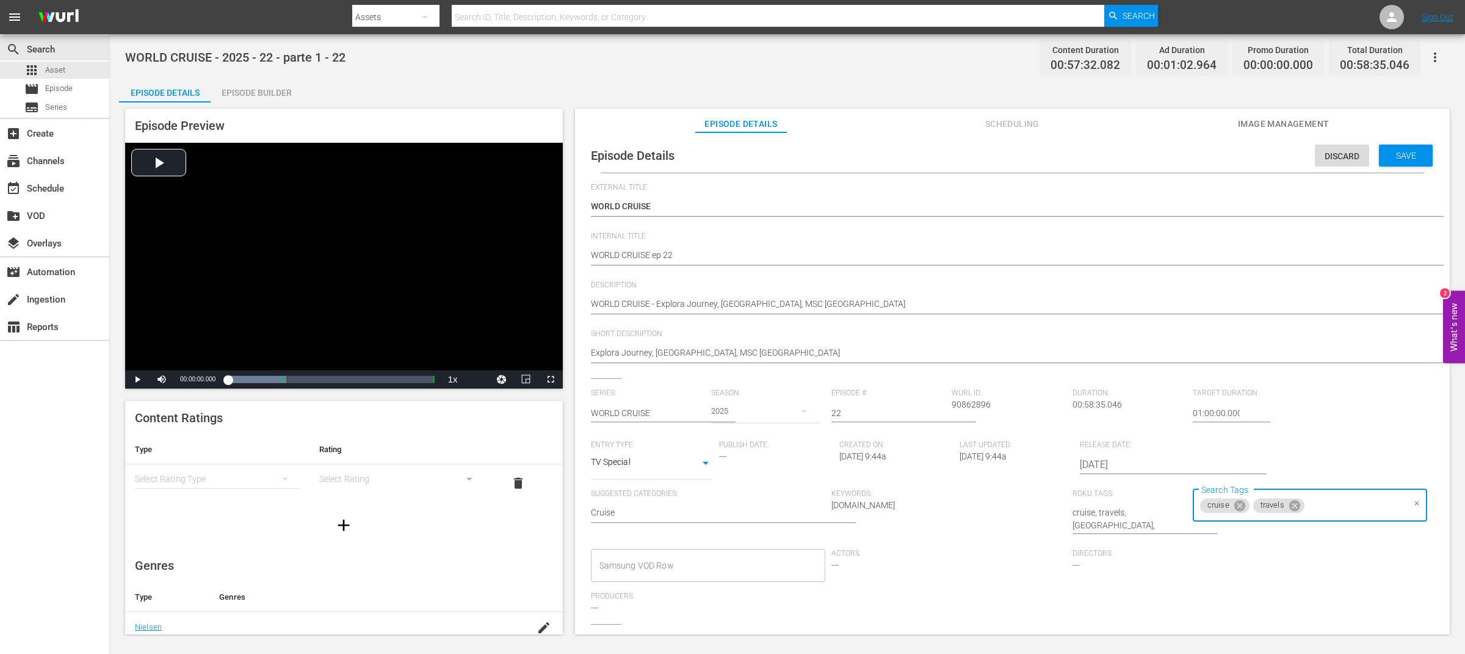
paste input "[GEOGRAPHIC_DATA]"
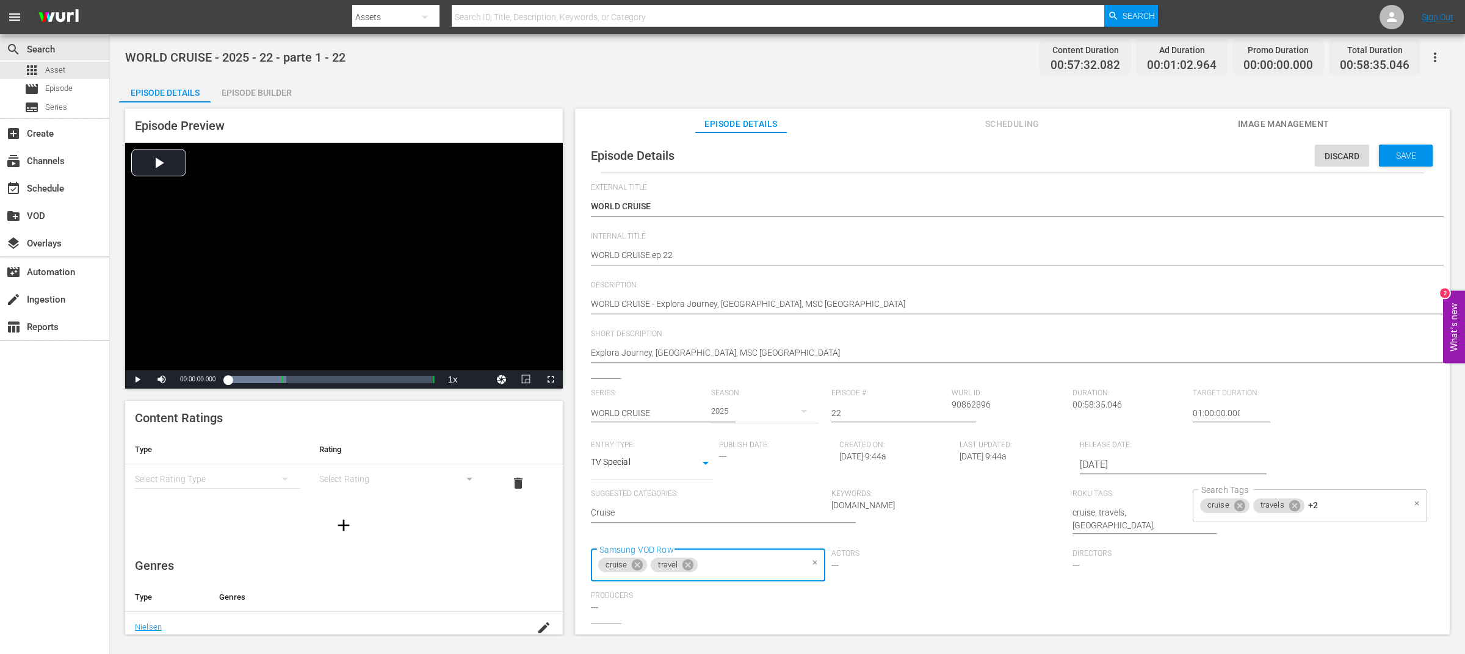
paste input "[GEOGRAPHIC_DATA]"
click at [1416, 396] on div "Series: WORLD CRUISE Season: 2025 Episode #: 22 [PERSON_NAME] ID: 90862896 Dura…" at bounding box center [1012, 515] width 843 height 253
click at [1414, 154] on span "Save" at bounding box center [1406, 156] width 40 height 10
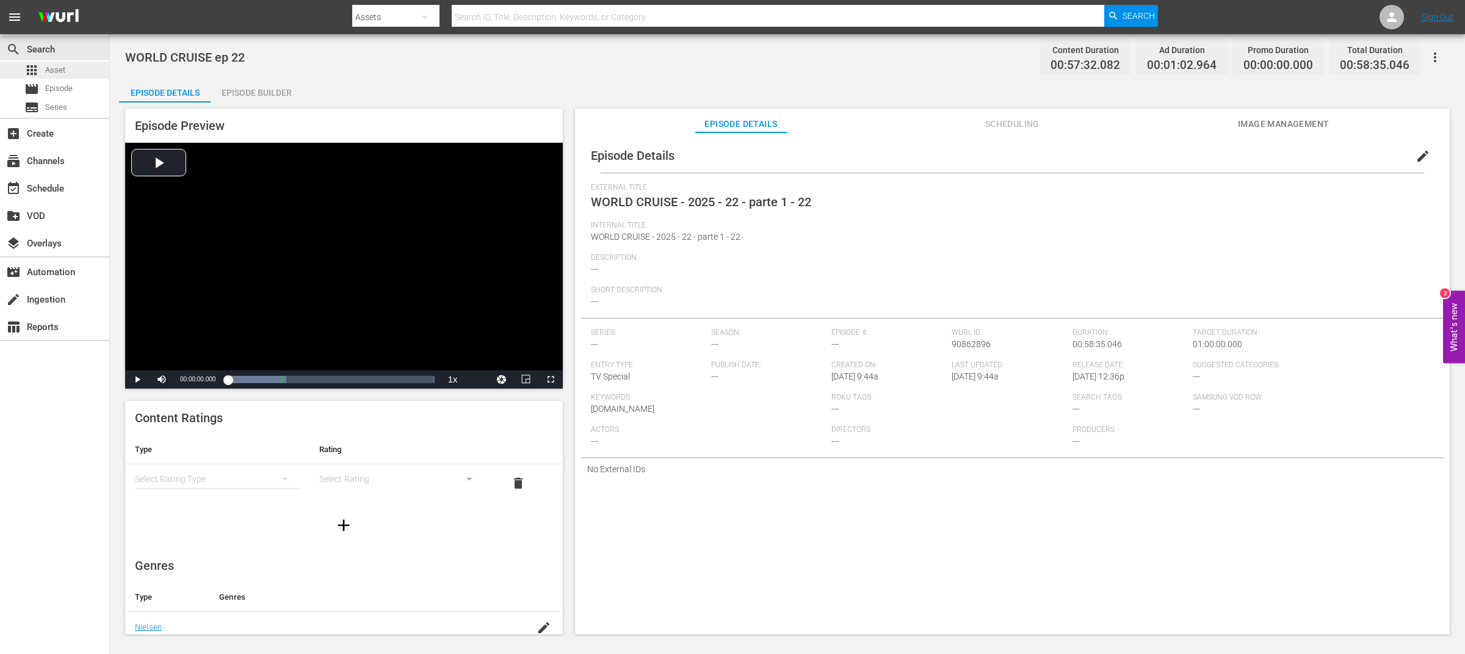
click at [76, 71] on div "apps Asset" at bounding box center [54, 70] width 109 height 17
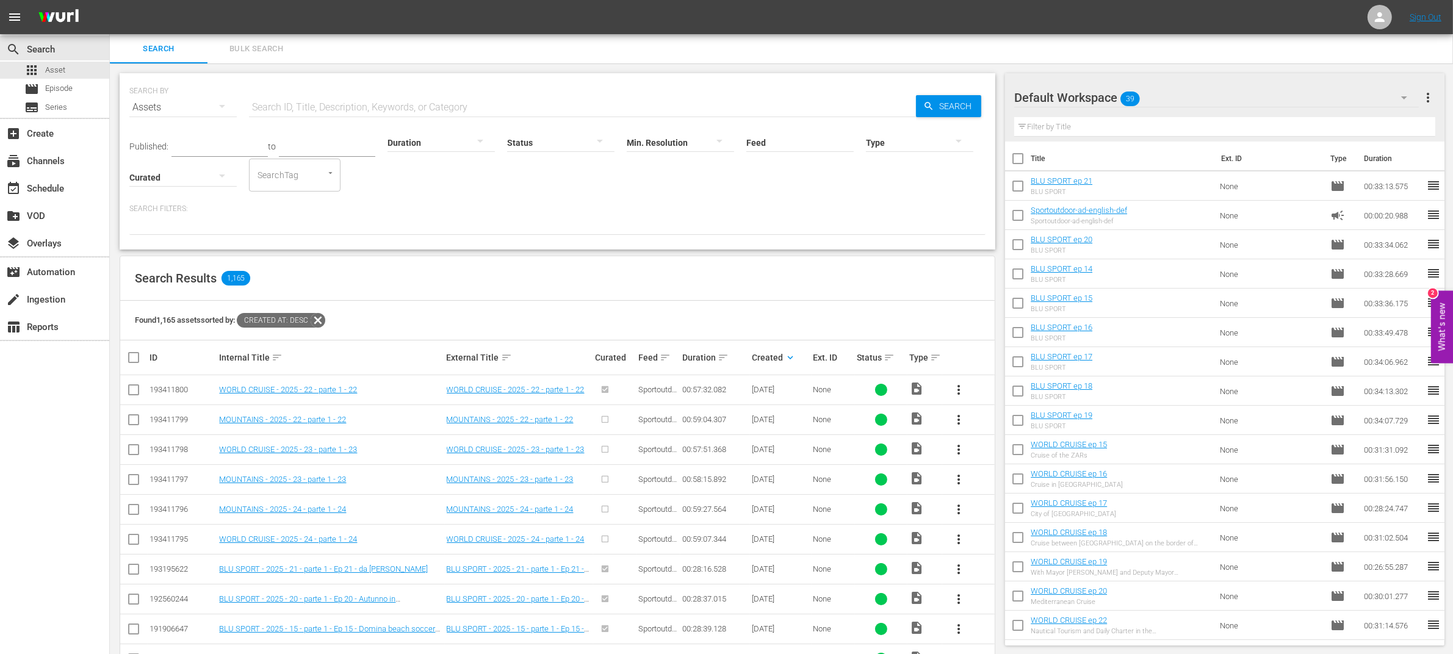
click at [960, 452] on span "more_vert" at bounding box center [959, 450] width 15 height 15
click at [1000, 541] on div "Episode" at bounding box center [1024, 543] width 83 height 29
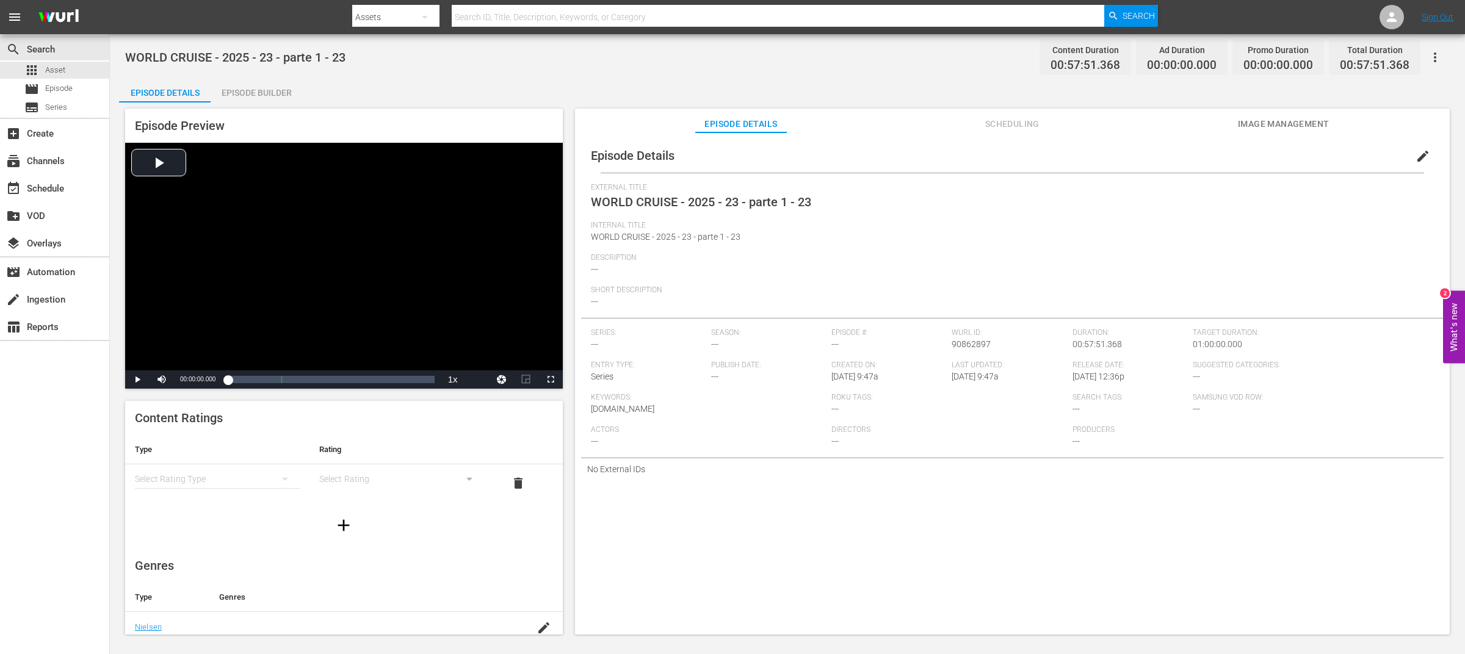
click at [262, 93] on div "Episode Builder" at bounding box center [257, 92] width 92 height 29
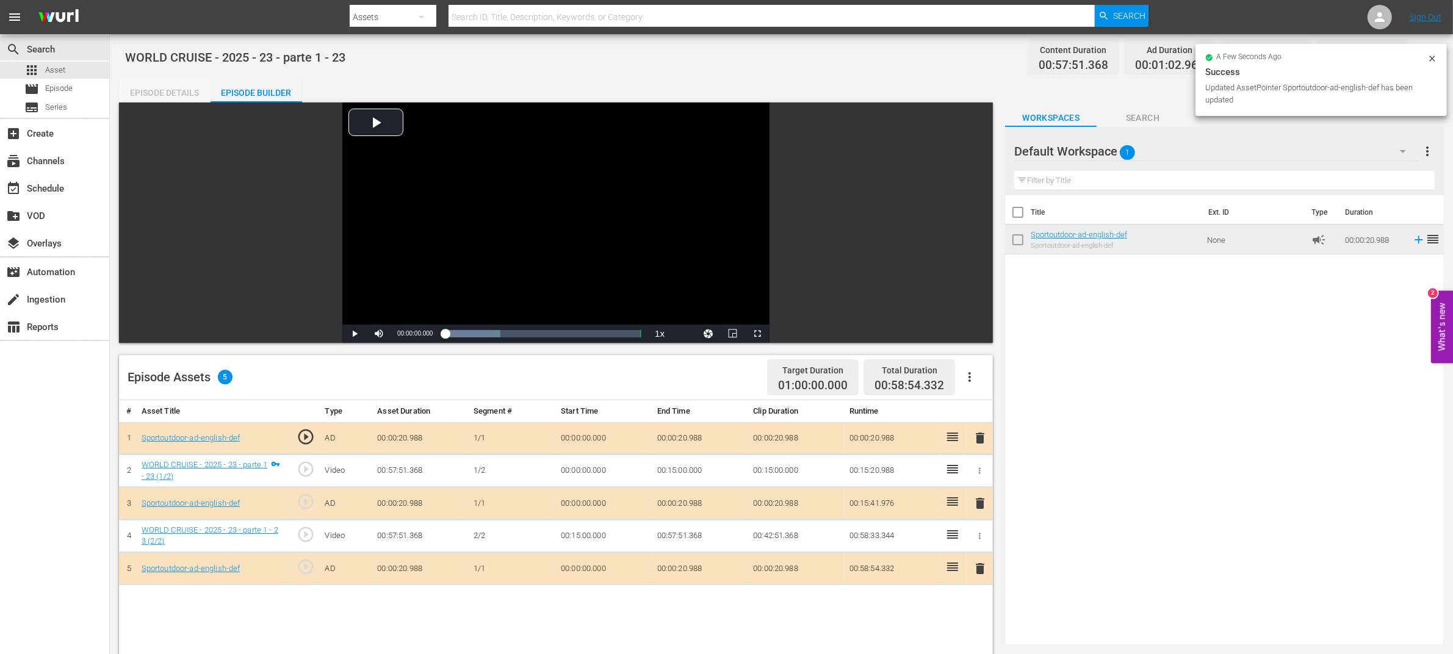
click at [168, 95] on div "Episode Details" at bounding box center [165, 92] width 92 height 29
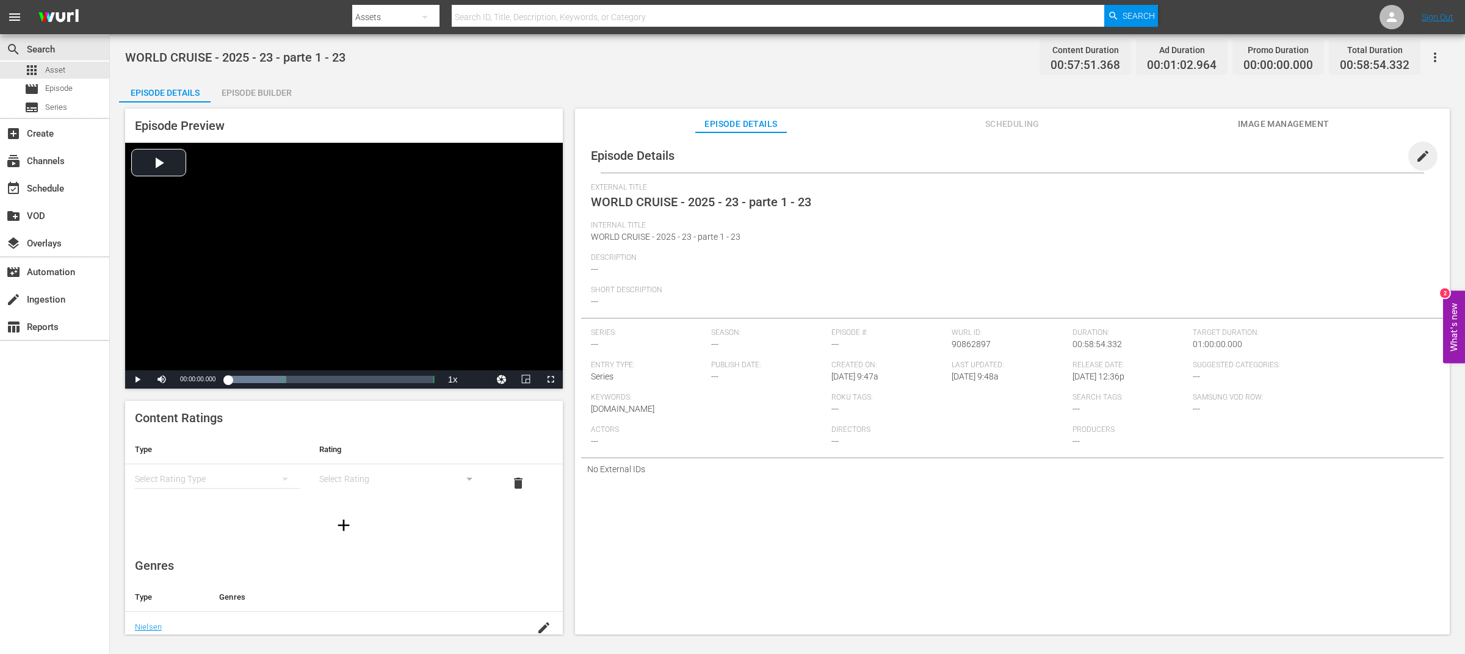
click at [1416, 157] on span "edit" at bounding box center [1423, 156] width 15 height 15
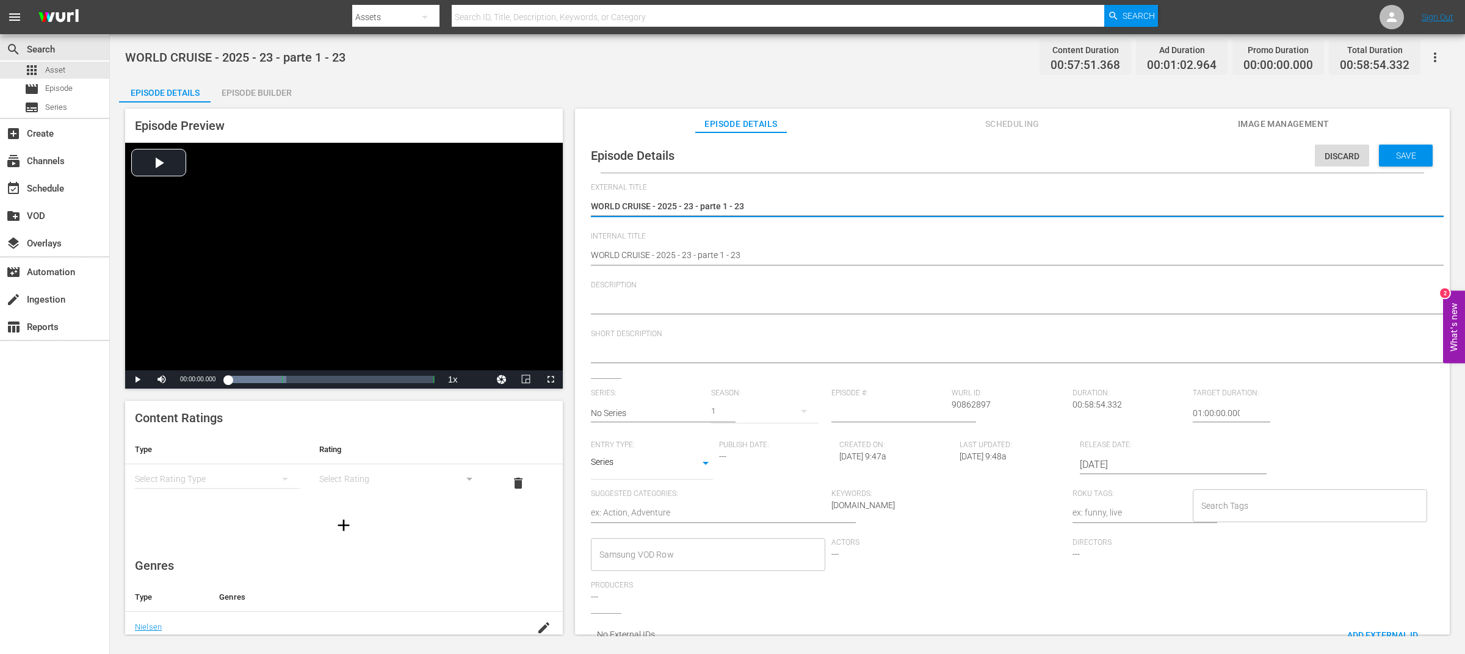
click at [628, 356] on textarea at bounding box center [1009, 354] width 837 height 15
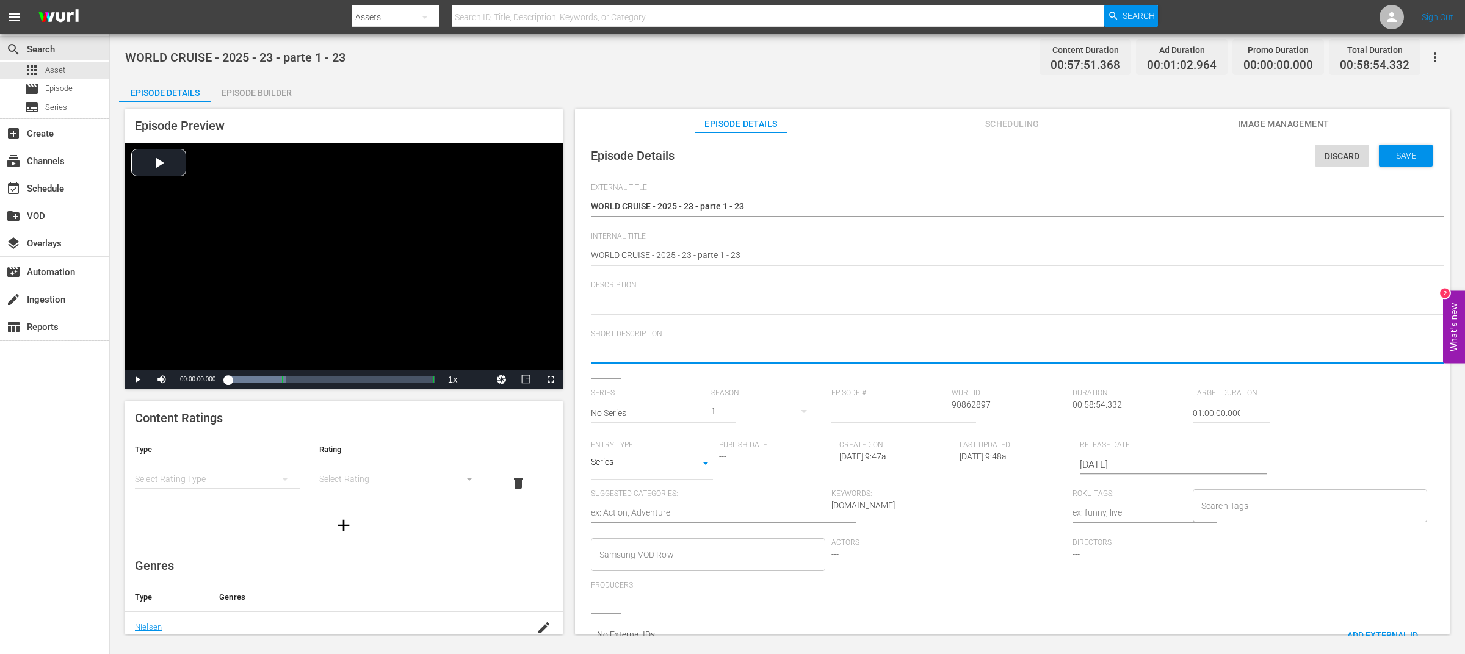
paste textarea "MSC Emirates, [GEOGRAPHIC_DATA], [GEOGRAPHIC_DATA], [GEOGRAPHIC_DATA]"
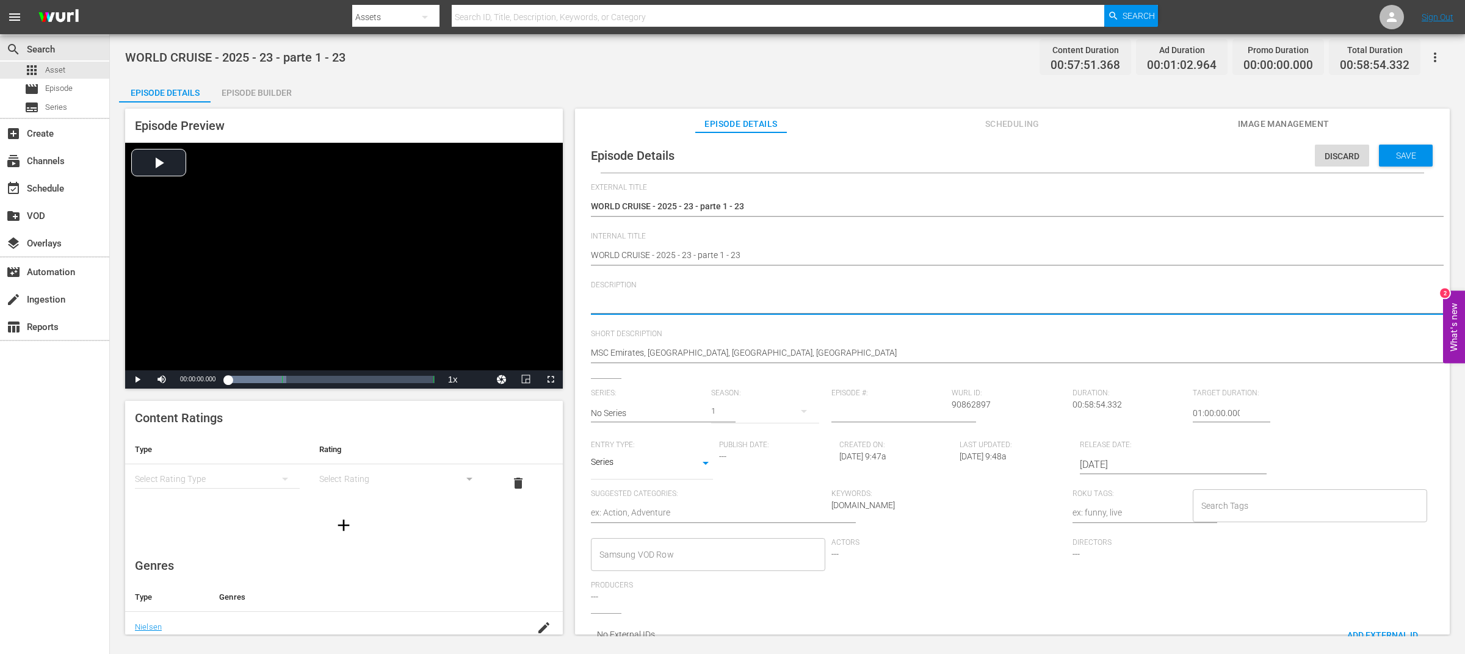
click at [670, 302] on textarea at bounding box center [1009, 305] width 837 height 15
paste textarea "MSC Emirates, [GEOGRAPHIC_DATA], [GEOGRAPHIC_DATA], [GEOGRAPHIC_DATA]"
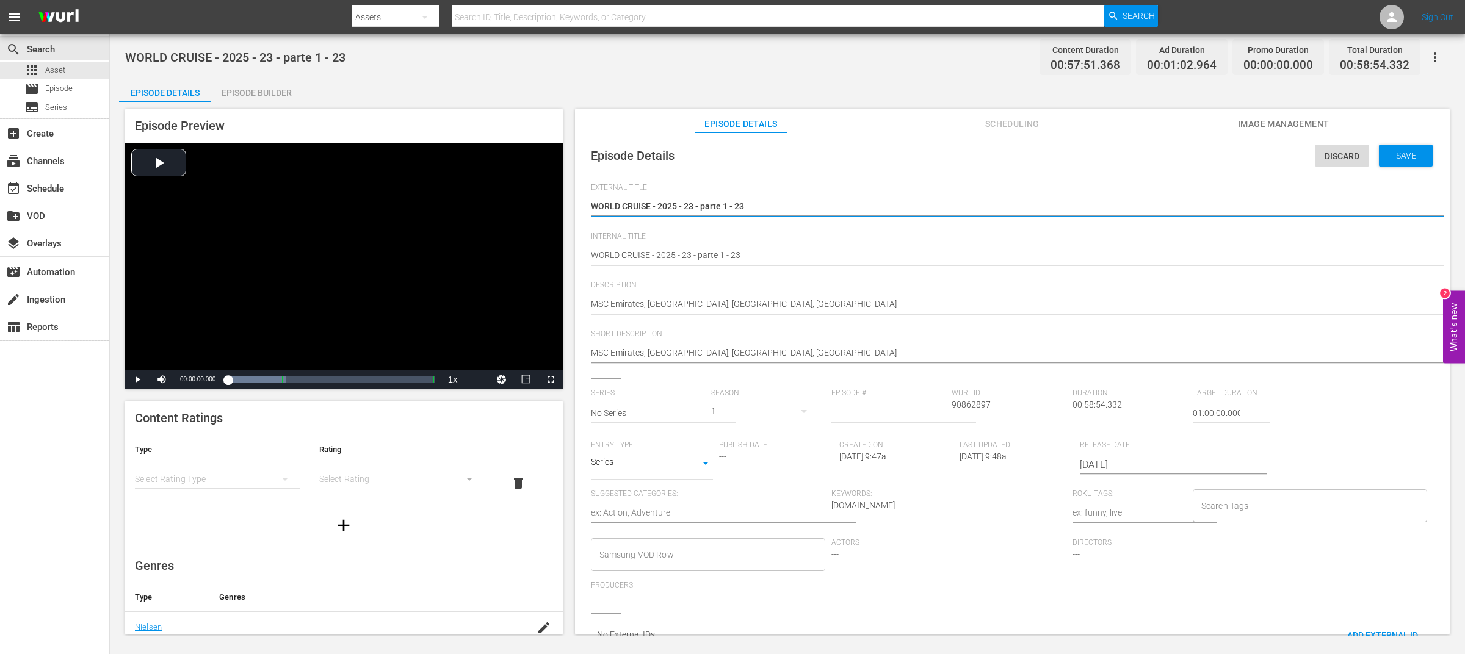
drag, startPoint x: 651, startPoint y: 208, endPoint x: 832, endPoint y: 211, distance: 181.3
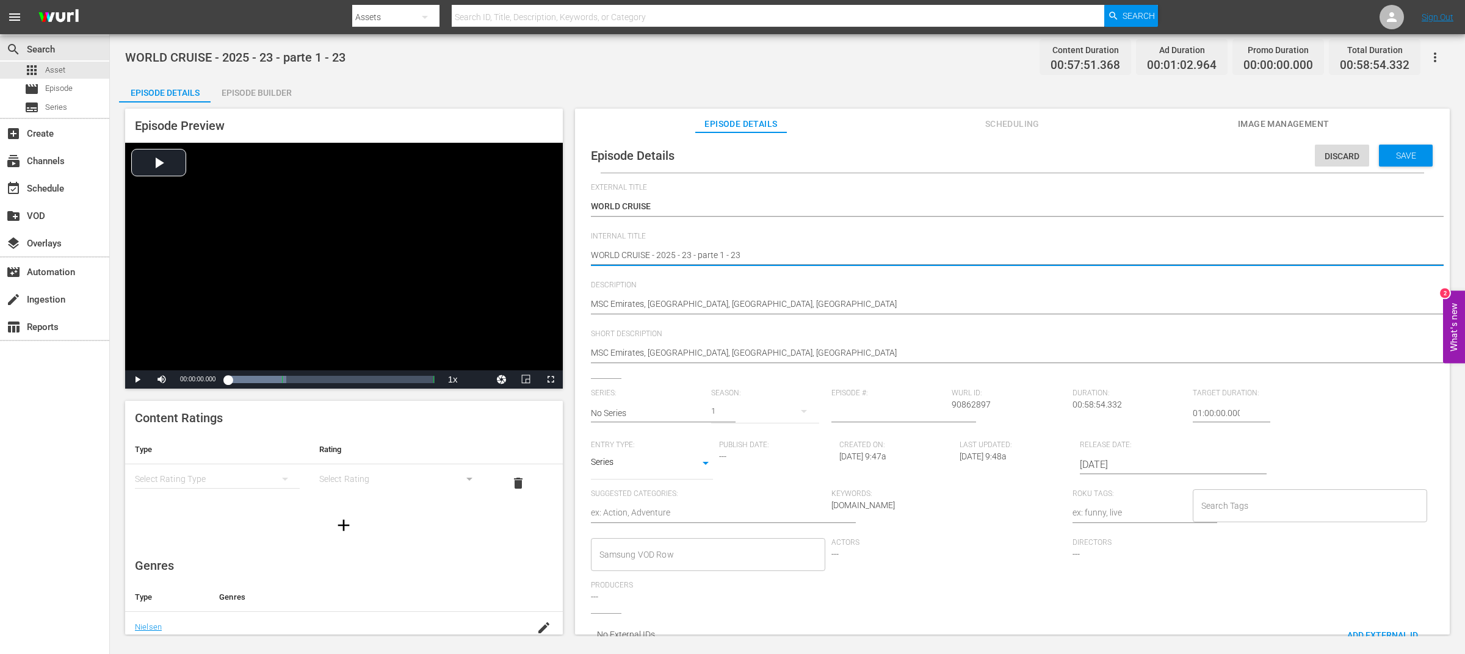
drag, startPoint x: 654, startPoint y: 257, endPoint x: 733, endPoint y: 257, distance: 78.7
click at [656, 253] on textarea "WORLD CRUISE - 2025 - 23 - parte 1 - 23" at bounding box center [1009, 256] width 837 height 15
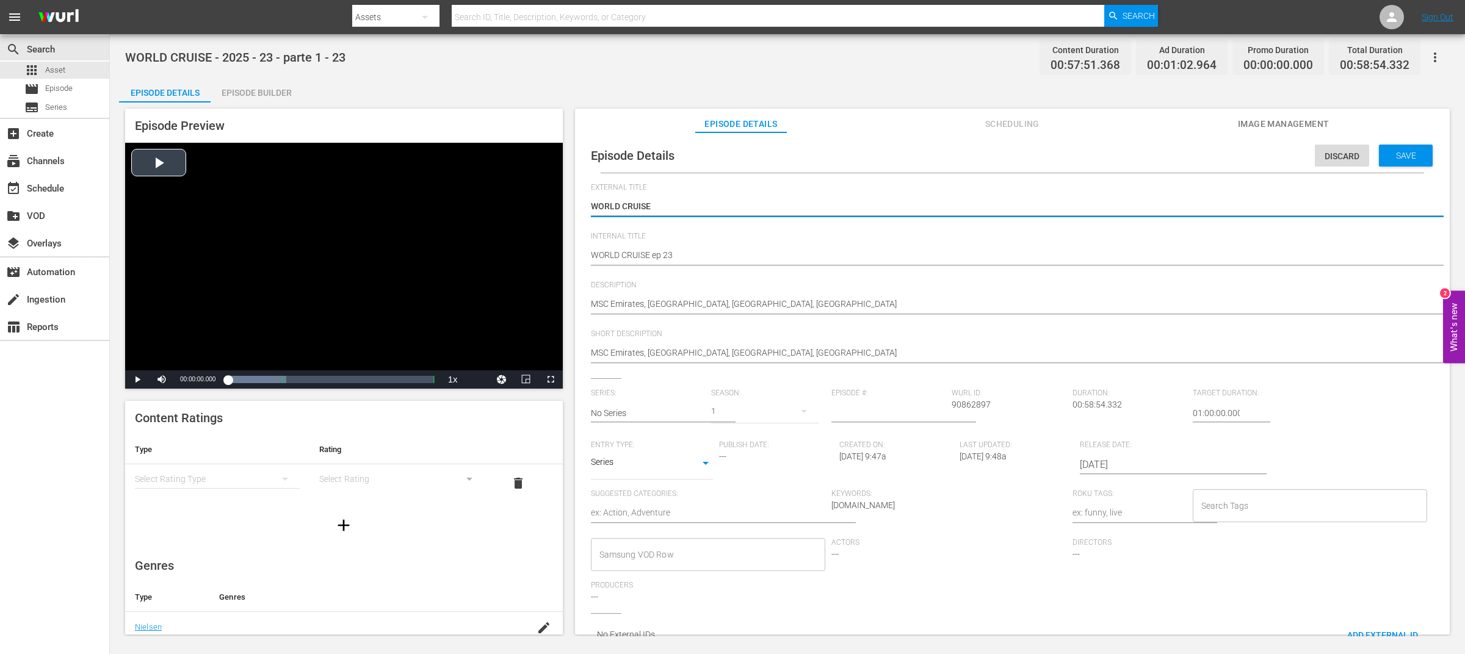
drag, startPoint x: 668, startPoint y: 202, endPoint x: 534, endPoint y: 205, distance: 134.3
click at [591, 303] on textarea "MSC Emirates, [GEOGRAPHIC_DATA], [GEOGRAPHIC_DATA], [GEOGRAPHIC_DATA]" at bounding box center [1009, 305] width 837 height 15
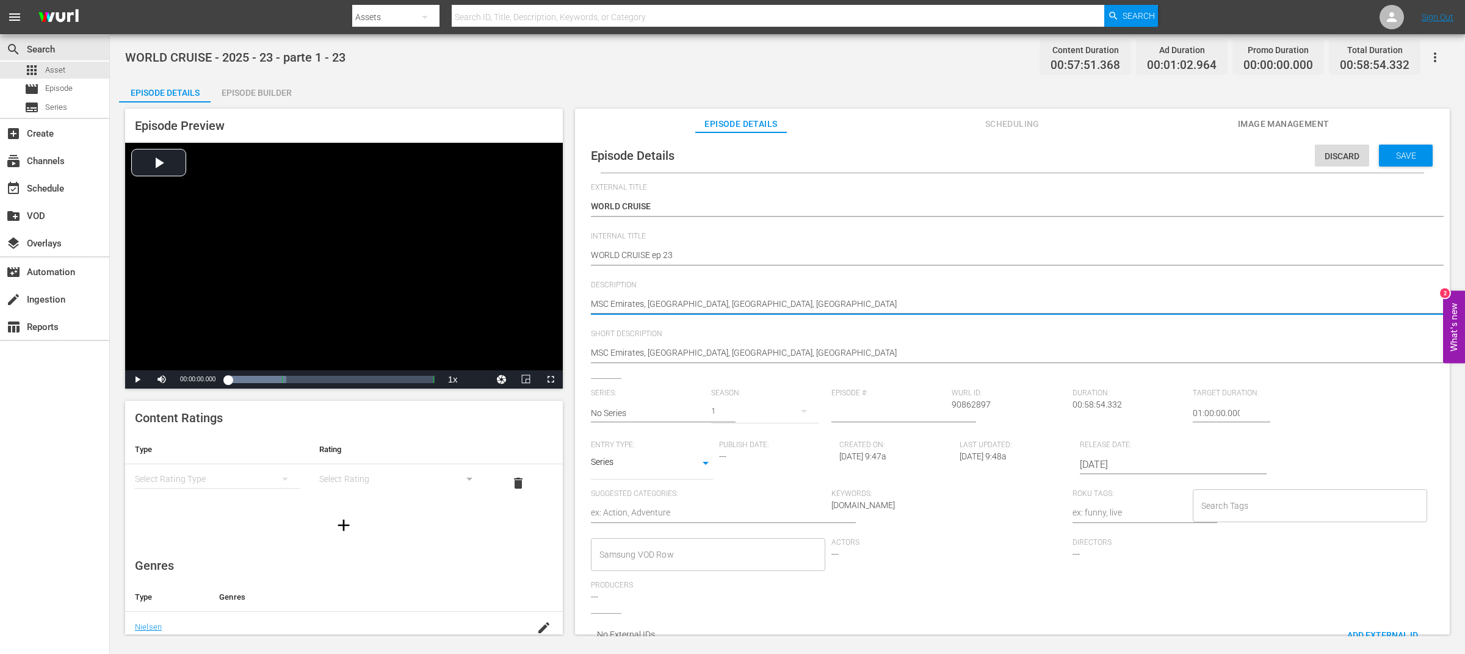
paste textarea "WORLD CRUISE"
click at [1046, 221] on div "WORLD CRUISE - 2025 - 23 - parte 1 - 23 WORLD CRUISE - 2025 - 23 - parte 1 - 23" at bounding box center [1009, 207] width 837 height 29
click at [656, 348] on textarea "MSC Emirates, [GEOGRAPHIC_DATA], [GEOGRAPHIC_DATA], [GEOGRAPHIC_DATA]" at bounding box center [1009, 354] width 837 height 15
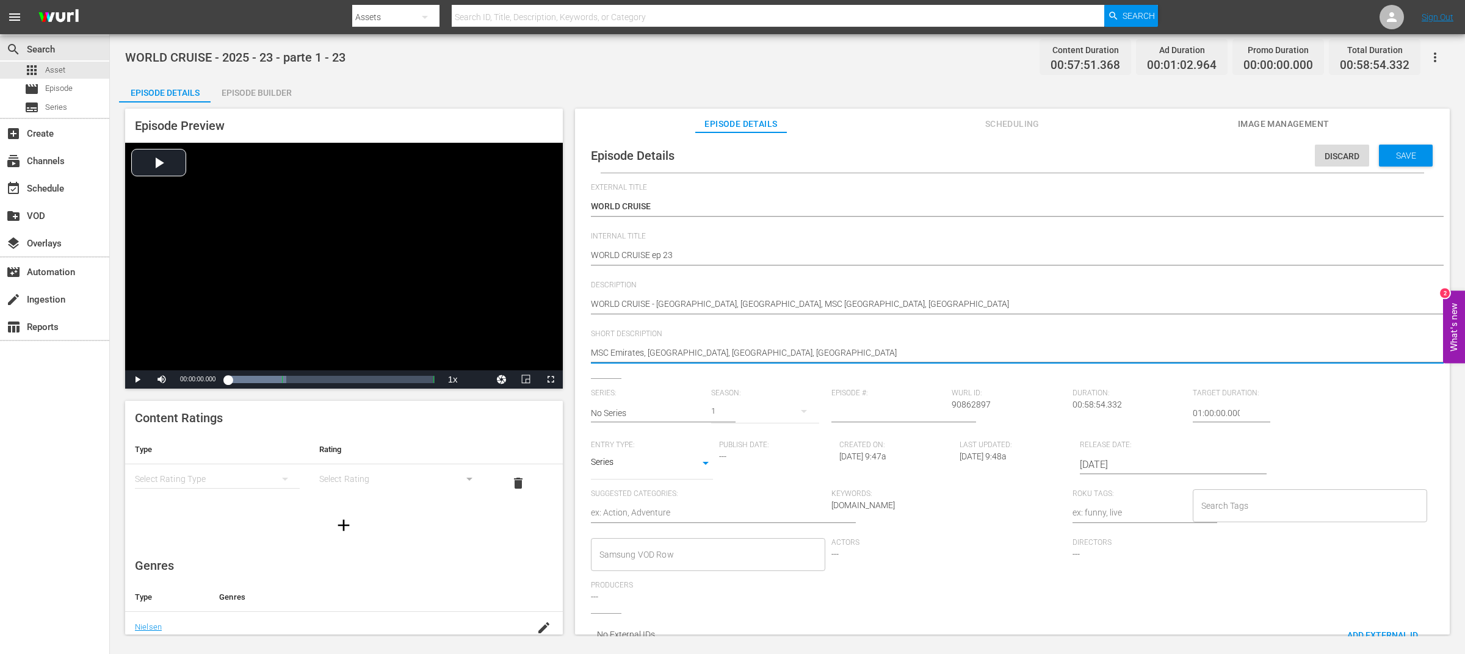
drag, startPoint x: 644, startPoint y: 353, endPoint x: 910, endPoint y: 349, distance: 266.2
click at [910, 349] on textarea "MSC Emirates, [GEOGRAPHIC_DATA], [GEOGRAPHIC_DATA], [GEOGRAPHIC_DATA]" at bounding box center [1009, 354] width 837 height 15
drag, startPoint x: 803, startPoint y: 354, endPoint x: 645, endPoint y: 351, distance: 158.7
click at [645, 351] on textarea "MSC Emirates, [GEOGRAPHIC_DATA], [GEOGRAPHIC_DATA], [GEOGRAPHIC_DATA]" at bounding box center [1009, 354] width 837 height 15
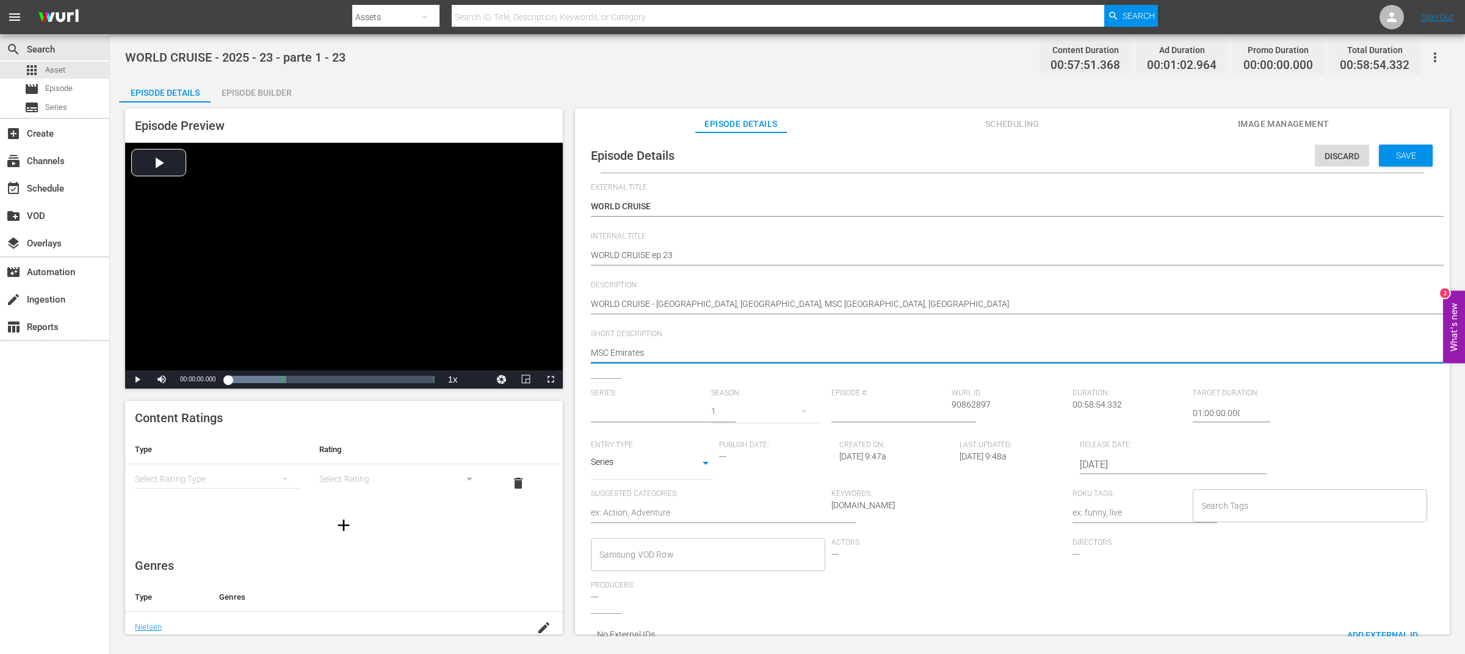
click at [673, 410] on input "text" at bounding box center [648, 413] width 114 height 29
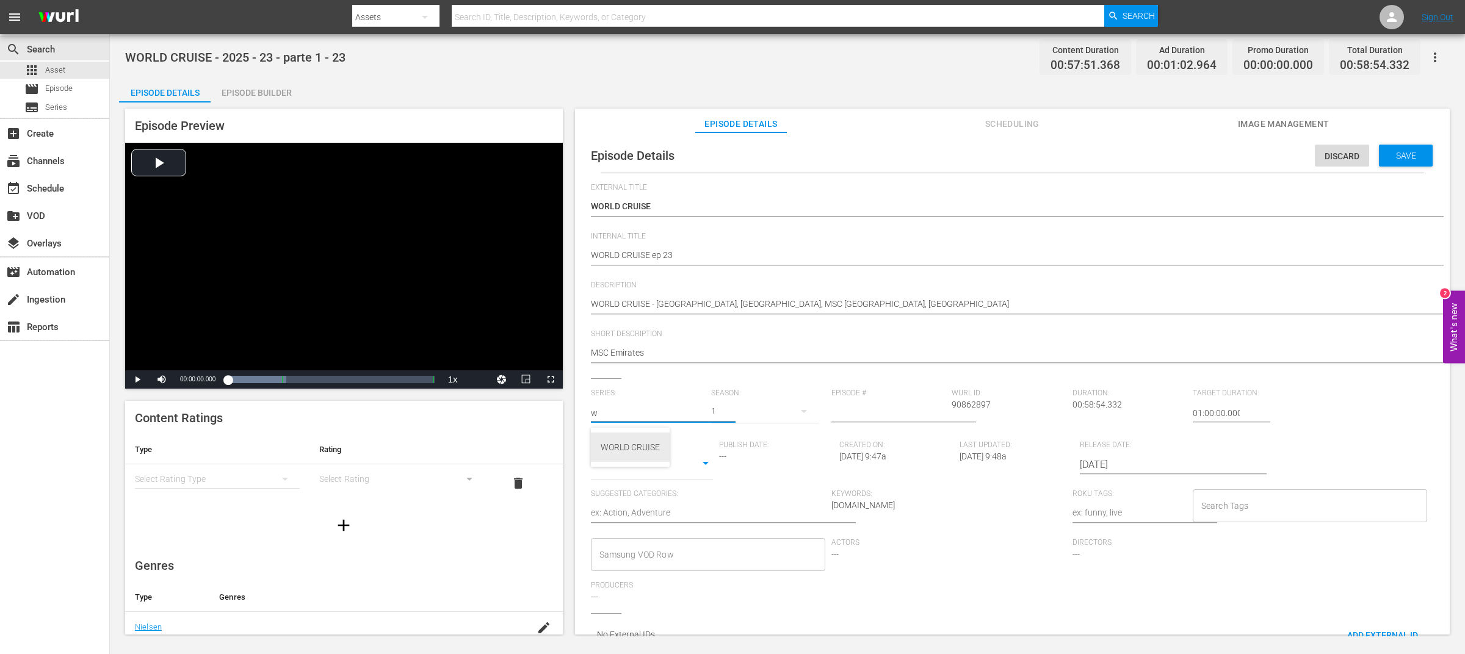
click at [653, 447] on div "WORLD CRUISE" at bounding box center [630, 447] width 59 height 29
click at [876, 417] on input "number" at bounding box center [888, 413] width 114 height 29
click at [661, 472] on body "menu Search By Assets Search ID, Title, Description, Keywords, or Category Sear…" at bounding box center [732, 327] width 1465 height 654
click at [653, 443] on li "TV Special" at bounding box center [652, 444] width 122 height 20
click at [695, 508] on textarea at bounding box center [708, 514] width 235 height 15
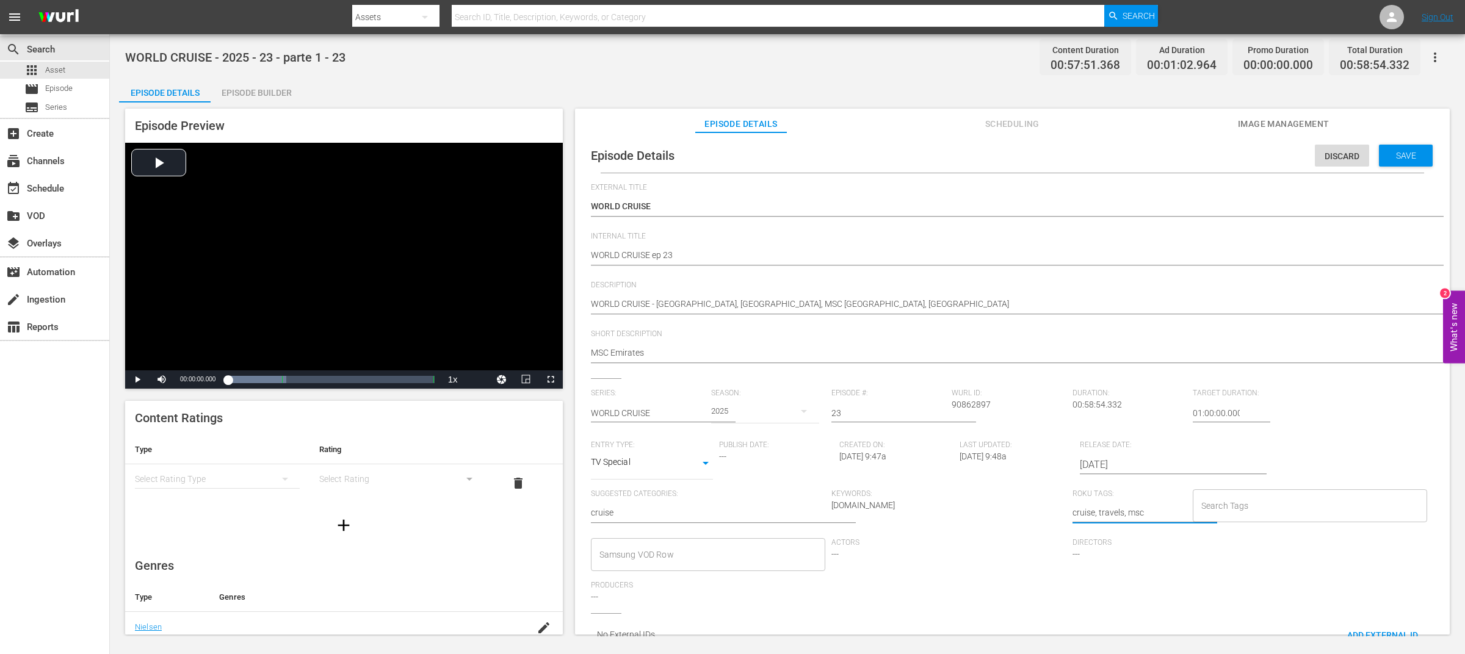
click at [728, 302] on textarea "WORLD CRUISE - [GEOGRAPHIC_DATA], [GEOGRAPHIC_DATA], MSC [GEOGRAPHIC_DATA], [GE…" at bounding box center [1009, 305] width 837 height 15
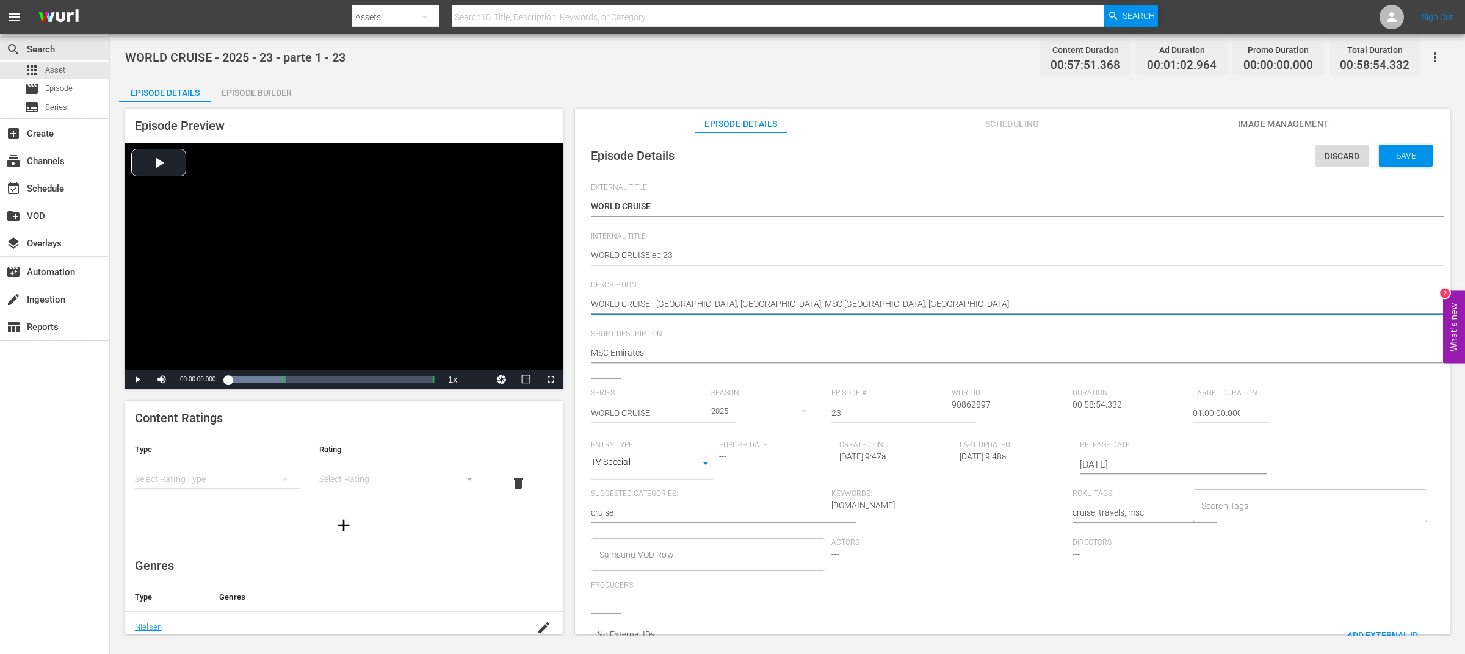
click at [728, 302] on textarea "WORLD CRUISE - [GEOGRAPHIC_DATA], [GEOGRAPHIC_DATA], MSC [GEOGRAPHIC_DATA], [GE…" at bounding box center [1009, 305] width 837 height 15
click at [1162, 513] on textarea "cruise, travels, msc" at bounding box center [1129, 514] width 114 height 15
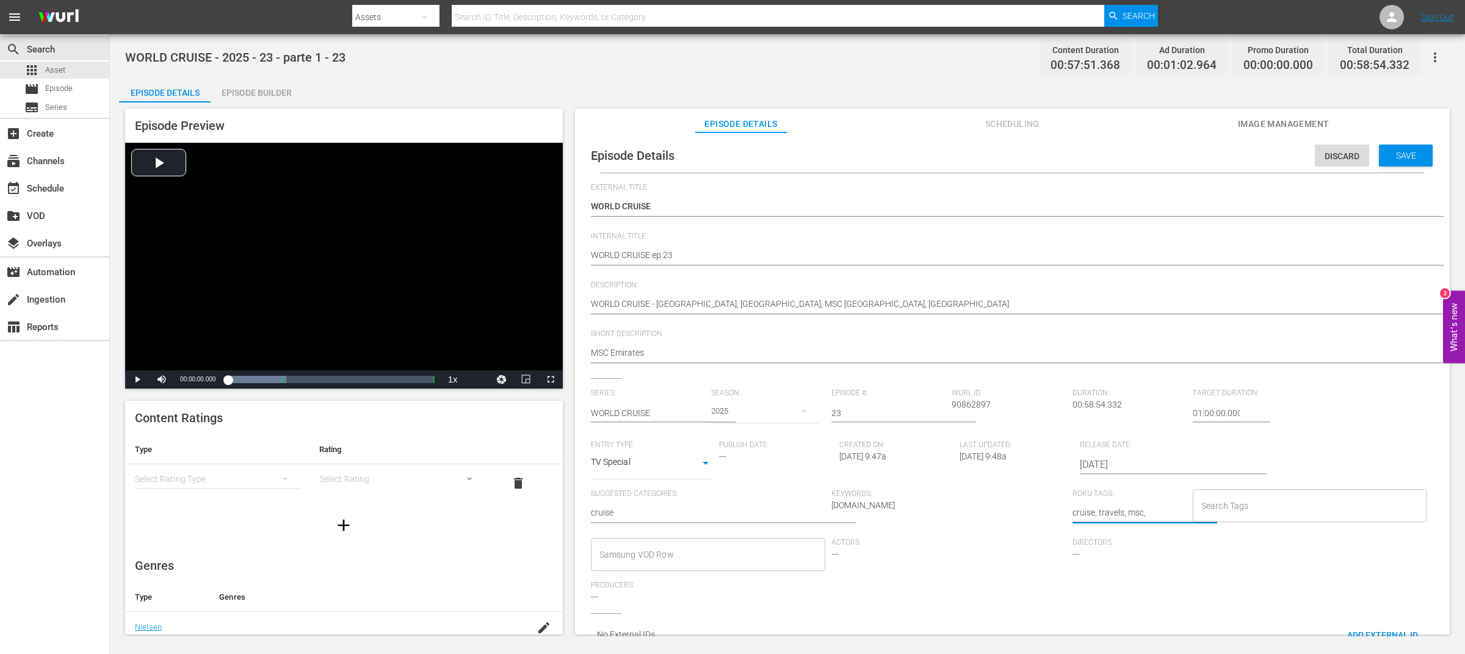
paste textarea "[GEOGRAPHIC_DATA]"
click at [1388, 156] on span "Save" at bounding box center [1406, 156] width 40 height 10
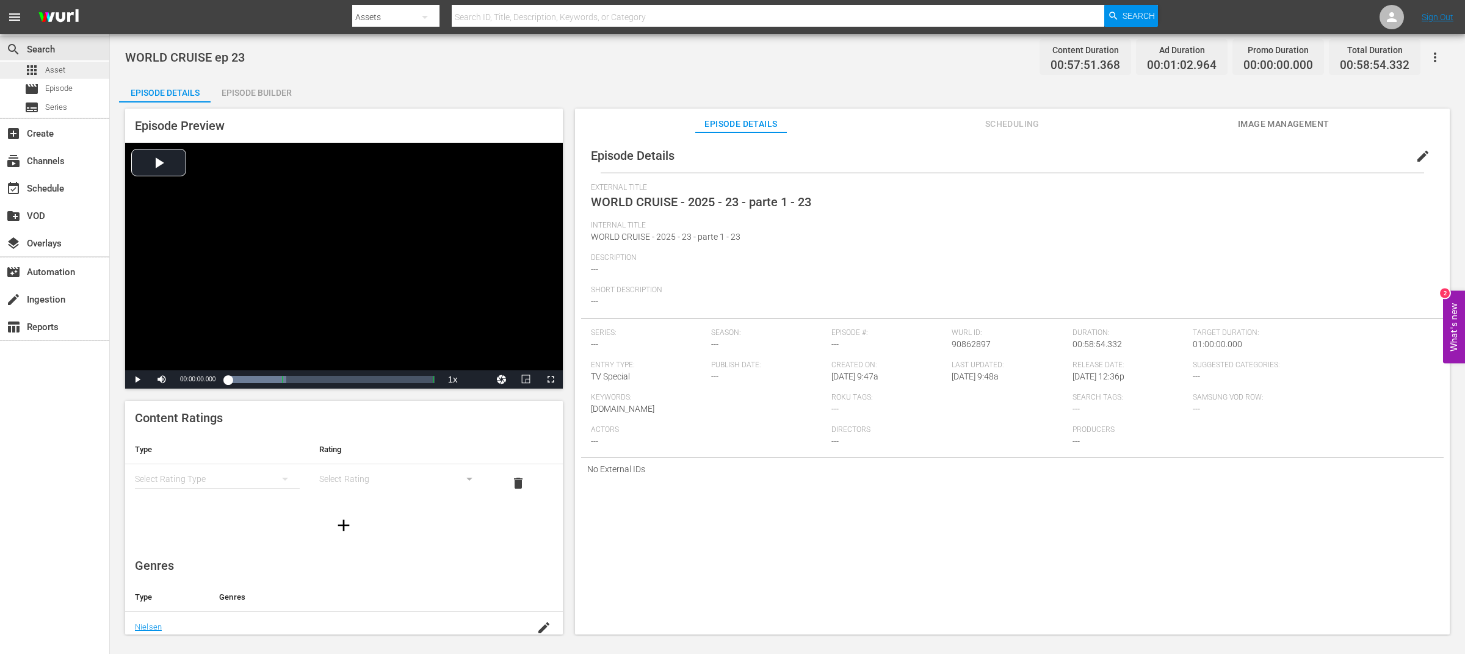
click at [68, 70] on div "apps Asset" at bounding box center [54, 70] width 109 height 17
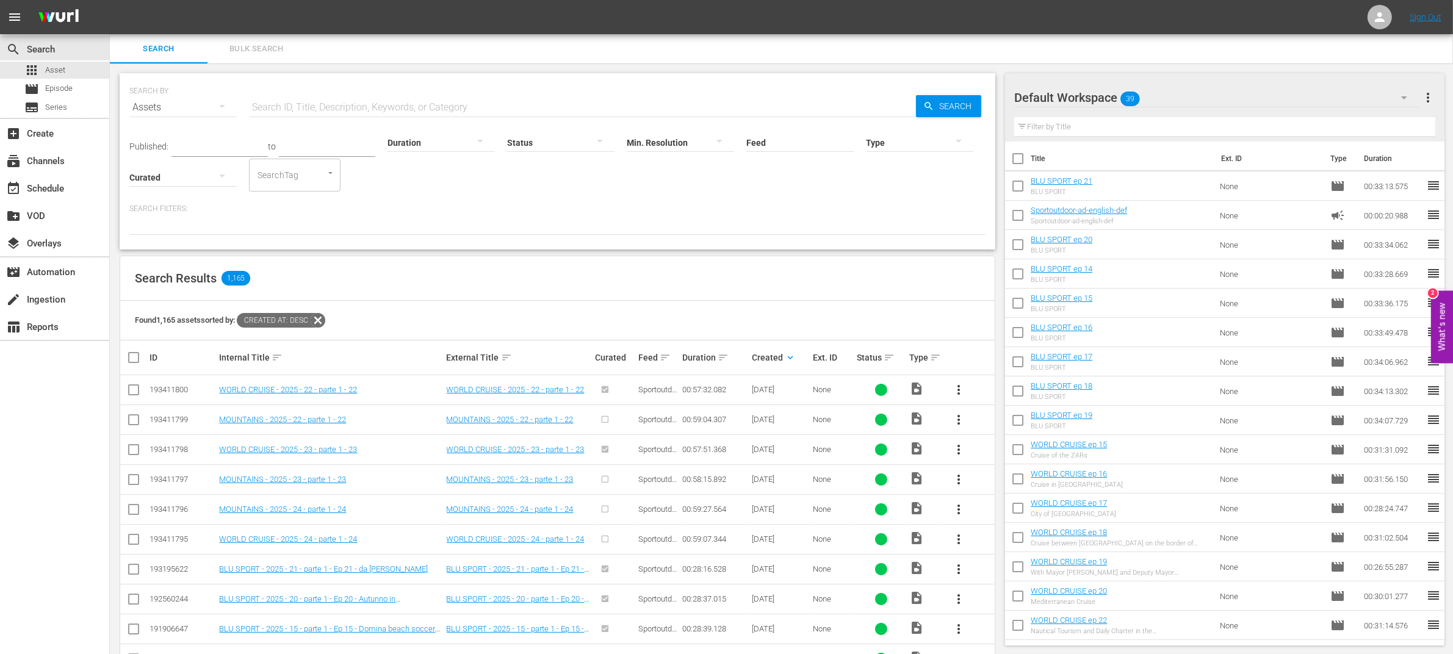
click at [960, 543] on span "more_vert" at bounding box center [959, 539] width 15 height 15
click at [998, 633] on div "Episode" at bounding box center [1024, 632] width 83 height 29
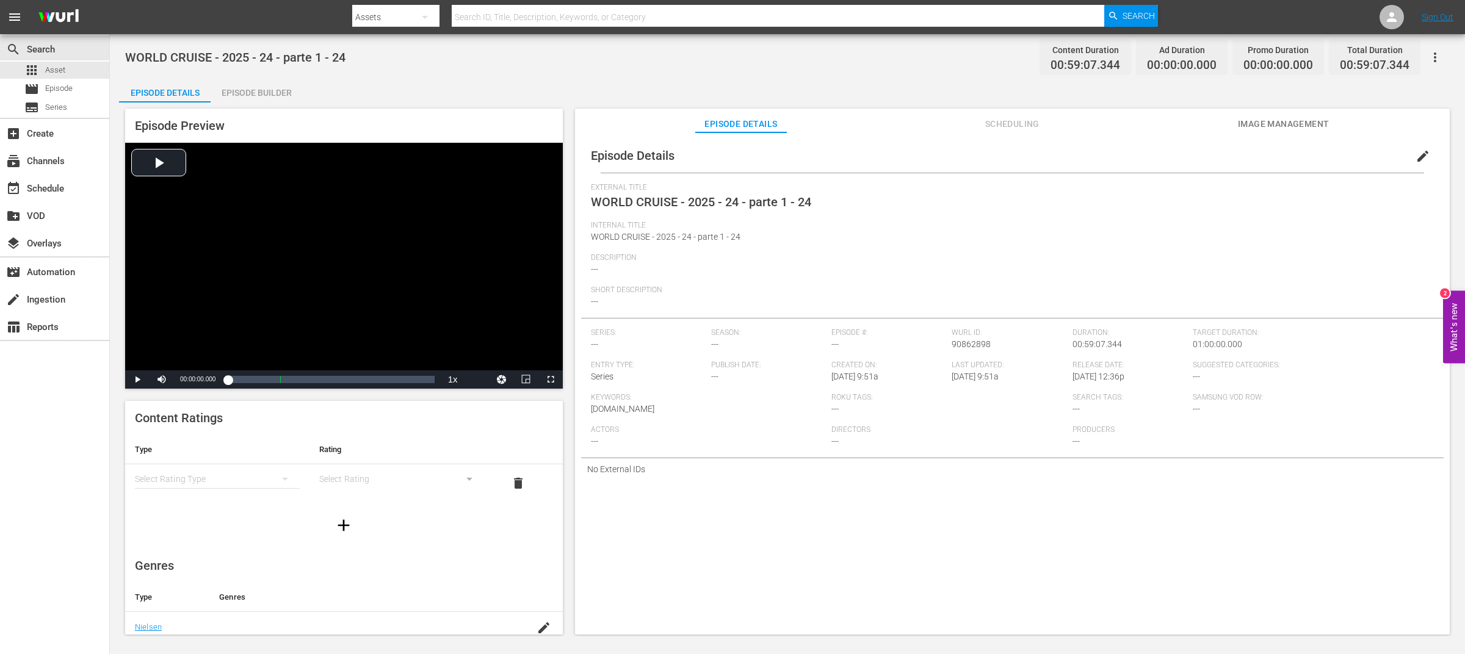
click at [268, 88] on div "Episode Builder" at bounding box center [257, 92] width 92 height 29
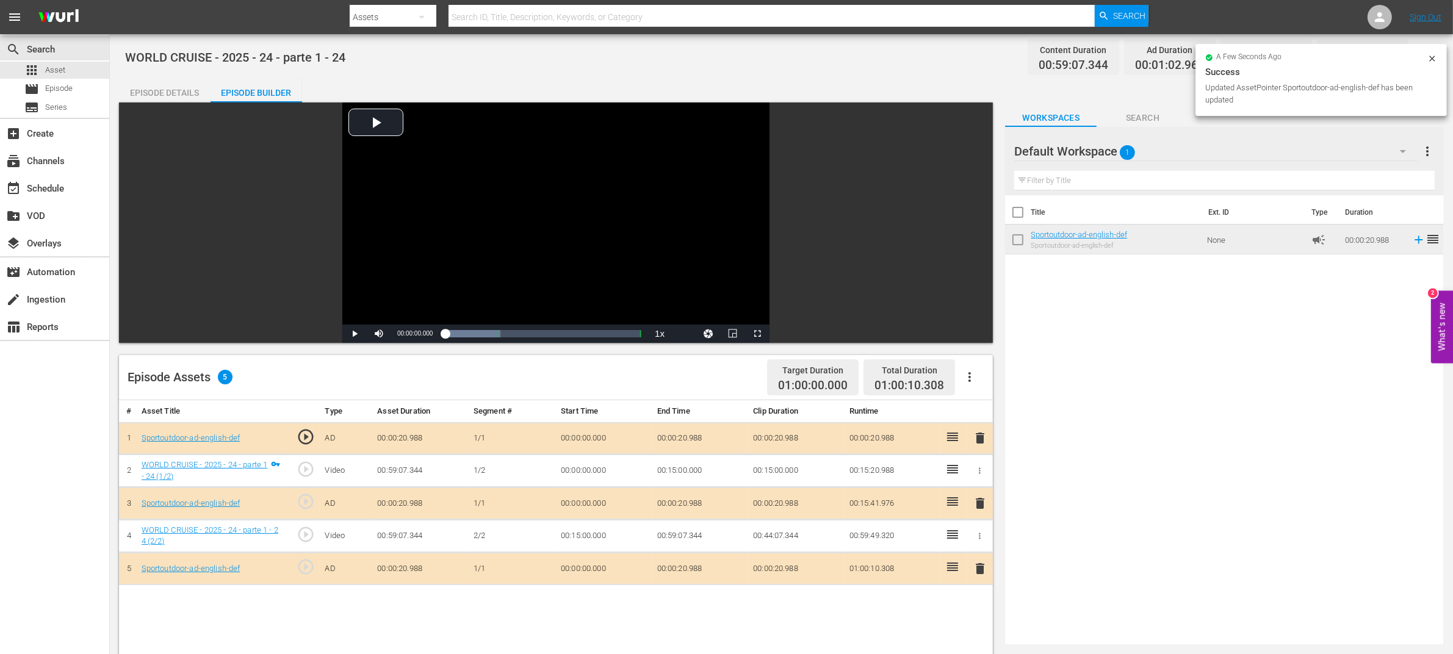
click at [183, 96] on div "Episode Details" at bounding box center [165, 92] width 92 height 29
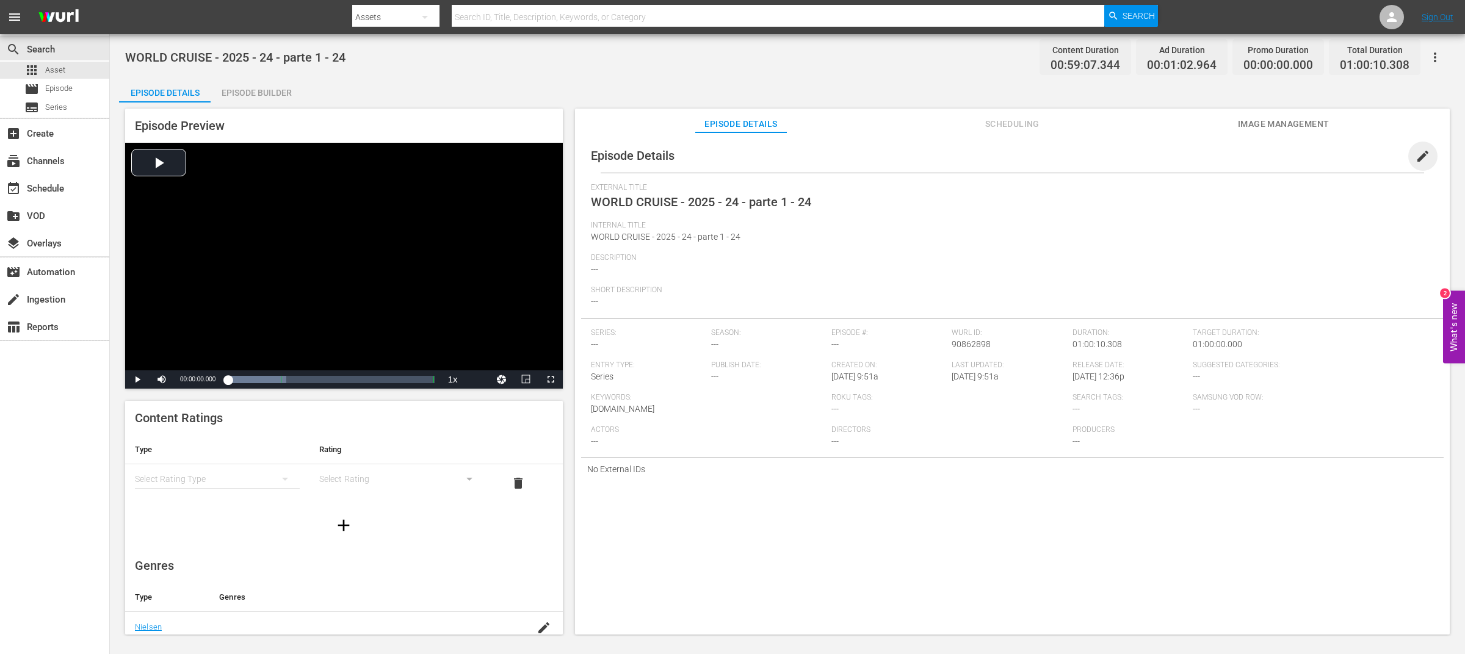
click at [1421, 156] on span "edit" at bounding box center [1423, 156] width 15 height 15
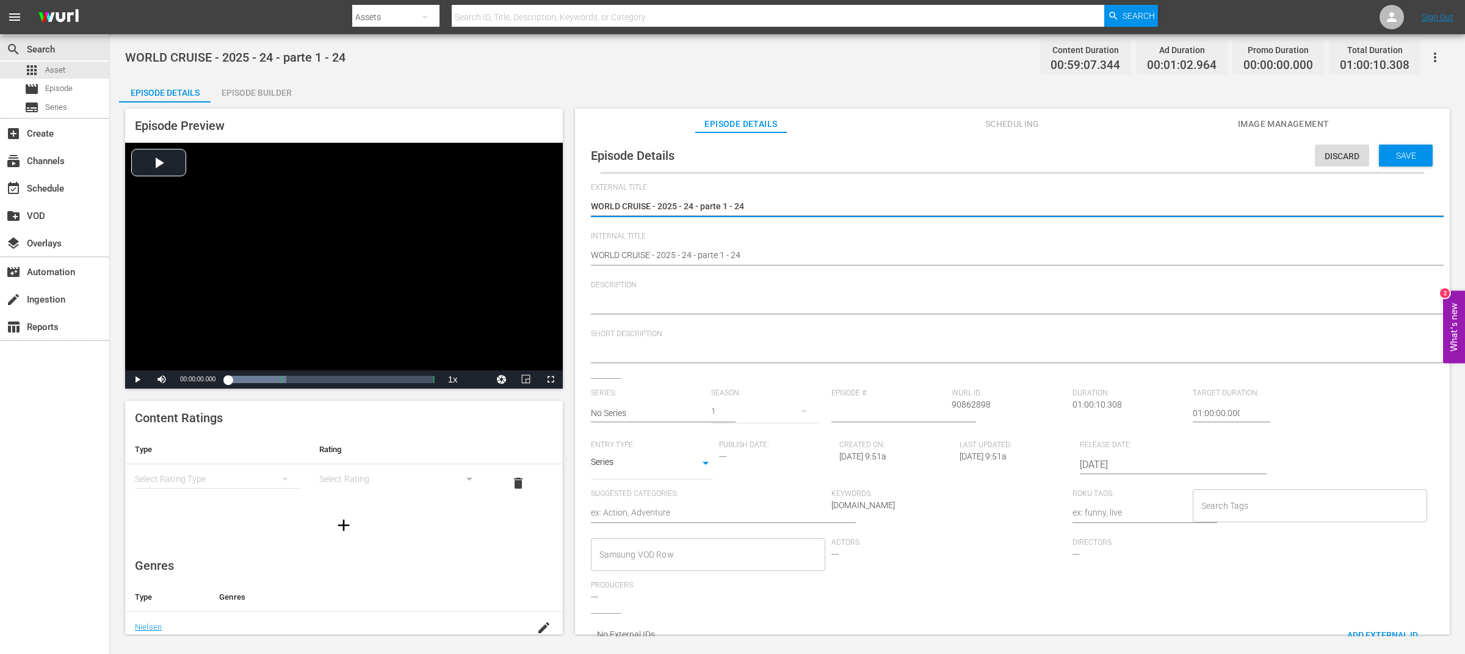
click at [650, 356] on textarea at bounding box center [1009, 354] width 837 height 15
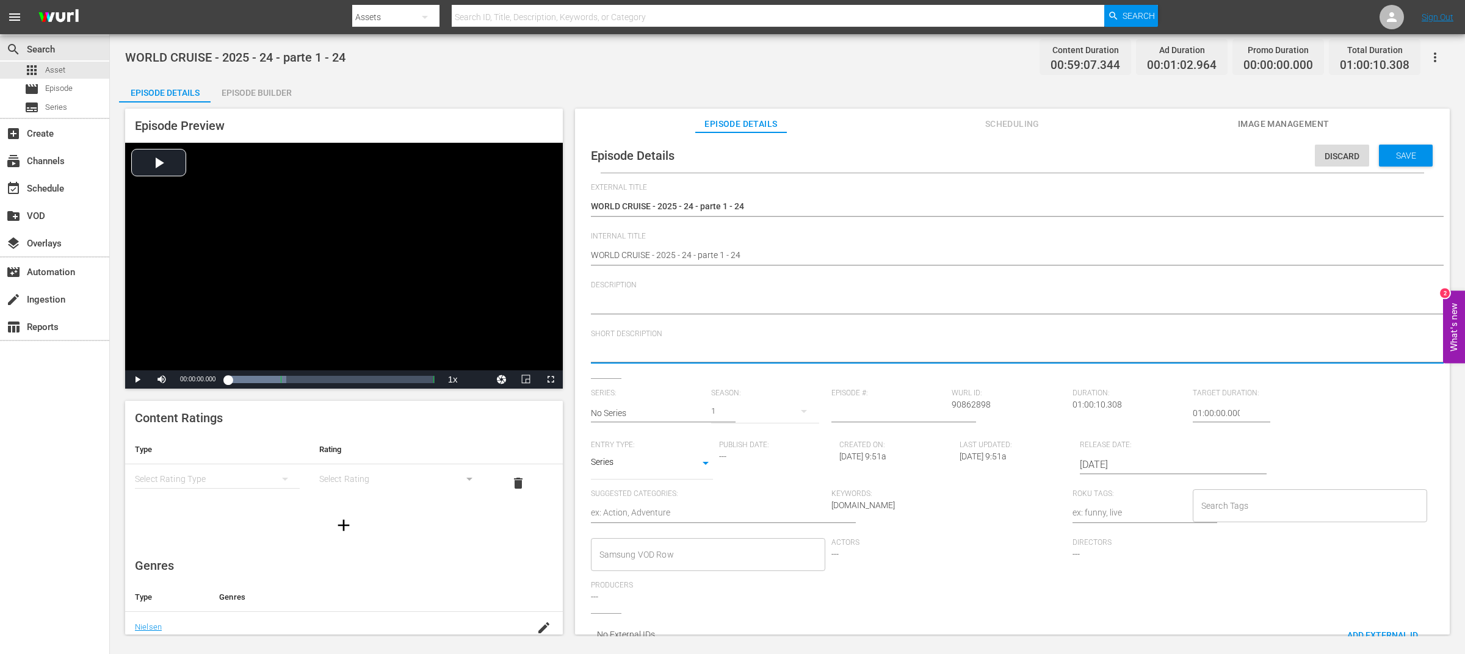
paste textarea "MSC Seashore Launched, [GEOGRAPHIC_DATA], [GEOGRAPHIC_DATA]"
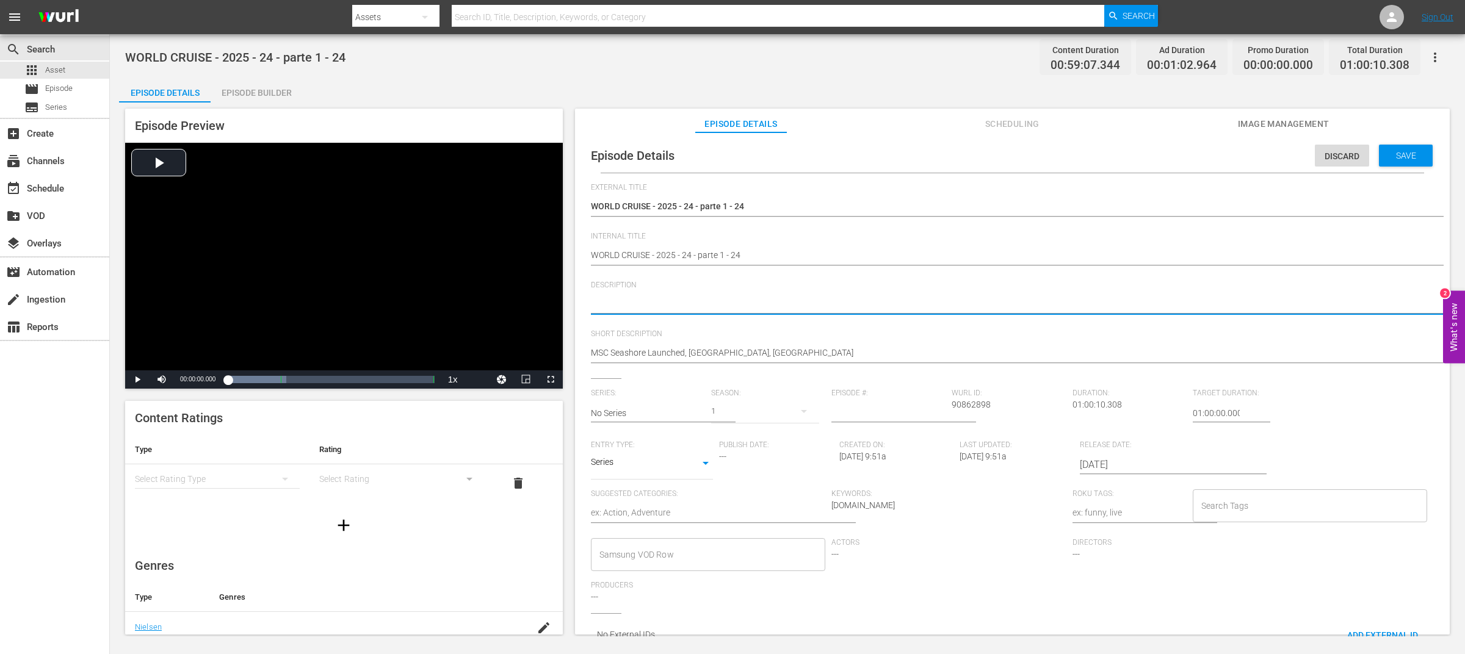
click at [662, 306] on textarea at bounding box center [1009, 305] width 837 height 15
paste textarea "MSC Seashore Launched, [GEOGRAPHIC_DATA], [GEOGRAPHIC_DATA]"
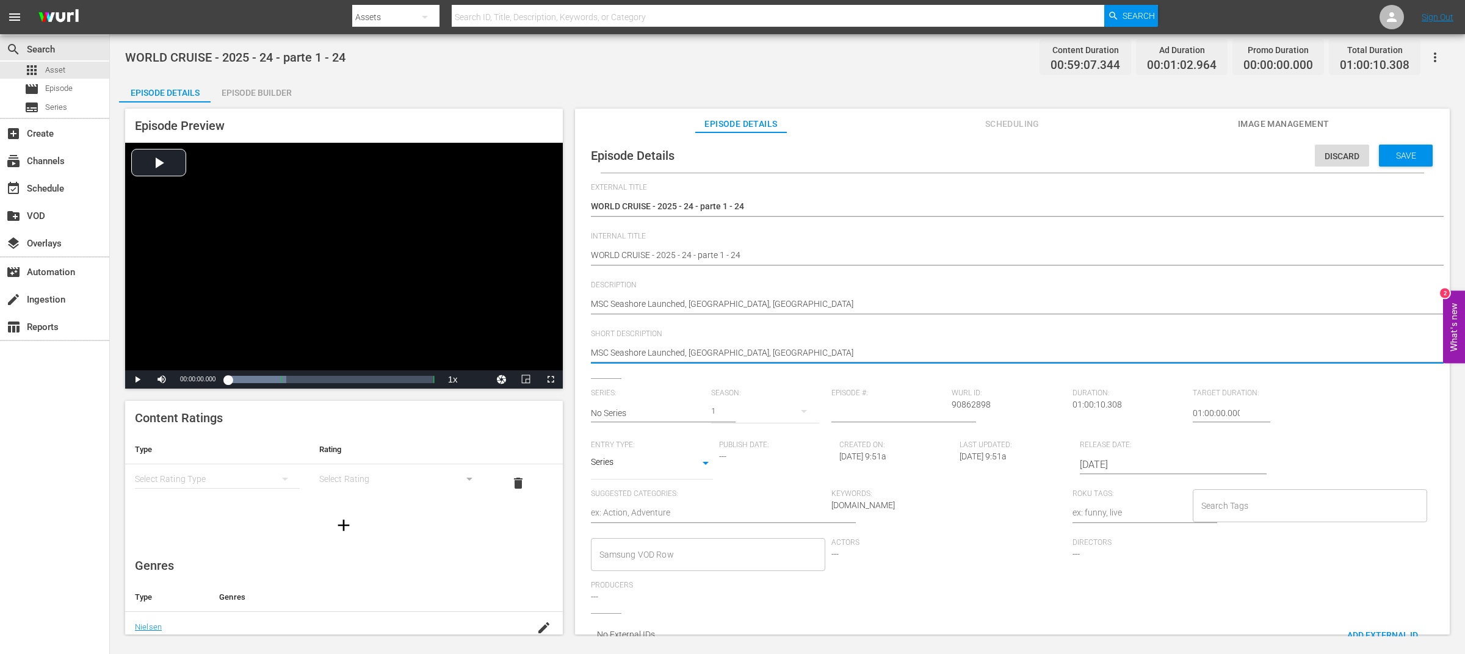
drag, startPoint x: 685, startPoint y: 353, endPoint x: 814, endPoint y: 352, distance: 128.8
click at [814, 352] on textarea "MSC Seashore Launched, [GEOGRAPHIC_DATA], [GEOGRAPHIC_DATA]" at bounding box center [1009, 354] width 837 height 15
drag, startPoint x: 755, startPoint y: 350, endPoint x: 690, endPoint y: 349, distance: 64.7
click at [690, 349] on textarea "MSC Seashore Launched, [GEOGRAPHIC_DATA], [GEOGRAPHIC_DATA]" at bounding box center [1009, 354] width 837 height 15
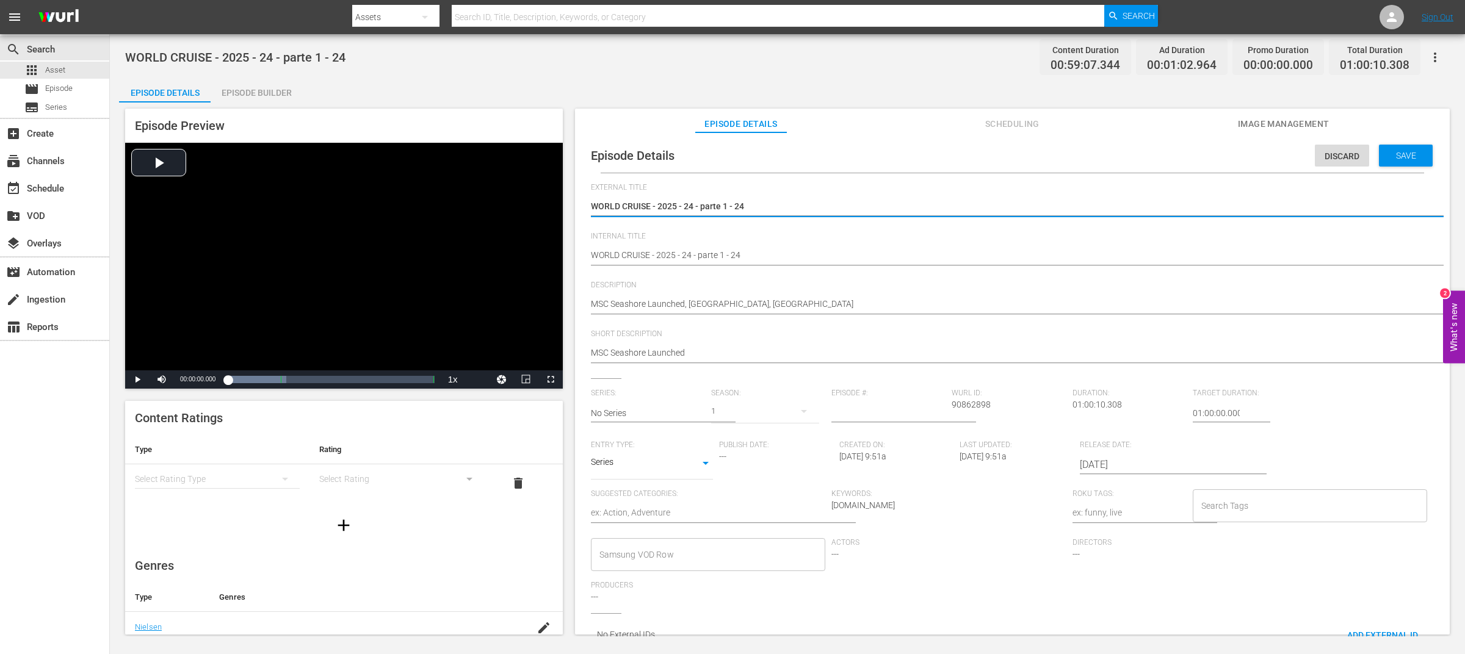
drag, startPoint x: 652, startPoint y: 205, endPoint x: 762, endPoint y: 206, distance: 110.5
drag, startPoint x: 762, startPoint y: 205, endPoint x: 657, endPoint y: 205, distance: 105.0
click at [650, 205] on textarea "WORLD CRUISE - 2025 - 24 - parte 1 - 24" at bounding box center [1009, 207] width 837 height 15
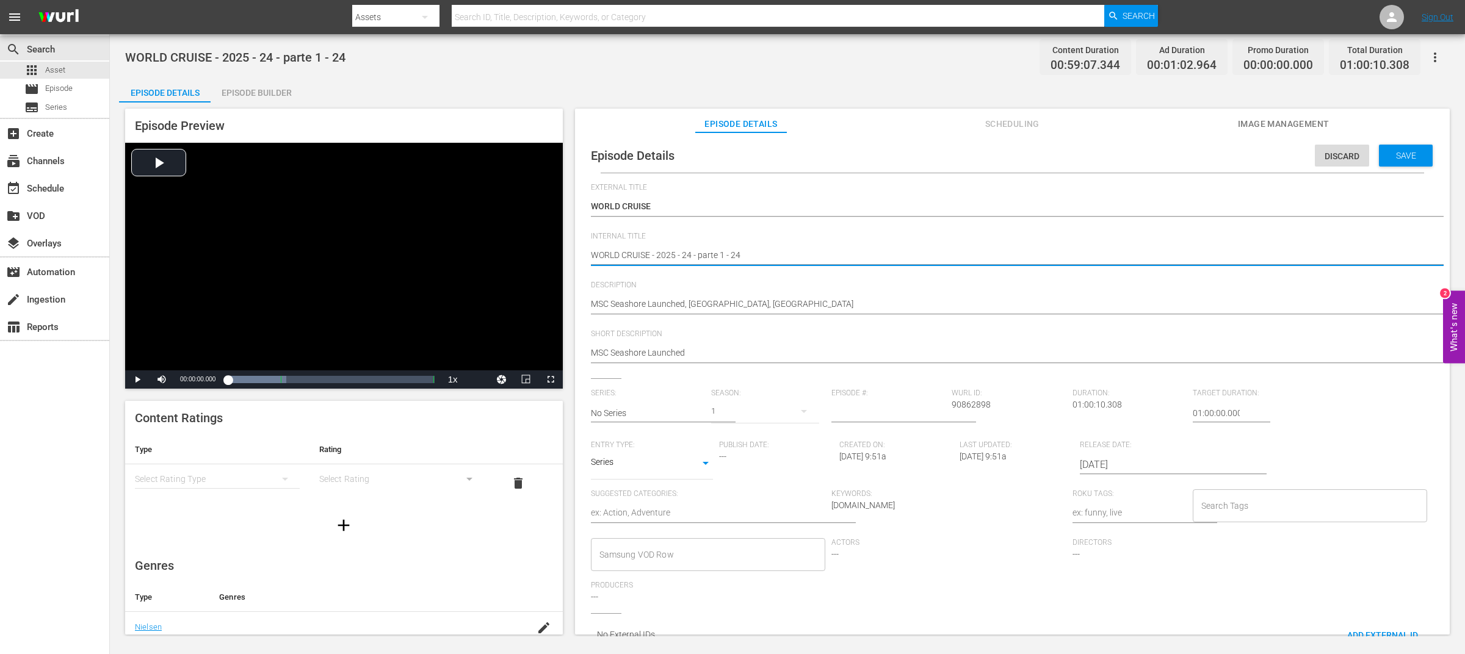
drag, startPoint x: 656, startPoint y: 256, endPoint x: 734, endPoint y: 259, distance: 78.8
click at [657, 256] on textarea "WORLD CRUISE - 2025 - 24 - parte 1 - 24" at bounding box center [1009, 256] width 837 height 15
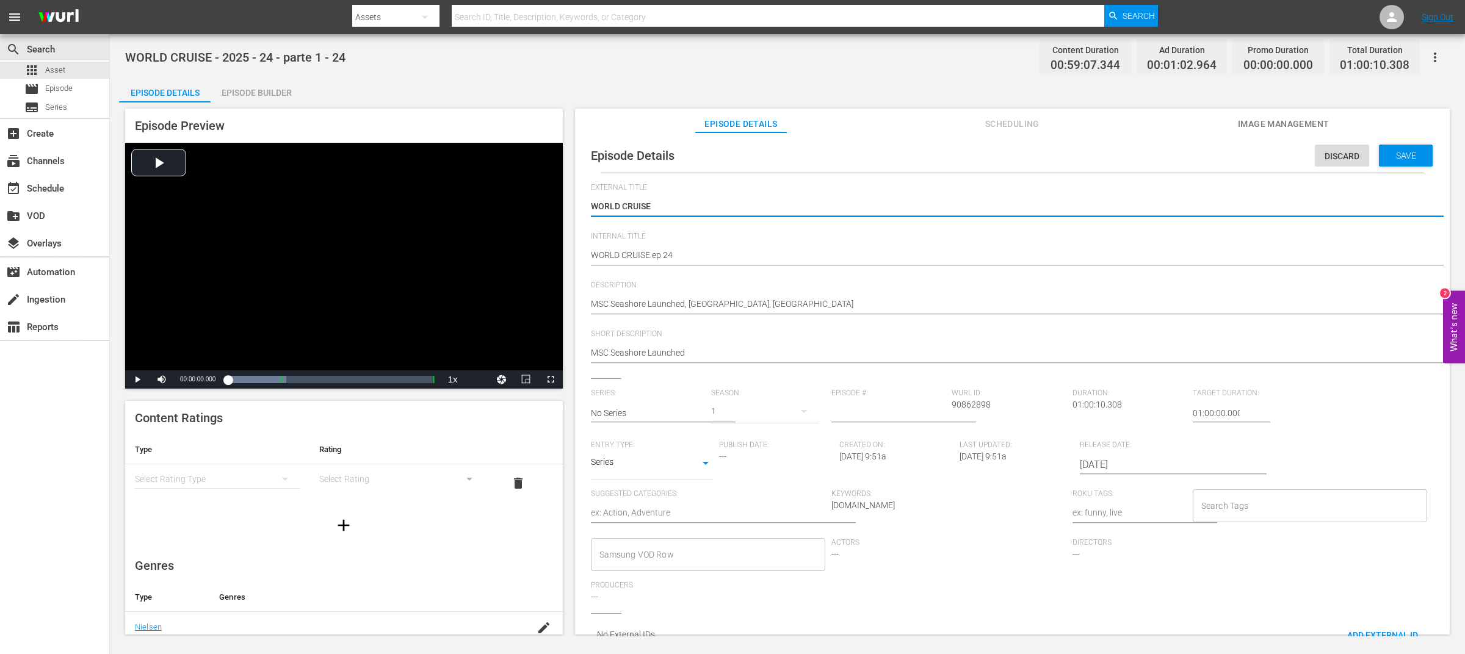
drag, startPoint x: 661, startPoint y: 214, endPoint x: 588, endPoint y: 203, distance: 74.0
click at [595, 303] on textarea "MSC Seashore Launched, [GEOGRAPHIC_DATA], [GEOGRAPHIC_DATA]" at bounding box center [1009, 305] width 837 height 15
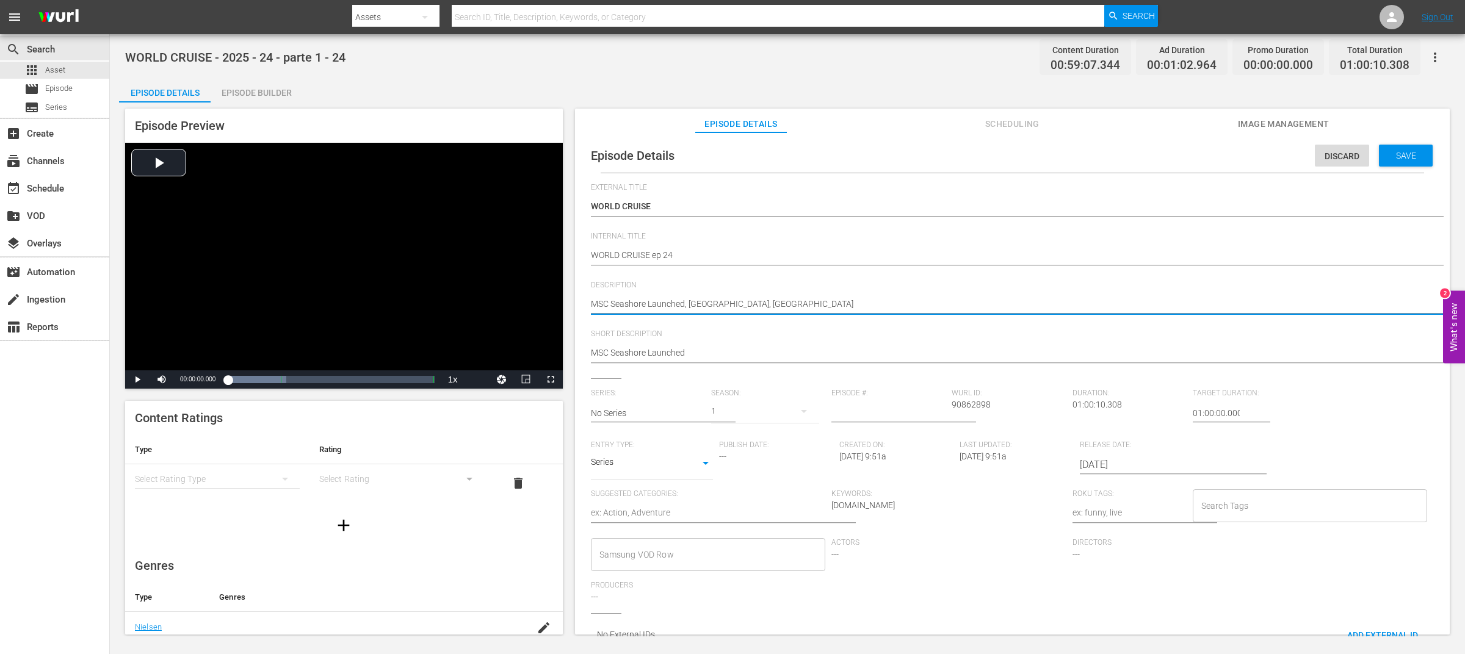
click at [592, 302] on textarea "MSC Seashore Launched, [GEOGRAPHIC_DATA], [GEOGRAPHIC_DATA]" at bounding box center [1009, 305] width 837 height 15
paste textarea "WORLD CRUISE"
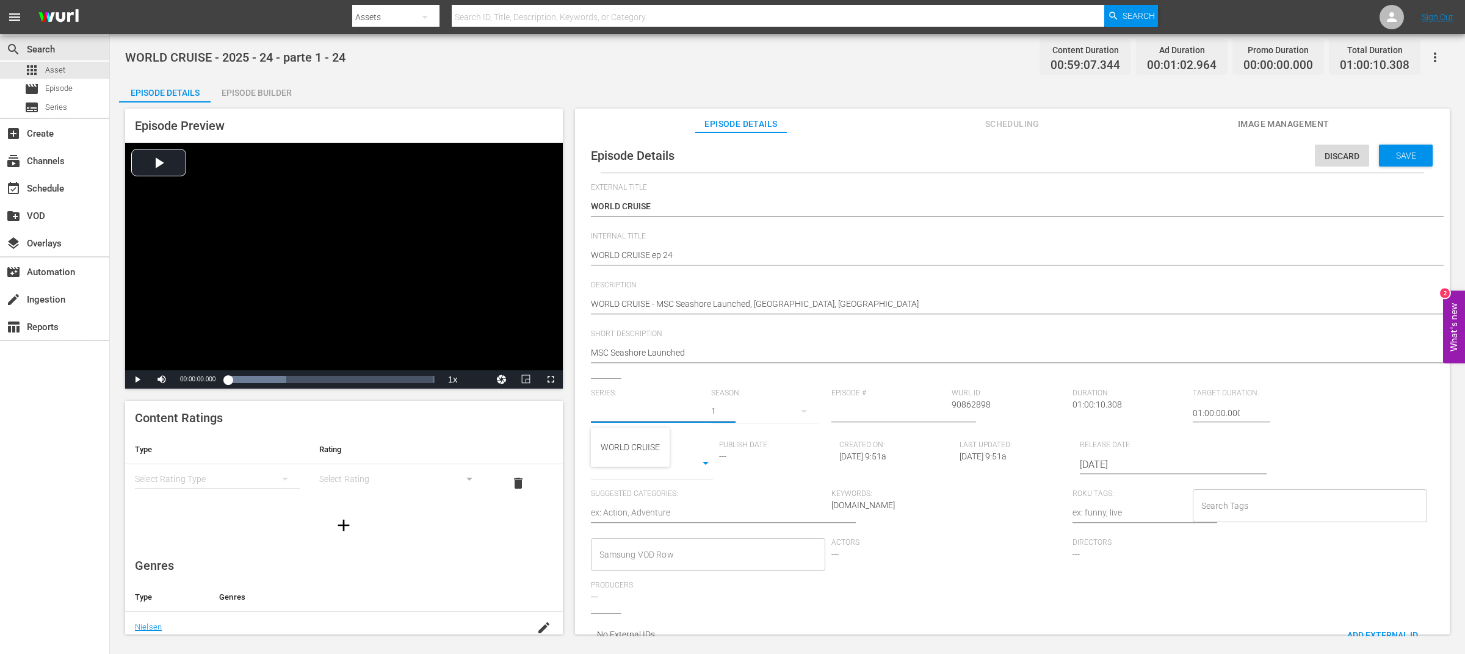
click at [687, 414] on input "text" at bounding box center [648, 413] width 114 height 29
click at [650, 447] on div "WORLD CRUISE" at bounding box center [630, 447] width 59 height 29
click at [844, 414] on input "number" at bounding box center [888, 413] width 114 height 29
click at [628, 468] on body "menu Search By Assets Search ID, Title, Description, Keywords, or Category Sear…" at bounding box center [732, 327] width 1465 height 654
click at [628, 451] on li "TV Special" at bounding box center [652, 444] width 122 height 20
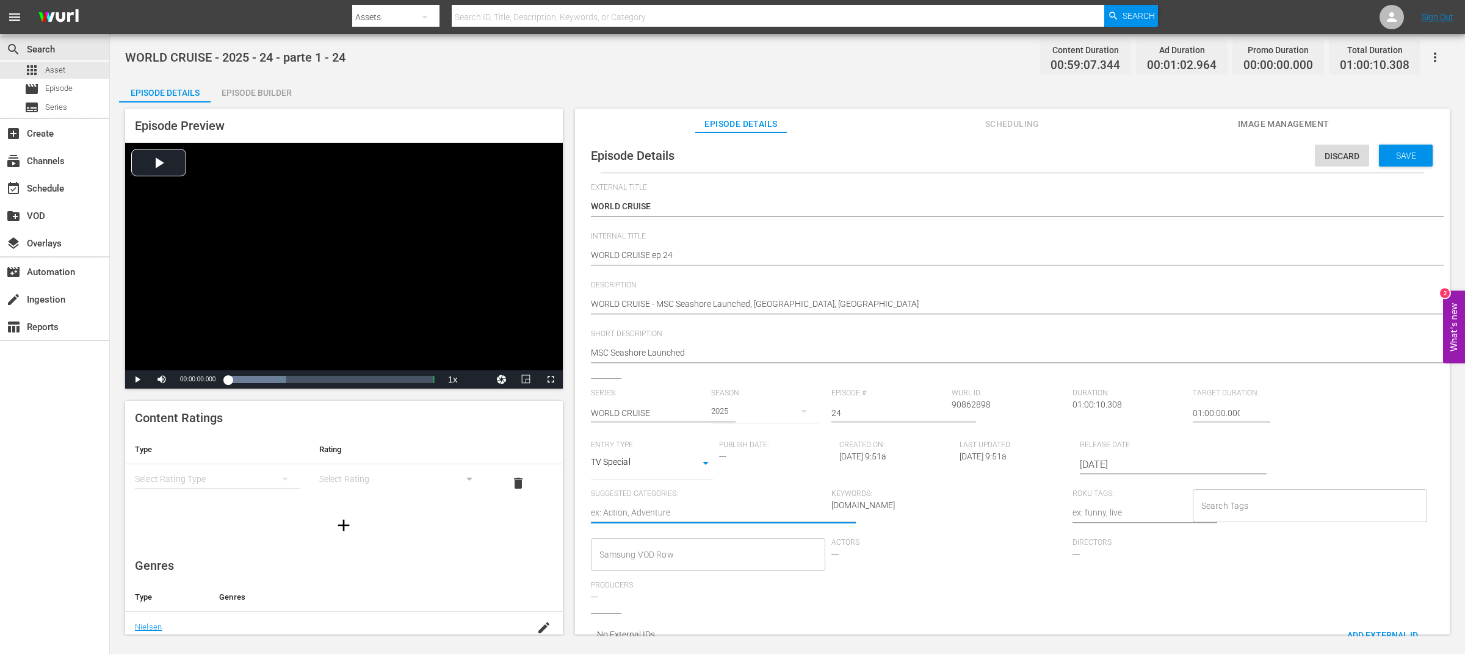
click at [674, 507] on textarea at bounding box center [708, 514] width 235 height 15
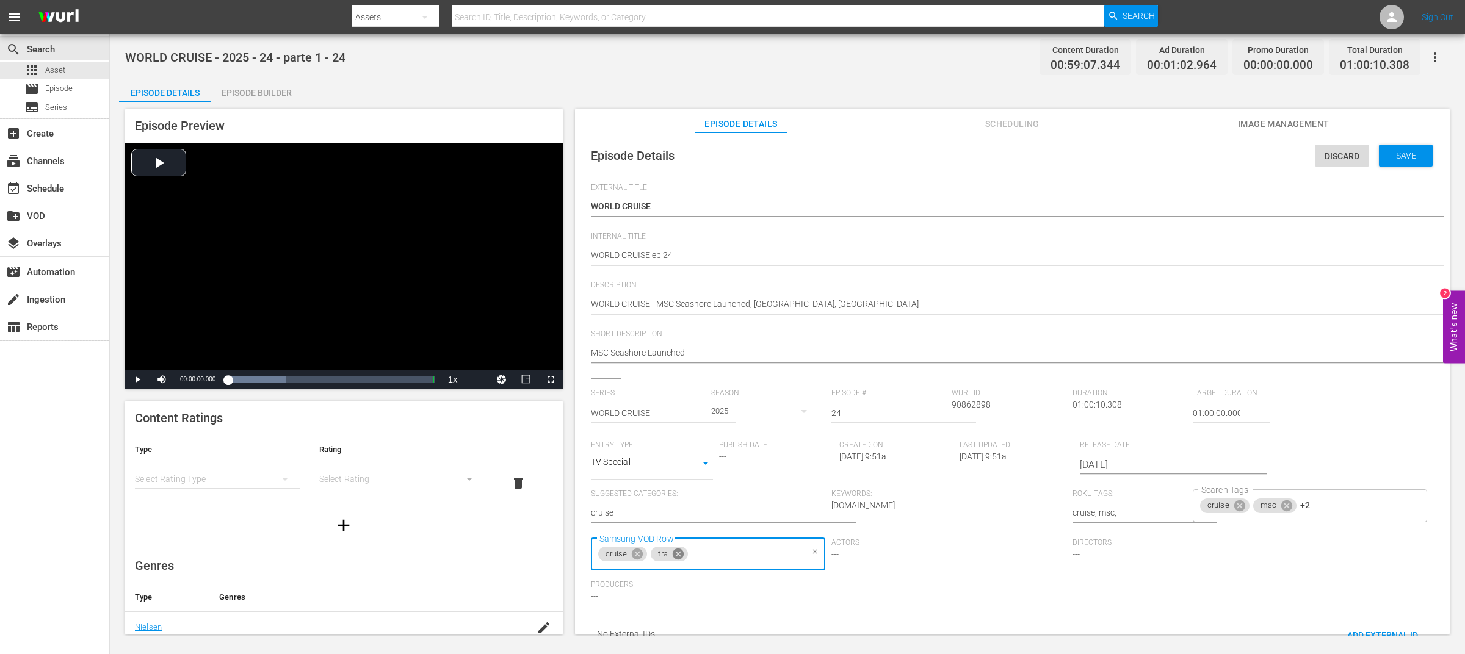
click at [682, 556] on icon at bounding box center [678, 554] width 11 height 11
click at [1399, 161] on div "Save" at bounding box center [1406, 156] width 54 height 22
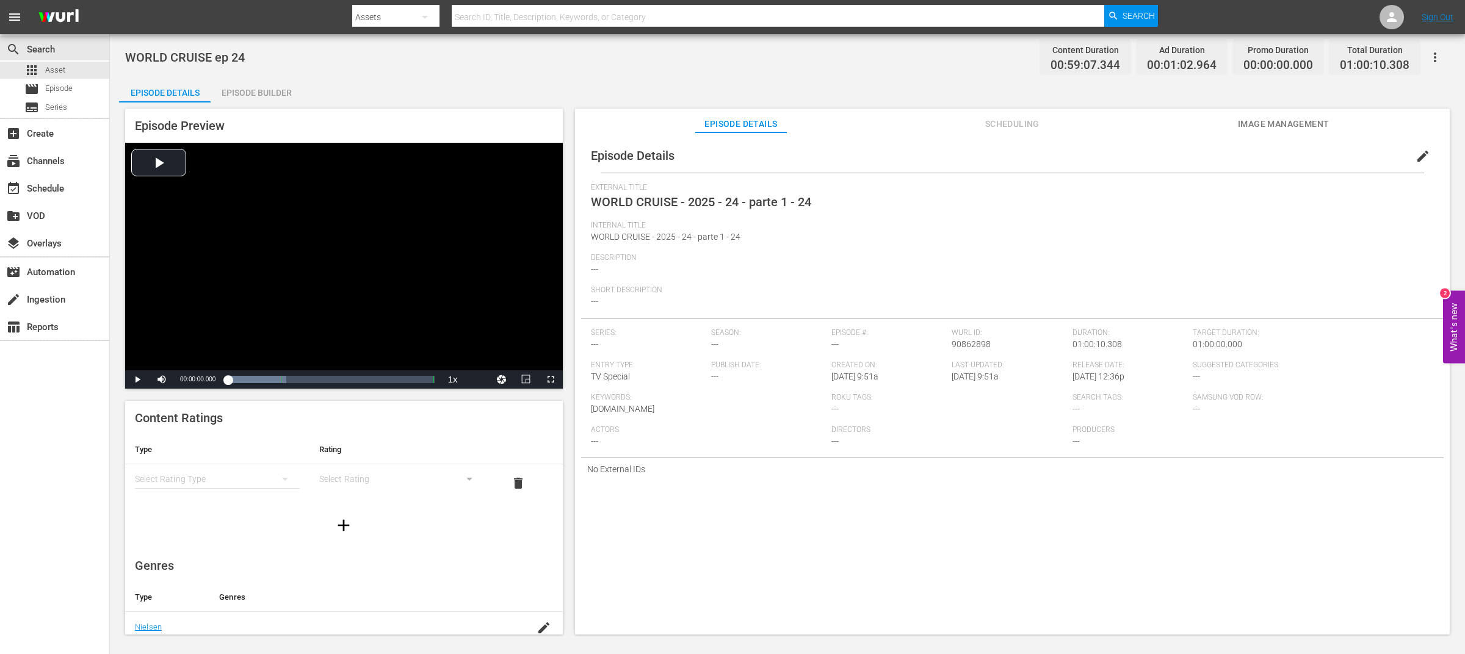
click at [1416, 158] on span "edit" at bounding box center [1423, 156] width 15 height 15
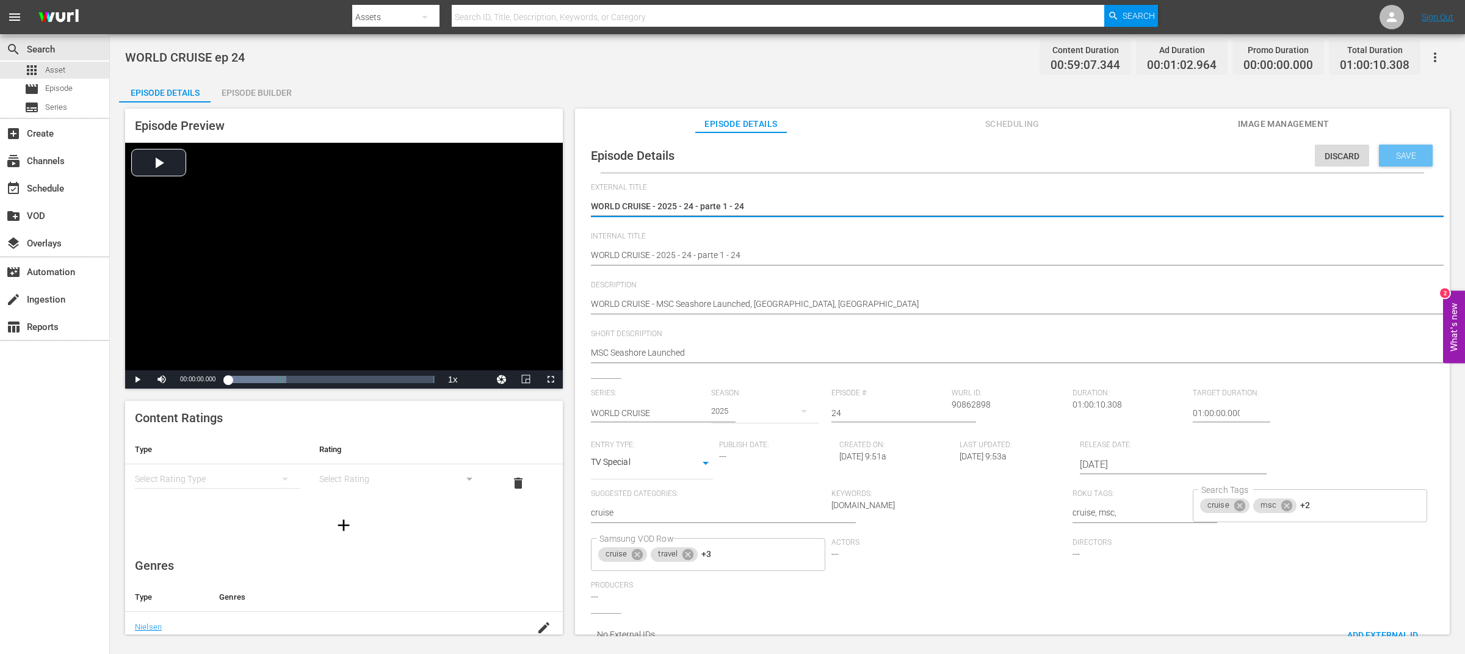
click at [1408, 155] on span "Save" at bounding box center [1406, 156] width 40 height 10
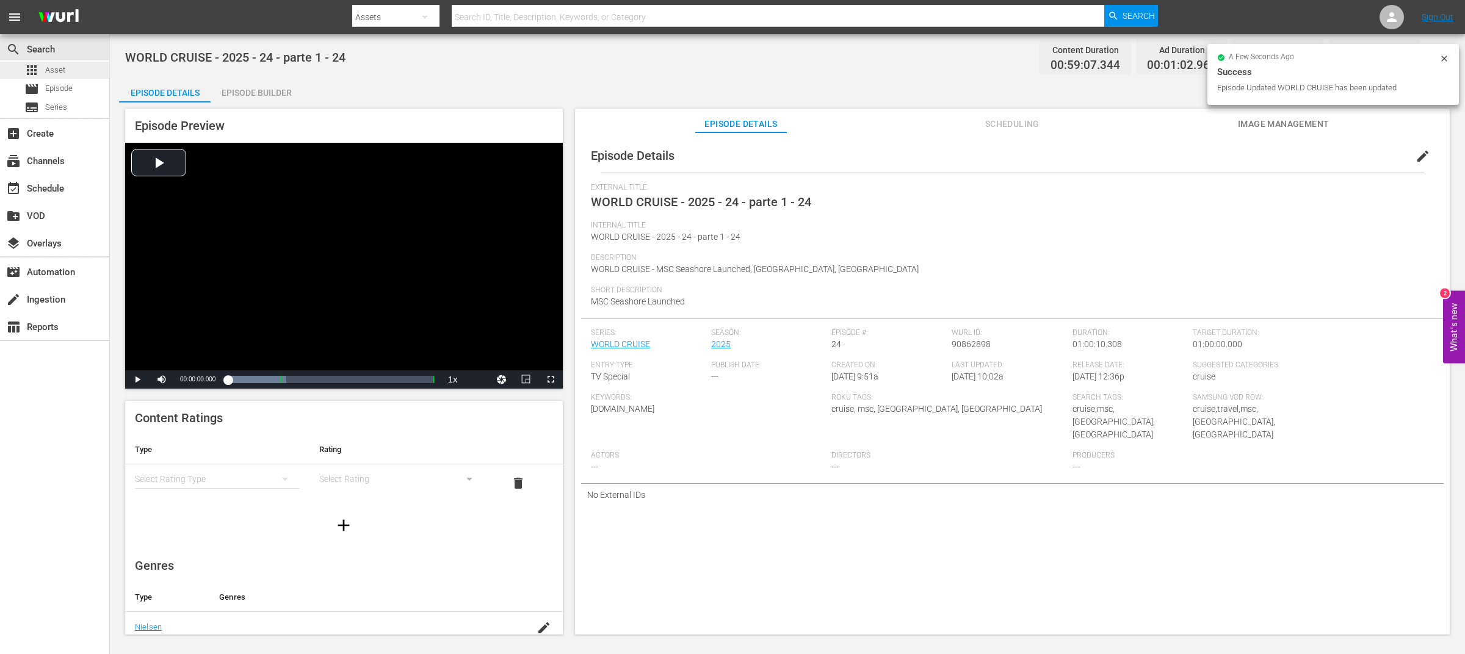
click at [69, 68] on div "apps Asset" at bounding box center [54, 70] width 109 height 17
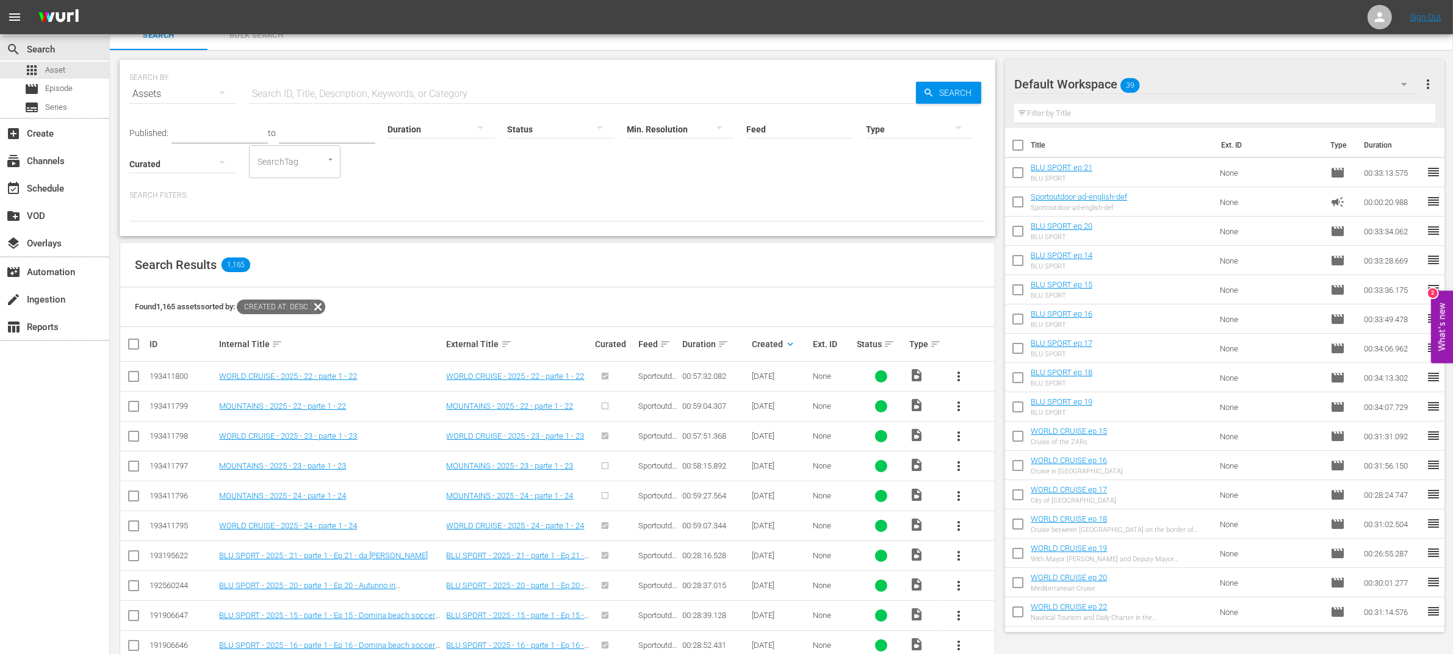
scroll to position [40, 0]
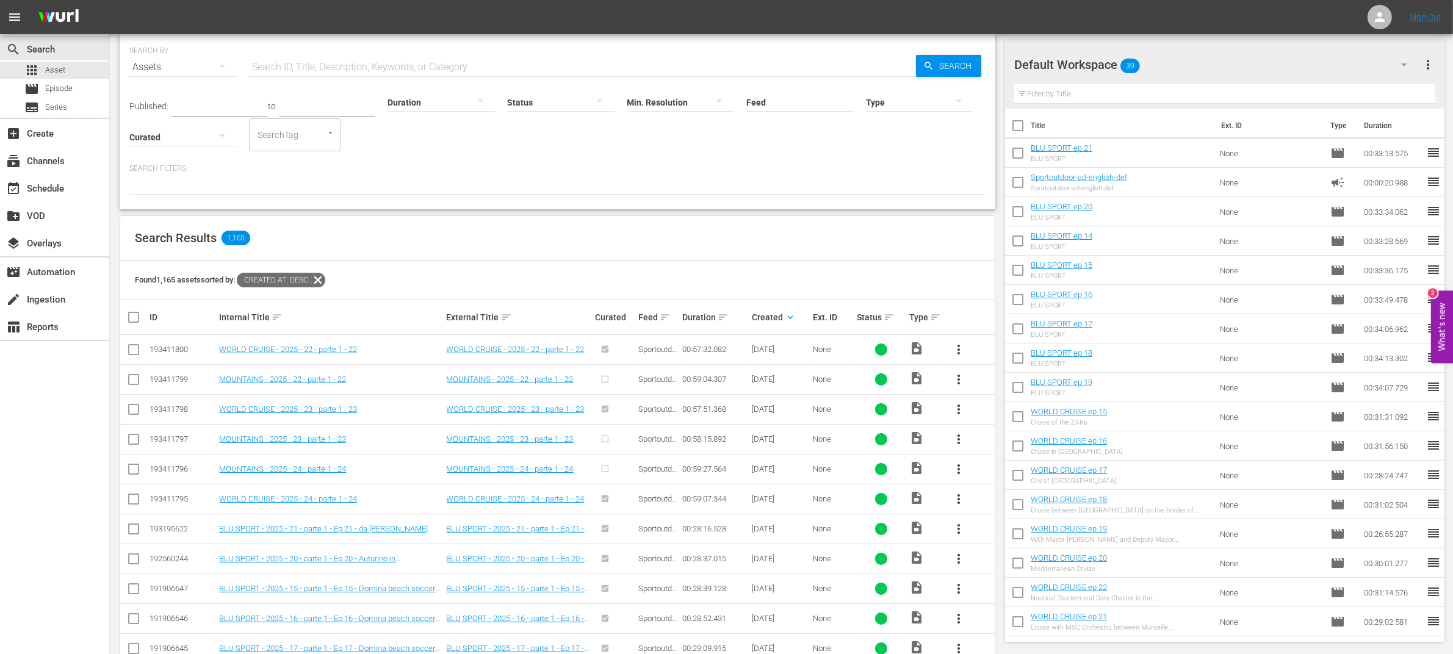
click at [961, 380] on span "more_vert" at bounding box center [959, 379] width 15 height 15
click at [994, 473] on div "Episode" at bounding box center [1024, 472] width 83 height 29
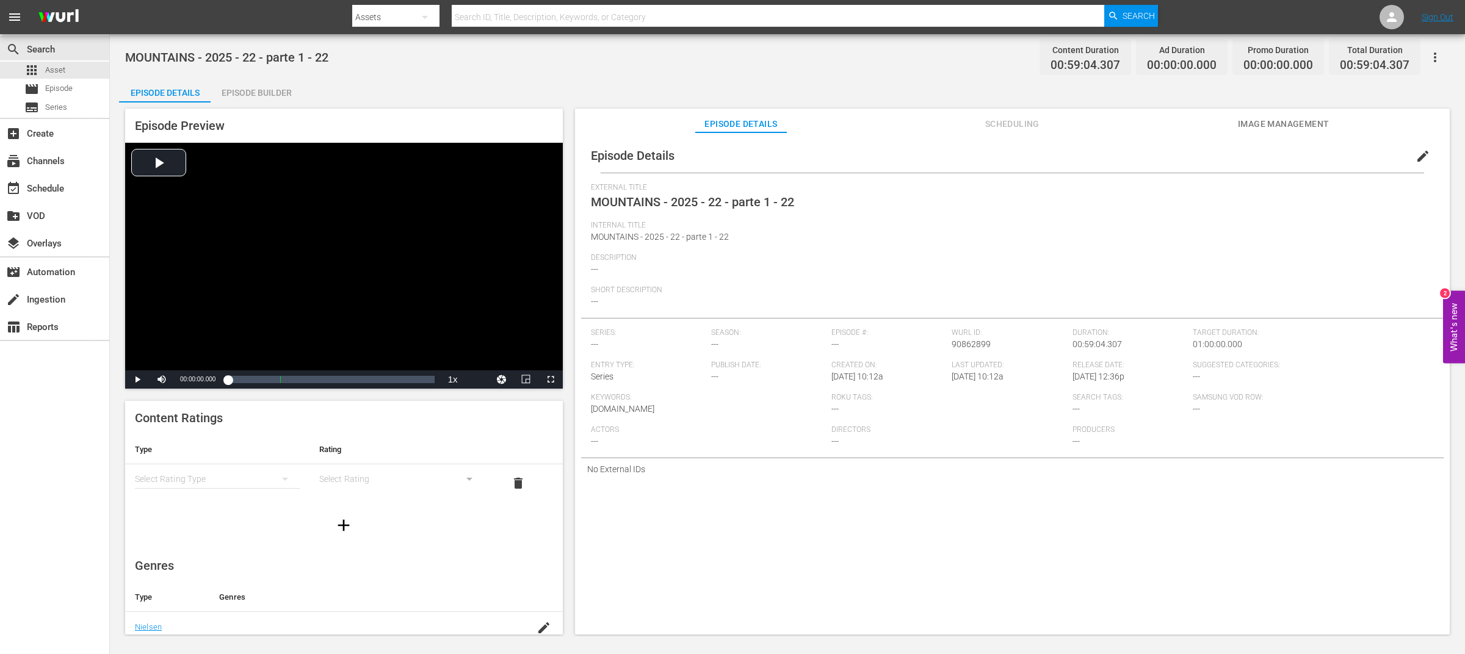
click at [281, 95] on div "Episode Builder" at bounding box center [257, 92] width 92 height 29
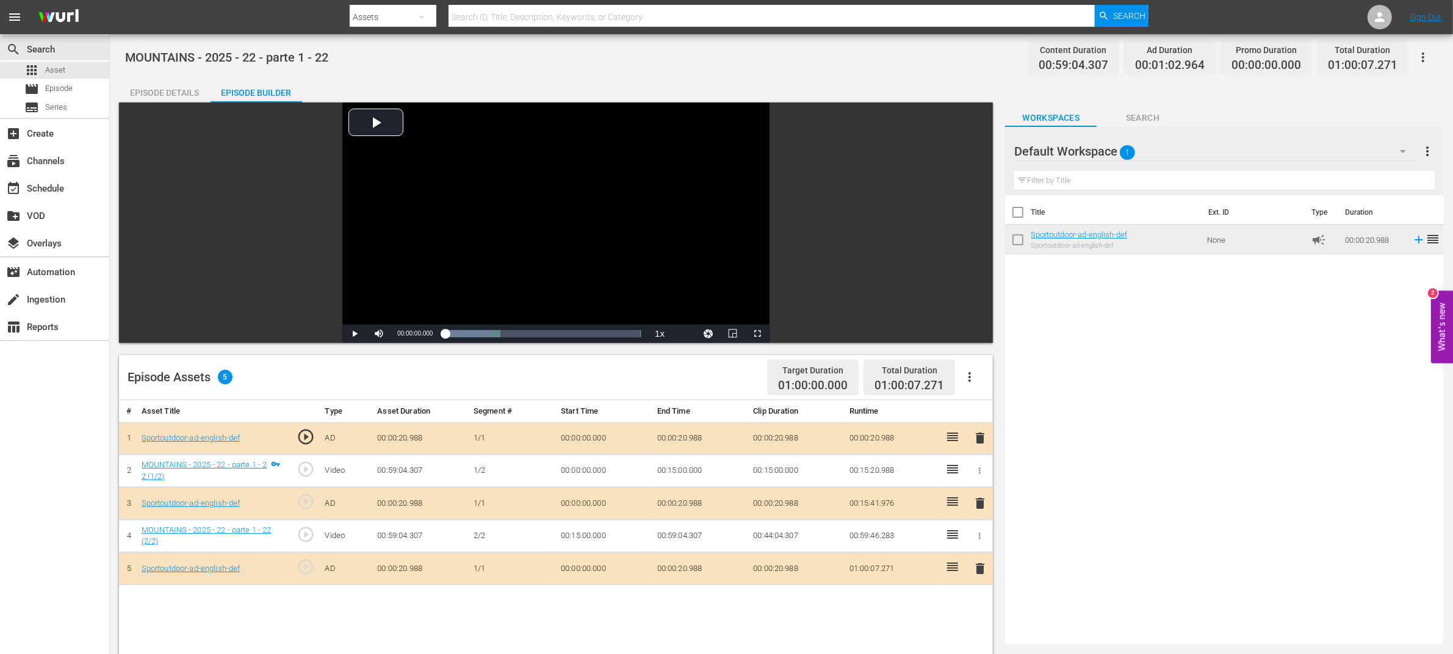
click at [178, 91] on div "Episode Details" at bounding box center [165, 92] width 92 height 29
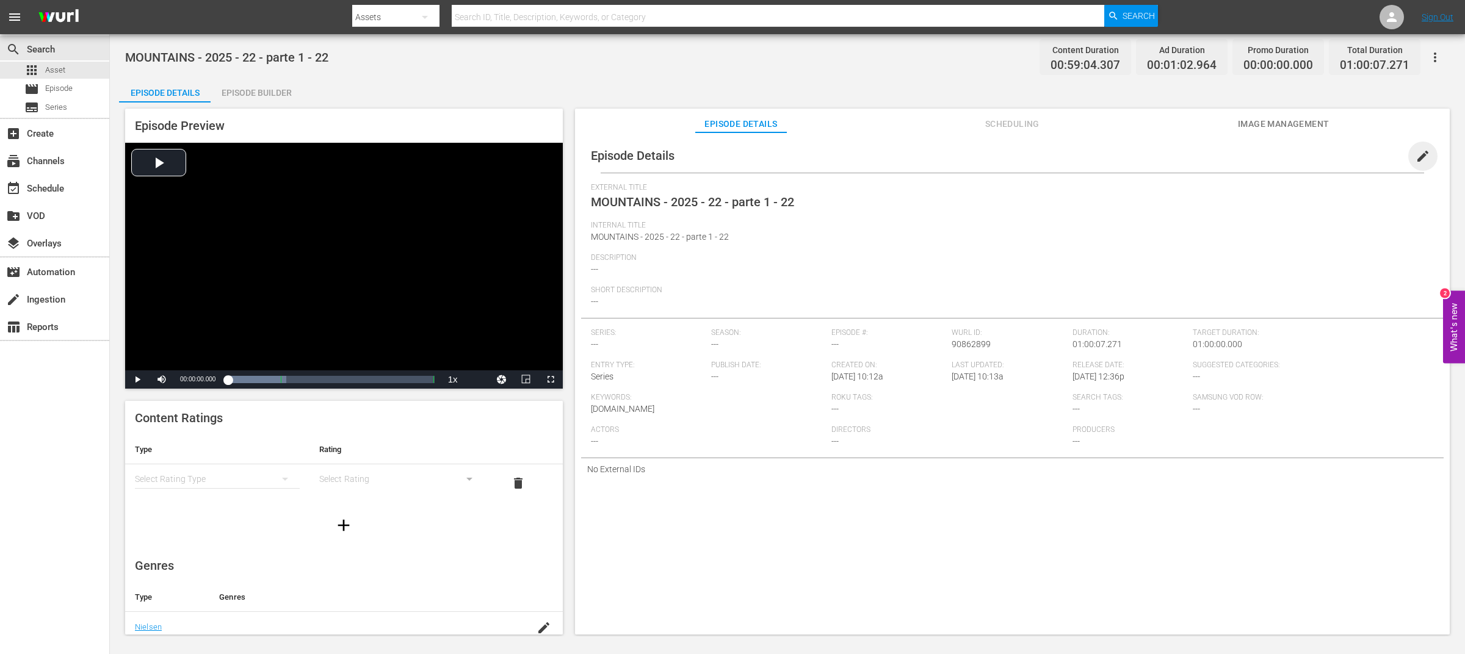
click at [1418, 153] on span "edit" at bounding box center [1423, 156] width 15 height 15
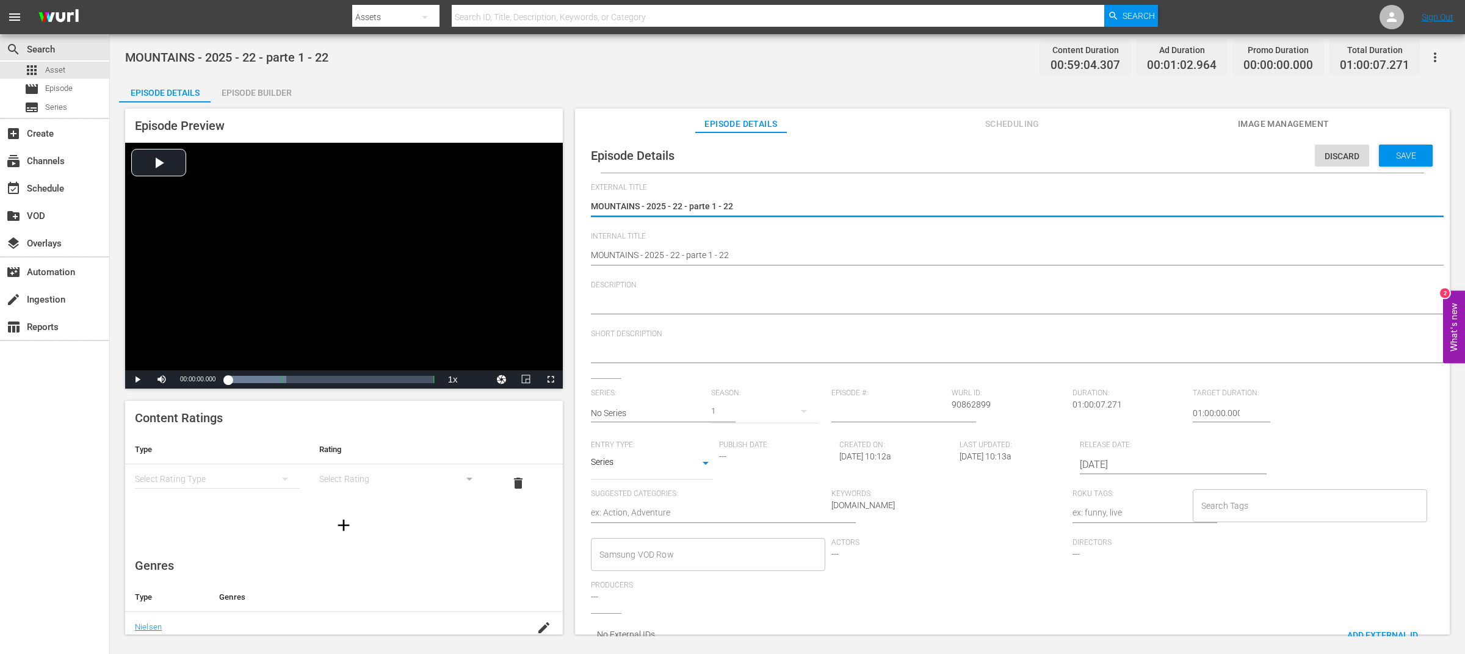
click at [634, 355] on textarea at bounding box center [1009, 354] width 837 height 15
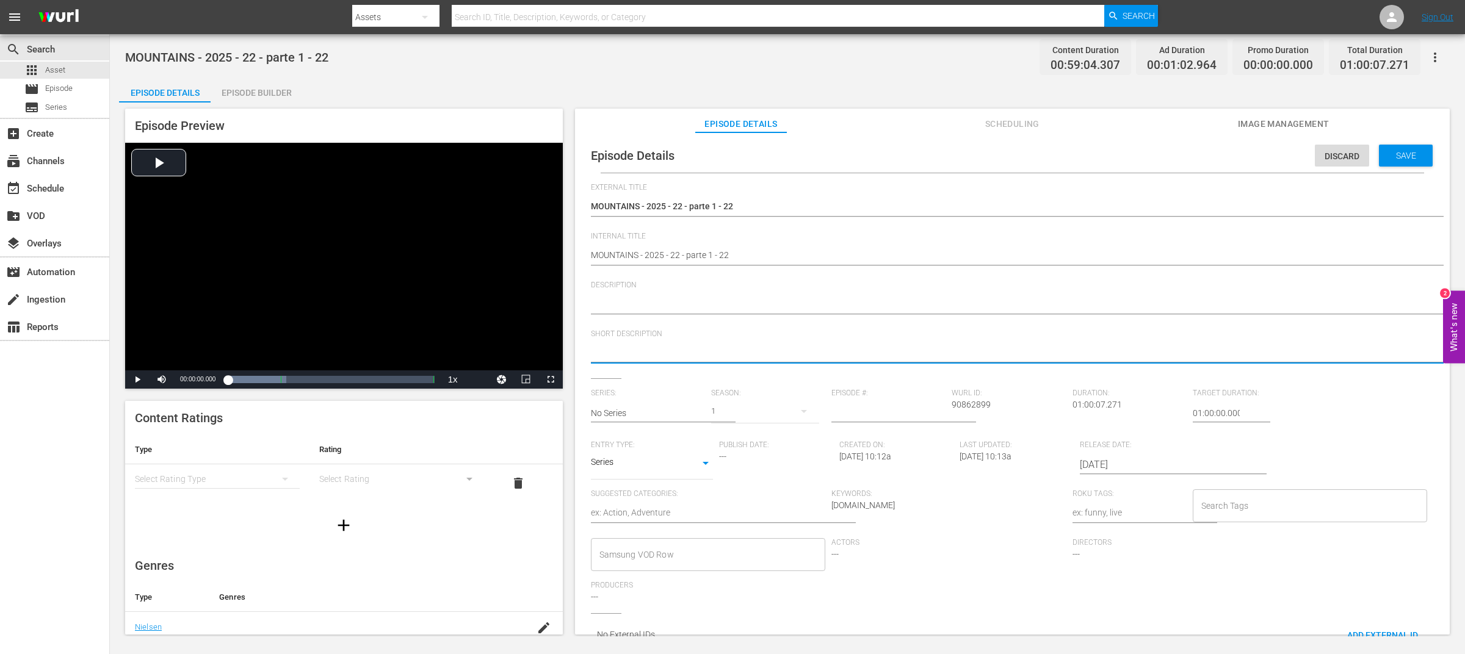
click at [634, 355] on textarea at bounding box center [1009, 354] width 837 height 15
paste textarea "S4 Sport, Sun, Sea e Snow"
click at [713, 312] on textarea at bounding box center [1009, 305] width 837 height 15
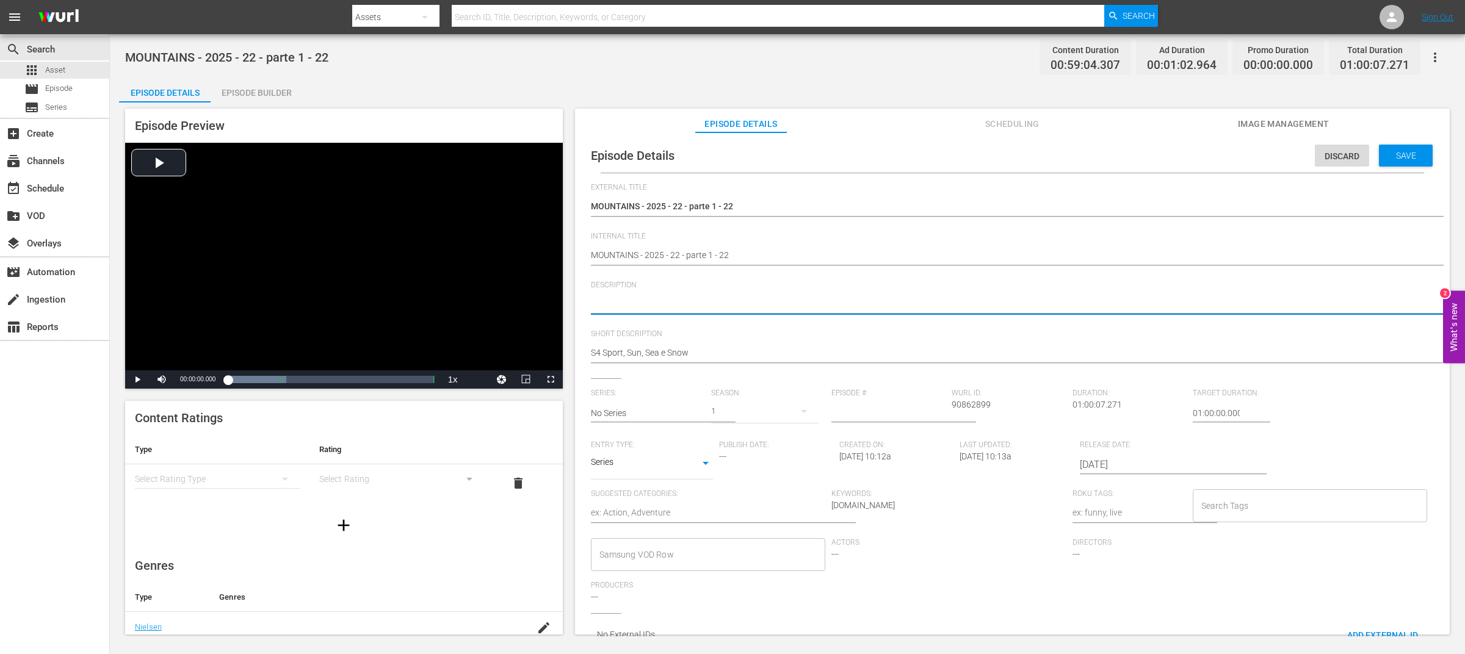
paste textarea "S4 Sport, Sun, Sea e Snow"
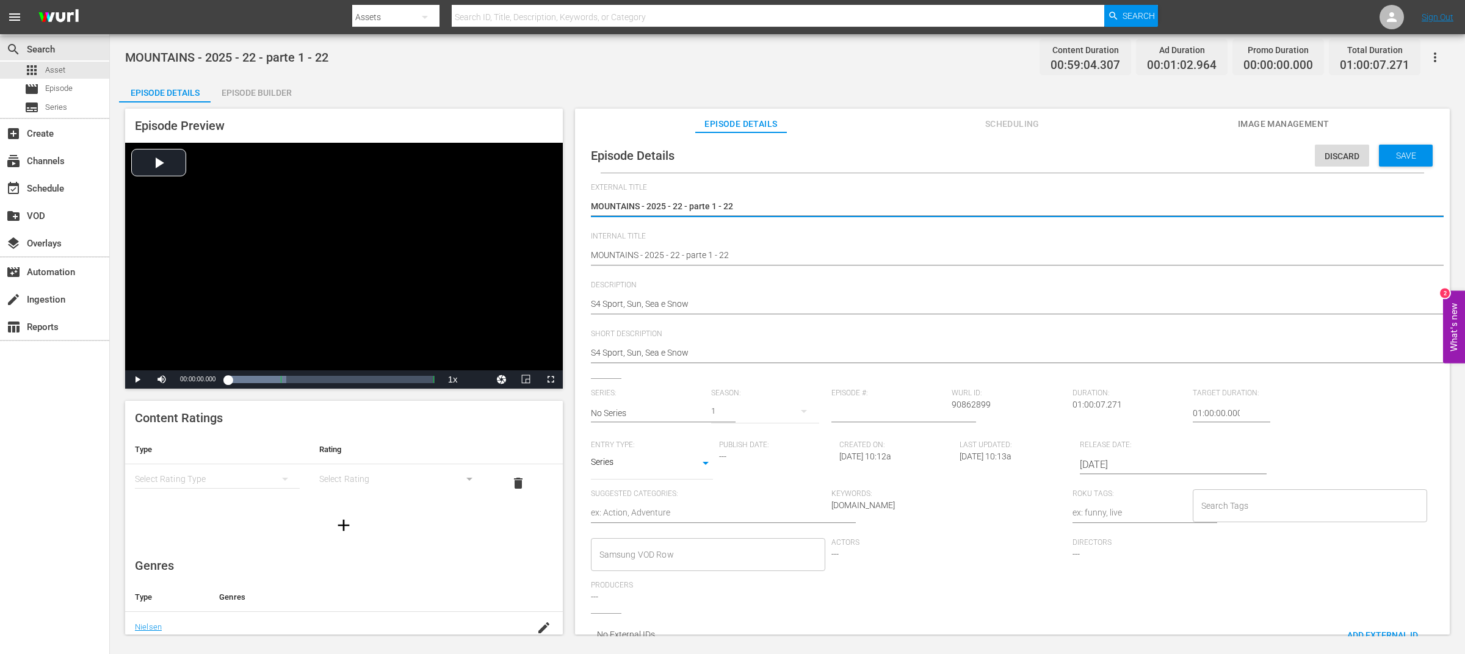
drag, startPoint x: 639, startPoint y: 206, endPoint x: 788, endPoint y: 208, distance: 149.0
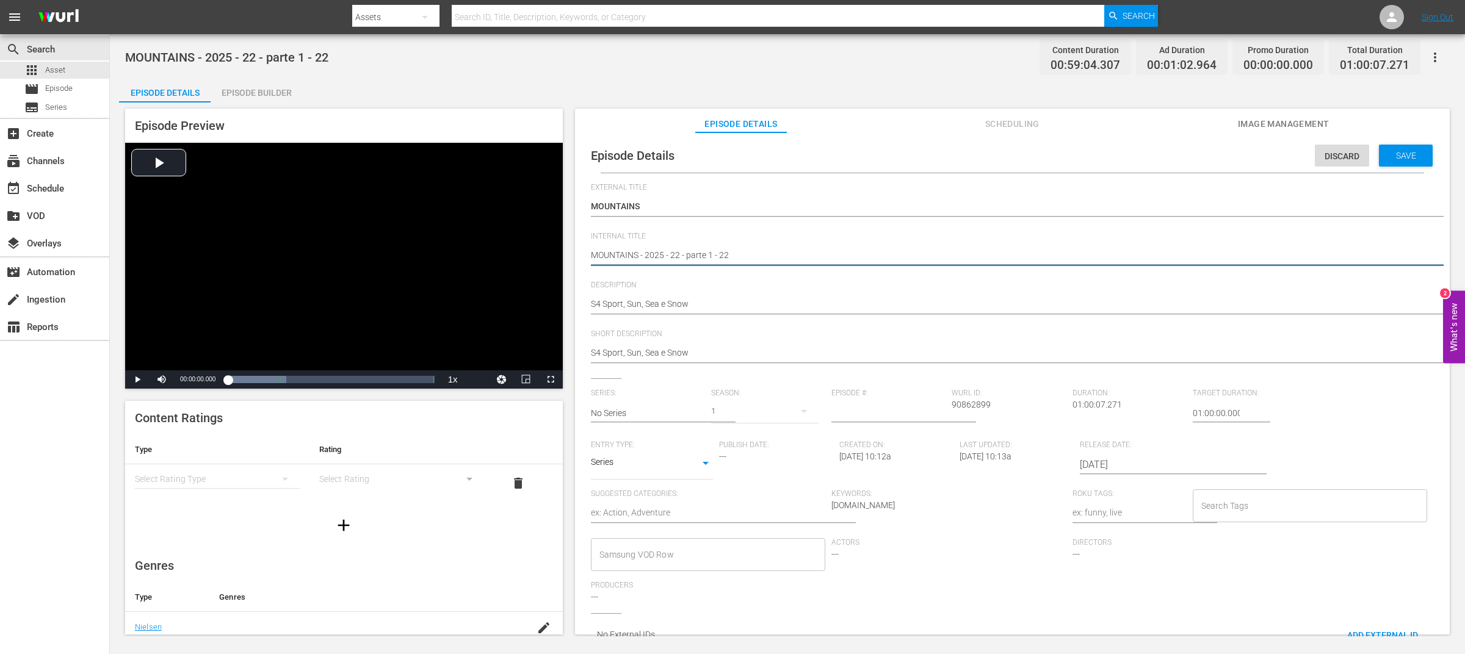
drag, startPoint x: 642, startPoint y: 255, endPoint x: 719, endPoint y: 259, distance: 77.0
click at [645, 255] on textarea "MOUNTAINS - 2025 - 22 - parte 1 - 22" at bounding box center [1009, 256] width 837 height 15
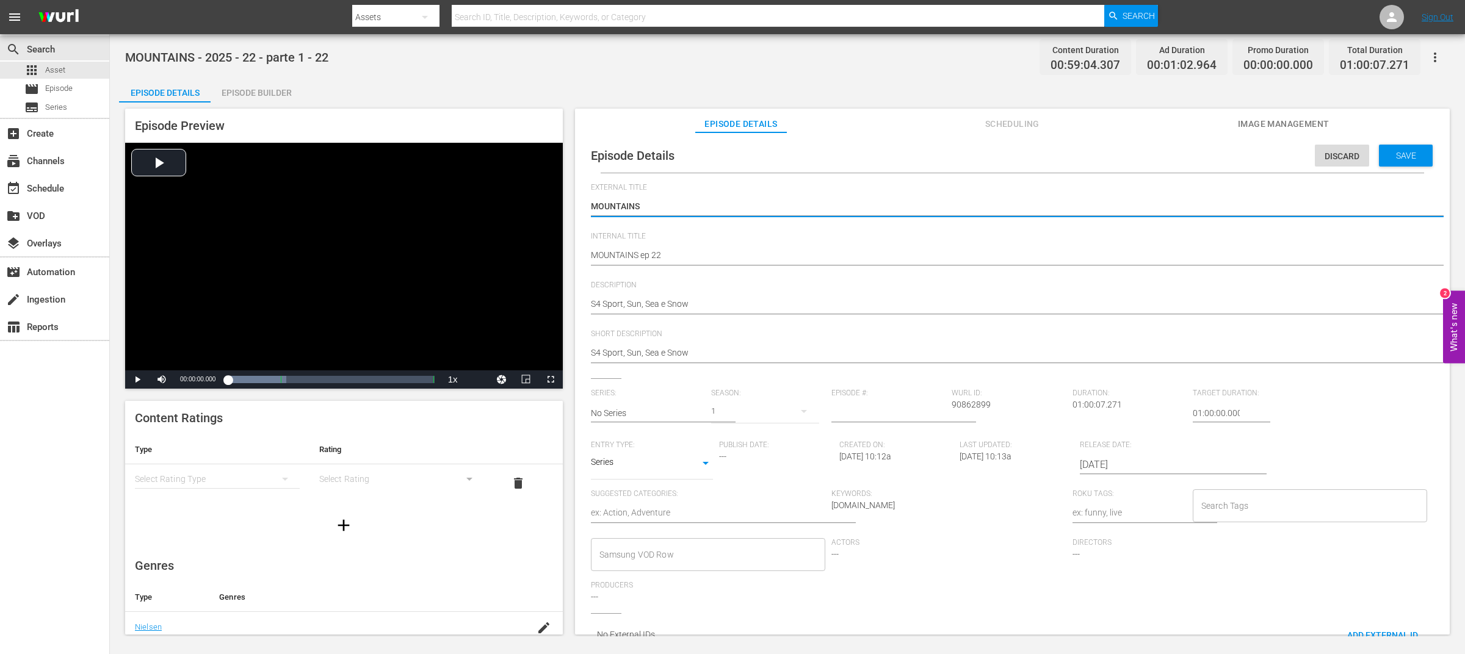
drag, startPoint x: 664, startPoint y: 204, endPoint x: 580, endPoint y: 204, distance: 84.2
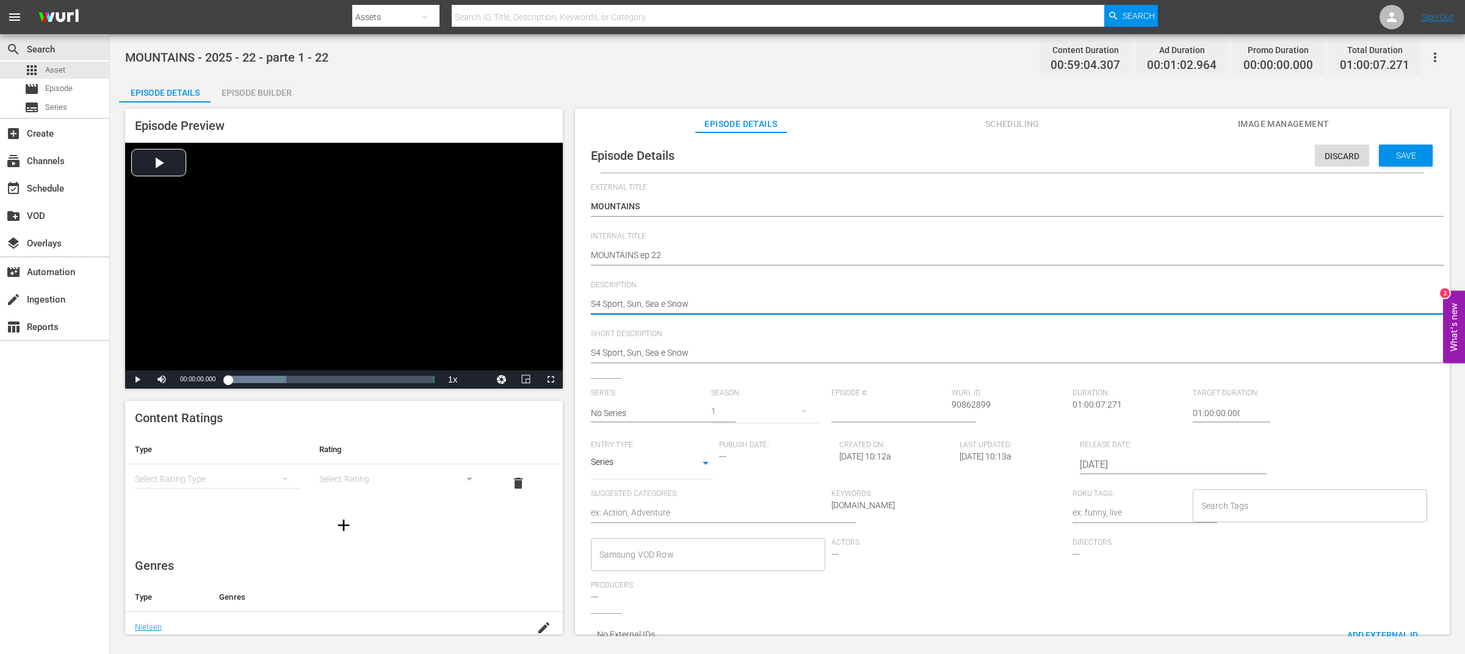
click at [591, 304] on textarea "S4 Sport, Sun, Sea e Snow" at bounding box center [1009, 305] width 837 height 15
paste textarea "MOUNTAINS"
click at [643, 418] on input "text" at bounding box center [648, 413] width 114 height 29
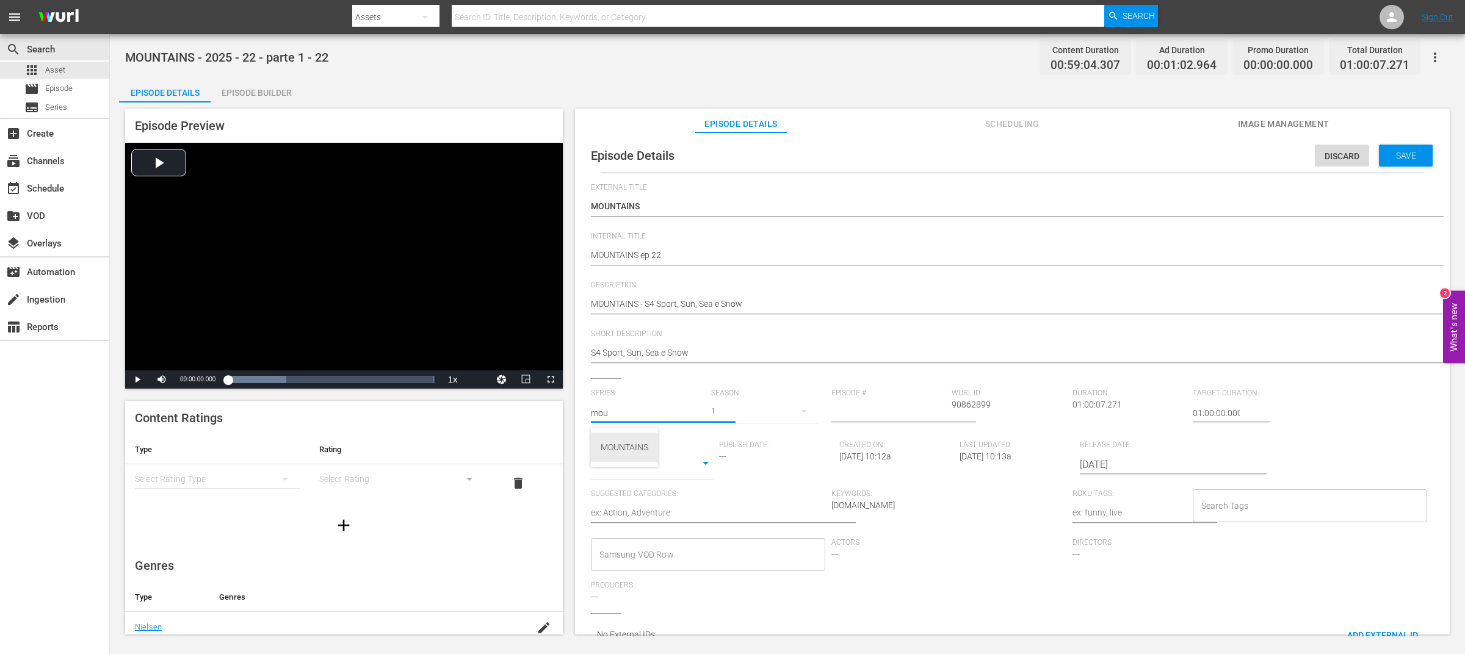
click at [635, 443] on div "MOUNTAINS" at bounding box center [625, 447] width 48 height 29
click at [847, 416] on input "number" at bounding box center [888, 413] width 114 height 29
click at [682, 474] on div "Series SERIES" at bounding box center [652, 464] width 122 height 29
click at [668, 464] on body "menu Search By Assets Search ID, Title, Description, Keywords, or Category Sear…" at bounding box center [732, 327] width 1465 height 654
click at [659, 444] on li "TV Special" at bounding box center [652, 444] width 122 height 20
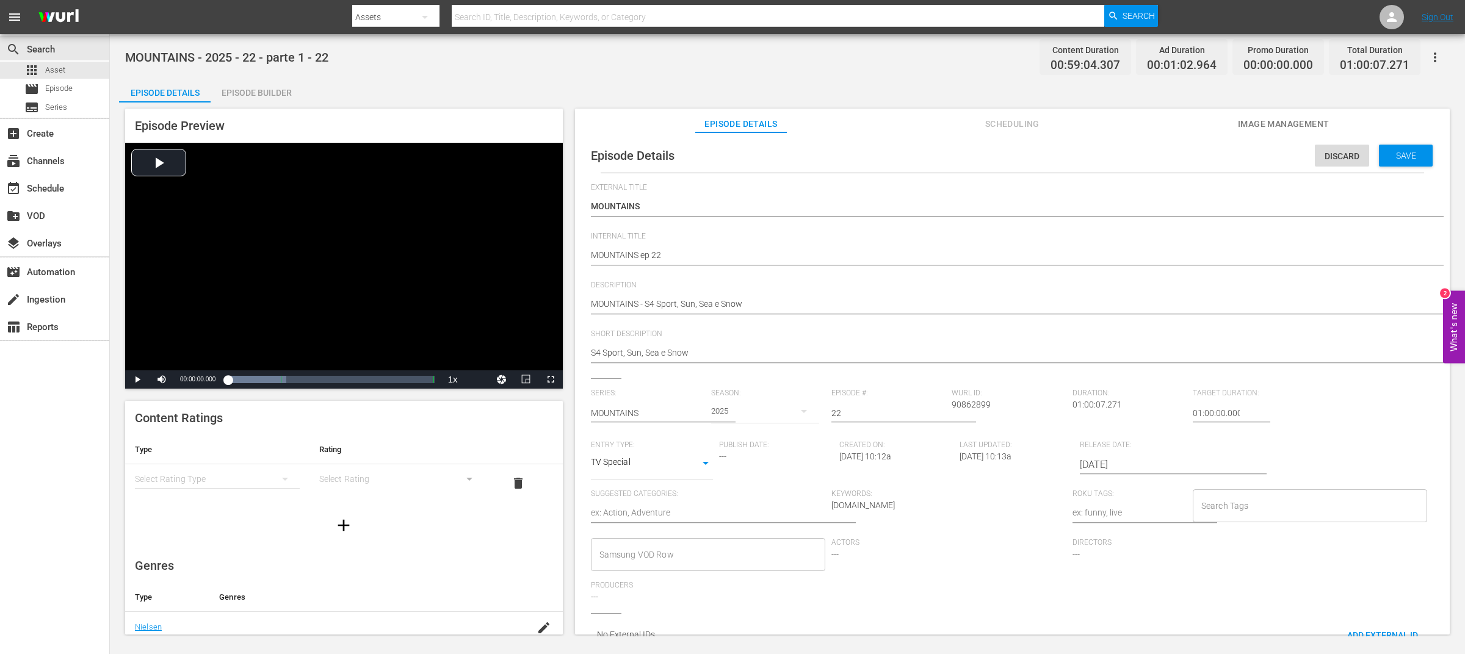
click at [656, 511] on textarea at bounding box center [708, 514] width 235 height 15
drag, startPoint x: 645, startPoint y: 512, endPoint x: 560, endPoint y: 508, distance: 85.0
click at [560, 508] on div "Episode Preview Video Player is loading. Play Video Play Mute Current Time 00:0…" at bounding box center [787, 374] width 1337 height 542
drag, startPoint x: 658, startPoint y: 304, endPoint x: 803, endPoint y: 300, distance: 145.3
click at [803, 300] on textarea "MOUNTAINS - S4 Sport, Sun, Sea e Snow" at bounding box center [1009, 305] width 837 height 15
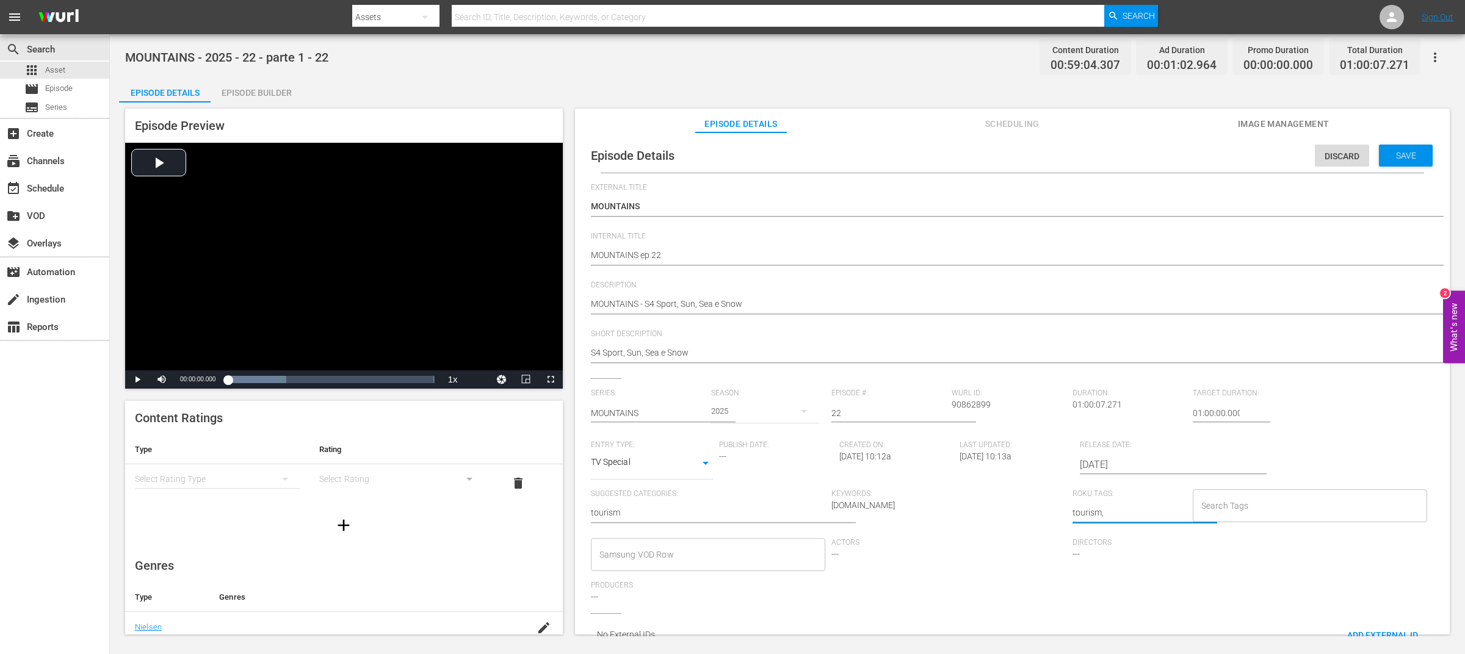
drag, startPoint x: 1113, startPoint y: 513, endPoint x: 1049, endPoint y: 510, distance: 64.8
click at [1049, 510] on div "Series: MOUNTAINS Season: 2025 Episode #: 22 [PERSON_NAME] ID: 90862899 Duratio…" at bounding box center [1012, 501] width 843 height 225
click at [1149, 513] on textarea "tourism," at bounding box center [1129, 514] width 114 height 15
paste textarea "Sport, Sun, Sea e Snow"
drag, startPoint x: 657, startPoint y: 512, endPoint x: 581, endPoint y: 518, distance: 77.2
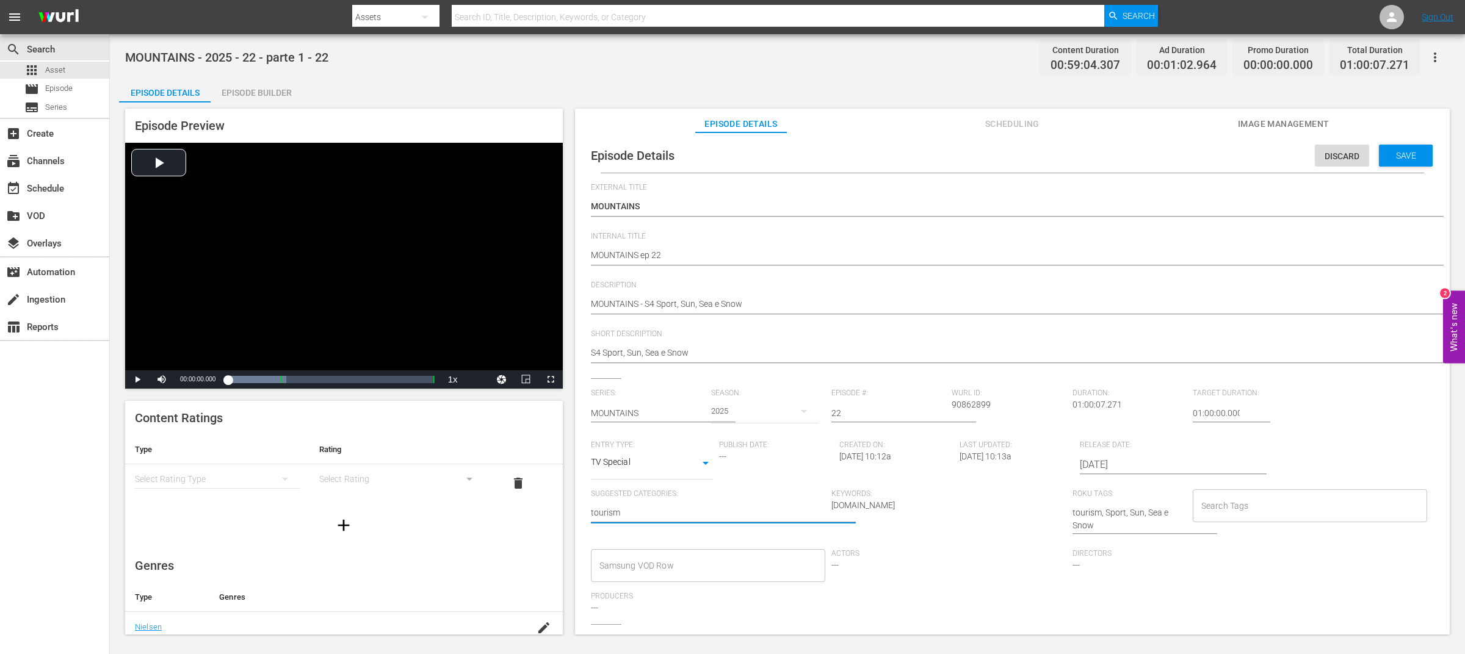
click at [581, 518] on div "Episode Details Discard Save External Title MOUNTAINS - 2025 - 22 - parte 1 - 2…" at bounding box center [1012, 403] width 863 height 528
click at [1218, 507] on input "Search Tags" at bounding box center [1301, 506] width 206 height 22
click at [1403, 161] on div "Save" at bounding box center [1406, 156] width 54 height 22
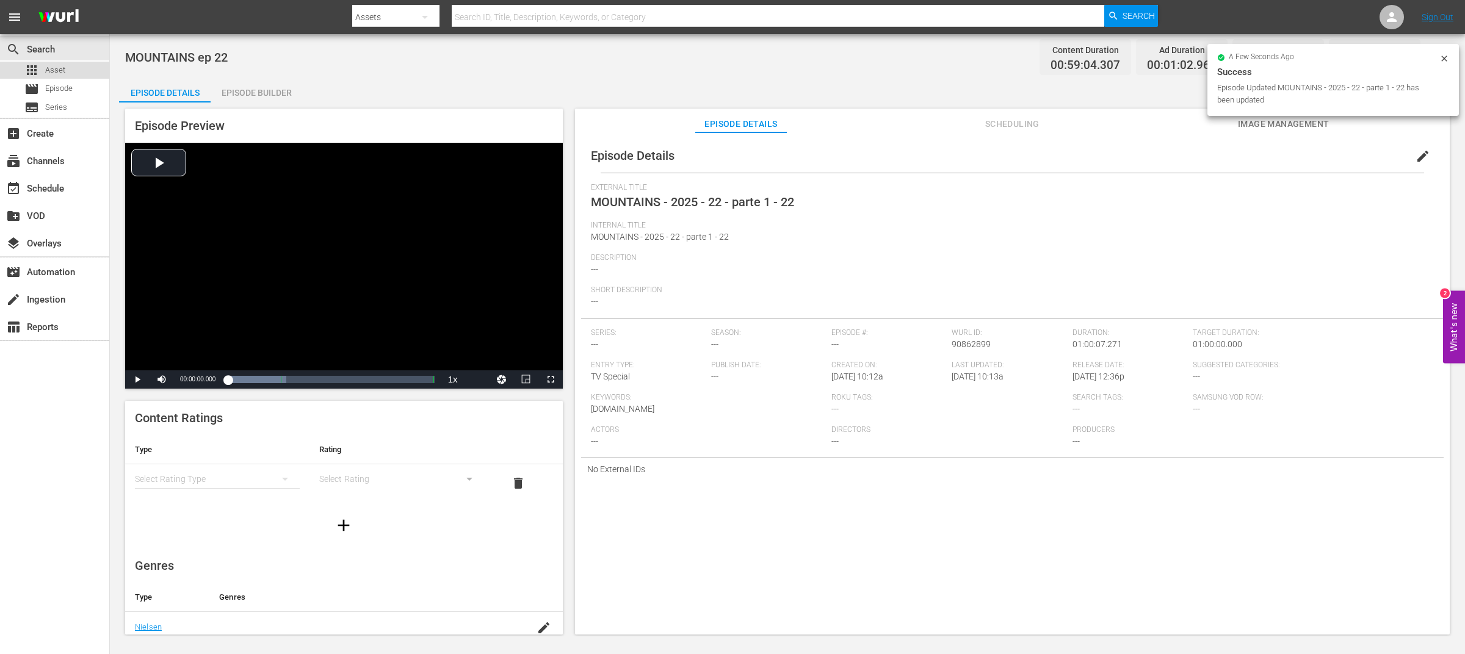
click at [74, 70] on div "apps Asset" at bounding box center [54, 70] width 109 height 17
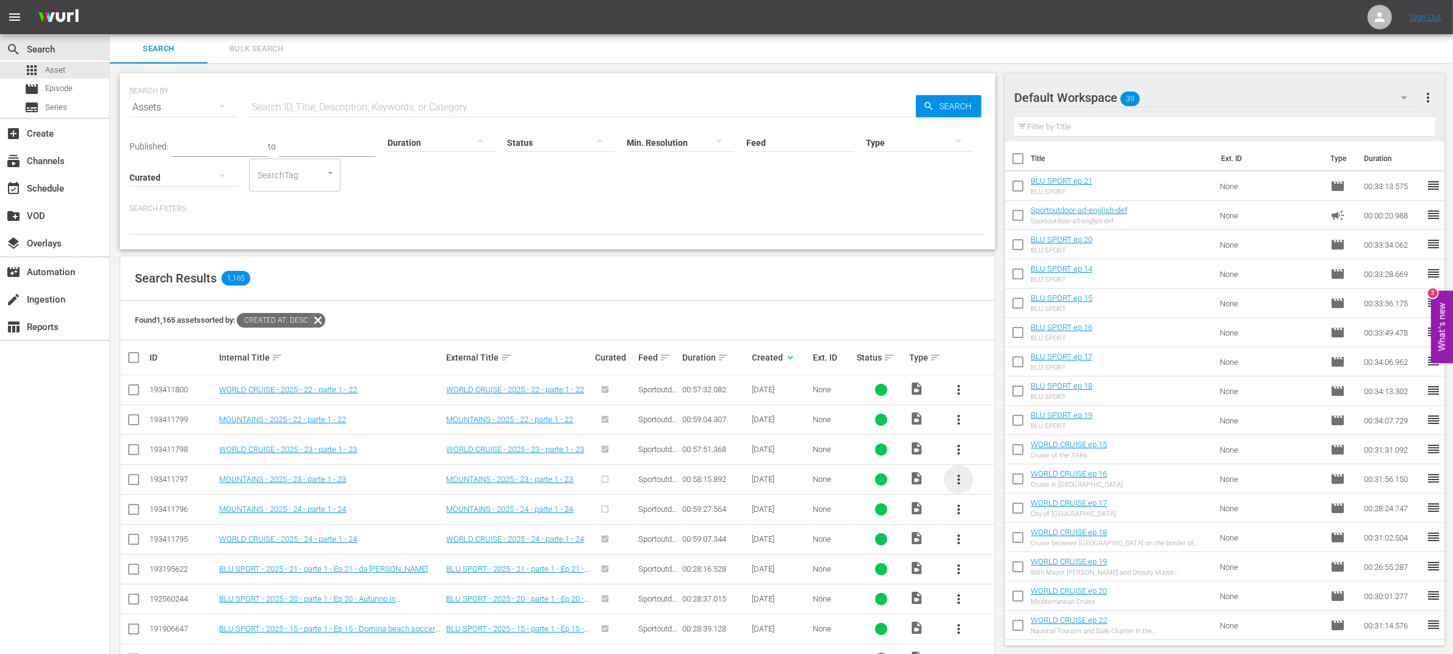
click at [958, 480] on span "more_vert" at bounding box center [959, 479] width 15 height 15
click at [1010, 569] on div "Episode" at bounding box center [1024, 573] width 83 height 29
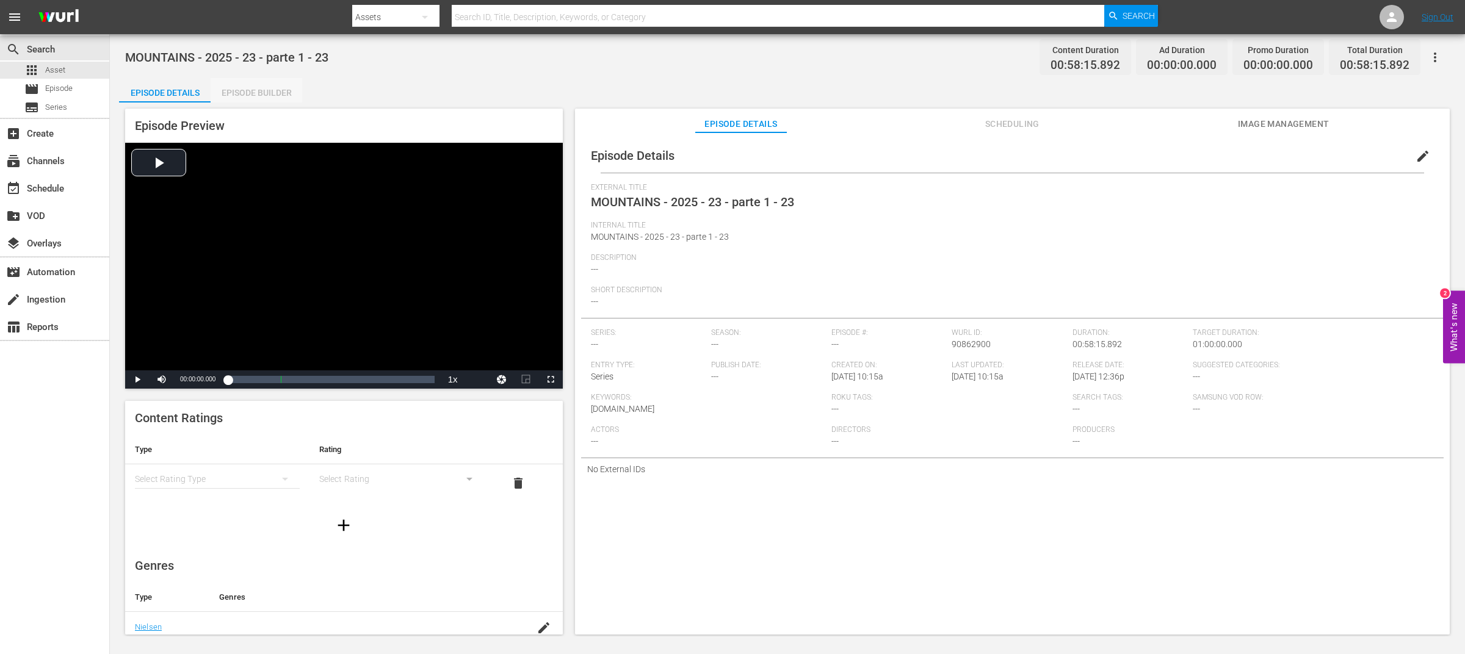
click at [276, 87] on div "Episode Builder" at bounding box center [257, 92] width 92 height 29
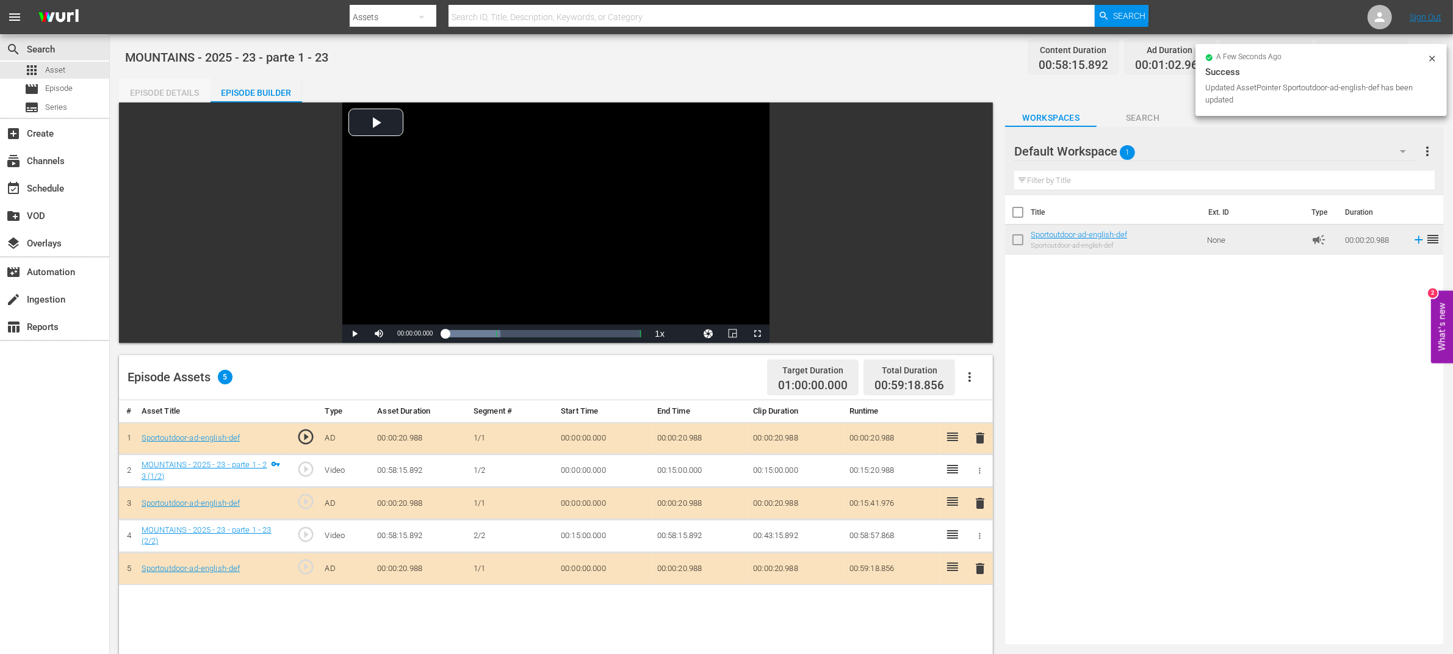
click at [167, 93] on div "Episode Details" at bounding box center [165, 92] width 92 height 29
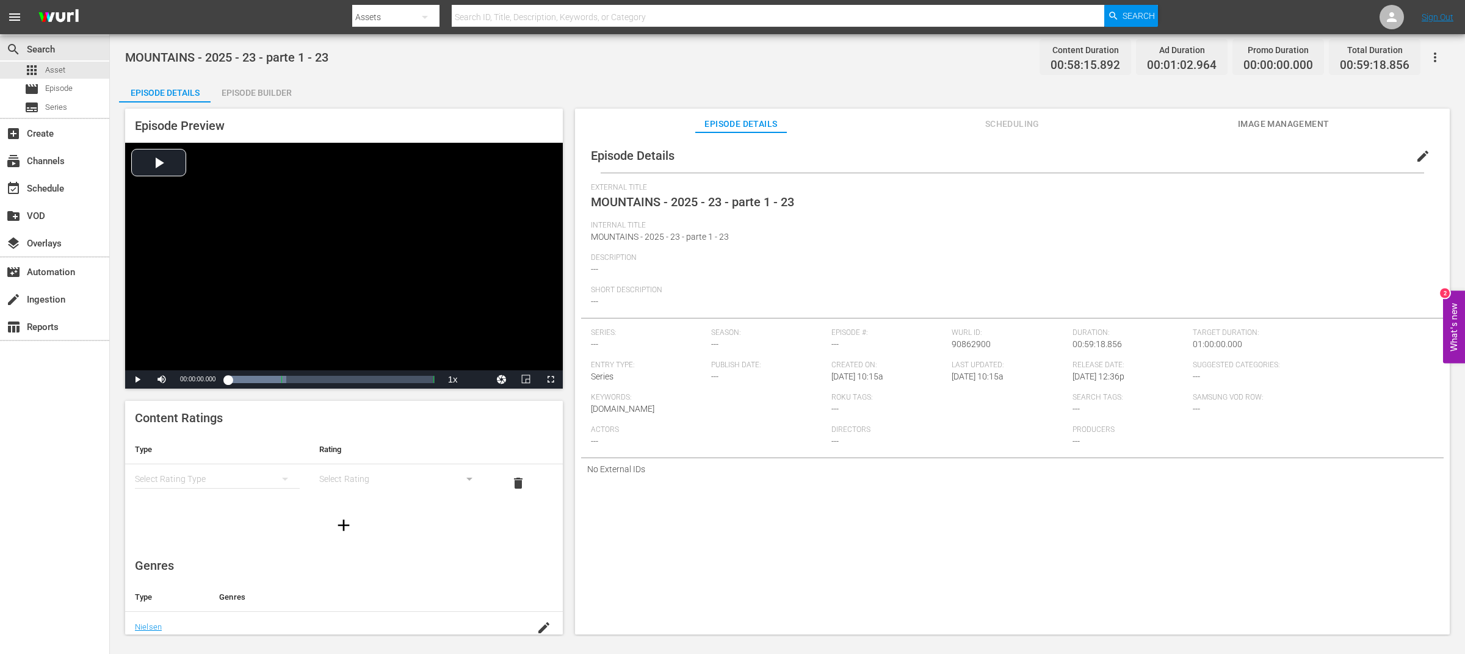
click at [1416, 157] on span "edit" at bounding box center [1423, 156] width 15 height 15
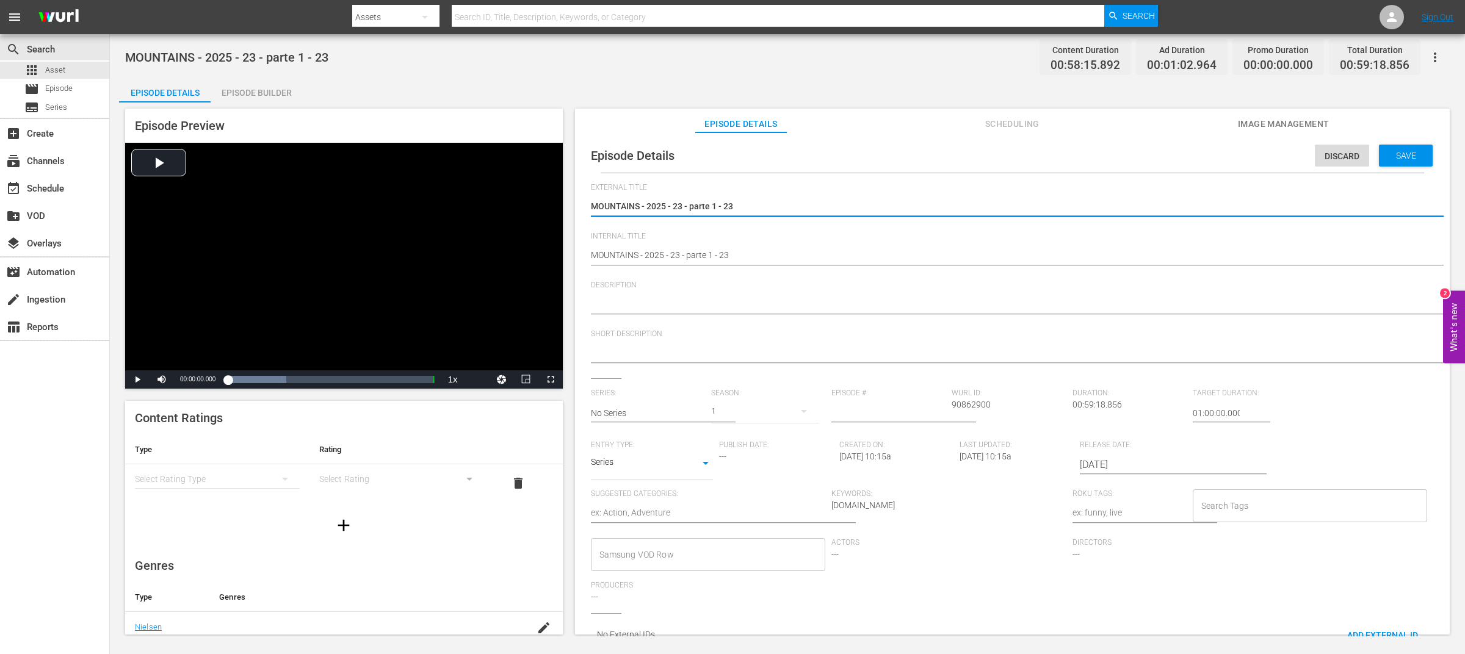
click at [629, 355] on textarea at bounding box center [1009, 354] width 837 height 15
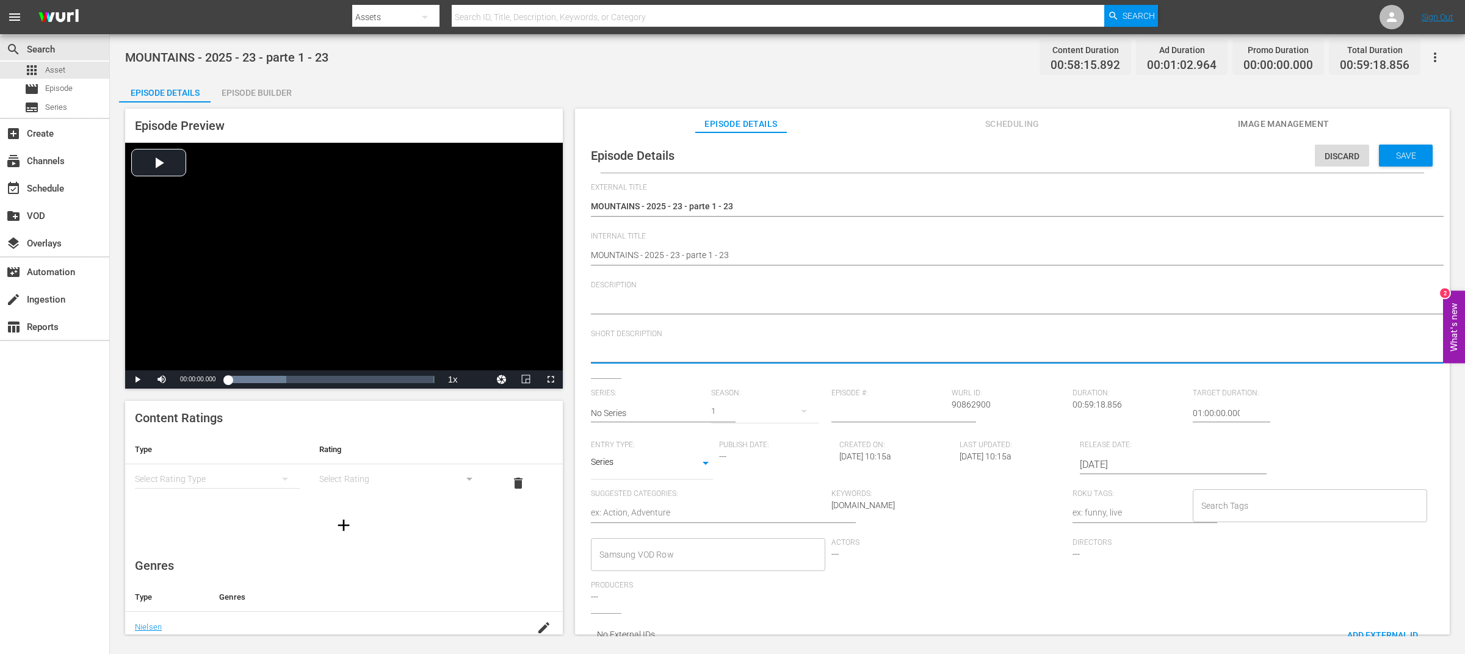
paste textarea "S4, Valsugana lakes, Torbole IQFOIL Games"
drag, startPoint x: 666, startPoint y: 356, endPoint x: 877, endPoint y: 354, distance: 210.6
click at [877, 354] on textarea "S4, Valsugana lakes, Torbole IQFOIL Games" at bounding box center [1009, 354] width 837 height 15
click at [761, 303] on textarea at bounding box center [1009, 305] width 837 height 15
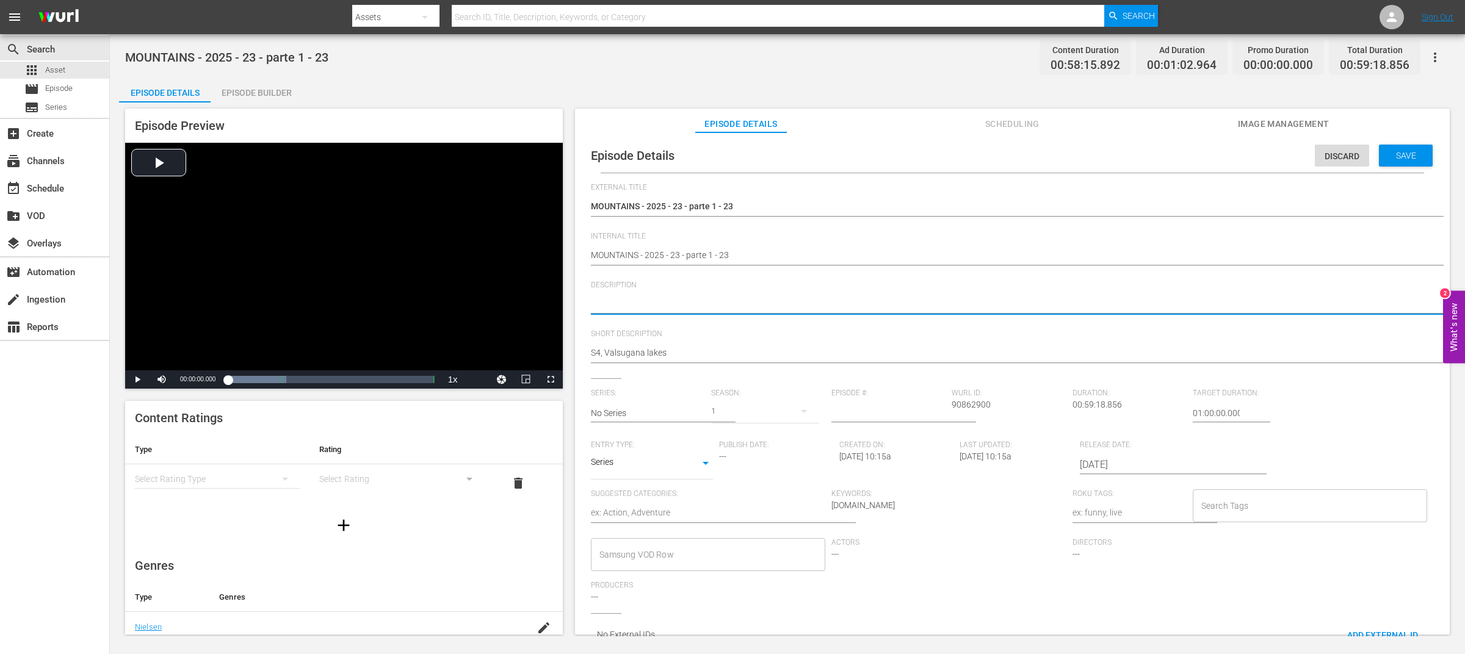
paste textarea "S4, Valsugana lakes, Torbole IQFOIL Games"
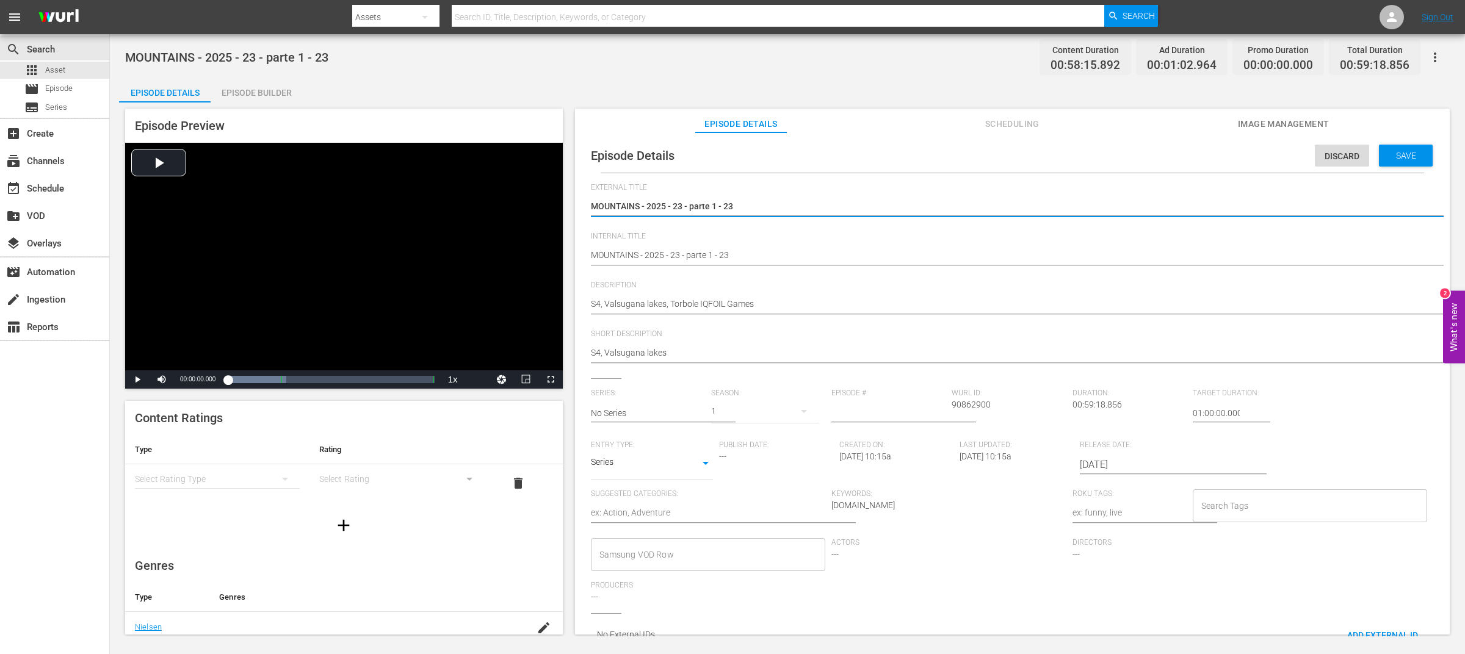
drag, startPoint x: 641, startPoint y: 206, endPoint x: 783, endPoint y: 209, distance: 142.2
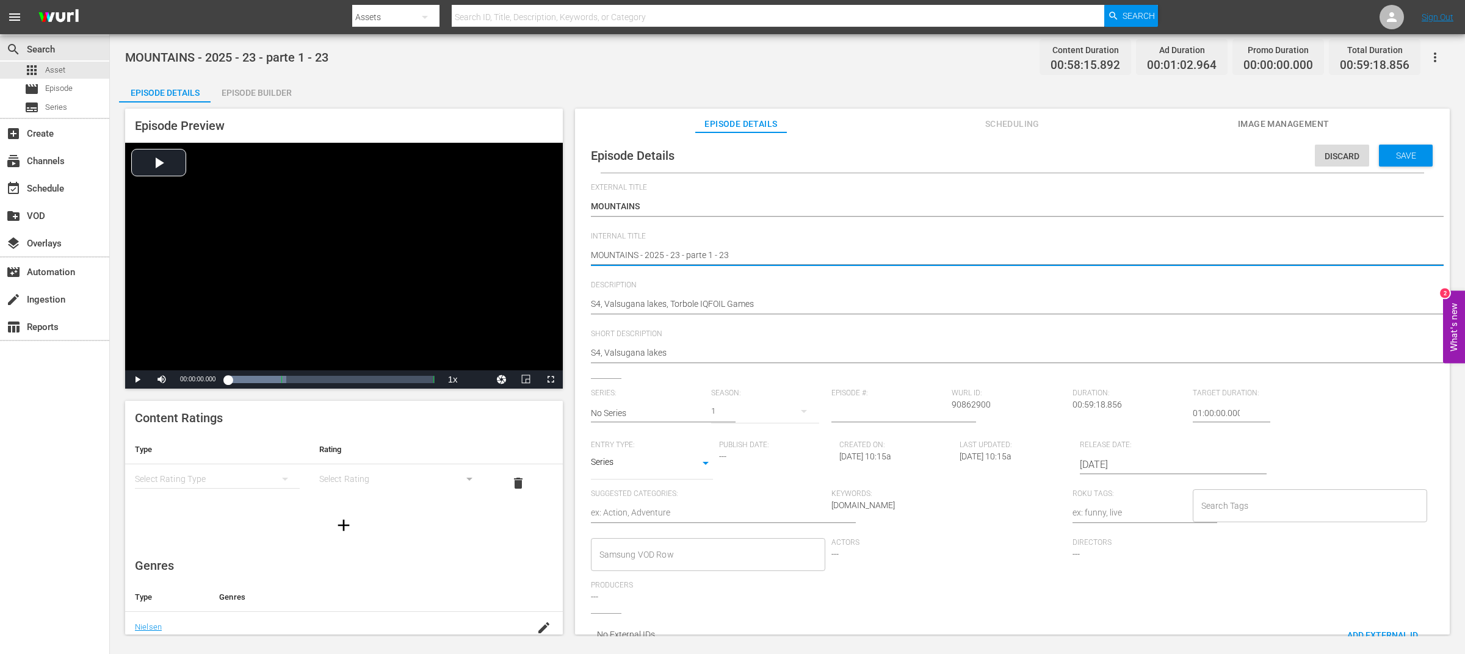
drag, startPoint x: 642, startPoint y: 255, endPoint x: 718, endPoint y: 257, distance: 76.3
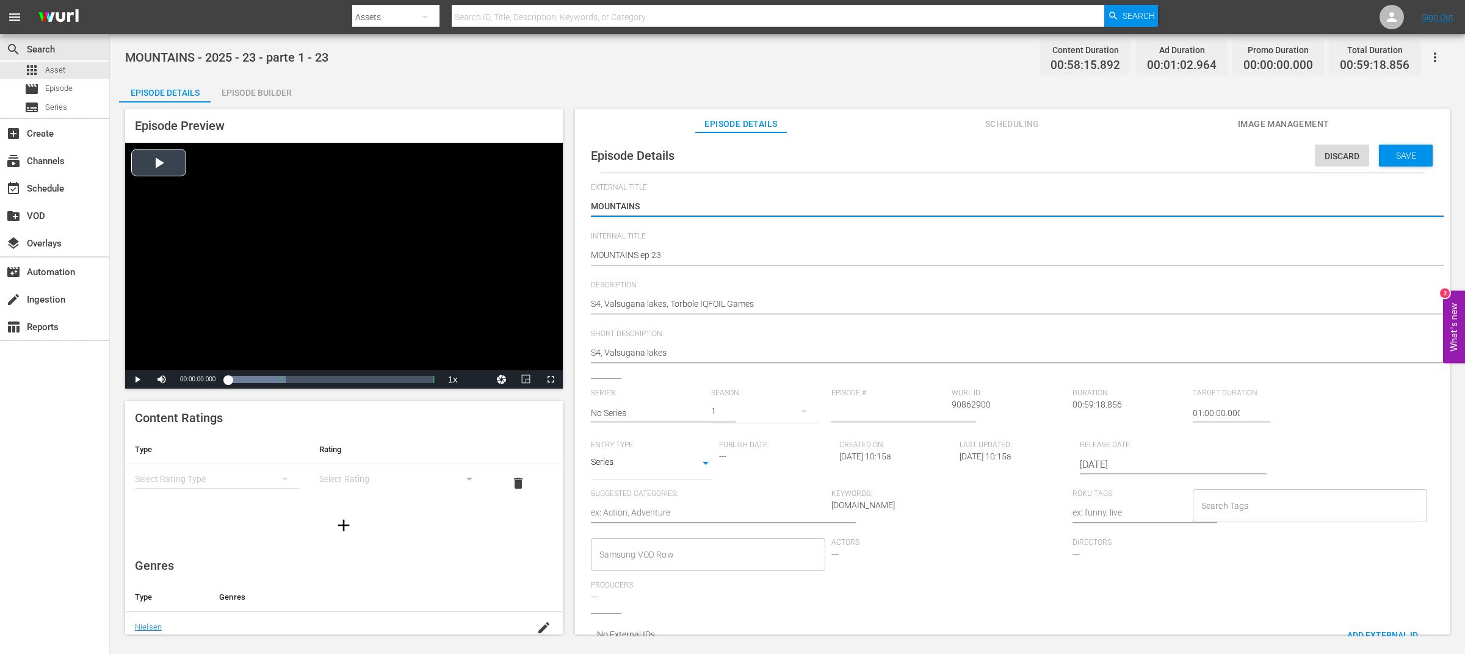
drag, startPoint x: 583, startPoint y: 205, endPoint x: 516, endPoint y: 203, distance: 67.2
click at [591, 301] on textarea "S4, Valsugana lakes, Torbole IQFOIL Games" at bounding box center [1009, 305] width 837 height 15
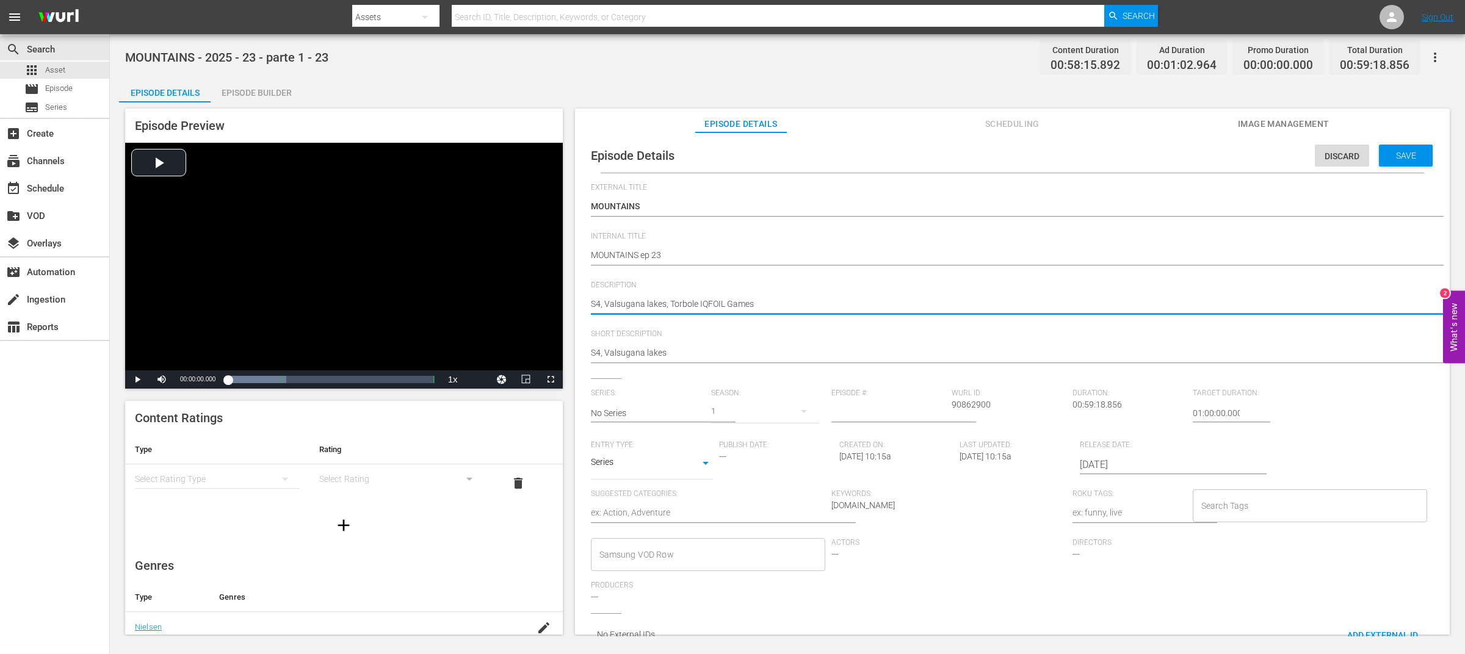
paste textarea "MOUNTAINS"
click at [667, 411] on input "text" at bounding box center [648, 413] width 114 height 29
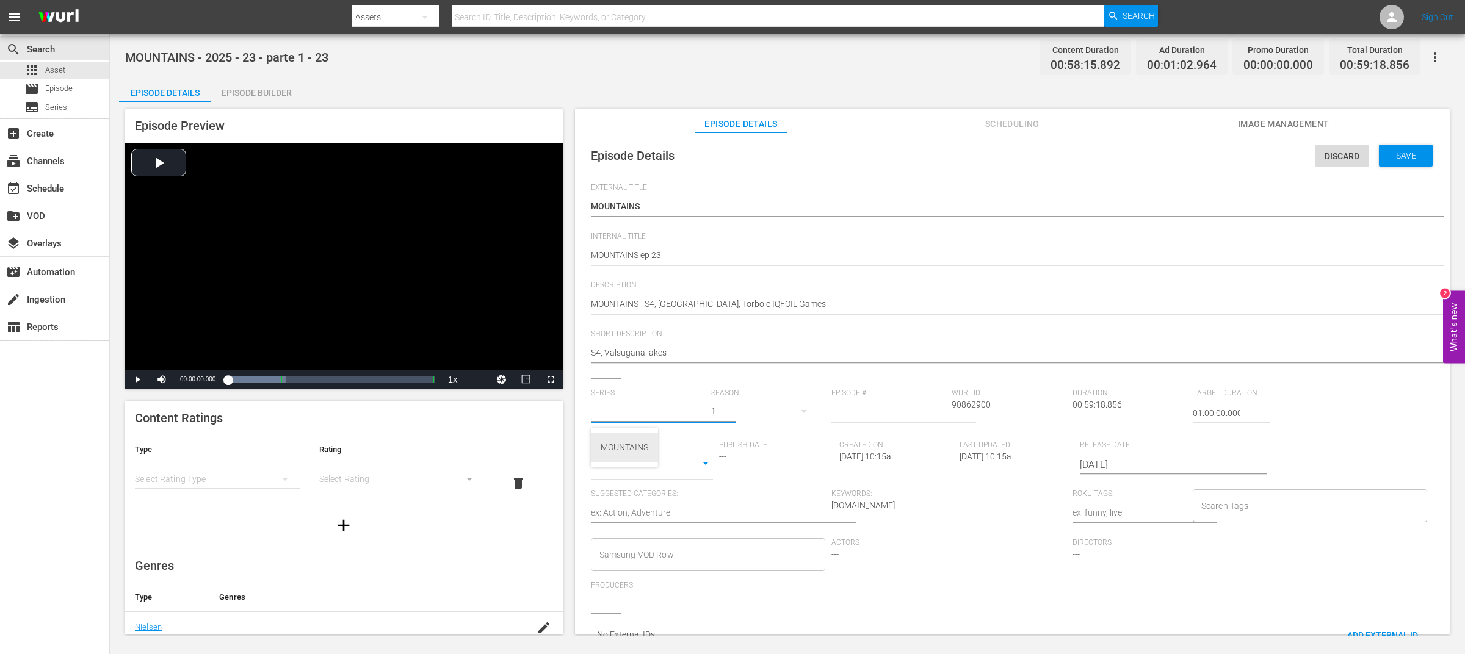
click at [642, 446] on div "MOUNTAINS" at bounding box center [625, 447] width 48 height 29
click at [858, 418] on input "number" at bounding box center [888, 413] width 114 height 29
click at [701, 470] on body "menu Search By Assets Search ID, Title, Description, Keywords, or Category Sear…" at bounding box center [732, 327] width 1465 height 654
click at [691, 444] on li "TV Special" at bounding box center [652, 444] width 122 height 20
click at [657, 509] on textarea at bounding box center [708, 514] width 235 height 15
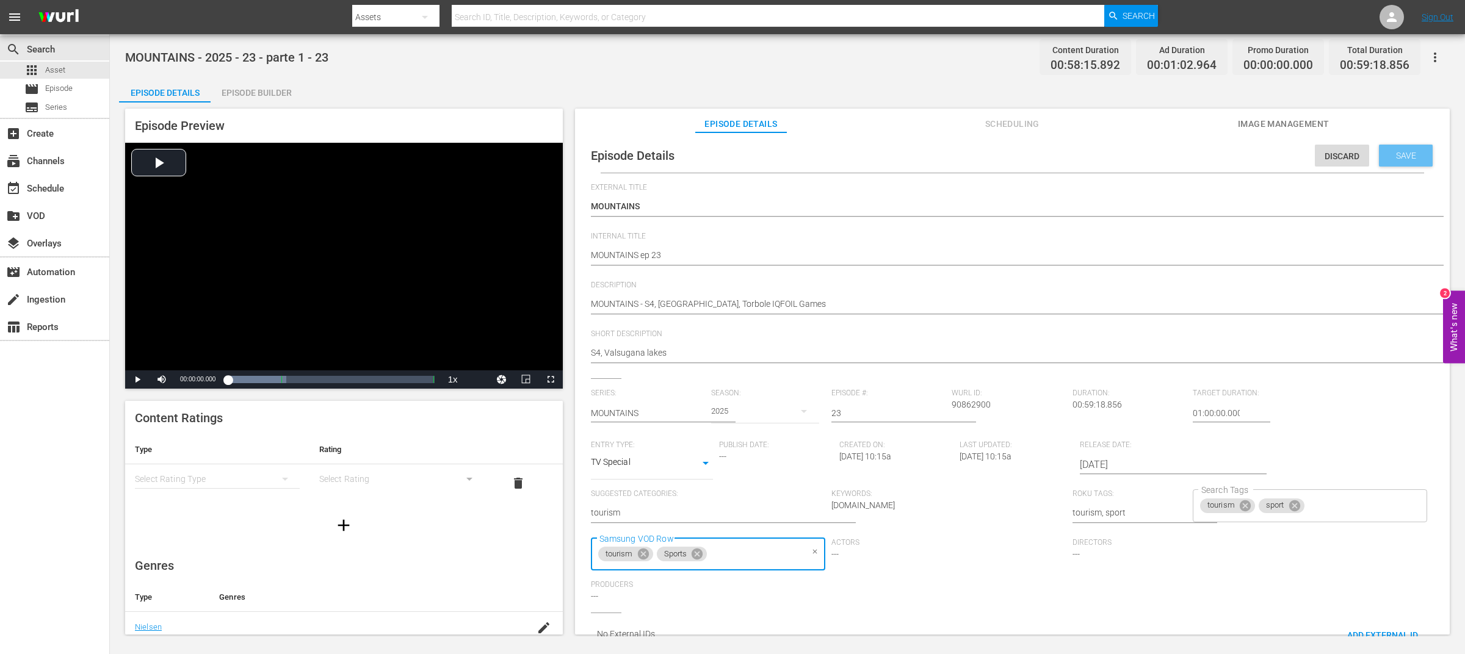
click at [1386, 153] on span "Save" at bounding box center [1406, 156] width 40 height 10
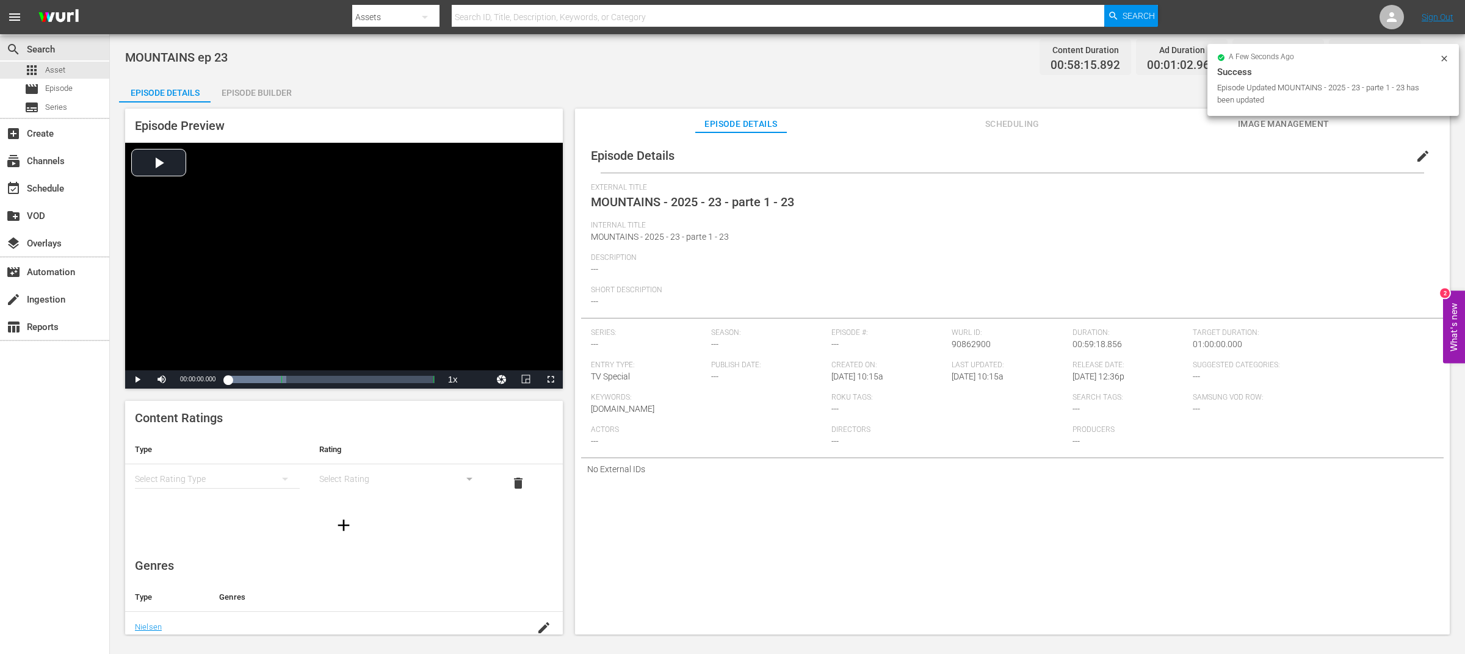
click at [441, 70] on div "MOUNTAINS ep 23 Content Duration 00:58:15.892 Ad Duration 00:01:02.964 Promo Du…" at bounding box center [787, 56] width 1325 height 27
click at [63, 69] on span "Asset" at bounding box center [55, 70] width 20 height 12
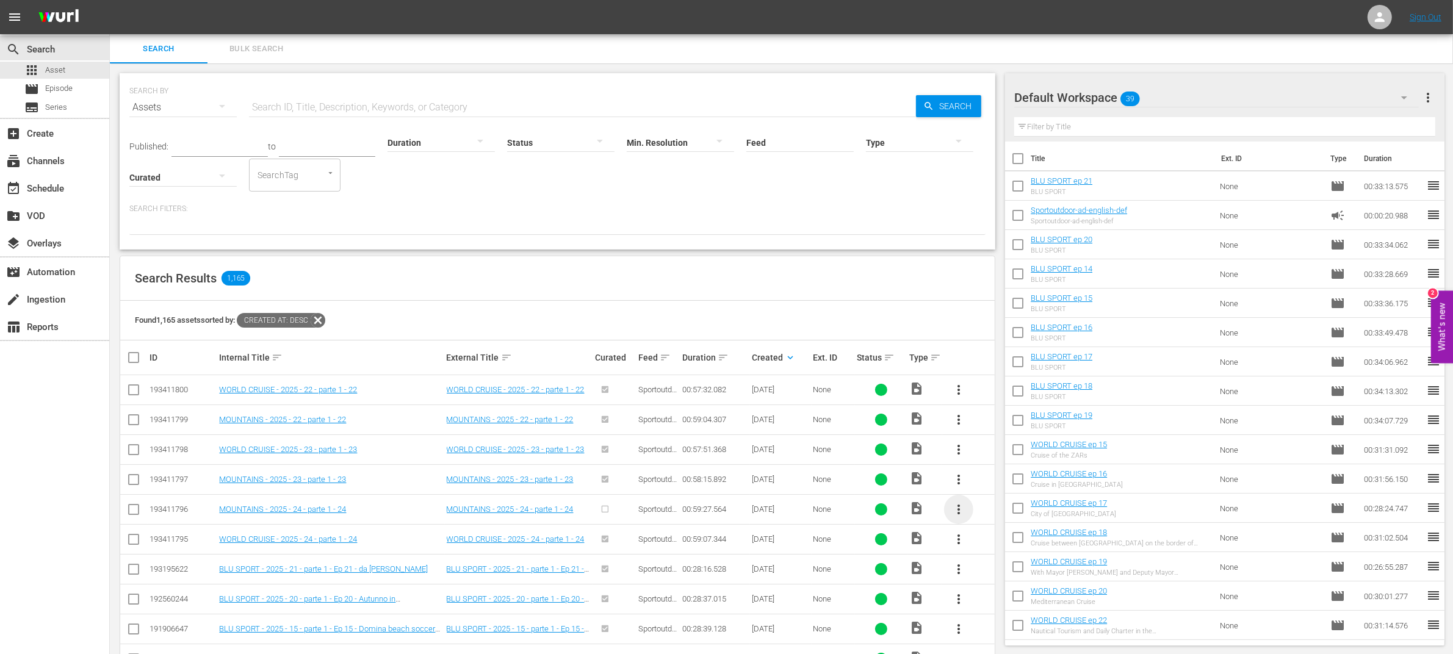
click at [960, 508] on span "more_vert" at bounding box center [959, 509] width 15 height 15
click at [1021, 600] on div "Episode" at bounding box center [1024, 602] width 83 height 29
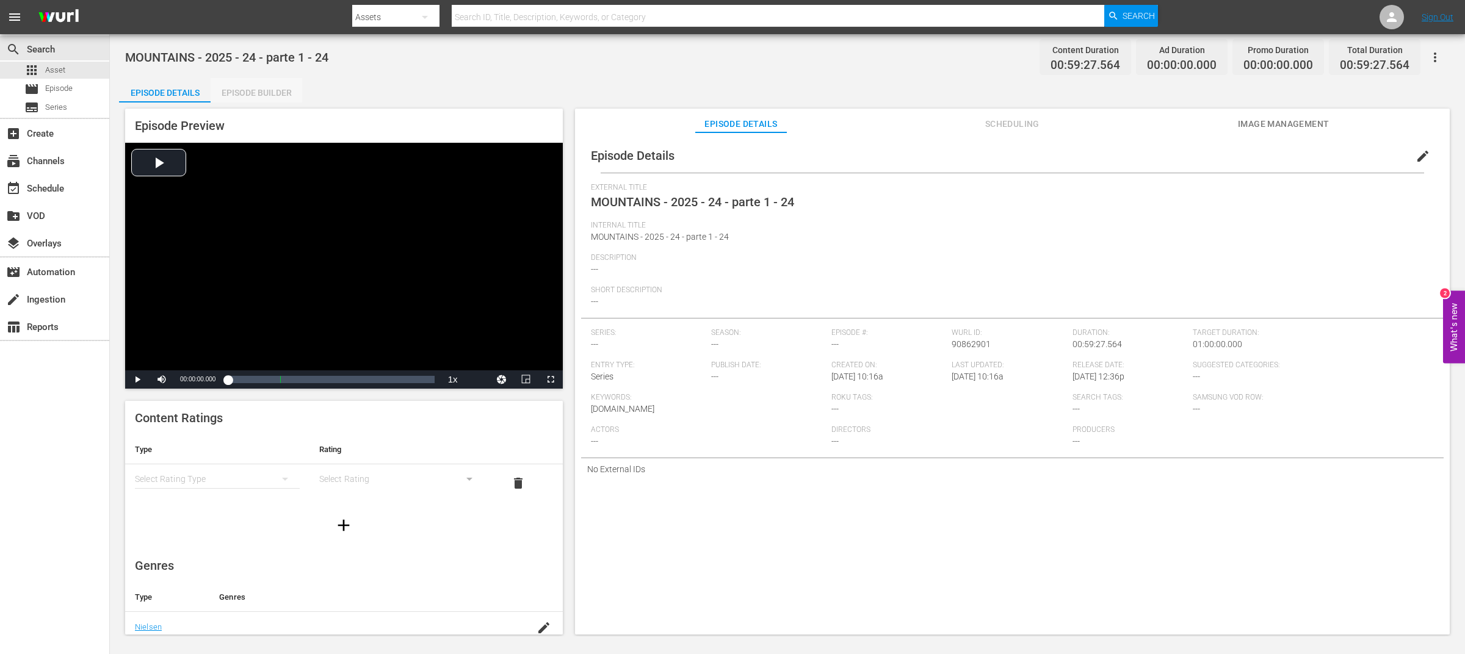
click at [274, 97] on div "Episode Builder" at bounding box center [257, 92] width 92 height 29
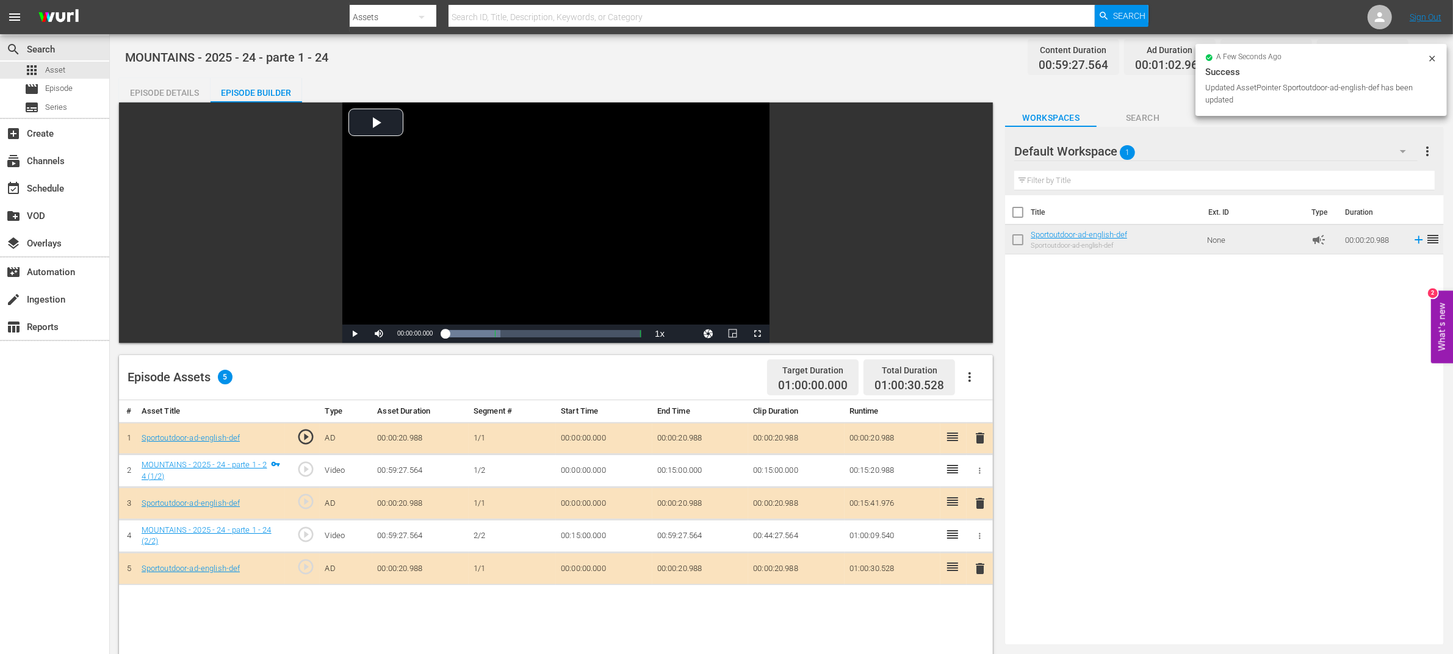
click at [179, 96] on div "Episode Details" at bounding box center [165, 92] width 92 height 29
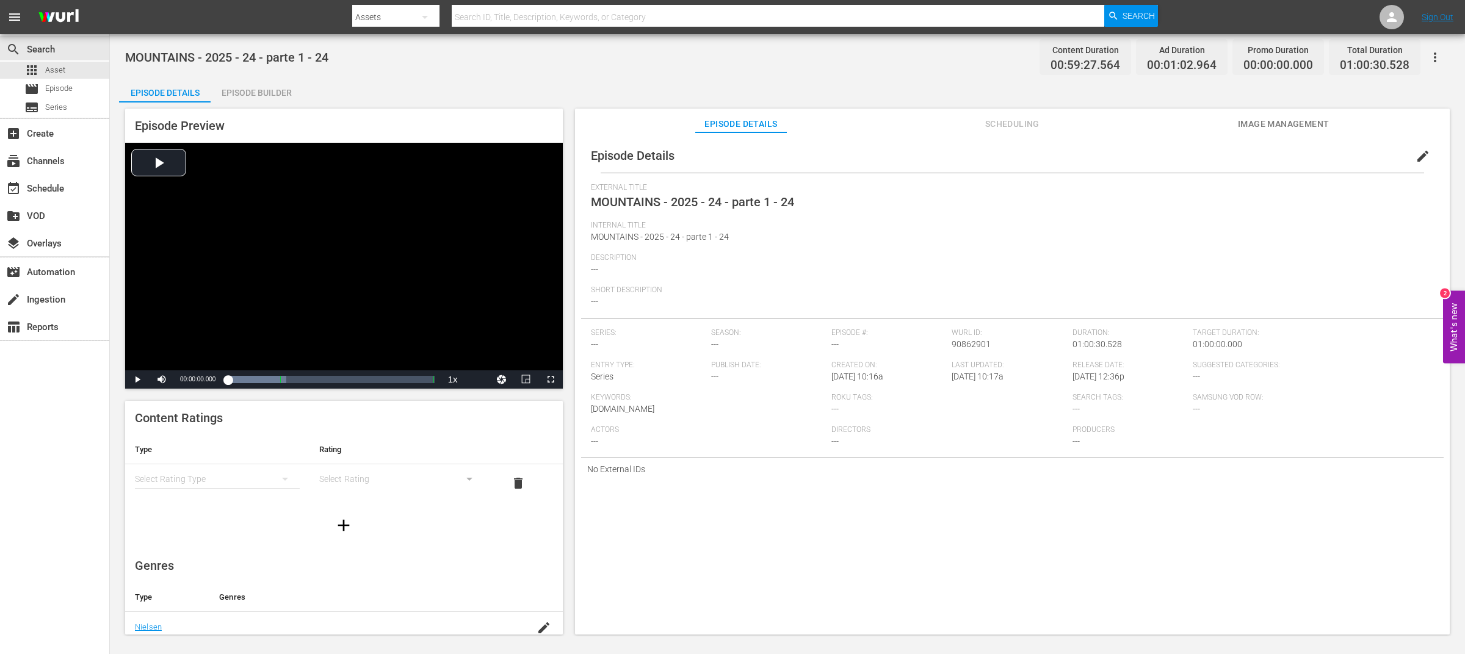
click at [1420, 157] on span "edit" at bounding box center [1423, 156] width 15 height 15
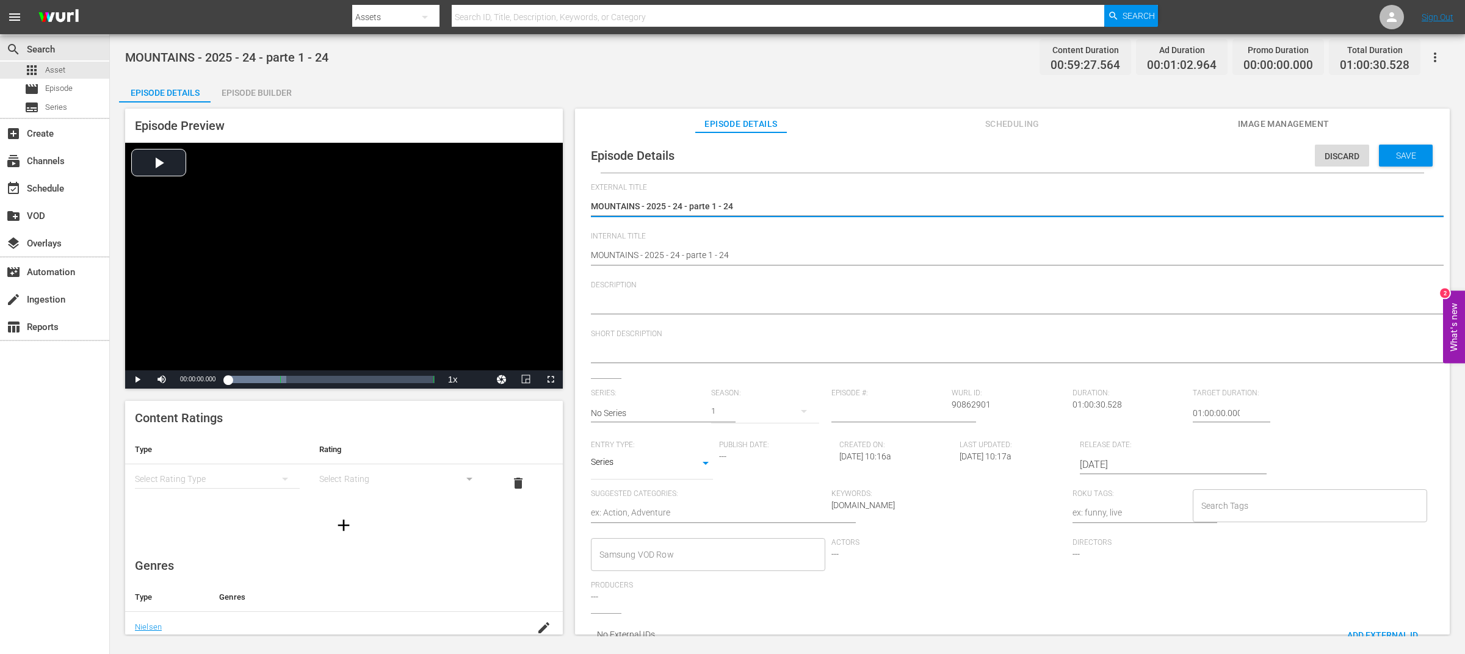
click at [655, 355] on textarea at bounding box center [1009, 354] width 837 height 15
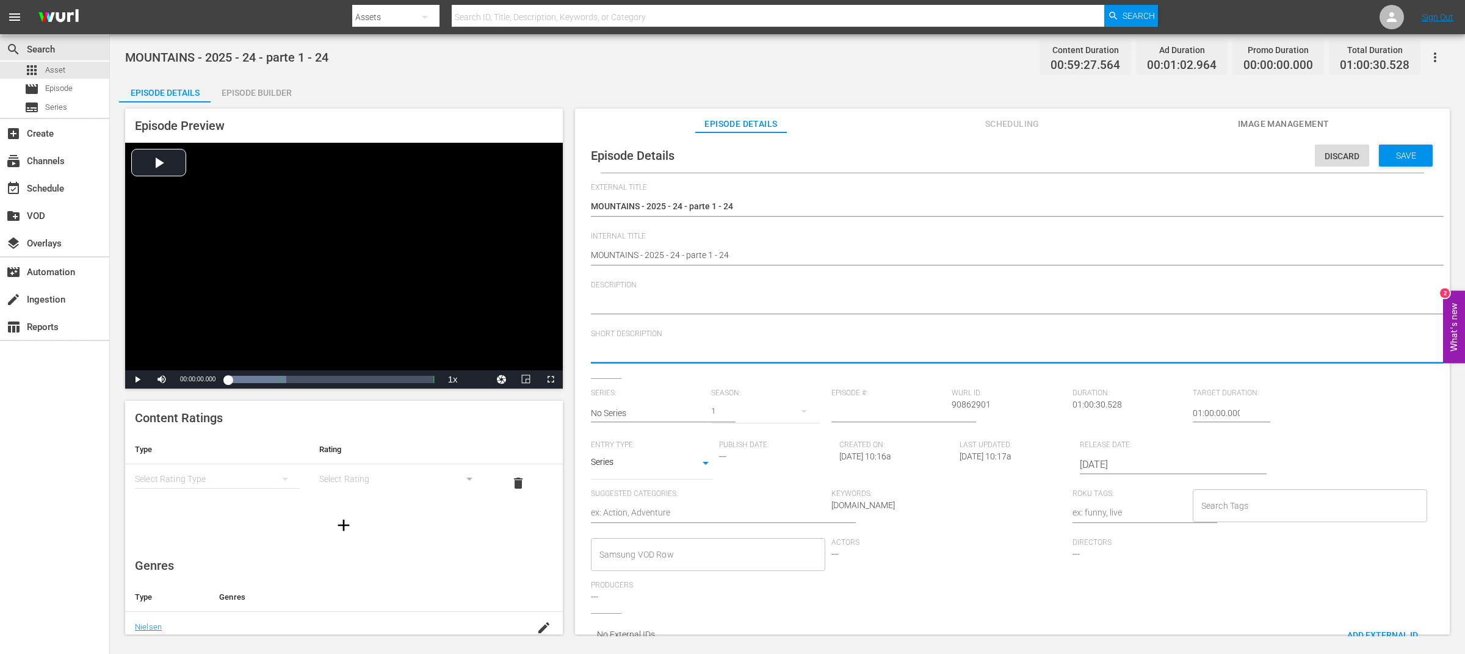
paste textarea "S4, [GEOGRAPHIC_DATA] active summer holiday"
click at [692, 308] on textarea at bounding box center [1009, 305] width 837 height 15
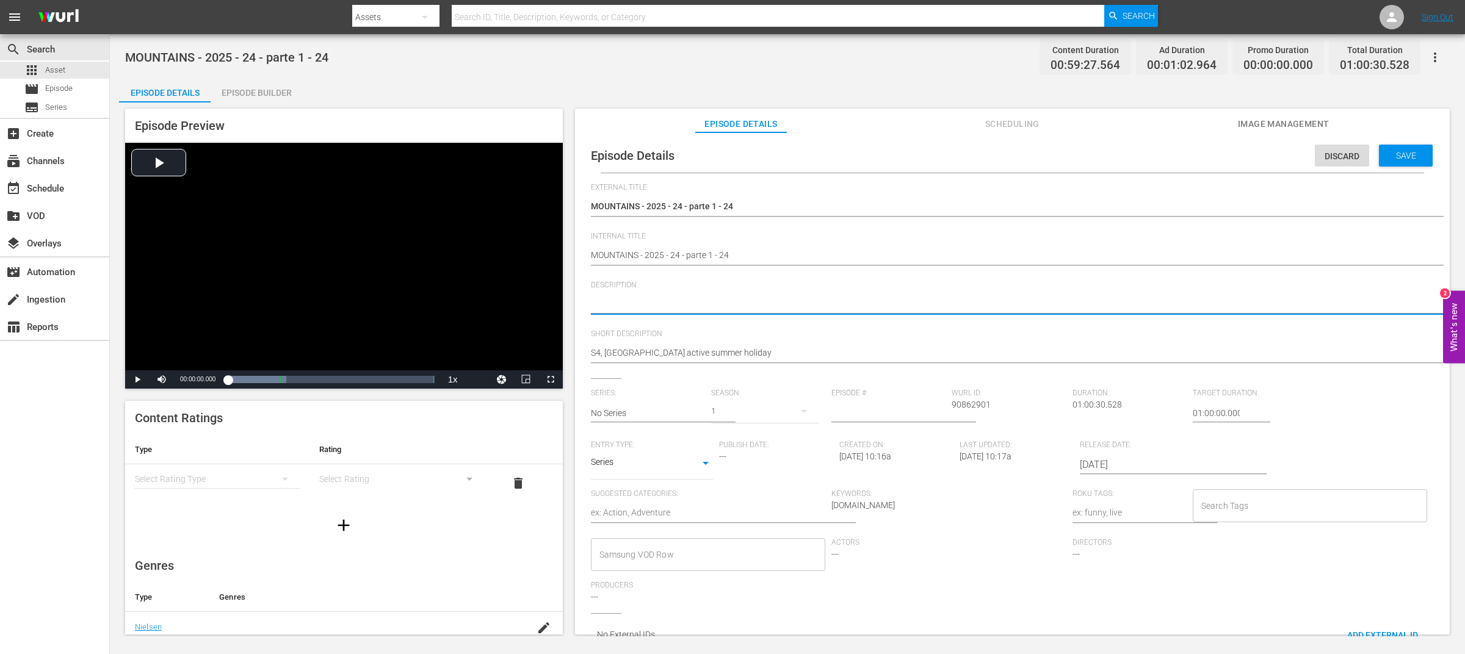
paste textarea "S4, [GEOGRAPHIC_DATA] active summer holiday"
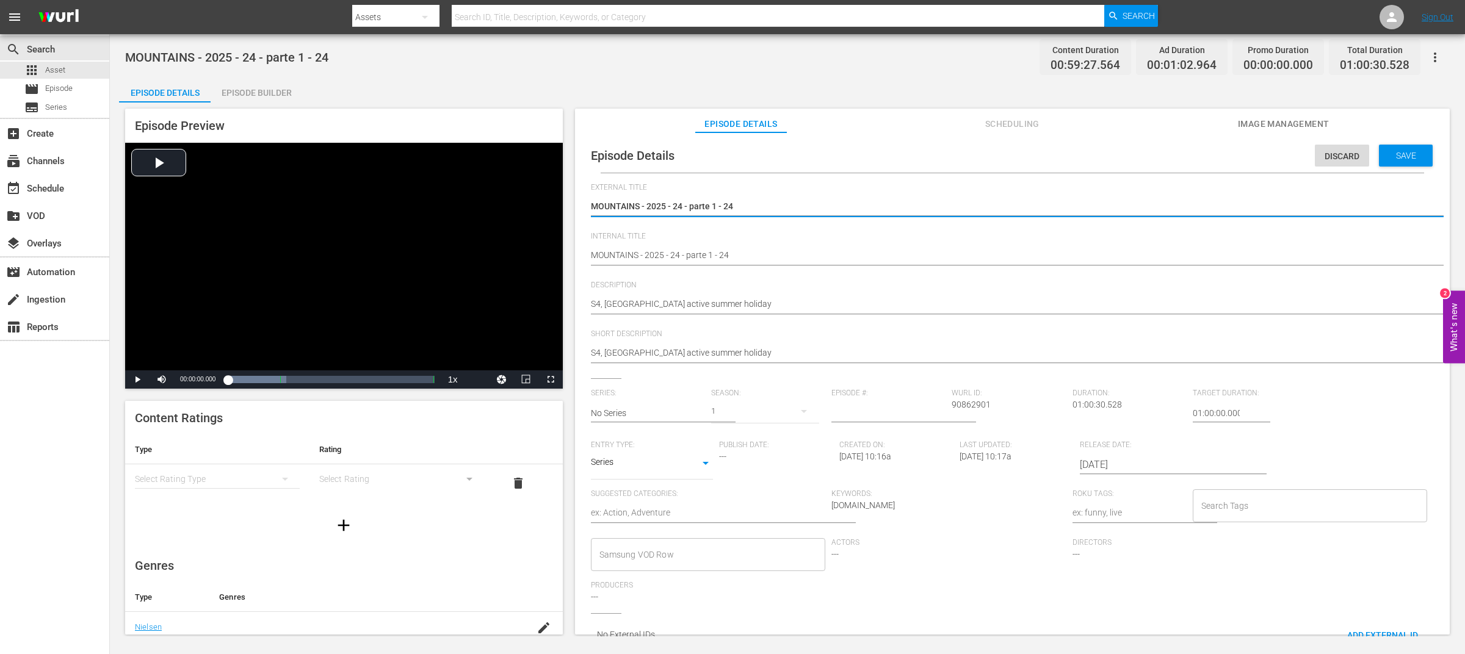
drag, startPoint x: 638, startPoint y: 206, endPoint x: 872, endPoint y: 208, distance: 233.2
drag, startPoint x: 677, startPoint y: 207, endPoint x: 528, endPoint y: 199, distance: 149.2
click at [528, 199] on div "Episode Preview Video Player is loading. Play Video Play Mute Current Time 00:0…" at bounding box center [787, 374] width 1337 height 542
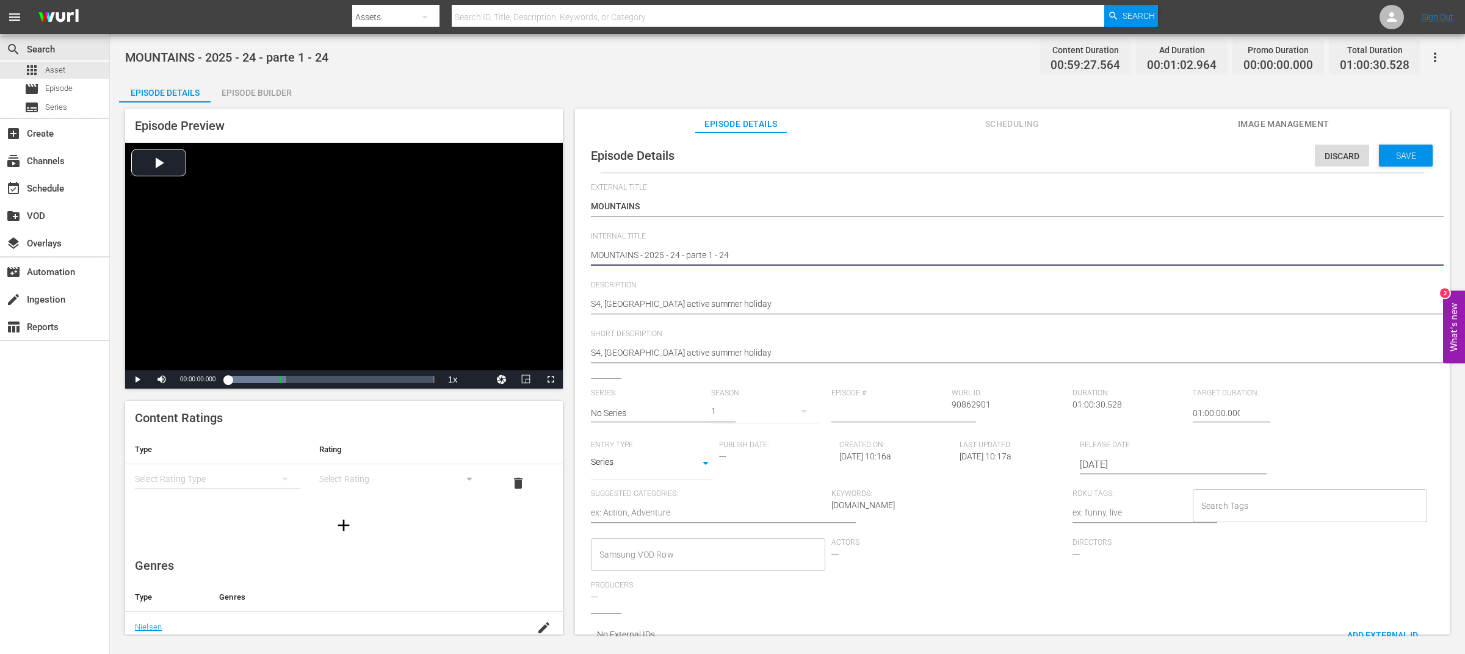
drag, startPoint x: 642, startPoint y: 257, endPoint x: 718, endPoint y: 259, distance: 76.3
click at [591, 305] on textarea "S4, [GEOGRAPHIC_DATA] active summer holiday" at bounding box center [1009, 305] width 837 height 15
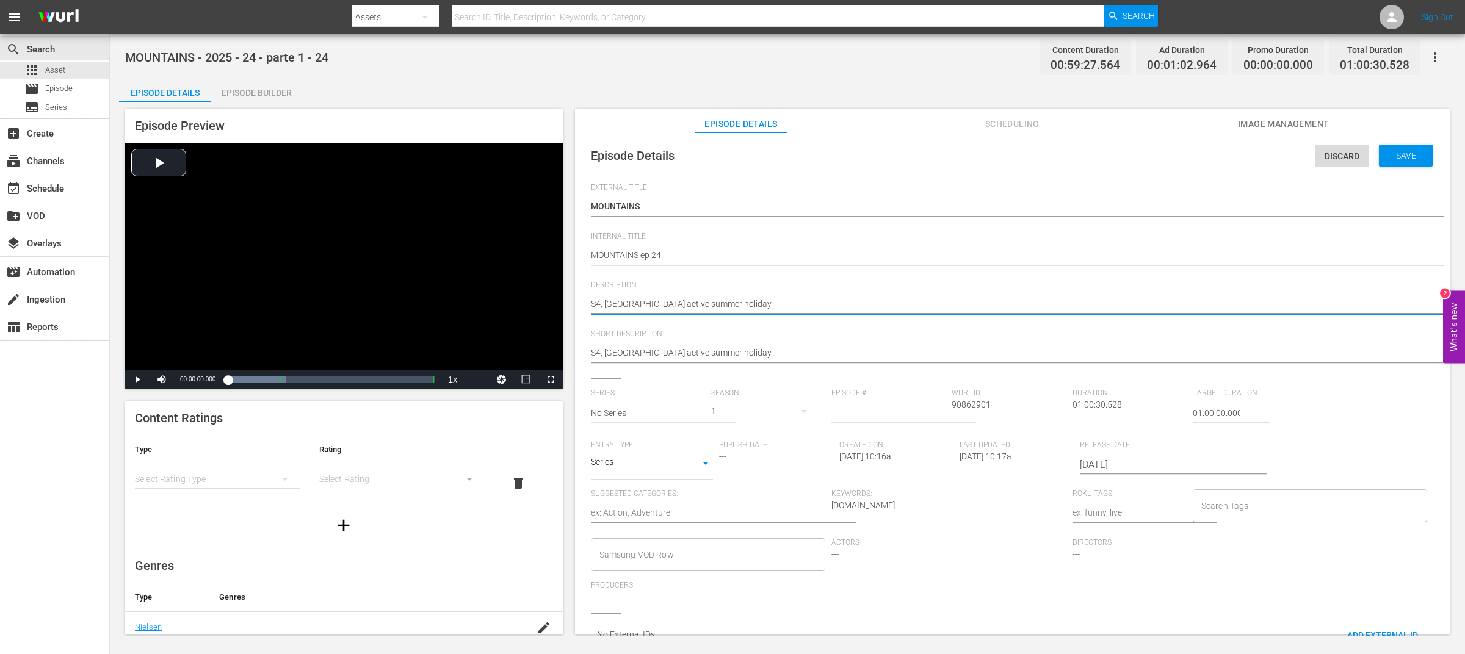
paste textarea "MOUNTAINS"
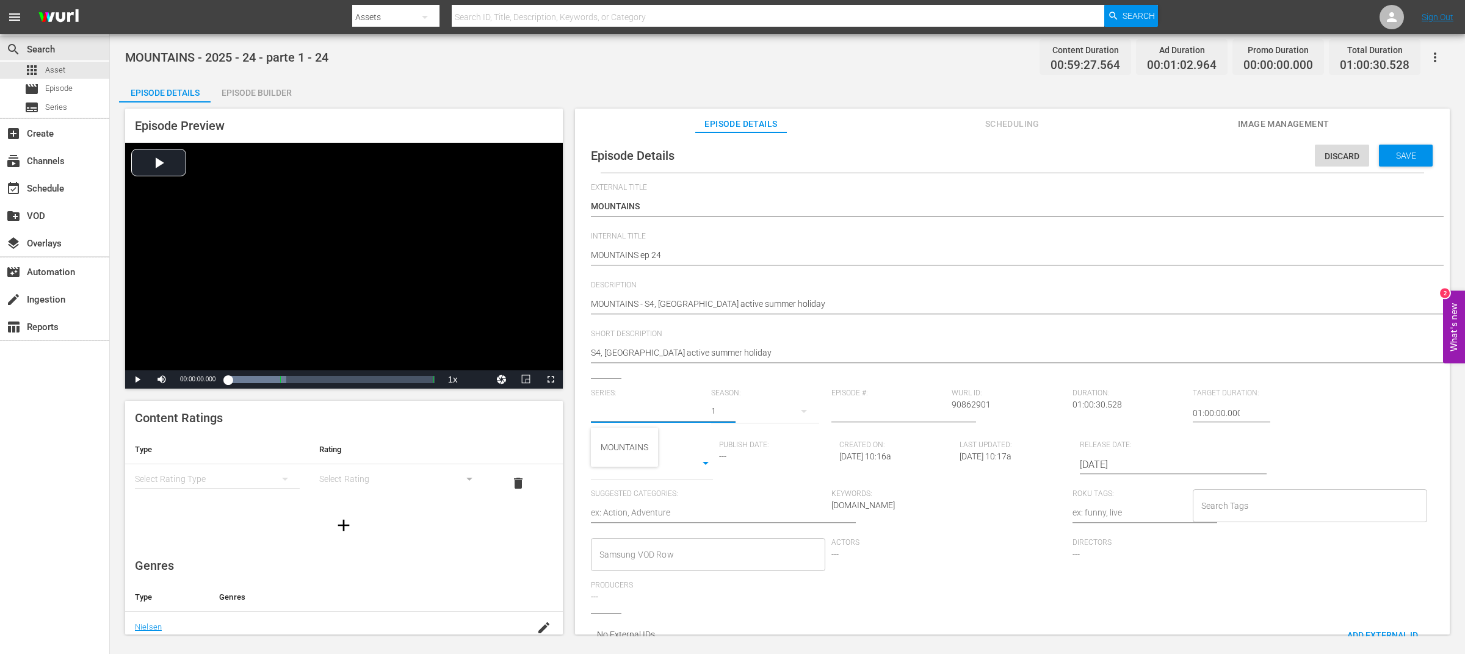
click at [646, 414] on input "text" at bounding box center [648, 413] width 114 height 29
click at [645, 444] on div "MOUNTAINS" at bounding box center [625, 447] width 48 height 29
click at [877, 411] on input "number" at bounding box center [888, 413] width 114 height 29
click at [693, 471] on body "menu Search By Assets Search ID, Title, Description, Keywords, or Category Sear…" at bounding box center [732, 327] width 1465 height 654
click at [670, 445] on li "TV Special" at bounding box center [652, 444] width 122 height 20
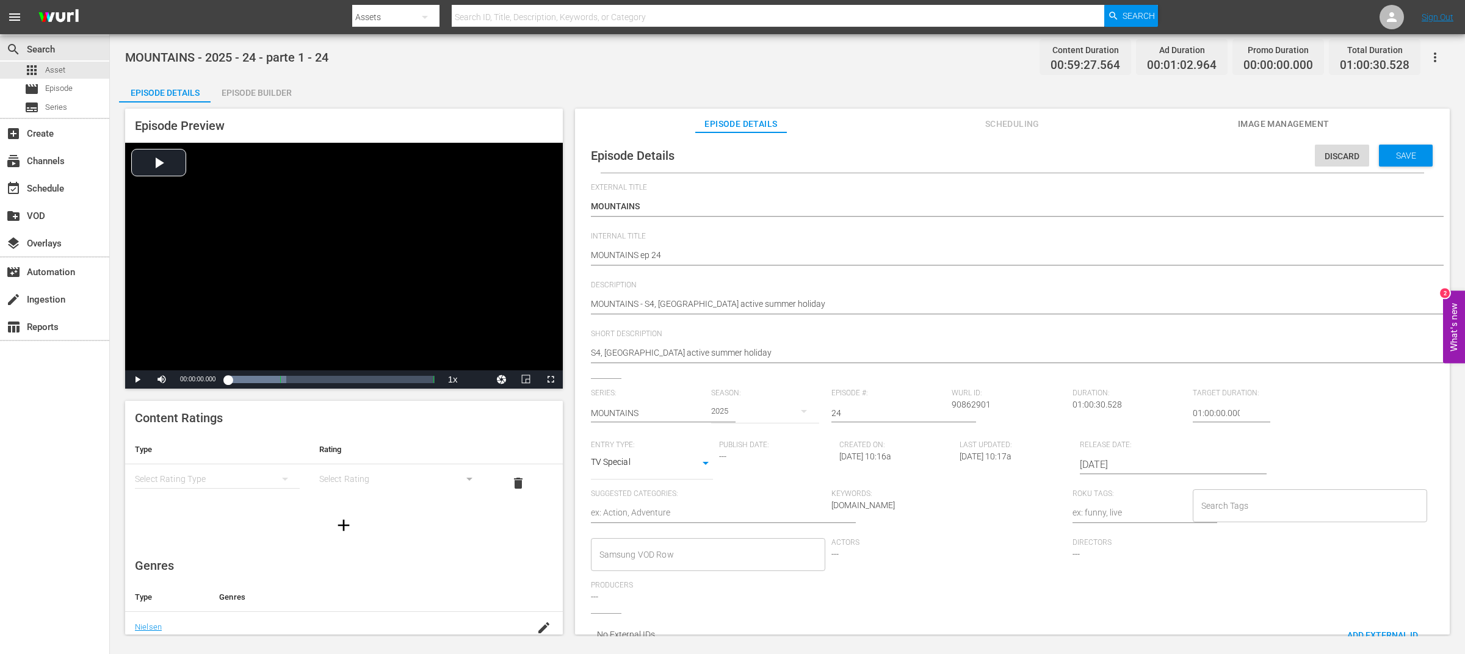
click at [708, 515] on textarea at bounding box center [708, 514] width 235 height 15
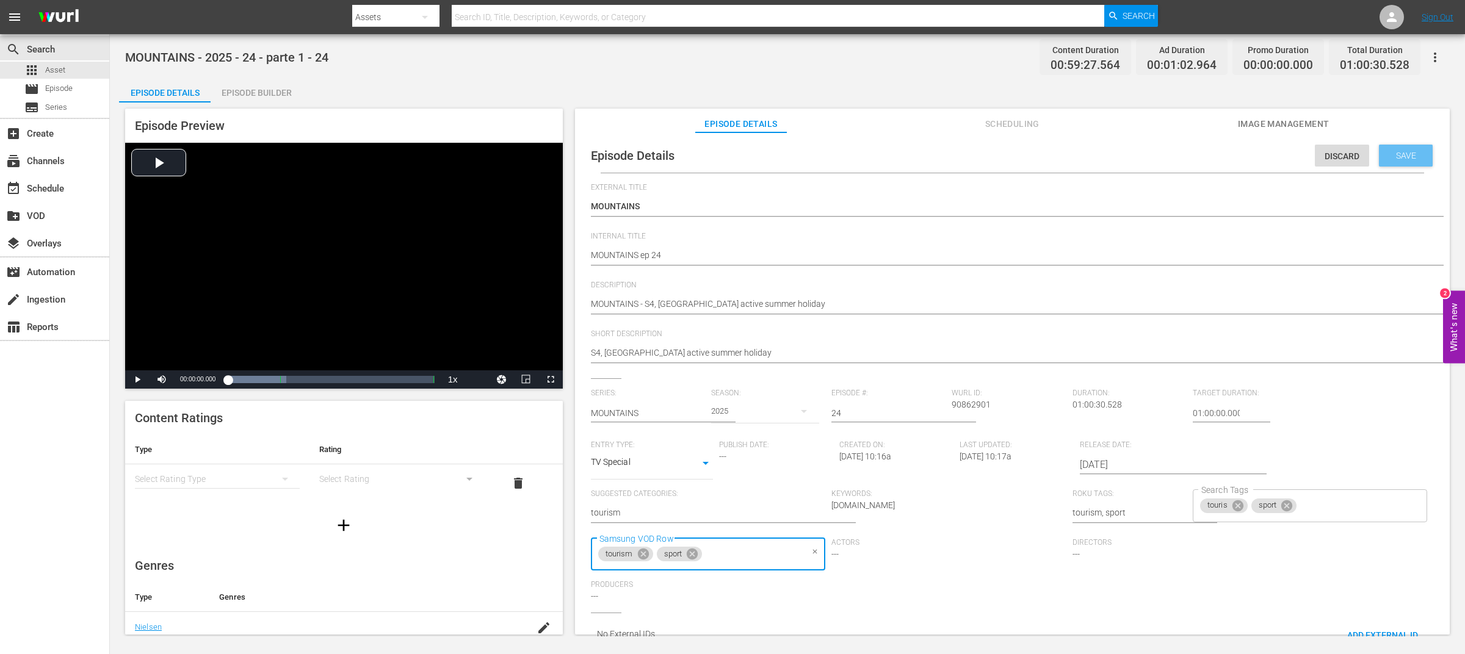
click at [1418, 161] on div "Save" at bounding box center [1406, 156] width 54 height 22
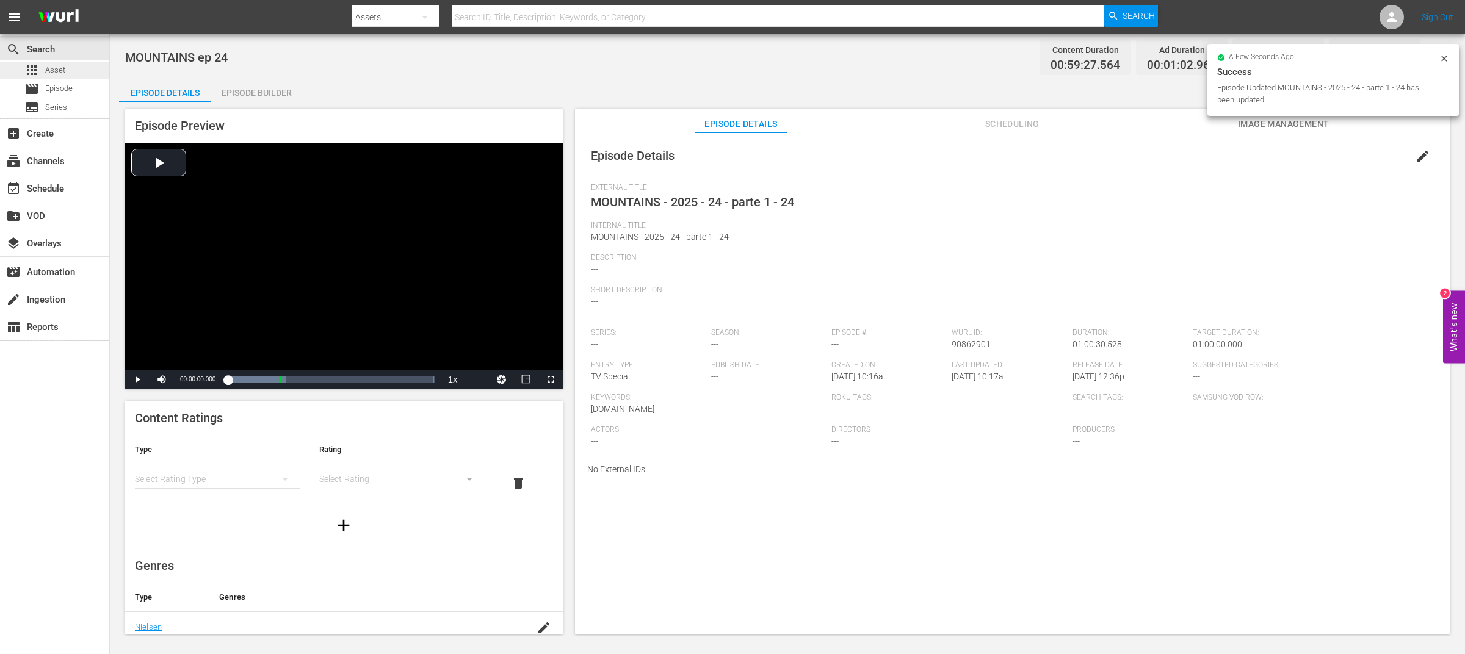
click at [52, 69] on span "Asset" at bounding box center [55, 70] width 20 height 12
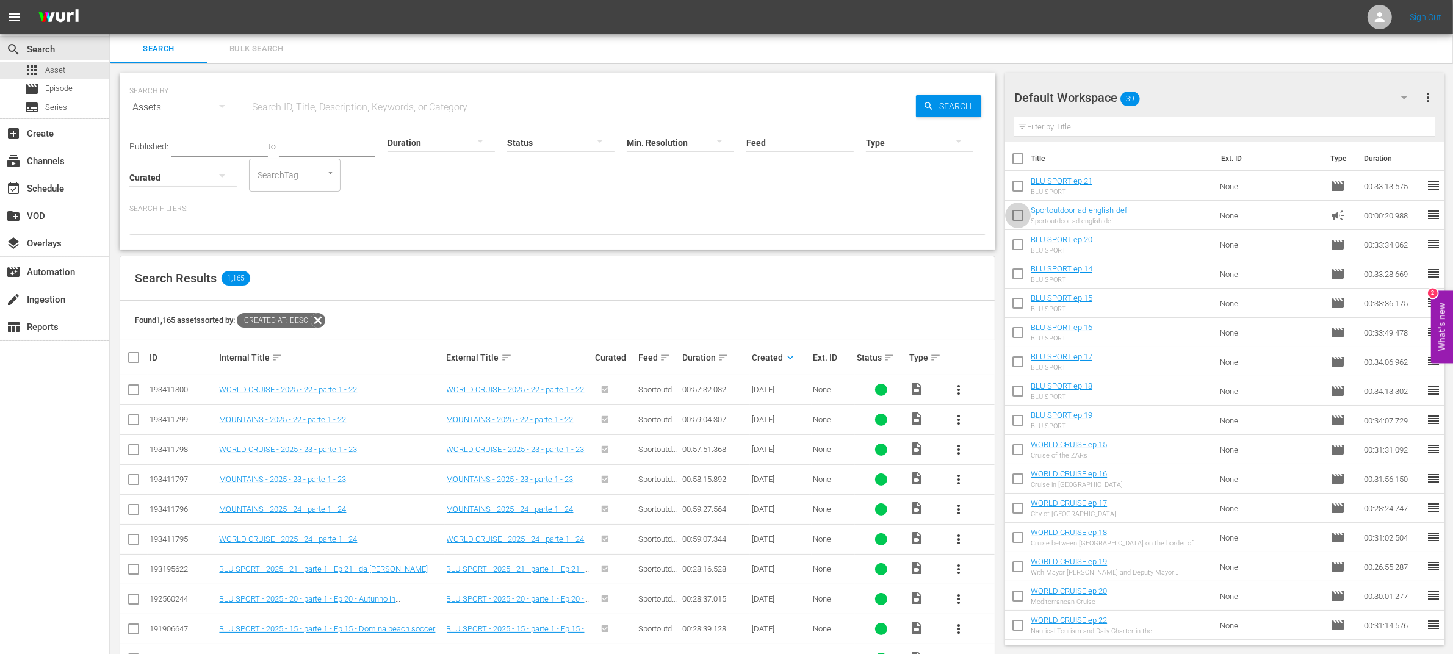
click at [1017, 217] on input "checkbox" at bounding box center [1018, 218] width 26 height 26
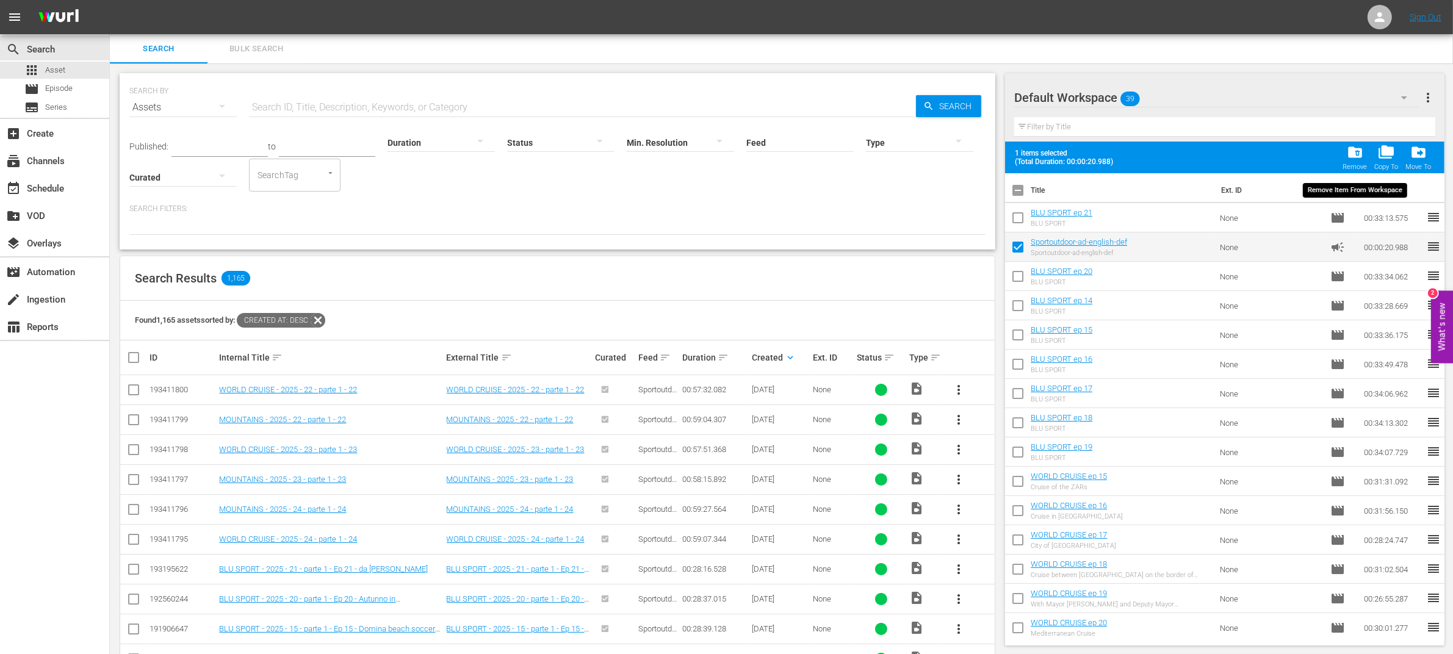
click at [1356, 150] on span "folder_delete" at bounding box center [1355, 152] width 16 height 16
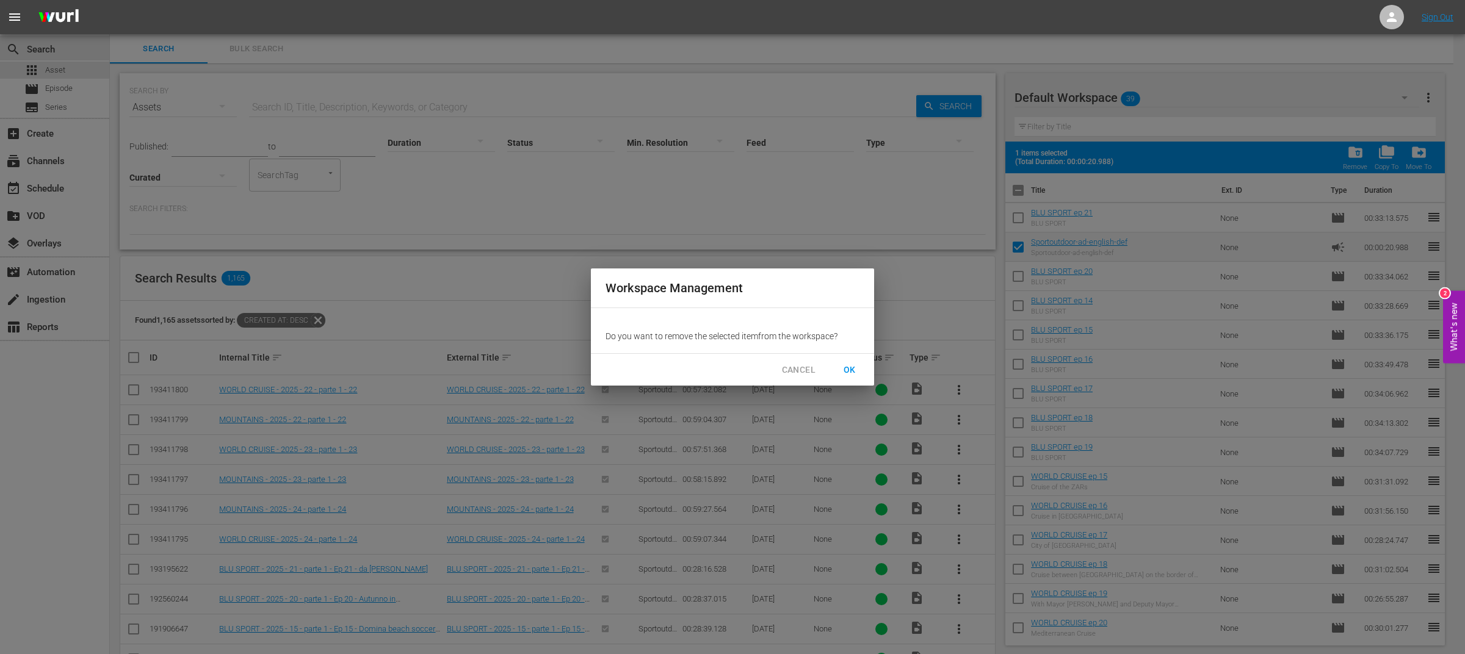
click at [850, 367] on span "OK" at bounding box center [850, 370] width 20 height 15
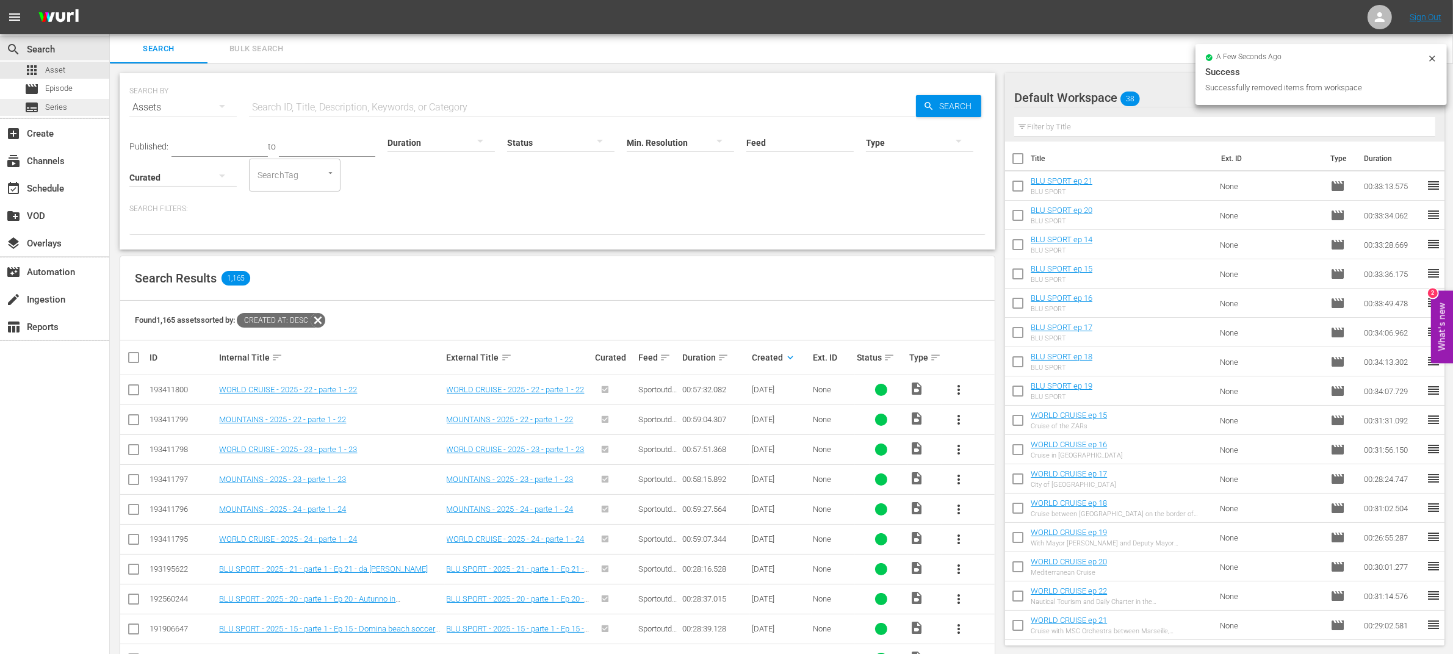
click at [68, 106] on div "subtitles Series" at bounding box center [54, 107] width 109 height 17
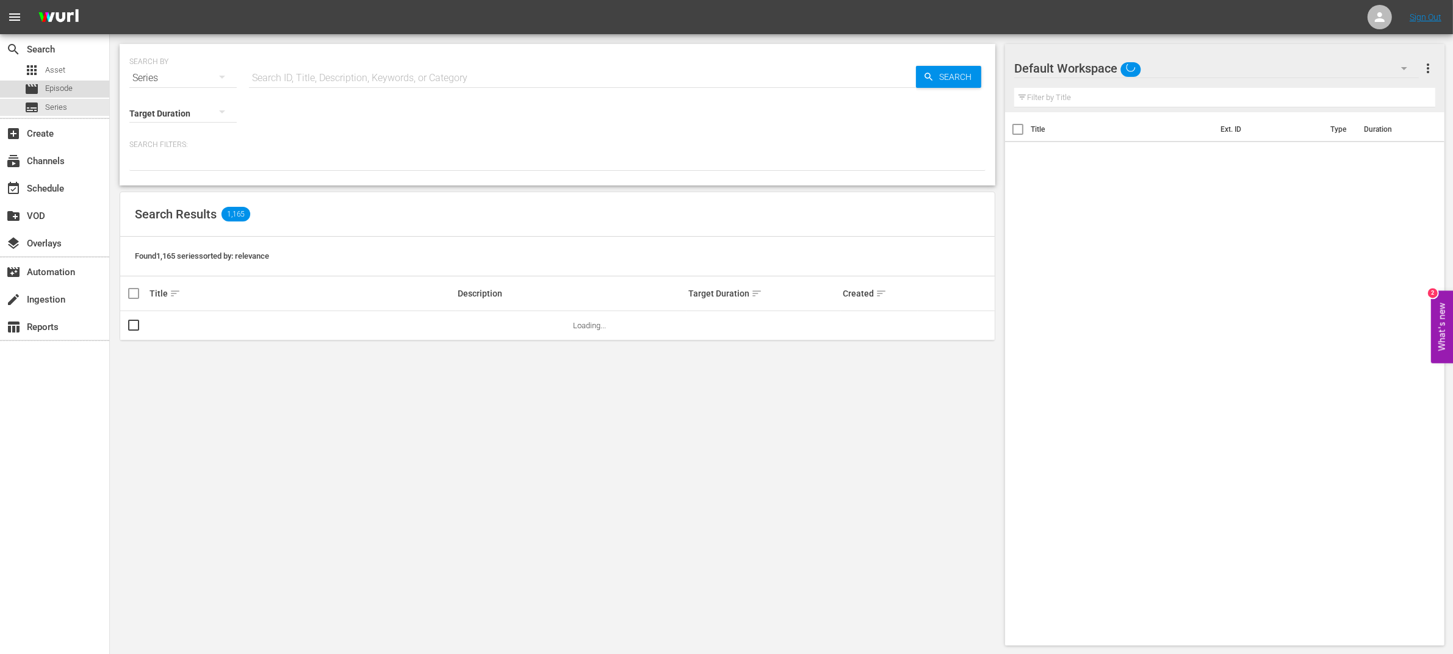
click at [71, 90] on span "Episode" at bounding box center [58, 88] width 27 height 12
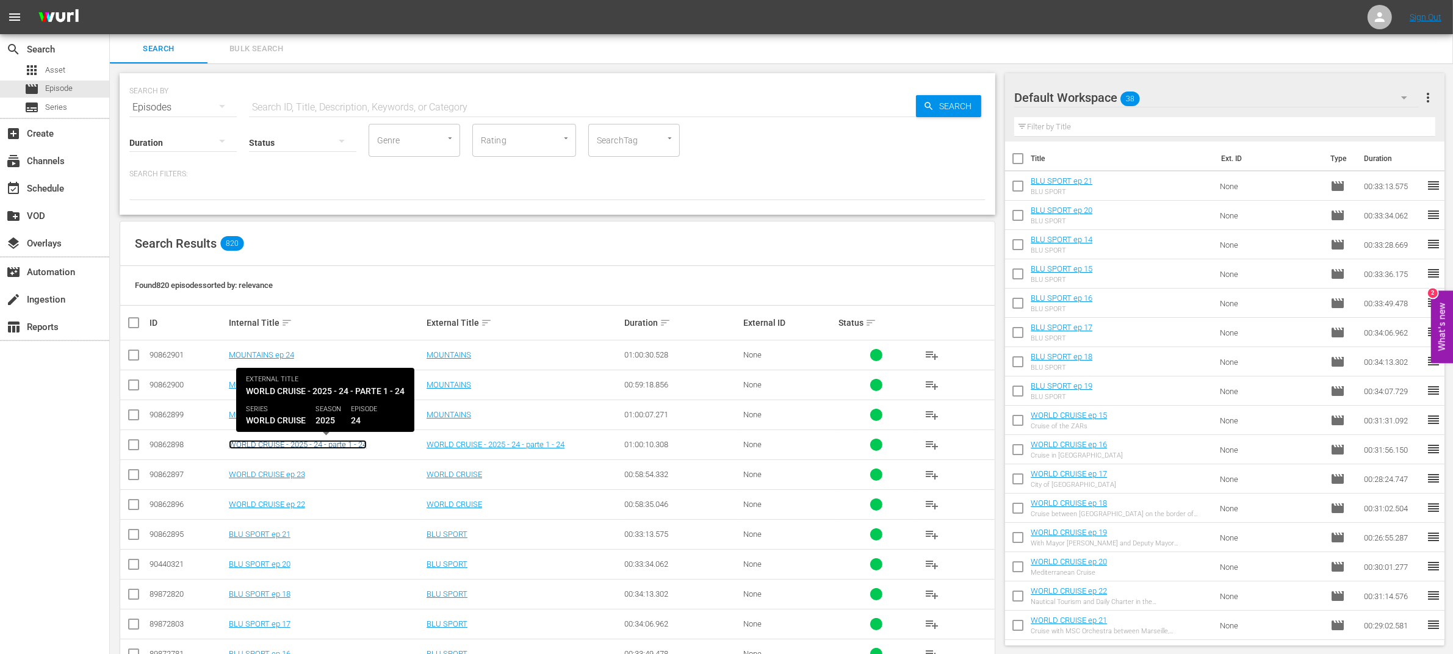
click at [333, 444] on link "WORLD CRUISE - 2025 - 24 - parte 1 - 24" at bounding box center [298, 444] width 138 height 9
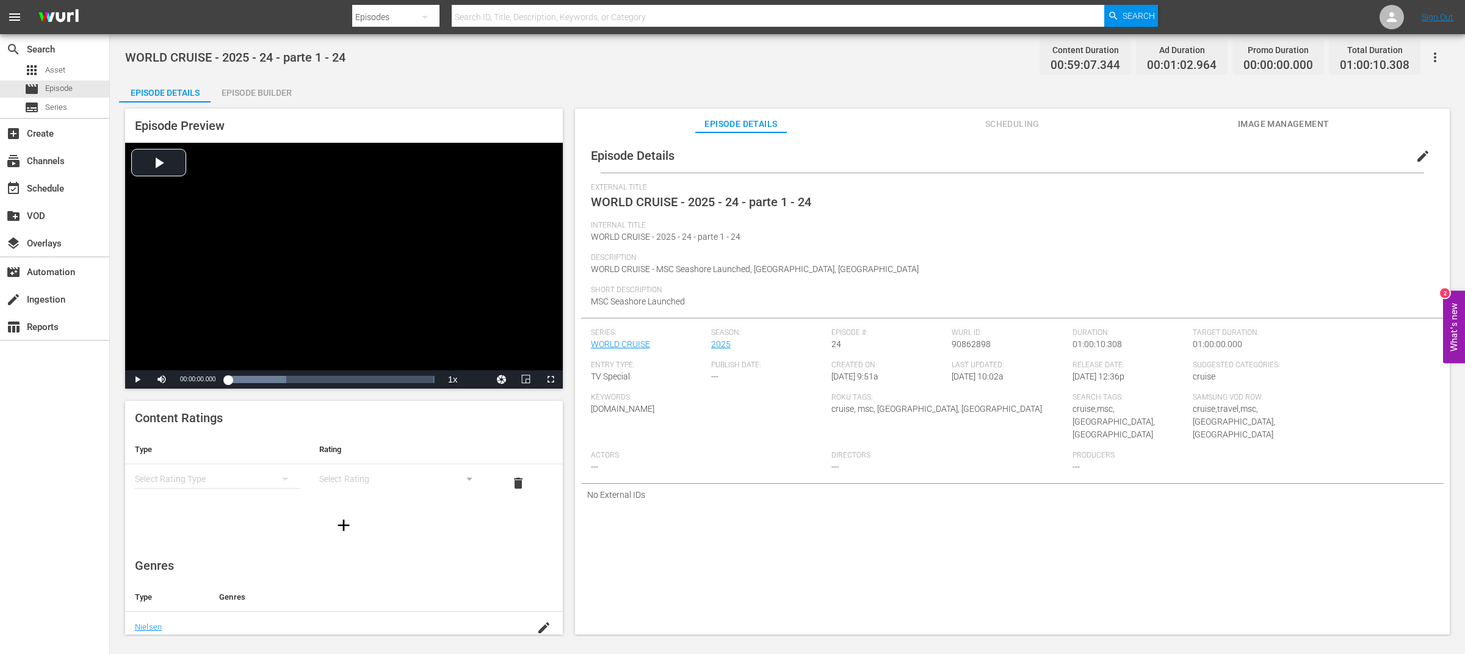
click at [1418, 156] on span "edit" at bounding box center [1423, 156] width 15 height 15
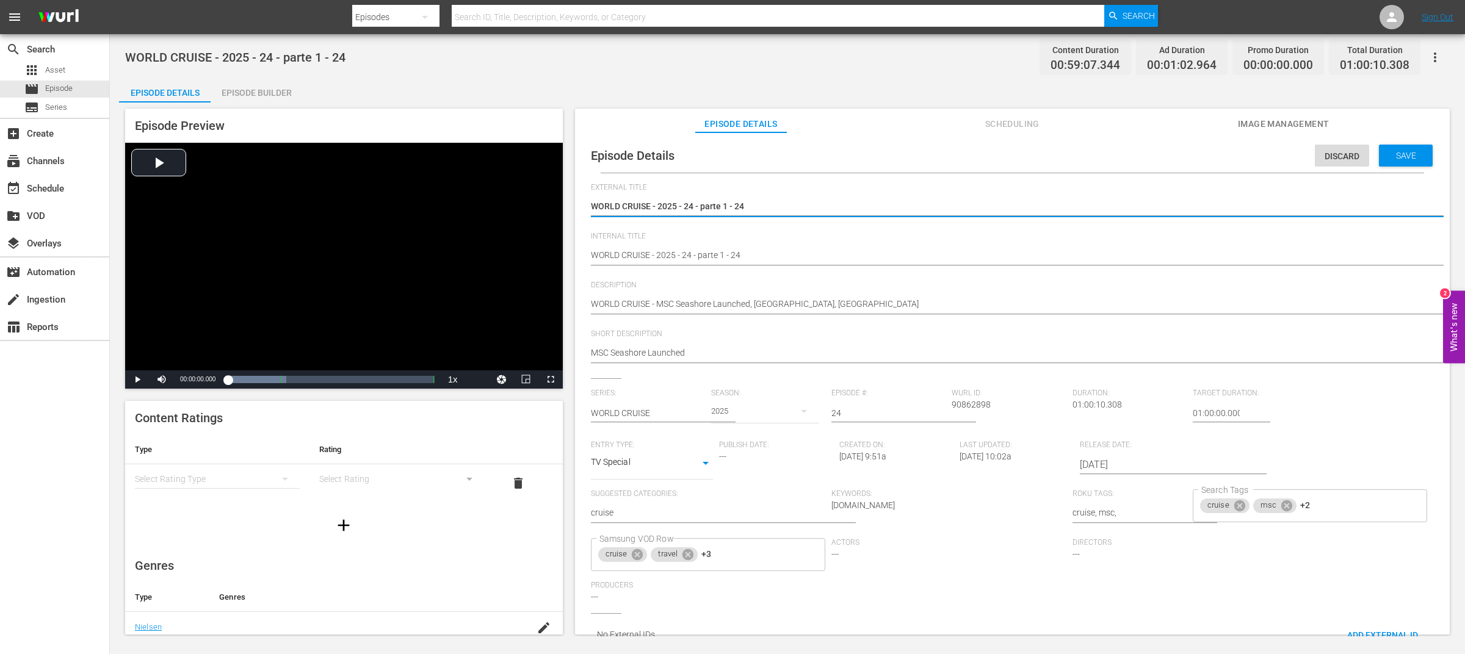
drag, startPoint x: 649, startPoint y: 206, endPoint x: 894, endPoint y: 210, distance: 244.8
click at [894, 210] on textarea "WORLD CRUISE - 2025 - 24 - parte 1 - 24" at bounding box center [1009, 207] width 837 height 15
drag, startPoint x: 659, startPoint y: 205, endPoint x: 527, endPoint y: 211, distance: 132.0
click at [527, 211] on div "Episode Preview Video Player is loading. Play Video Play Mute Current Time 00:0…" at bounding box center [787, 374] width 1337 height 542
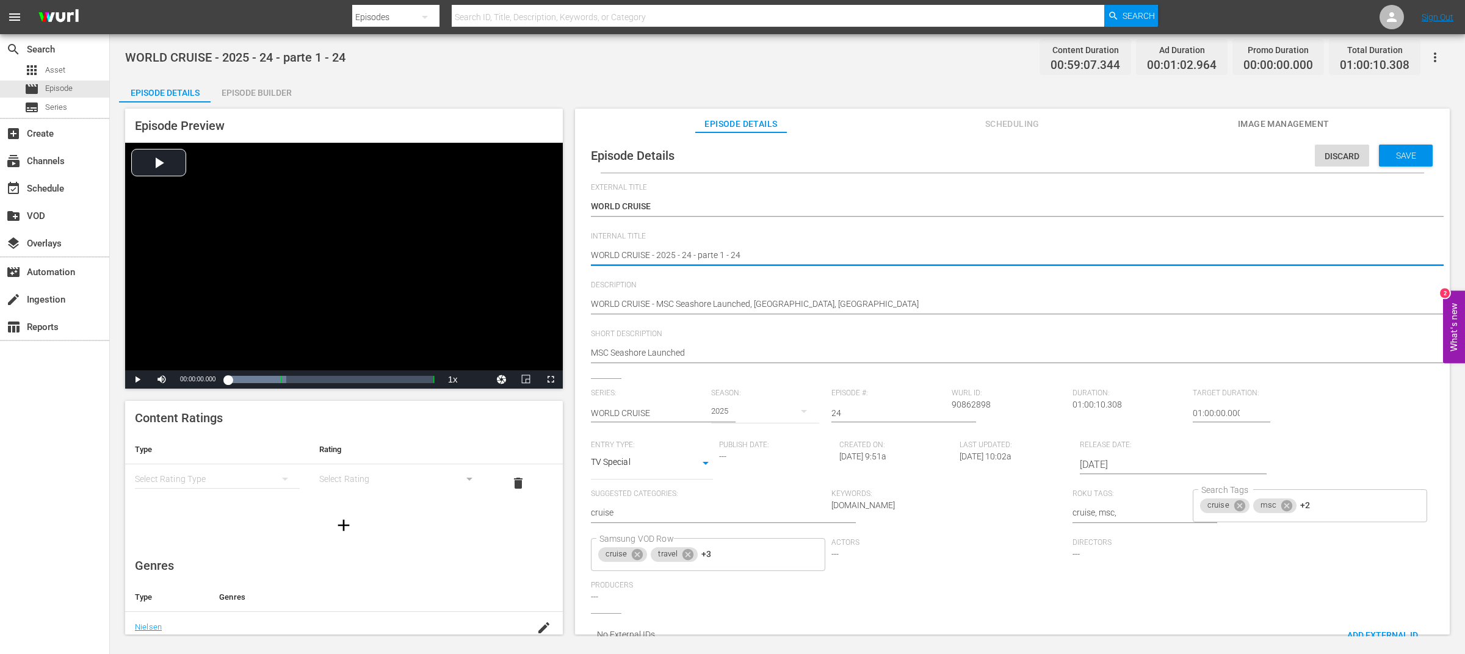
drag, startPoint x: 653, startPoint y: 254, endPoint x: 731, endPoint y: 255, distance: 78.8
click at [1405, 153] on span "Save" at bounding box center [1406, 156] width 40 height 10
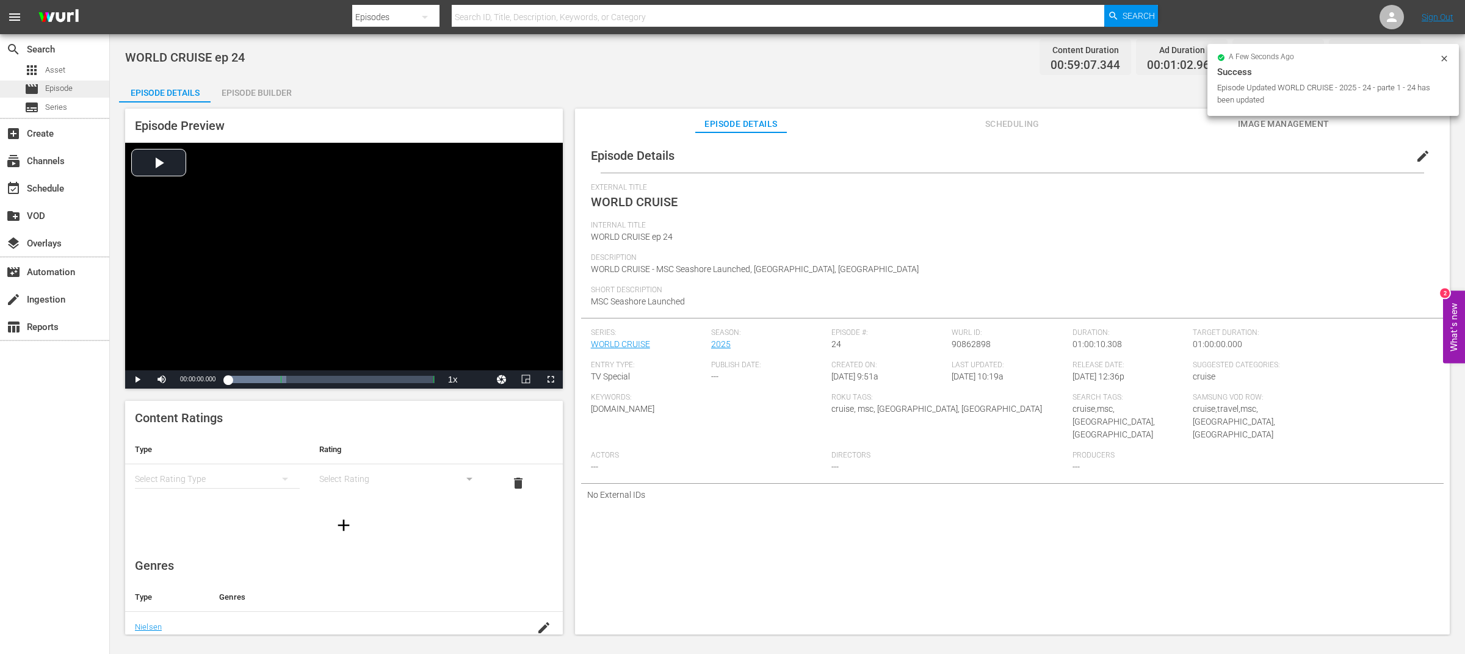
click at [78, 88] on div "movie Episode" at bounding box center [54, 89] width 109 height 17
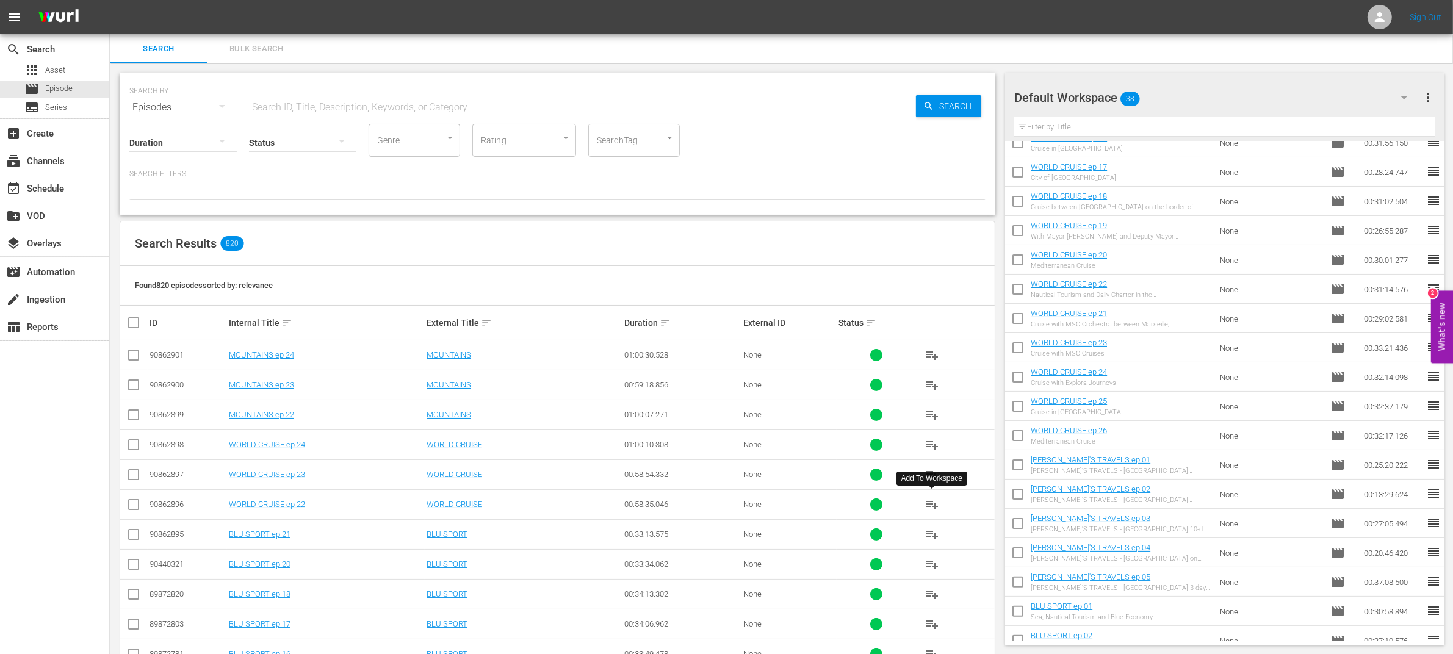
click at [933, 504] on span "playlist_add" at bounding box center [932, 504] width 15 height 15
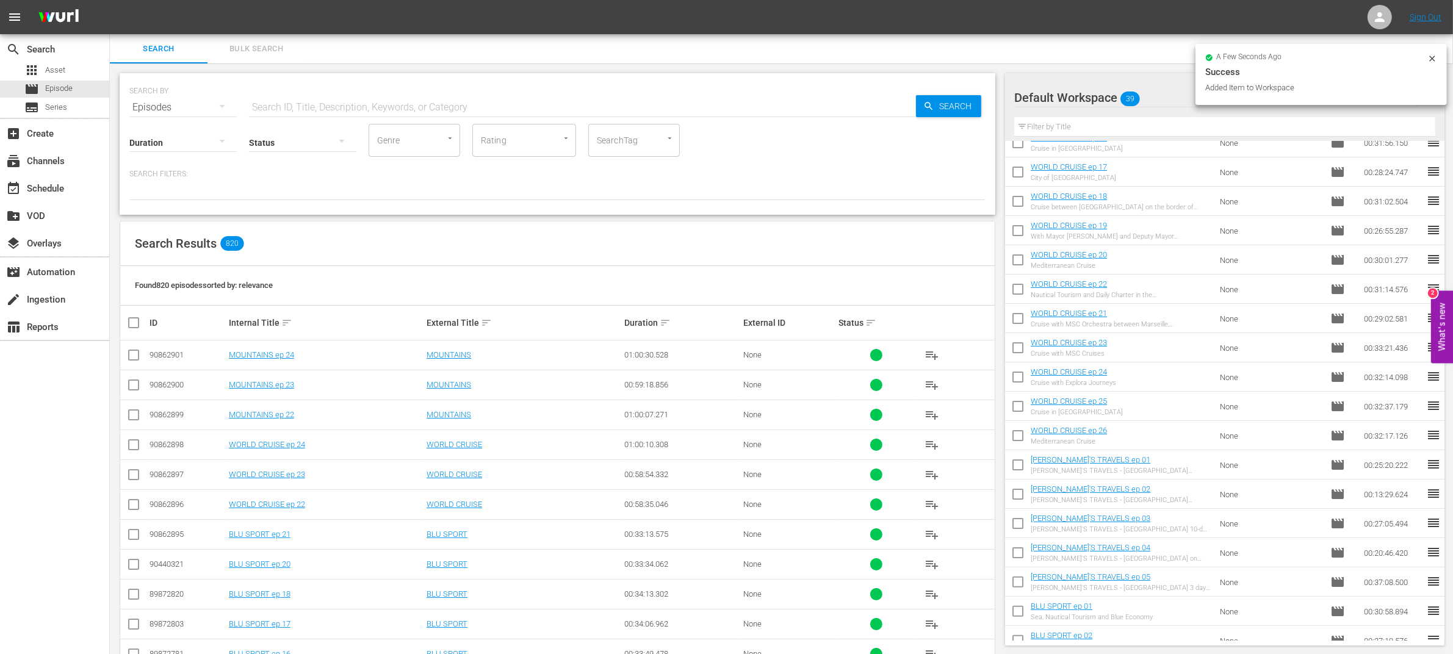
click at [932, 478] on span "playlist_add" at bounding box center [932, 475] width 15 height 15
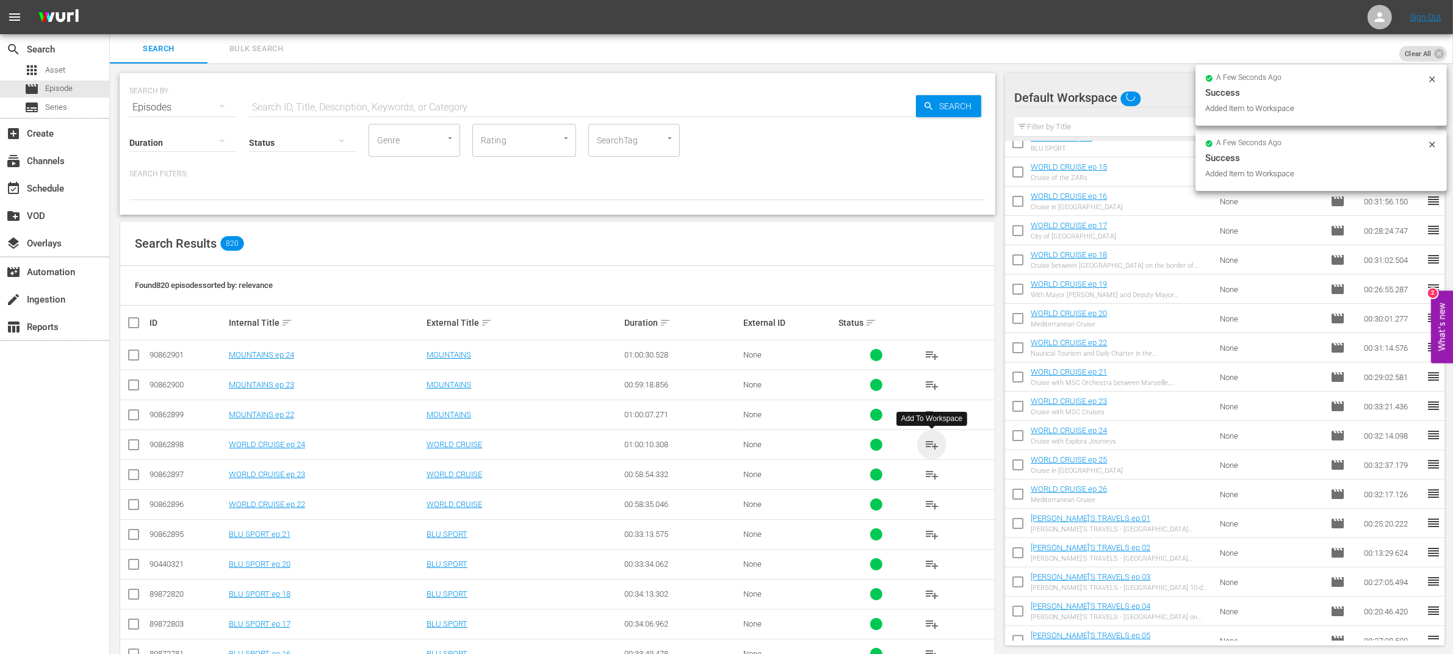
click at [929, 446] on span "playlist_add" at bounding box center [932, 445] width 15 height 15
click at [930, 414] on span "playlist_add" at bounding box center [932, 415] width 15 height 15
click at [930, 386] on span "playlist_add" at bounding box center [932, 385] width 15 height 15
click at [928, 355] on span "playlist_add" at bounding box center [932, 355] width 15 height 15
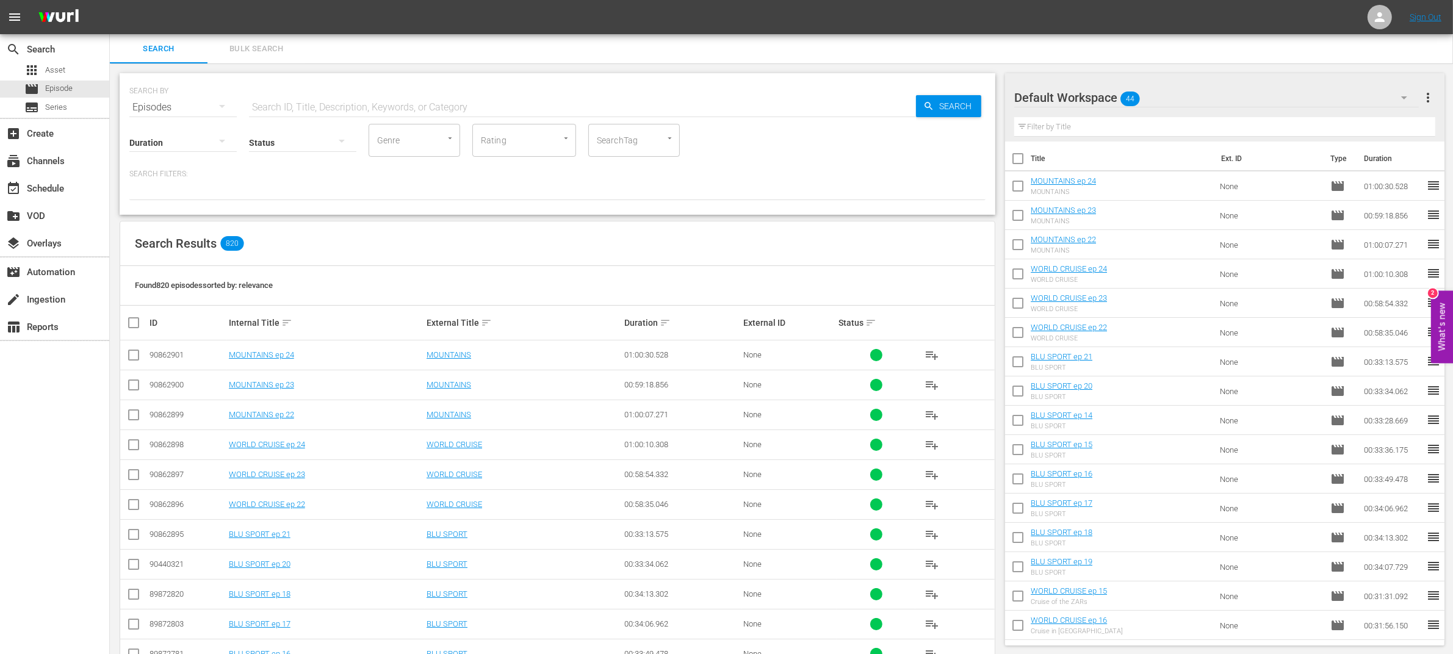
click at [1017, 186] on input "checkbox" at bounding box center [1018, 189] width 26 height 26
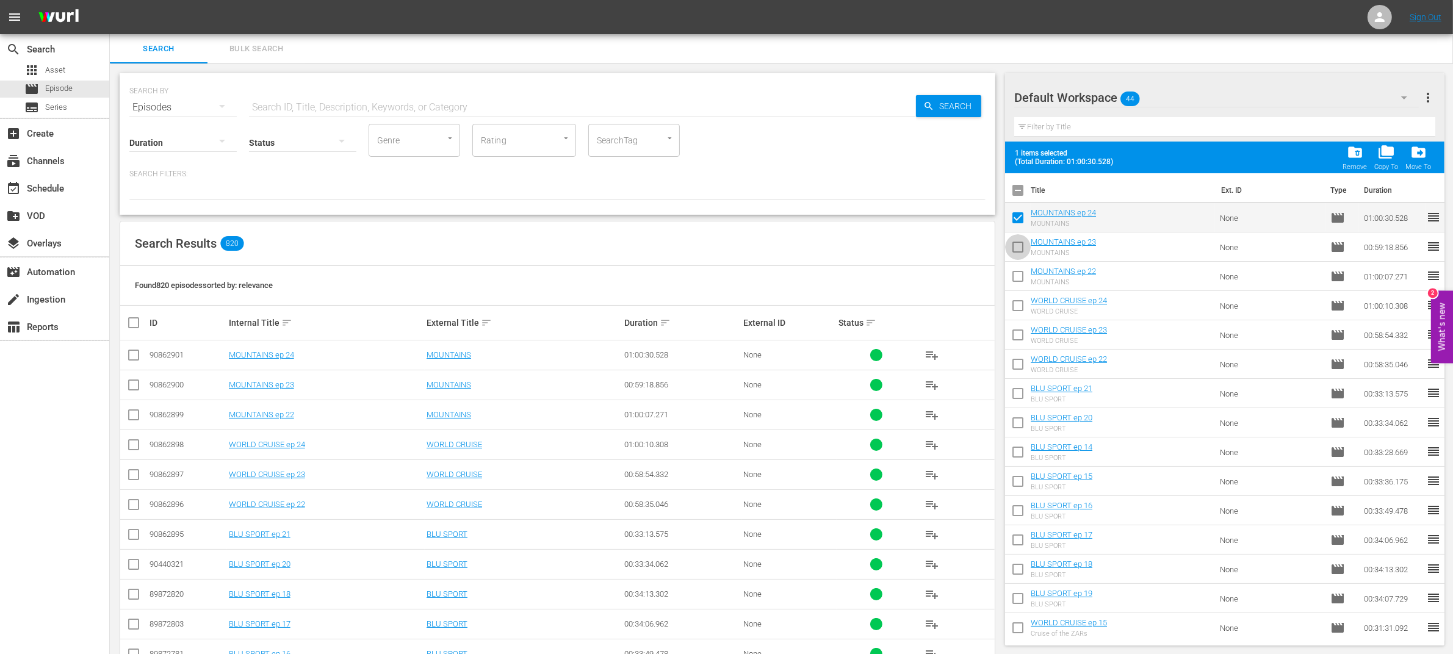
click at [1021, 250] on input "checkbox" at bounding box center [1018, 250] width 26 height 26
click at [1021, 279] on input "checkbox" at bounding box center [1018, 279] width 26 height 26
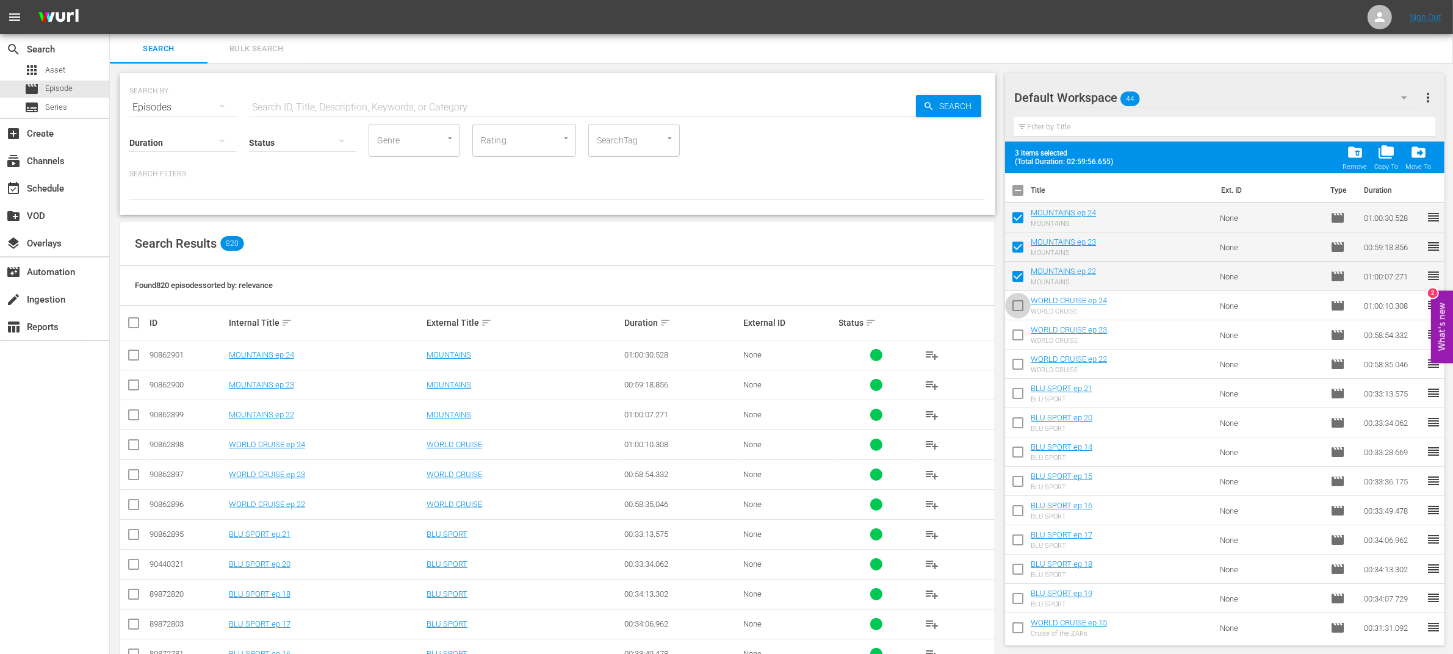
click at [1022, 316] on input "checkbox" at bounding box center [1018, 308] width 26 height 26
click at [1021, 333] on input "checkbox" at bounding box center [1018, 338] width 26 height 26
click at [1018, 363] on input "checkbox" at bounding box center [1018, 367] width 26 height 26
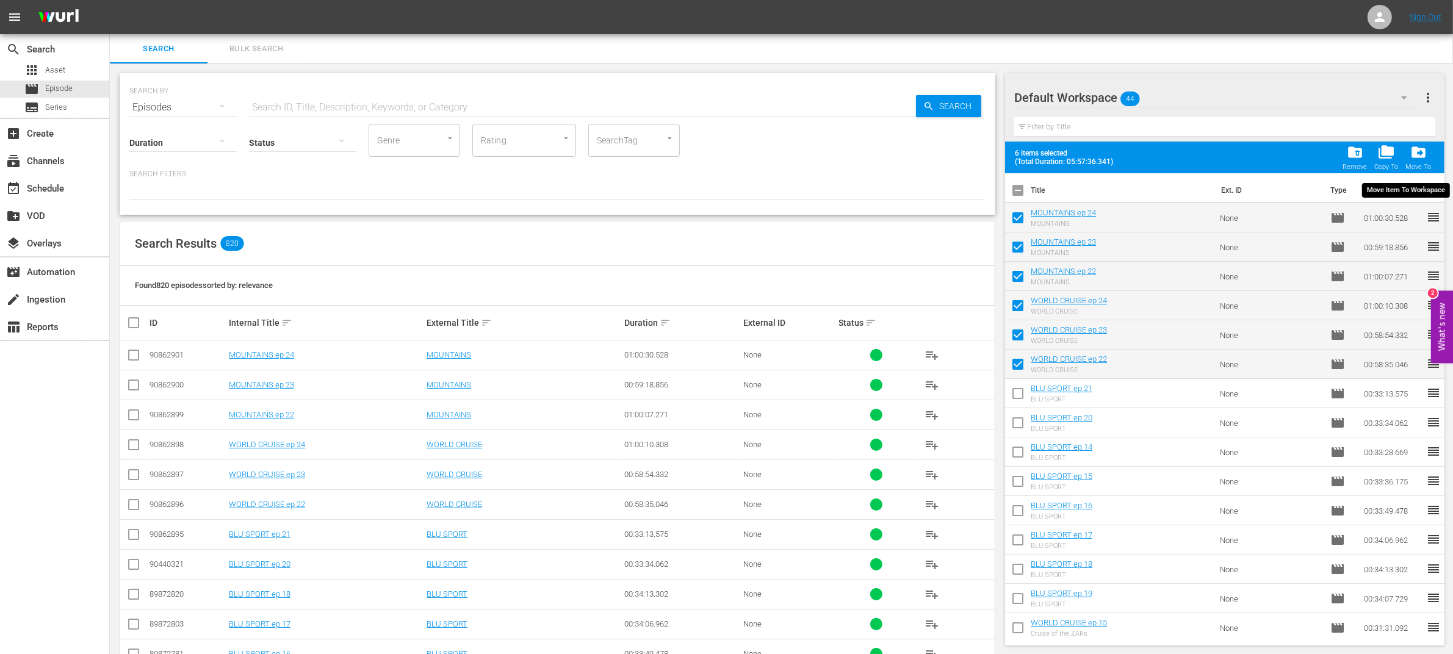
click at [1419, 154] on span "drive_file_move" at bounding box center [1419, 152] width 16 height 16
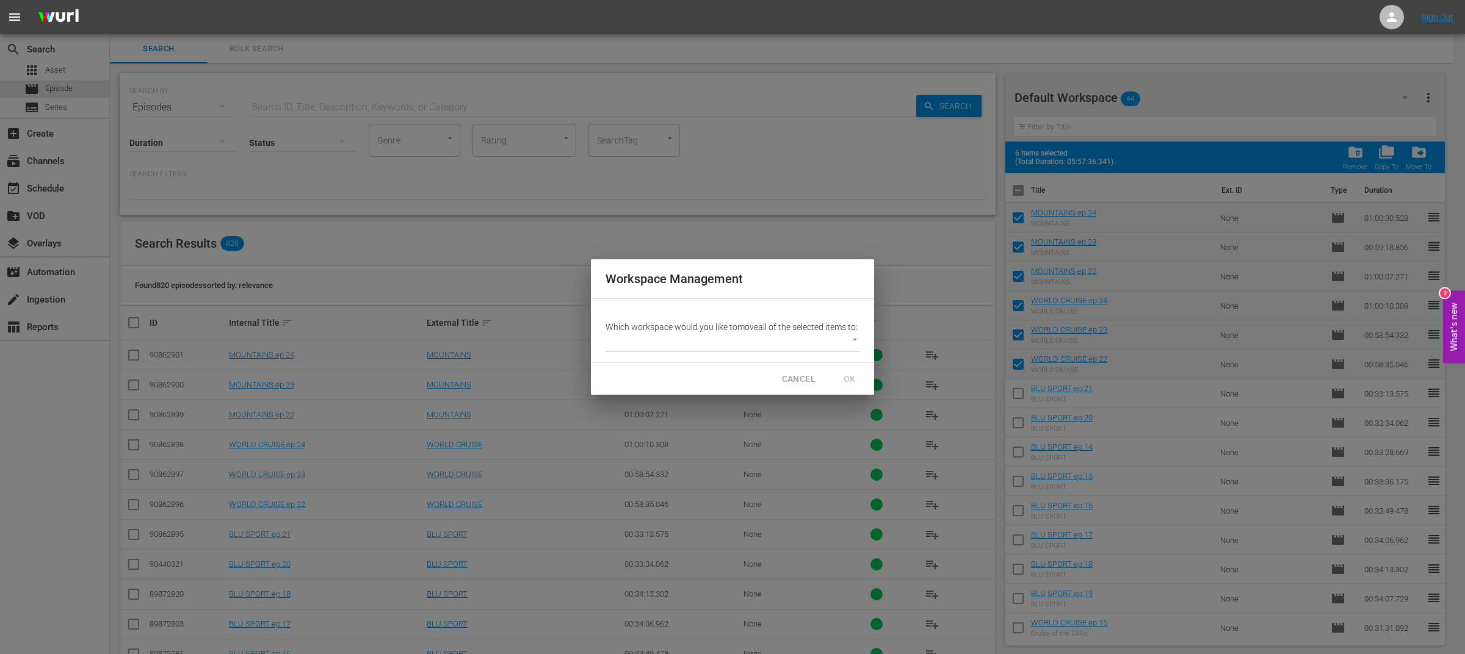
click at [845, 348] on body "menu Sign Out search Search apps Asset movie Episode subtitles Series add_box C…" at bounding box center [732, 327] width 1465 height 654
click at [653, 349] on li "INGLESE (42)" at bounding box center [641, 348] width 71 height 20
click at [853, 386] on span "OK" at bounding box center [850, 379] width 20 height 15
